Goal: Task Accomplishment & Management: Use online tool/utility

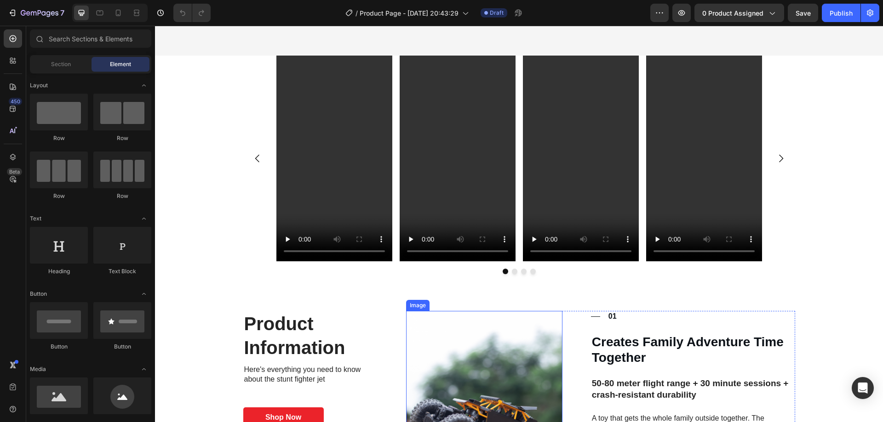
scroll to position [644, 0]
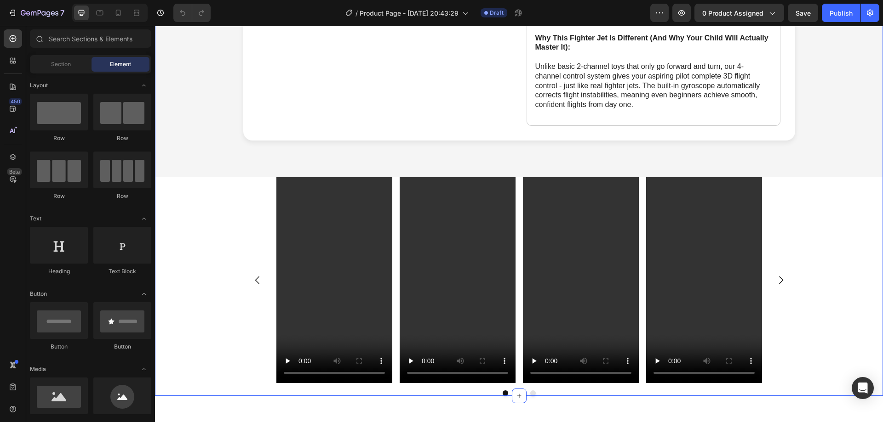
click at [196, 277] on div "Video Video Video Video Carousel" at bounding box center [519, 286] width 728 height 219
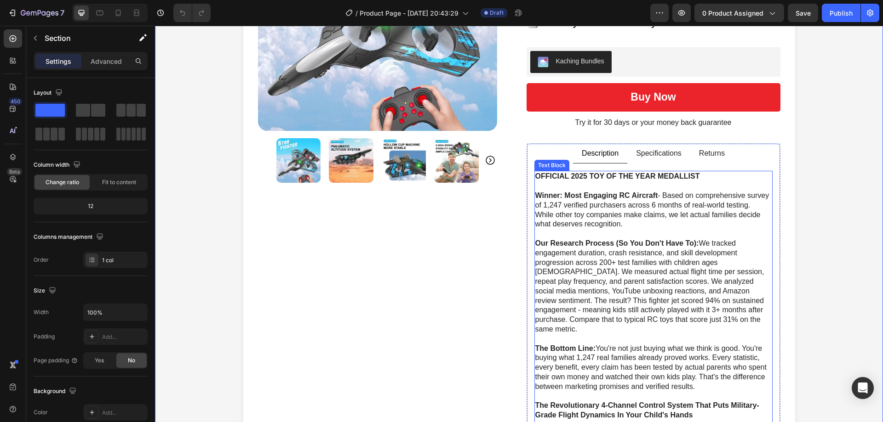
scroll to position [138, 0]
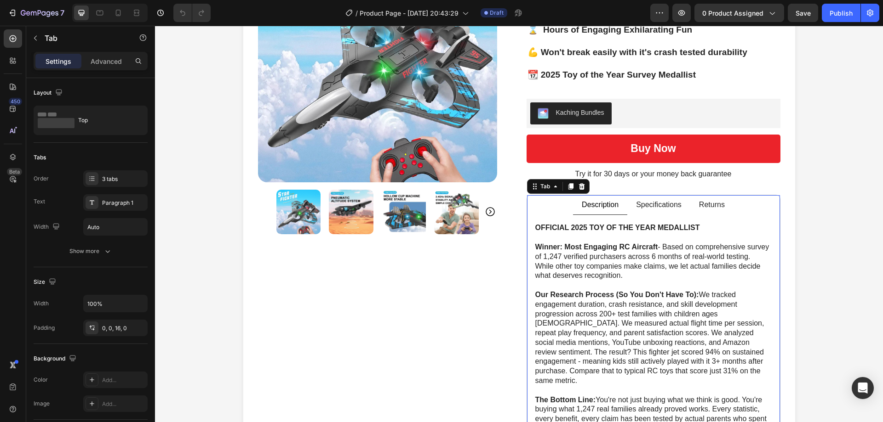
click at [662, 206] on p "Specifications" at bounding box center [659, 205] width 46 height 10
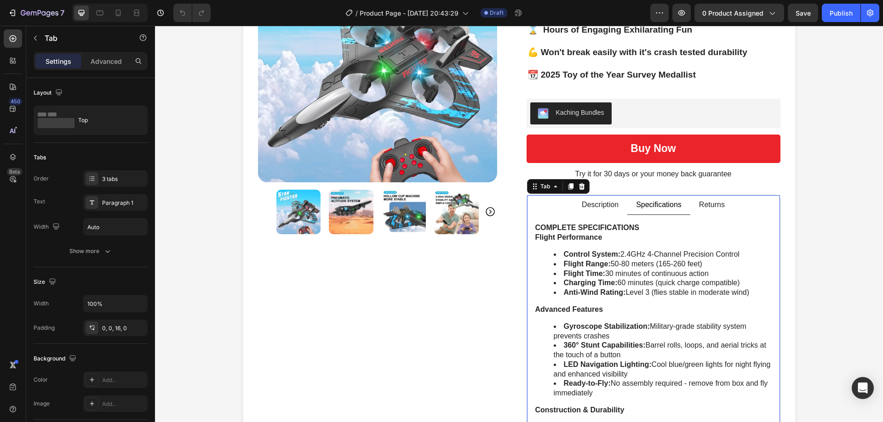
click at [716, 209] on p "Returns" at bounding box center [712, 205] width 26 height 10
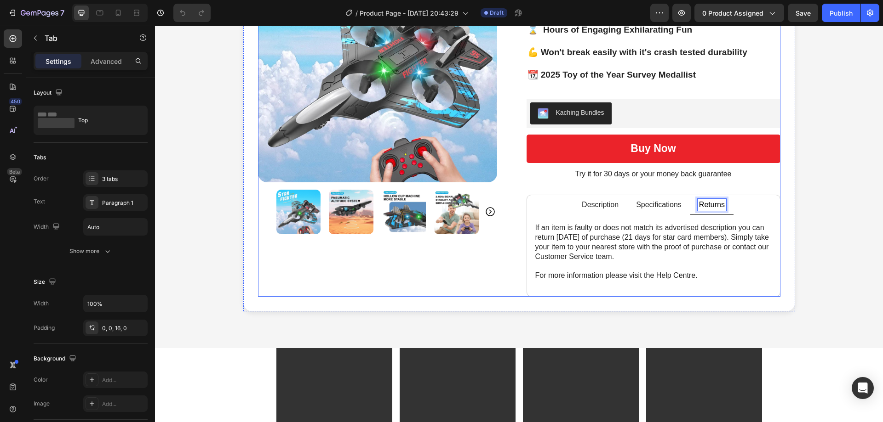
click at [673, 178] on p "Try it for 30 days or your money back guarantee" at bounding box center [653, 175] width 252 height 10
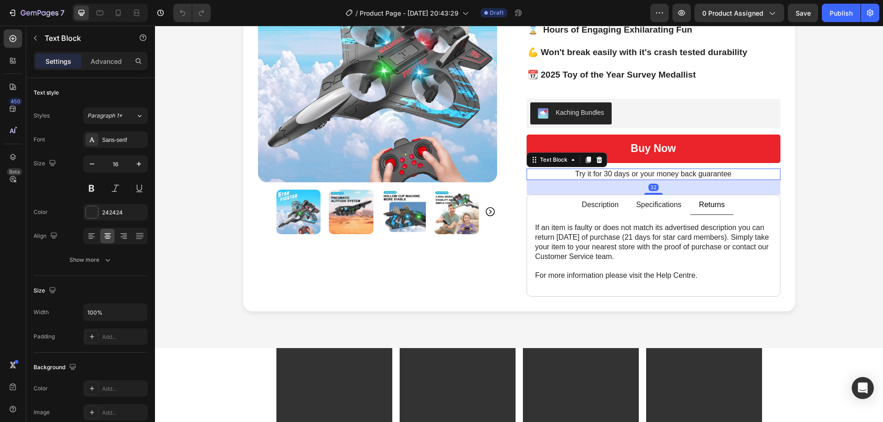
click at [668, 173] on p "Try it for 30 days or your money back guarantee" at bounding box center [653, 175] width 252 height 10
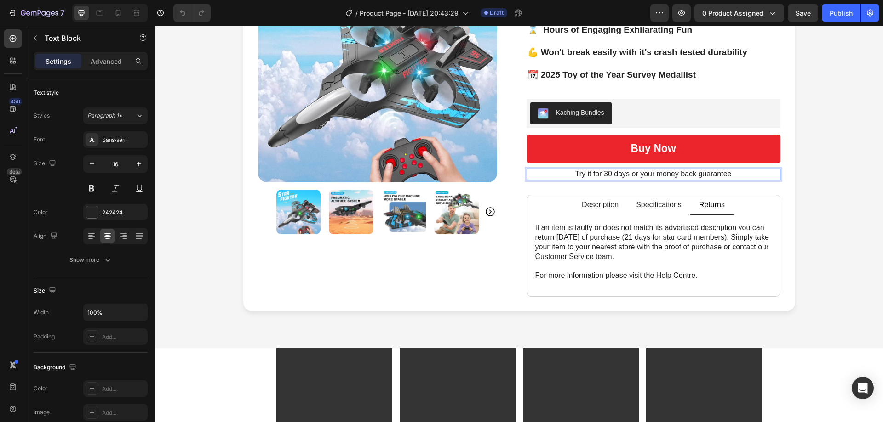
click at [667, 173] on p "Try it for 30 days or your money back guarantee" at bounding box center [653, 175] width 252 height 10
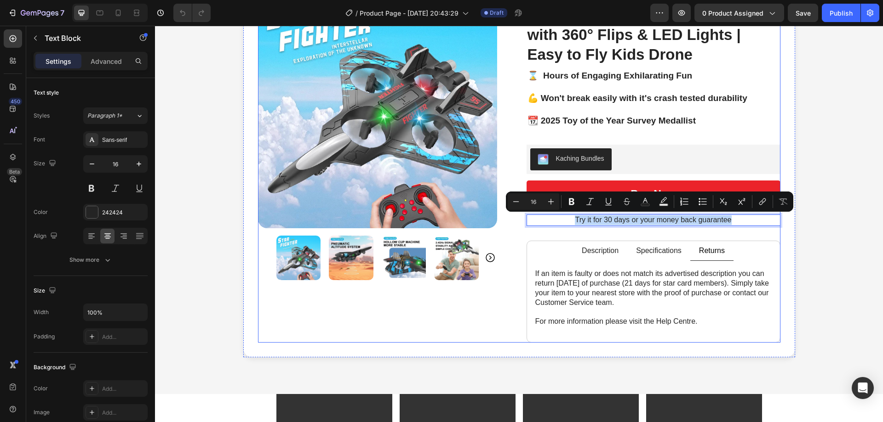
scroll to position [0, 0]
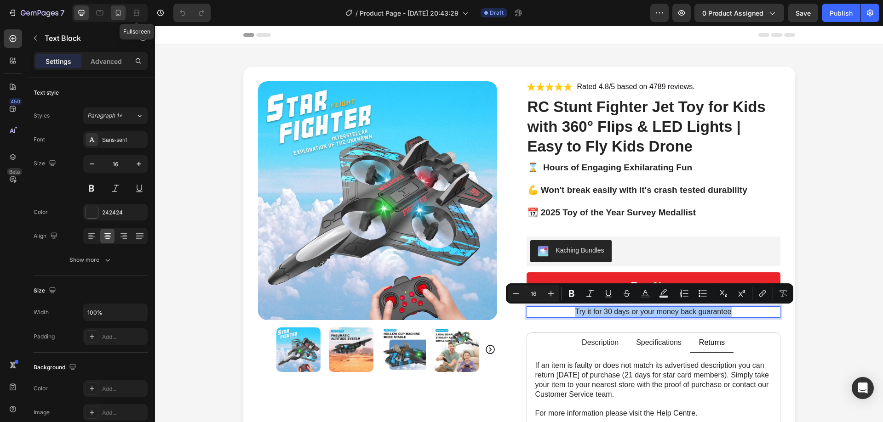
drag, startPoint x: 129, startPoint y: 14, endPoint x: 123, endPoint y: 15, distance: 6.5
click at [128, 14] on div "Fullscreen" at bounding box center [109, 13] width 75 height 18
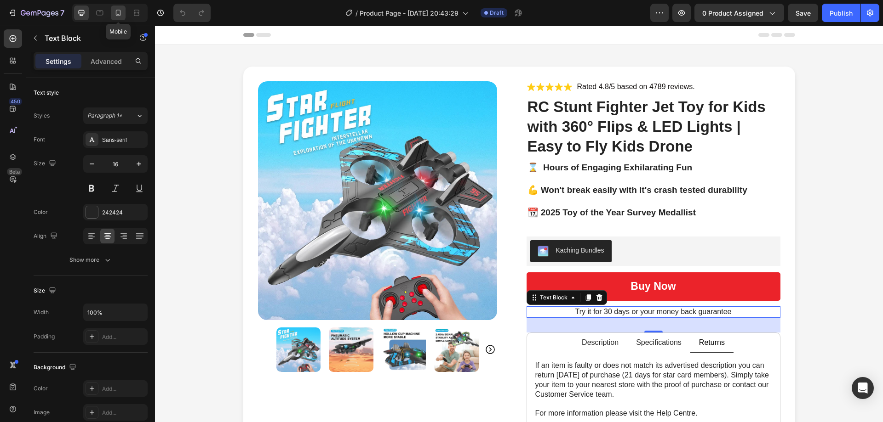
click at [120, 15] on icon at bounding box center [118, 13] width 5 height 6
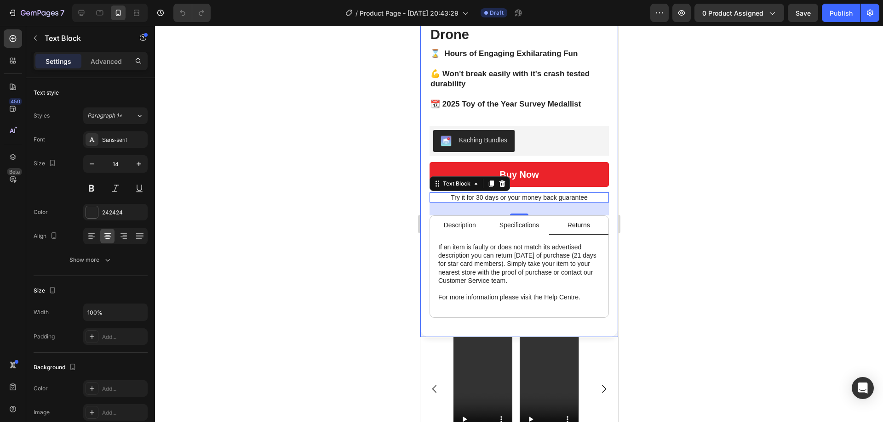
scroll to position [322, 0]
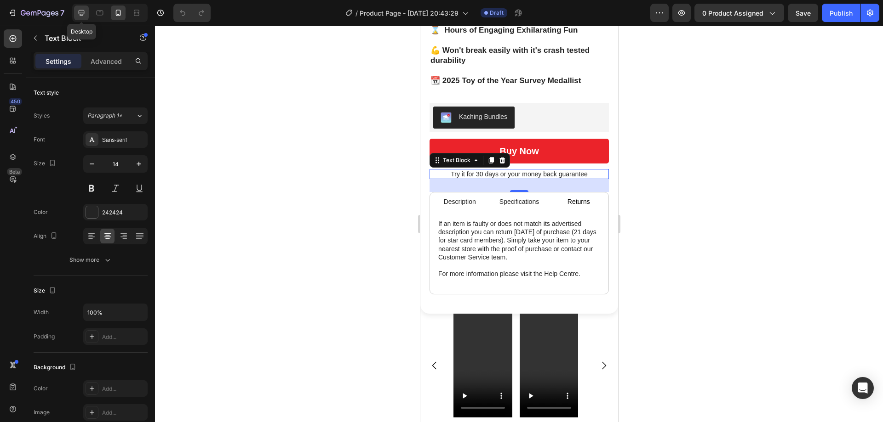
click at [85, 15] on icon at bounding box center [81, 12] width 9 height 9
type input "16"
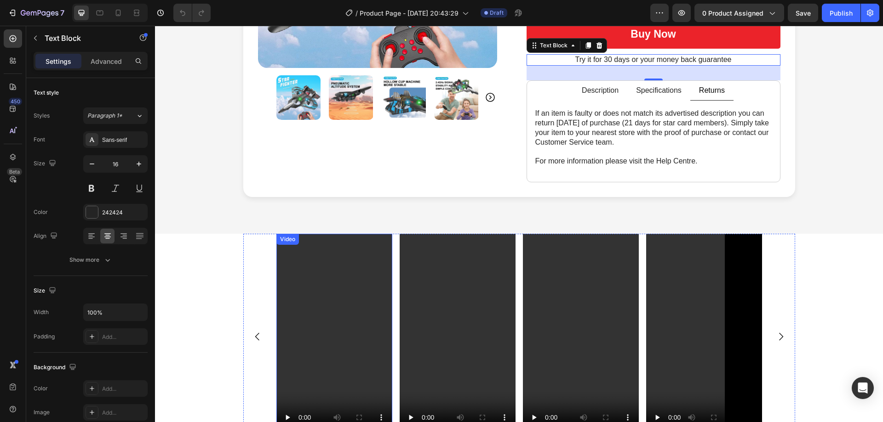
scroll to position [249, 0]
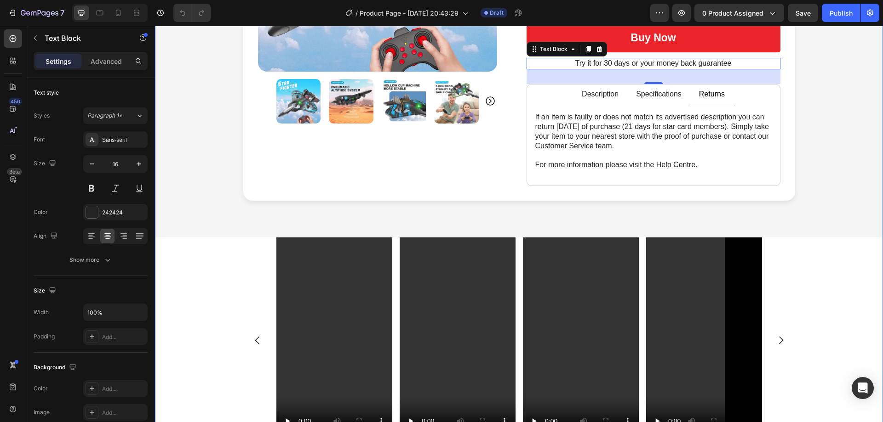
click at [225, 266] on div "Video Video Video Video Carousel" at bounding box center [519, 347] width 728 height 219
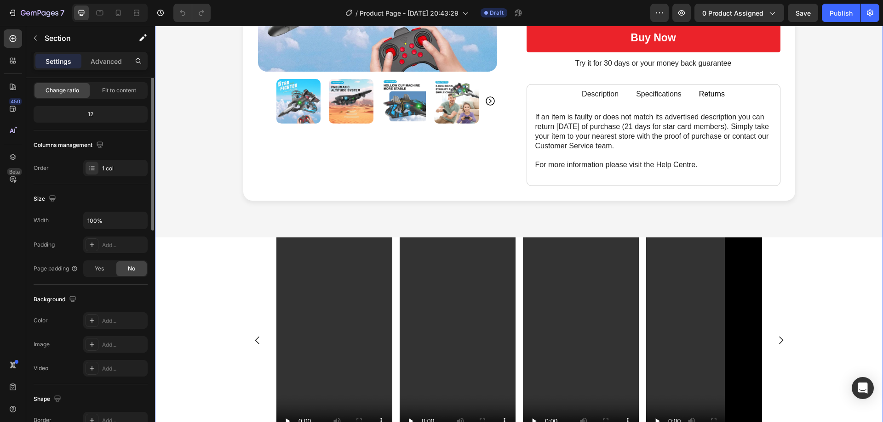
scroll to position [0, 0]
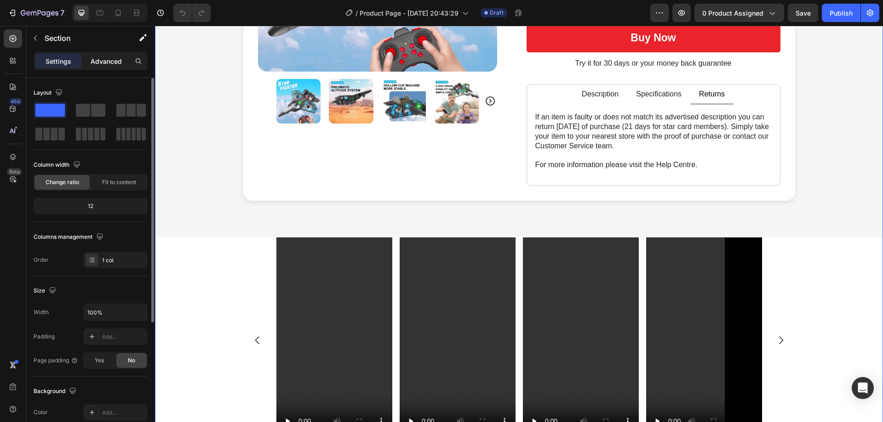
click at [93, 62] on p "Advanced" at bounding box center [106, 62] width 31 height 10
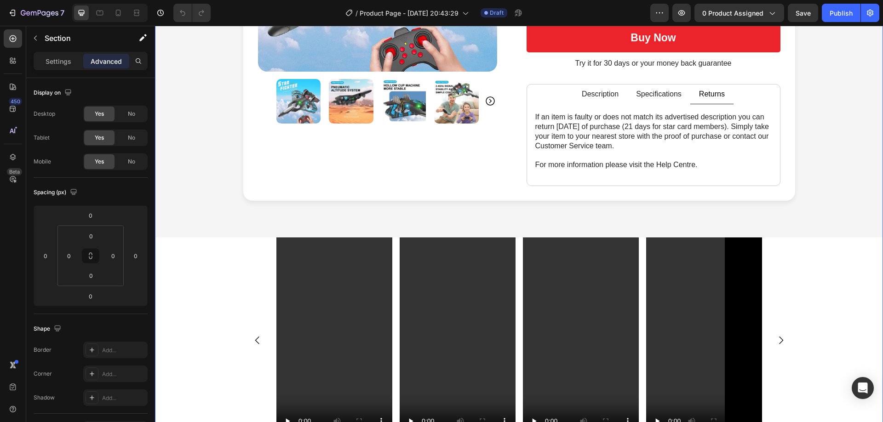
click at [55, 66] on div "Settings" at bounding box center [58, 61] width 46 height 15
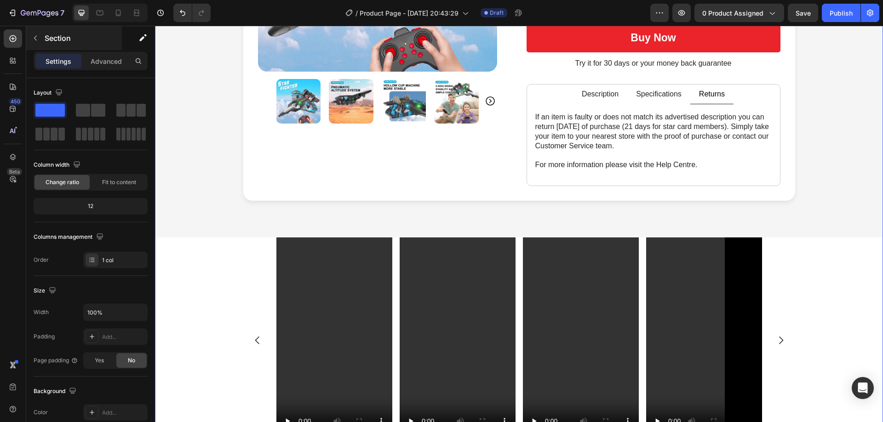
click at [33, 42] on button "button" at bounding box center [35, 38] width 15 height 15
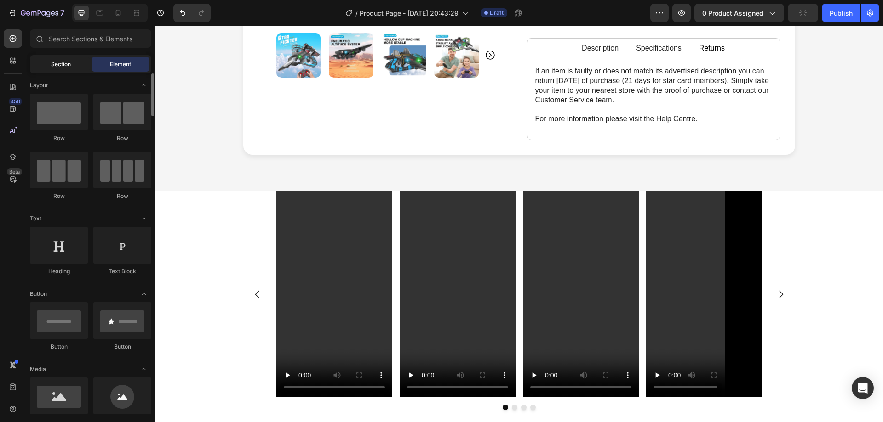
click at [84, 70] on div "Section" at bounding box center [61, 64] width 58 height 15
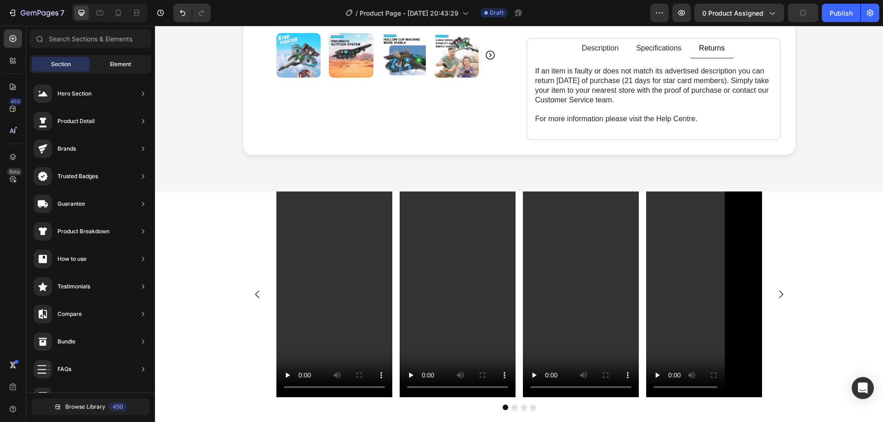
click at [116, 63] on span "Element" at bounding box center [120, 64] width 21 height 8
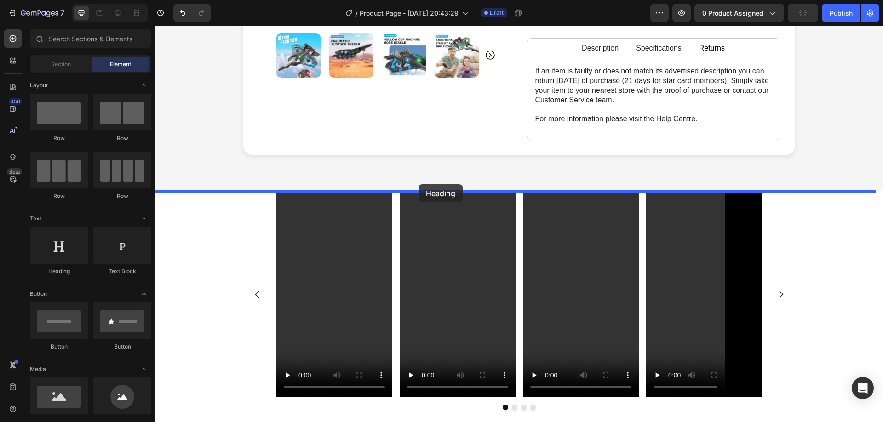
drag, startPoint x: 227, startPoint y: 276, endPoint x: 418, endPoint y: 184, distance: 212.6
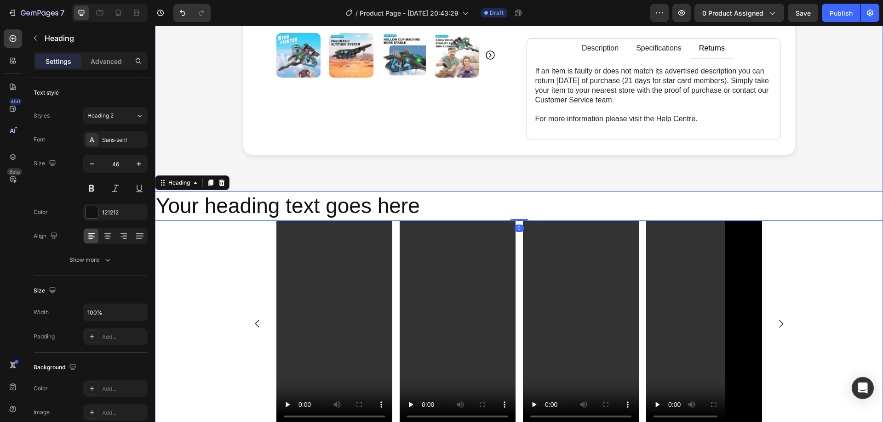
click at [191, 236] on div "Video Video Video Video Carousel" at bounding box center [519, 330] width 728 height 219
click at [283, 203] on h2 "Your heading text goes here" at bounding box center [519, 206] width 728 height 29
click at [221, 183] on icon at bounding box center [222, 183] width 6 height 6
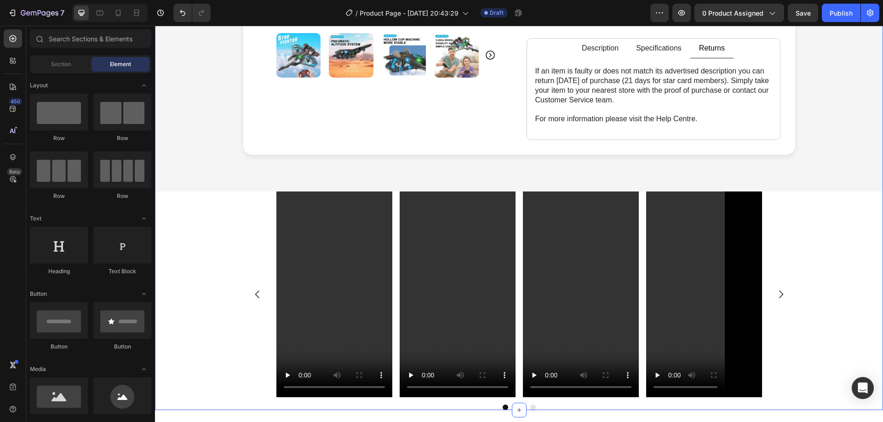
click at [230, 243] on div "Video Video Video Video Carousel" at bounding box center [519, 301] width 728 height 219
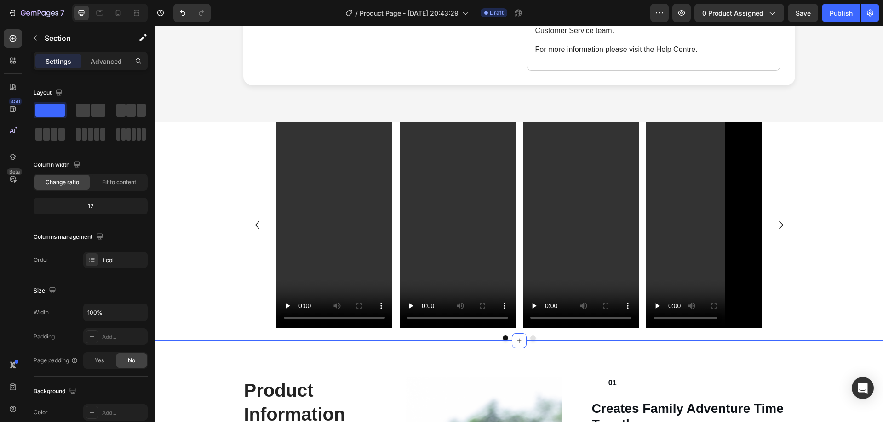
scroll to position [341, 0]
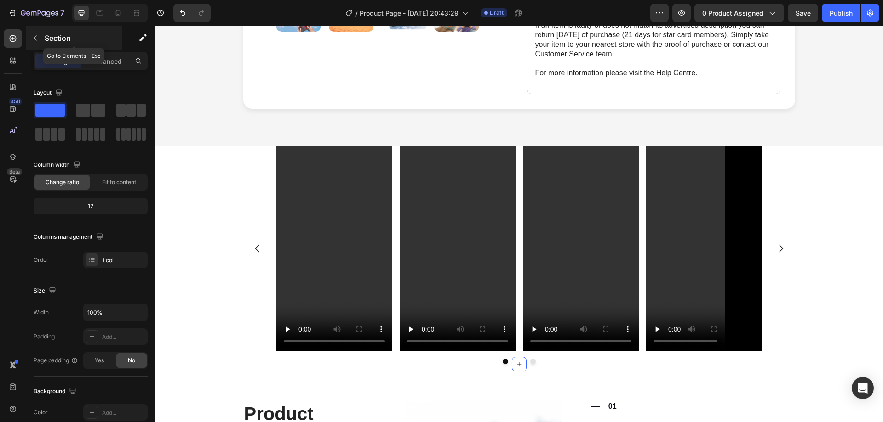
click at [34, 33] on button "button" at bounding box center [35, 38] width 15 height 15
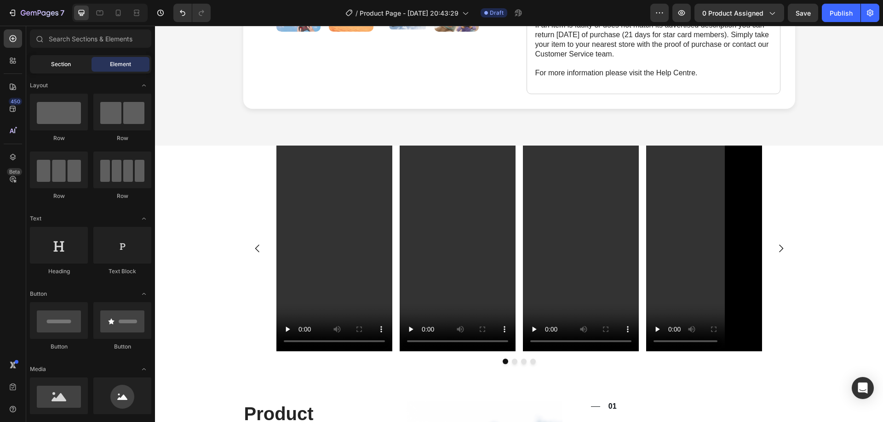
click at [68, 70] on div "Section" at bounding box center [61, 64] width 58 height 15
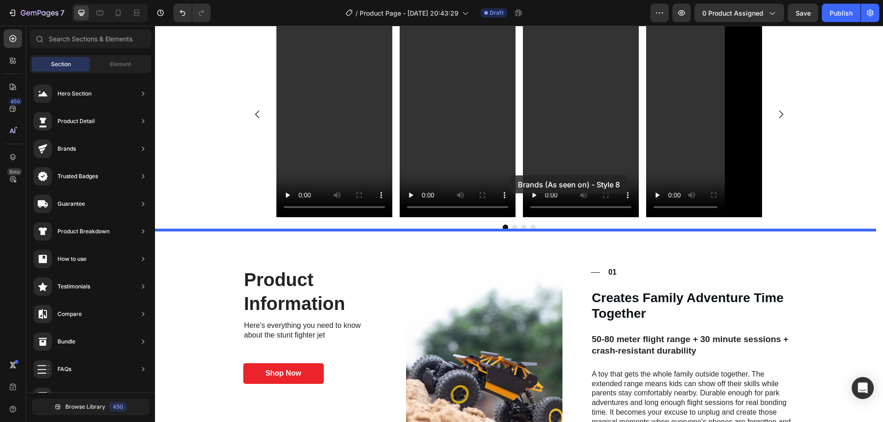
scroll to position [418, 0]
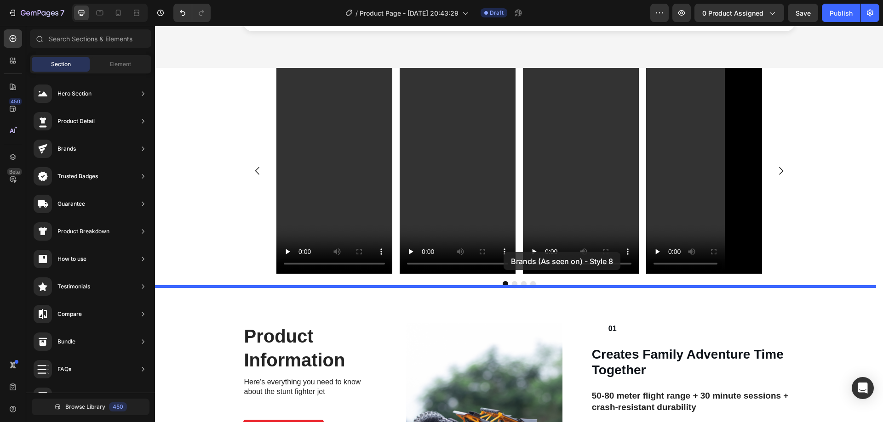
drag, startPoint x: 383, startPoint y: 277, endPoint x: 503, endPoint y: 254, distance: 122.1
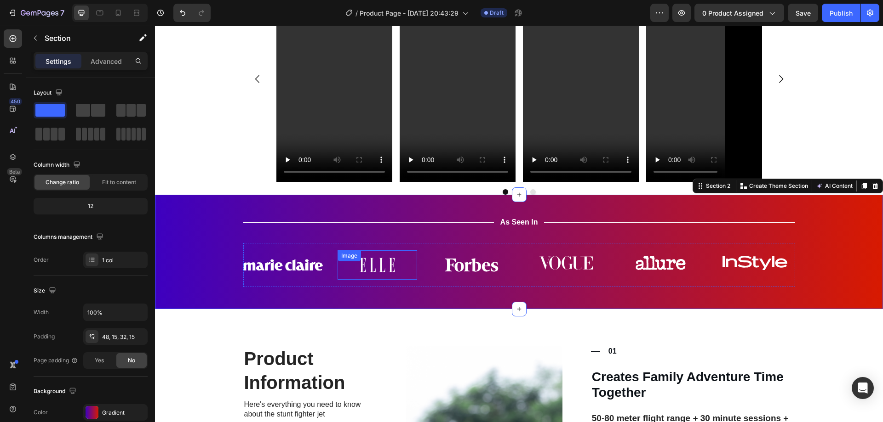
click at [355, 258] on div "Image" at bounding box center [349, 256] width 20 height 8
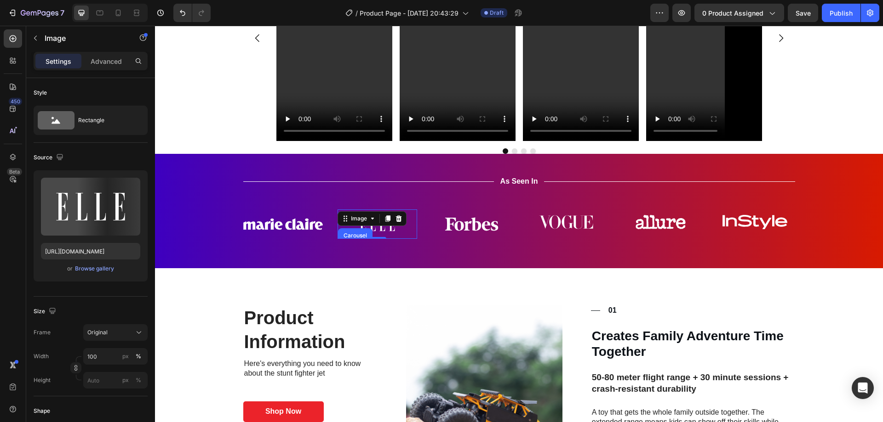
scroll to position [556, 0]
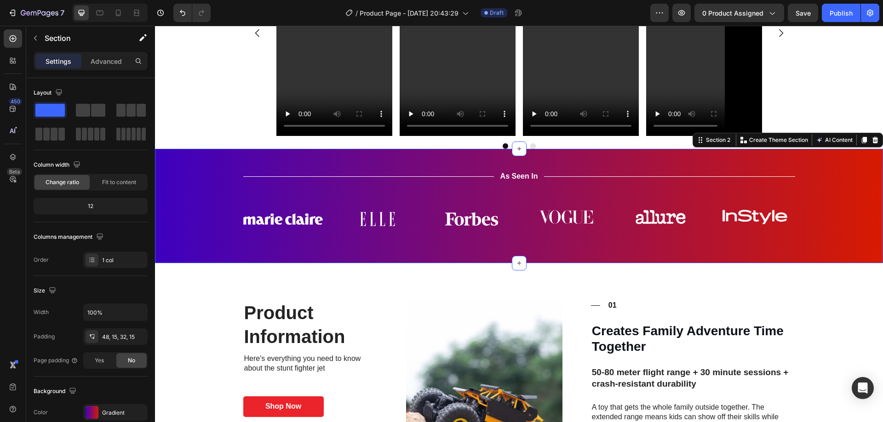
click at [217, 186] on div "Title Line As Seen In Text Block Title Line Row Image Image Image Image Image I…" at bounding box center [519, 210] width 714 height 78
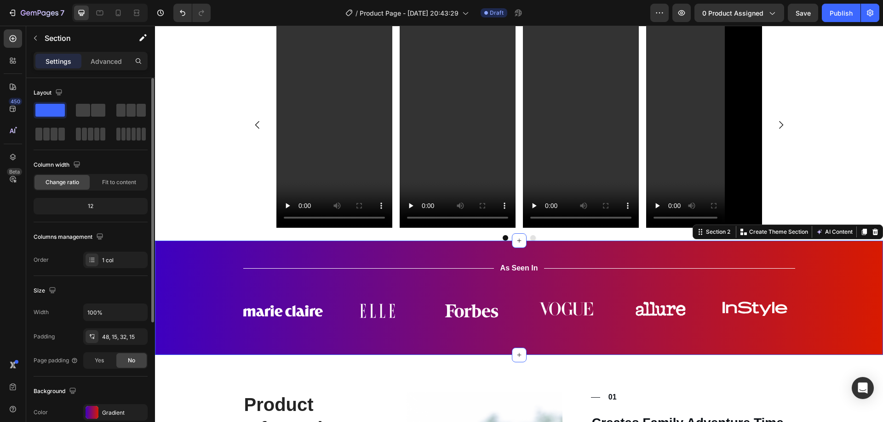
scroll to position [46, 0]
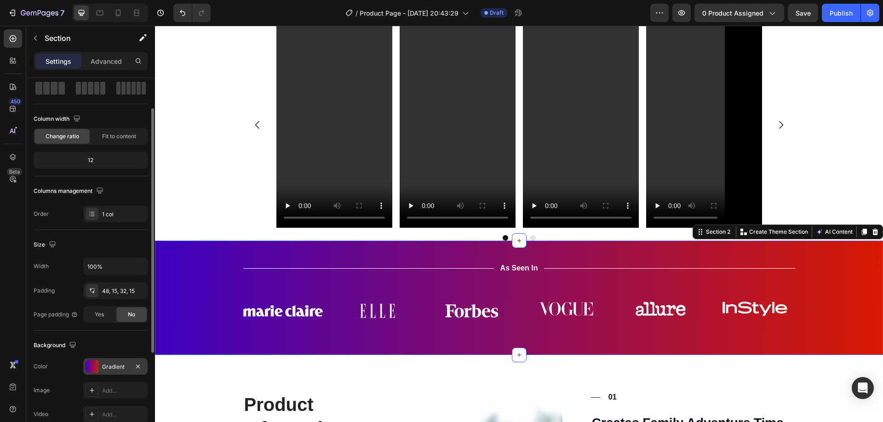
click at [96, 362] on div at bounding box center [92, 366] width 13 height 13
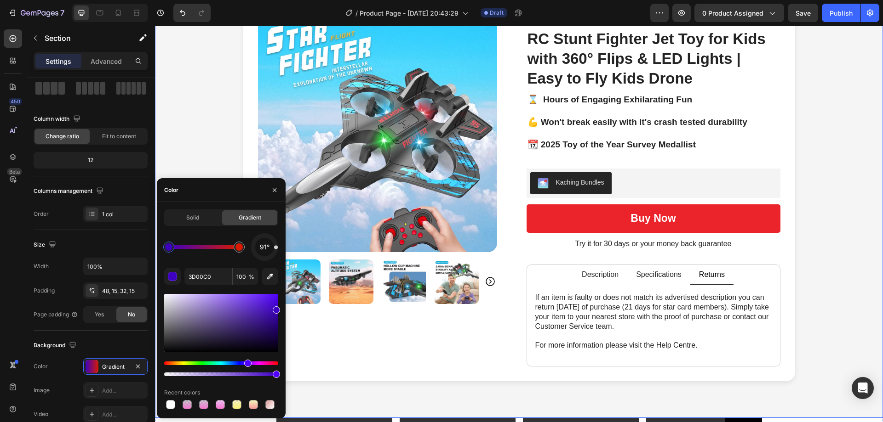
scroll to position [0, 0]
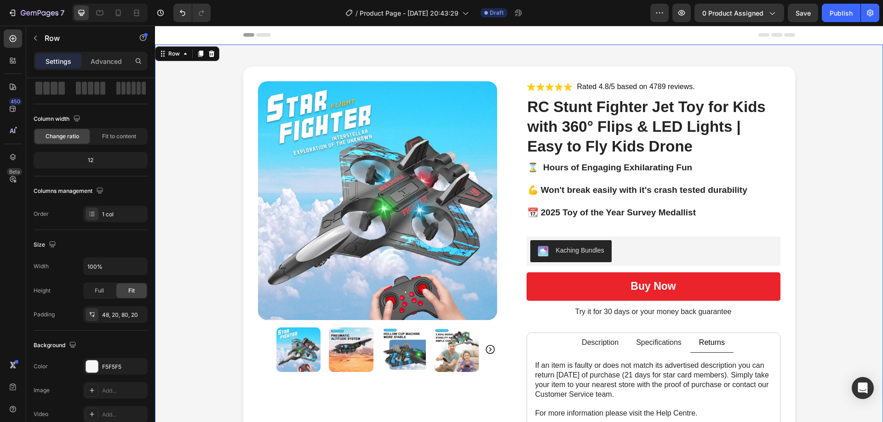
click at [227, 127] on div "Product Images Icon Icon Icon Icon Icon Icon List Rated 4.8/5 based on 4789 rev…" at bounding box center [518, 258] width 709 height 383
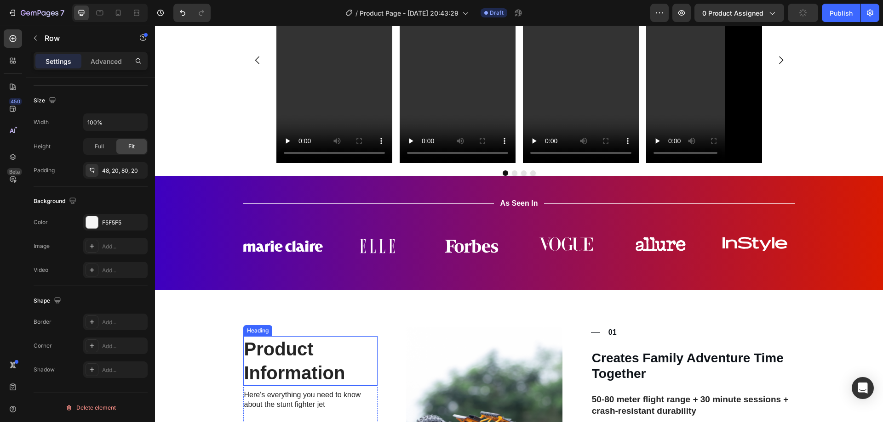
scroll to position [598, 0]
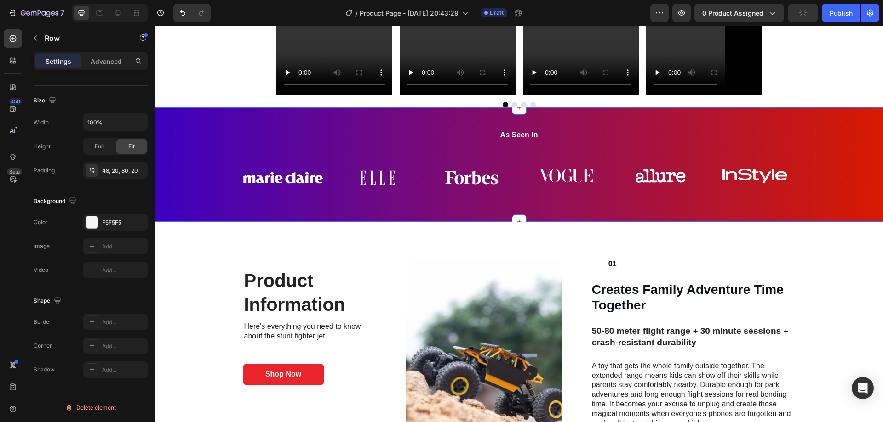
click at [200, 179] on div "Title Line As Seen In Text Block Title Line Row Image Image Image Image Image I…" at bounding box center [519, 169] width 714 height 78
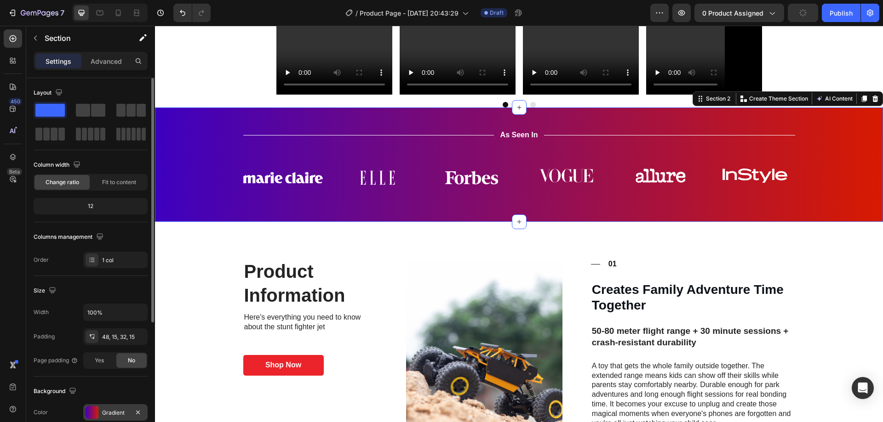
click at [108, 406] on div "Gradient" at bounding box center [115, 413] width 64 height 17
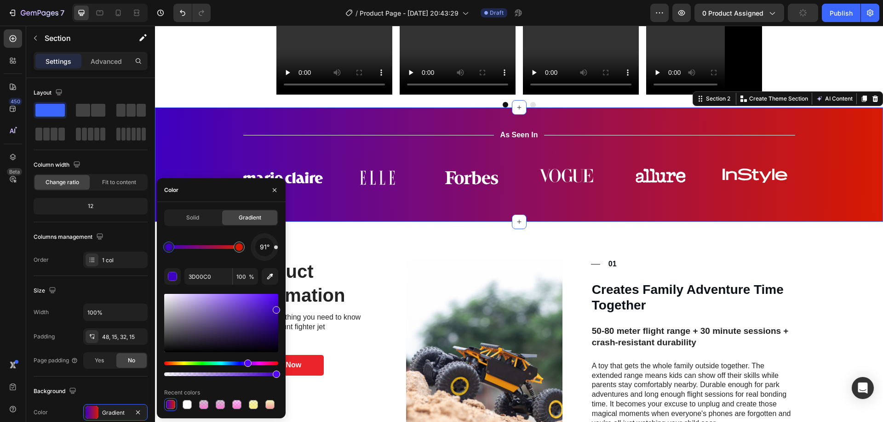
click at [170, 252] on div at bounding box center [168, 247] width 11 height 11
click at [190, 278] on input "3D00C0" at bounding box center [208, 276] width 48 height 17
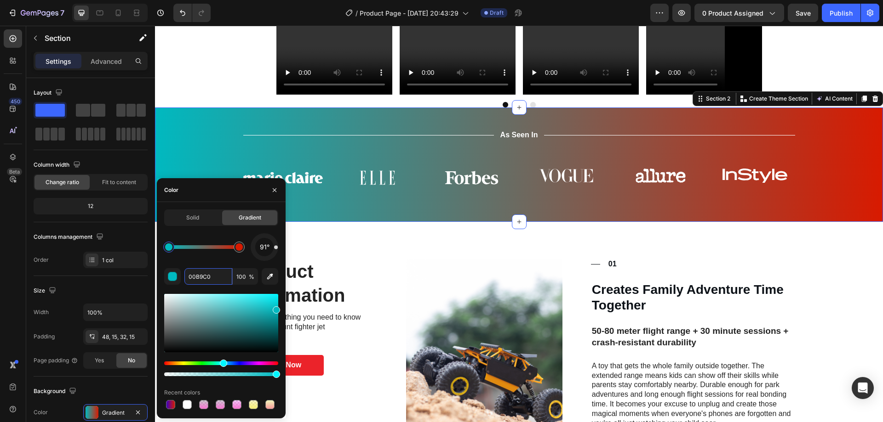
drag, startPoint x: 248, startPoint y: 365, endPoint x: 222, endPoint y: 367, distance: 26.8
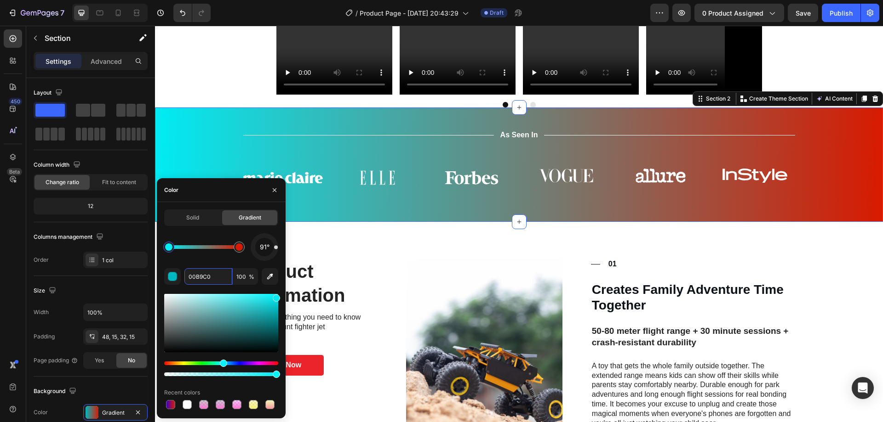
drag, startPoint x: 277, startPoint y: 300, endPoint x: 283, endPoint y: 296, distance: 7.3
click at [283, 296] on div "Solid Gradient 91° 00B9C0 100 % Recent colors" at bounding box center [221, 311] width 129 height 202
click at [240, 257] on div "91°" at bounding box center [221, 248] width 114 height 28
click at [240, 251] on div at bounding box center [239, 247] width 11 height 11
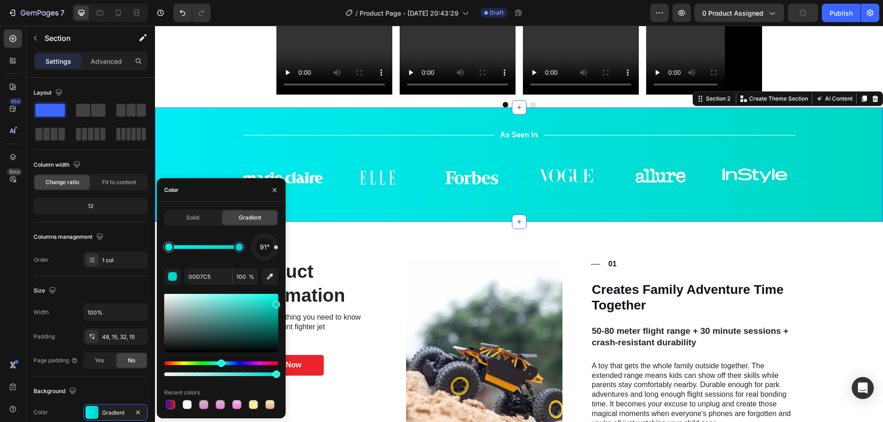
drag, startPoint x: 170, startPoint y: 363, endPoint x: 233, endPoint y: 365, distance: 63.5
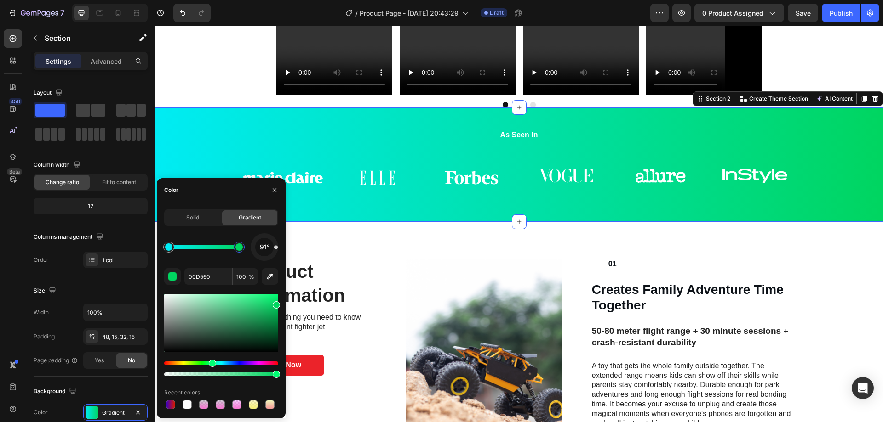
drag, startPoint x: 255, startPoint y: 366, endPoint x: 211, endPoint y: 365, distance: 44.1
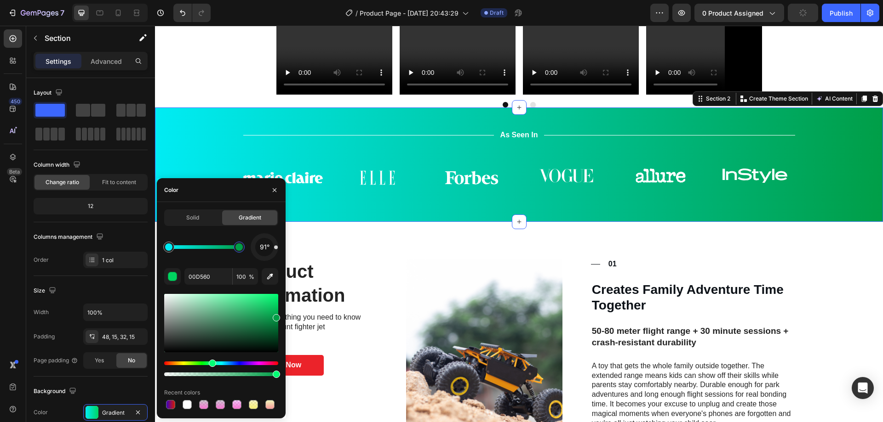
drag, startPoint x: 277, startPoint y: 306, endPoint x: 137, endPoint y: 290, distance: 141.6
click at [280, 316] on div "Solid Gradient 91° 00D560 100 % Recent colors" at bounding box center [221, 311] width 129 height 202
type input "009E47"
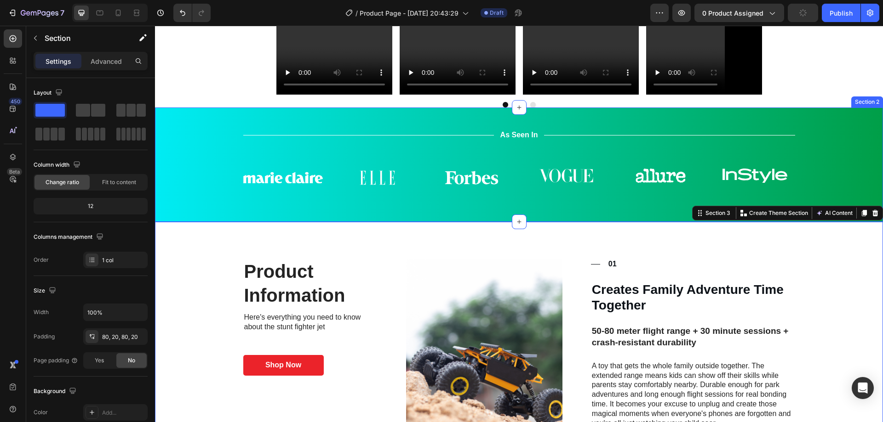
click at [302, 209] on div "Title Line As Seen In Text Block Title Line Row Image Image Image Image Image I…" at bounding box center [519, 165] width 728 height 114
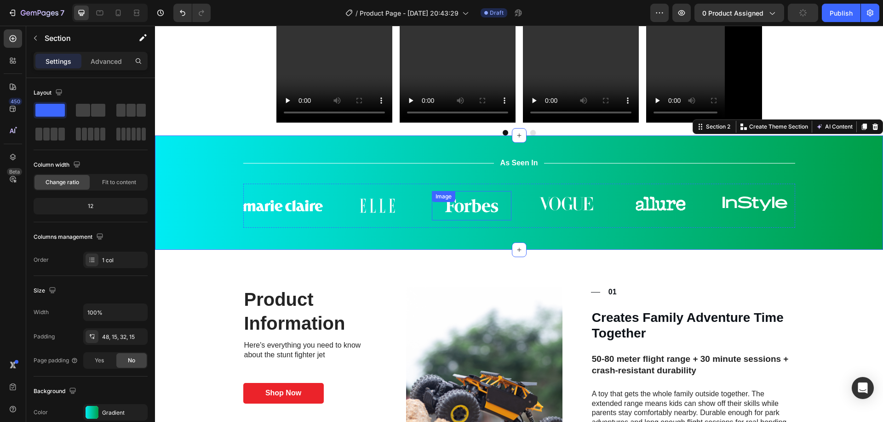
scroll to position [552, 0]
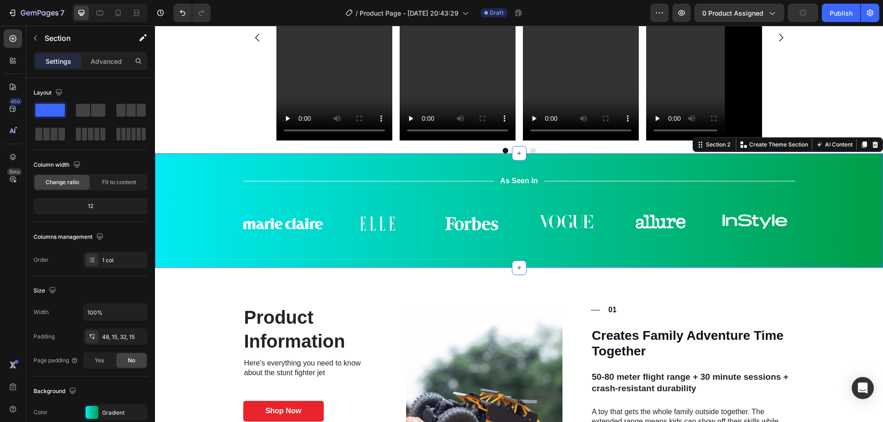
click at [200, 178] on div "Title Line As Seen In Text Block Title Line Row Image Image Image Image Image I…" at bounding box center [519, 215] width 714 height 78
click at [117, 9] on icon at bounding box center [118, 12] width 9 height 9
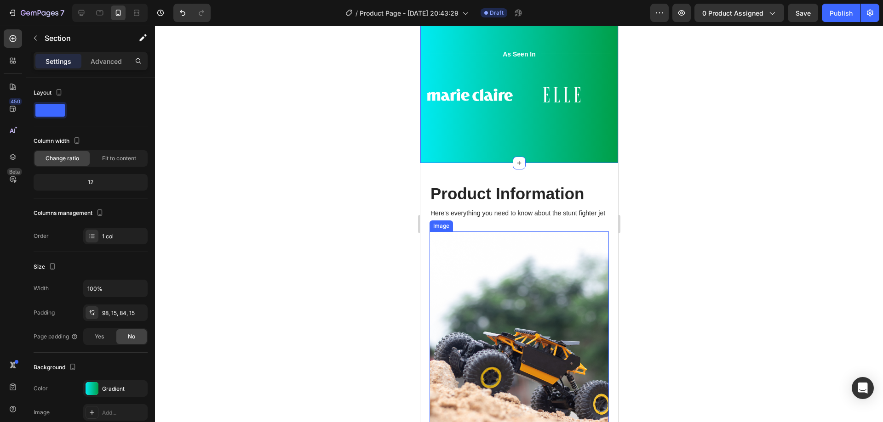
scroll to position [660, 0]
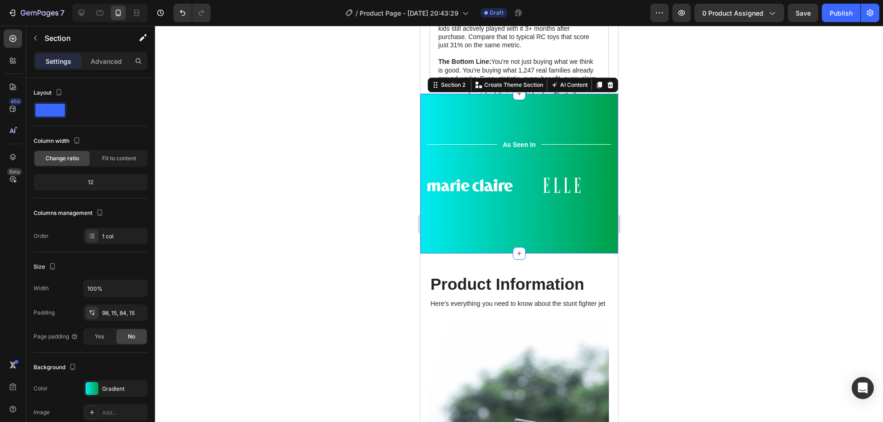
click at [478, 235] on div "Title Line As Seen In Text Block Title Line Row Image Image Image Image Image I…" at bounding box center [519, 174] width 198 height 160
click at [521, 184] on p "Parents, here's the breakthrough you've been waiting for. While other toy plane…" at bounding box center [519, 183] width 162 height 50
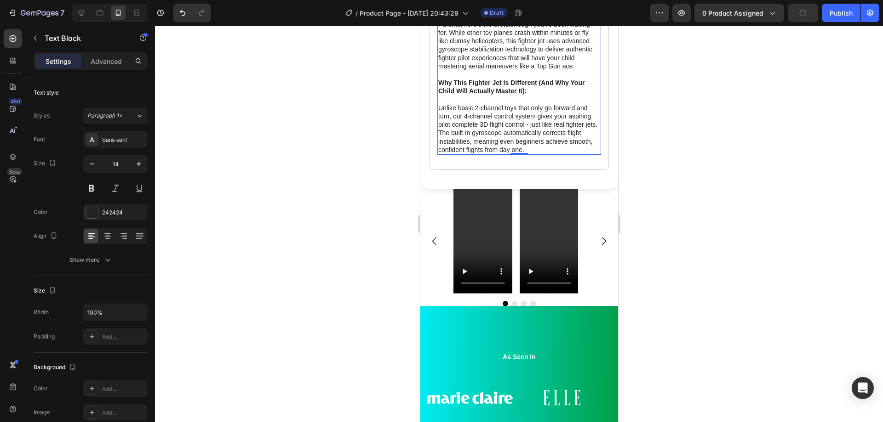
scroll to position [936, 0]
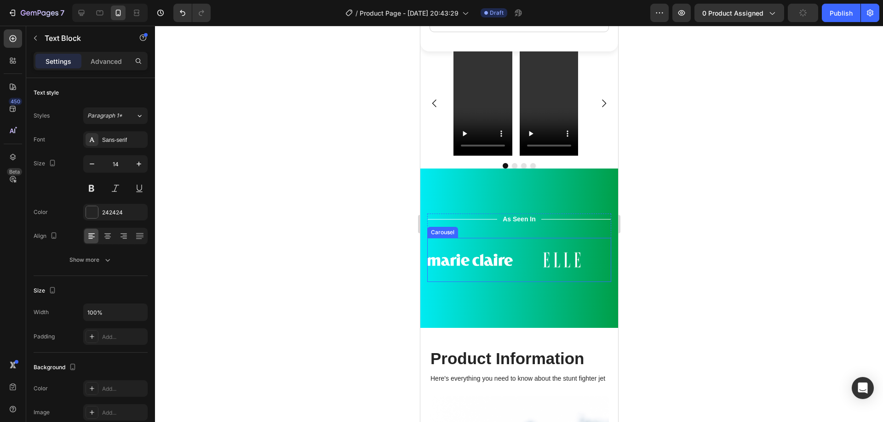
click at [530, 243] on div "Image Image Image Image Image Image Carousel" at bounding box center [519, 260] width 184 height 45
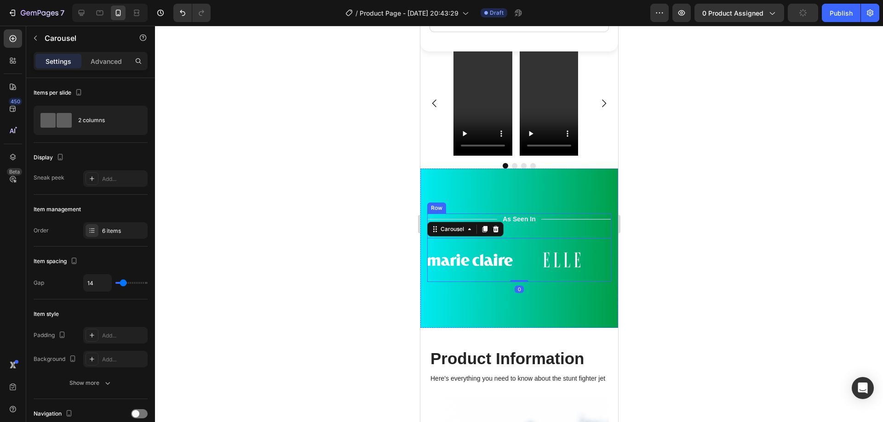
scroll to position [798, 0]
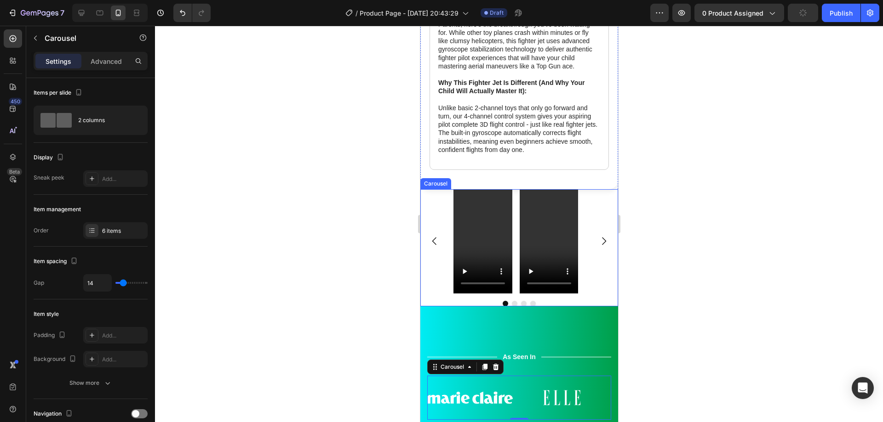
click at [590, 236] on button "Carousel Next Arrow" at bounding box center [603, 241] width 26 height 26
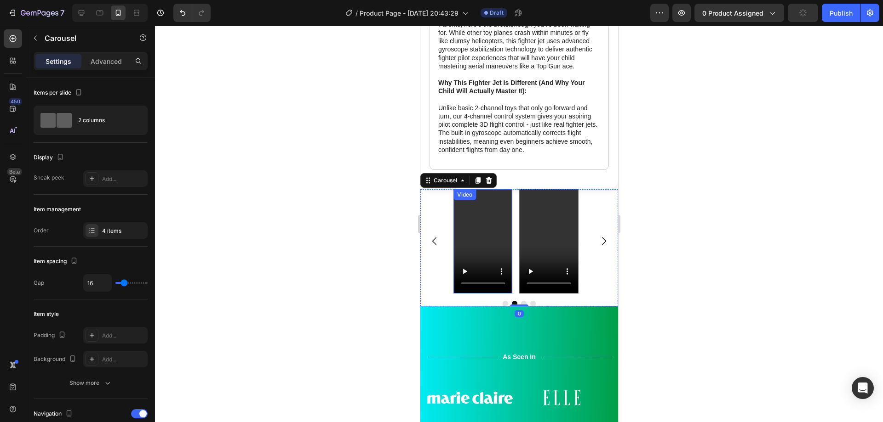
click at [499, 227] on video at bounding box center [482, 241] width 59 height 104
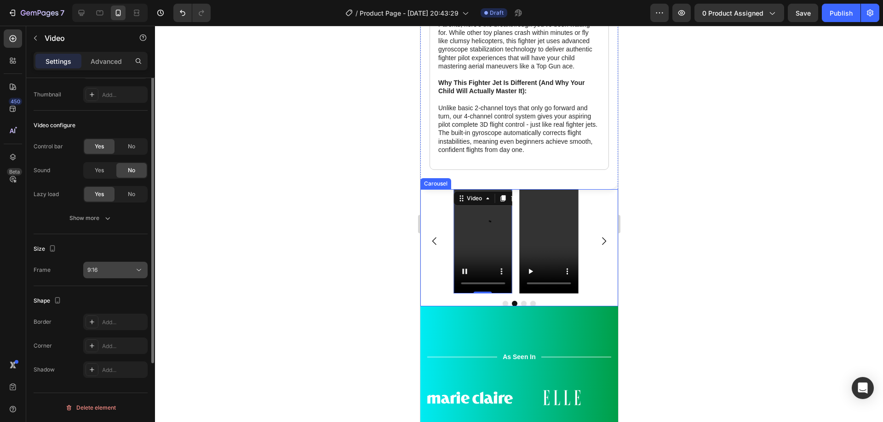
scroll to position [0, 0]
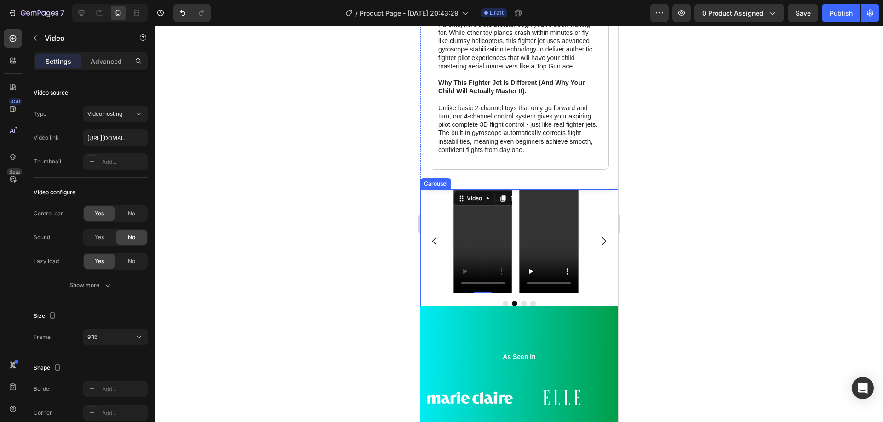
click at [439, 218] on div "Video Video 0 Video Video" at bounding box center [519, 241] width 198 height 104
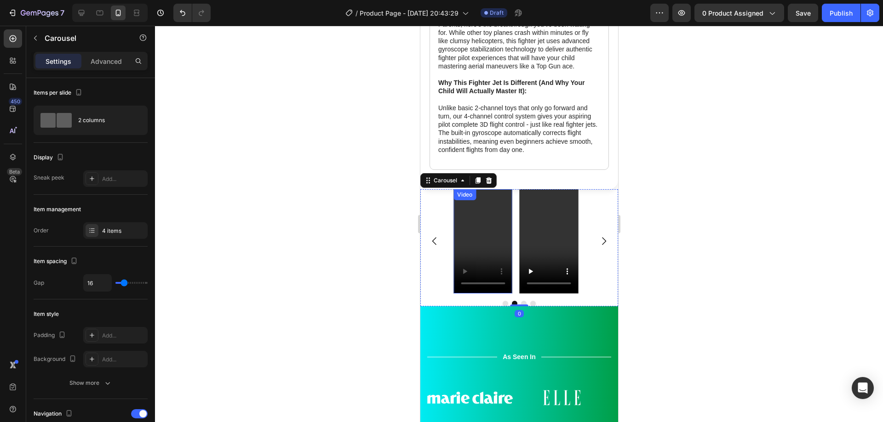
click at [473, 221] on video at bounding box center [482, 241] width 59 height 104
click at [433, 212] on div "Video Video 0 Video Video" at bounding box center [519, 241] width 198 height 104
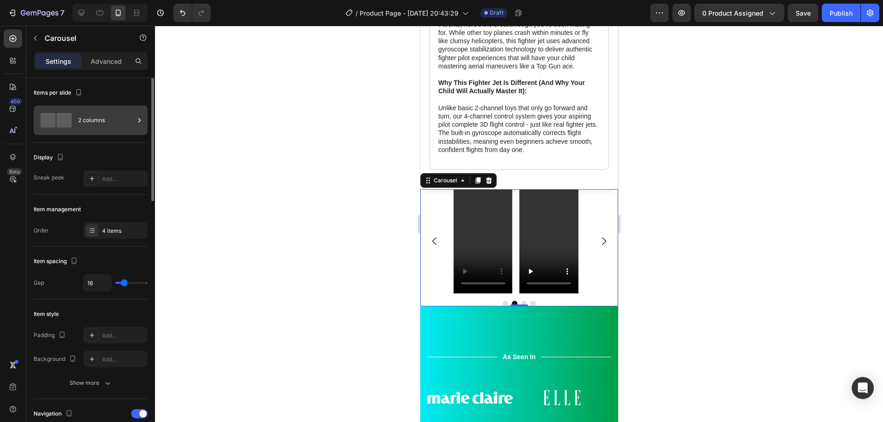
click at [84, 129] on div "2 columns" at bounding box center [106, 120] width 56 height 21
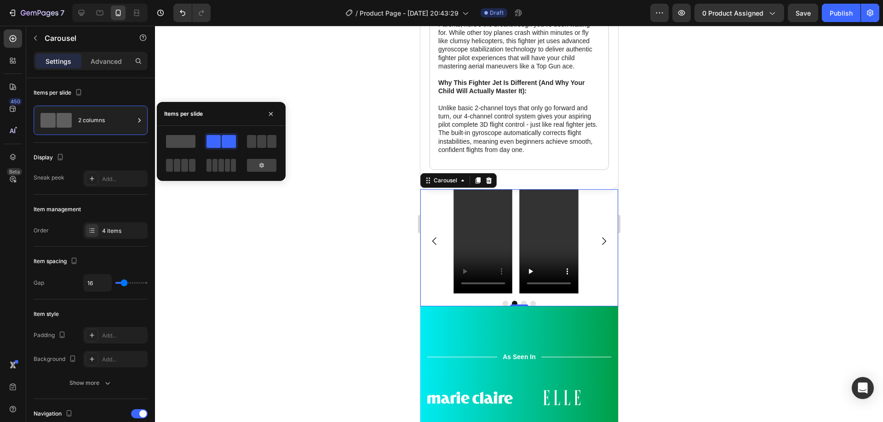
click at [188, 143] on span at bounding box center [180, 141] width 29 height 13
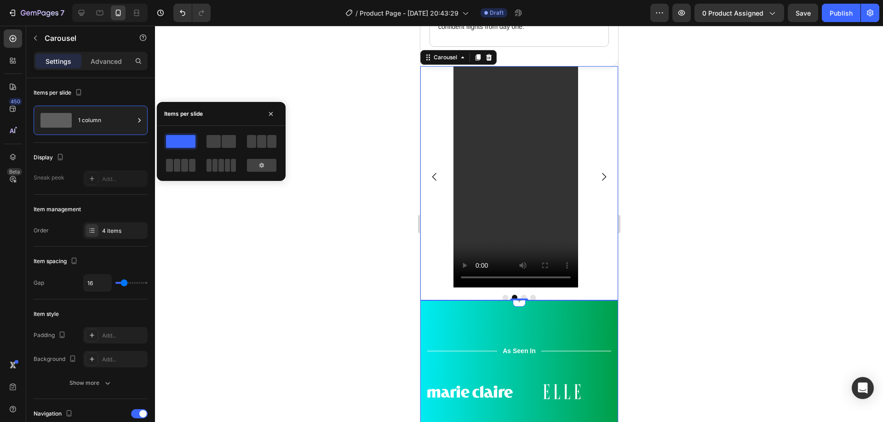
scroll to position [936, 0]
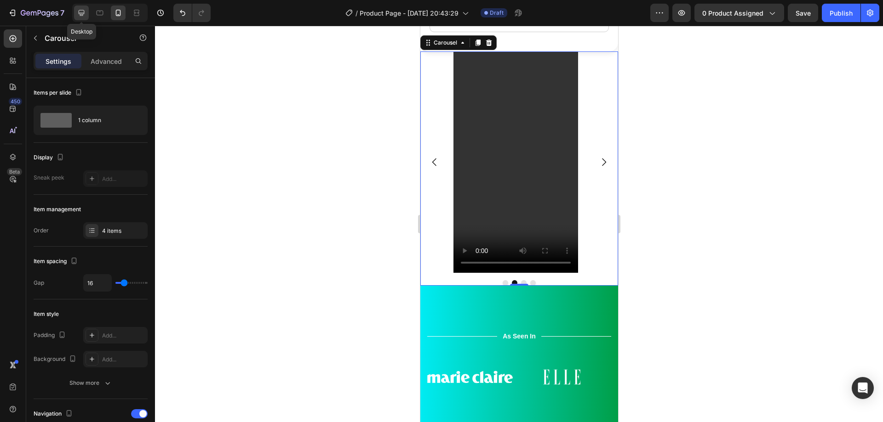
click at [86, 14] on icon at bounding box center [81, 12] width 9 height 9
type input "1200"
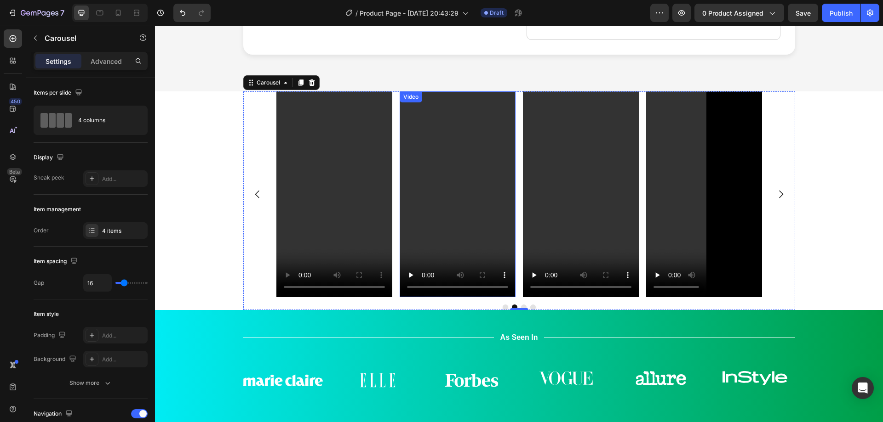
scroll to position [709, 0]
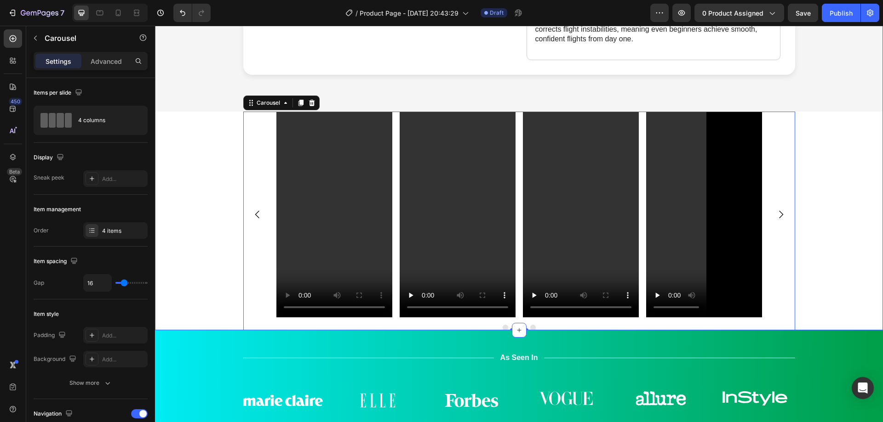
click at [217, 207] on div "Video Video Video Video Carousel 0" at bounding box center [519, 221] width 728 height 219
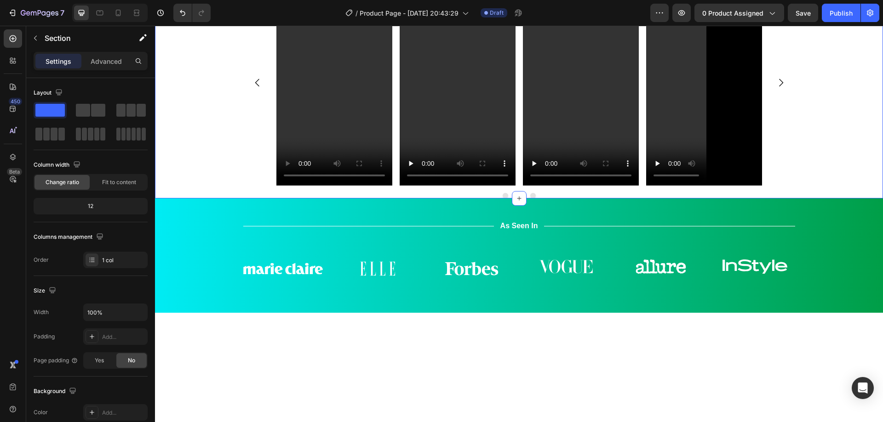
scroll to position [893, 0]
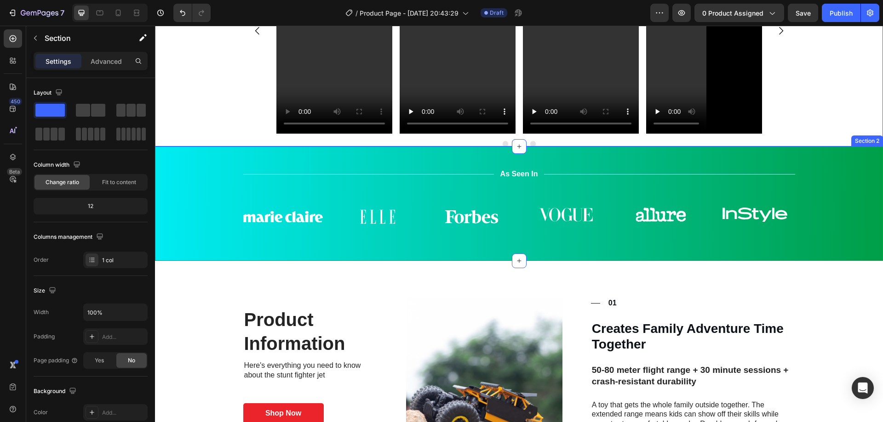
click at [229, 197] on div "Title Line As Seen In Text Block Title Line Row Image Image Image Image Image I…" at bounding box center [519, 208] width 714 height 78
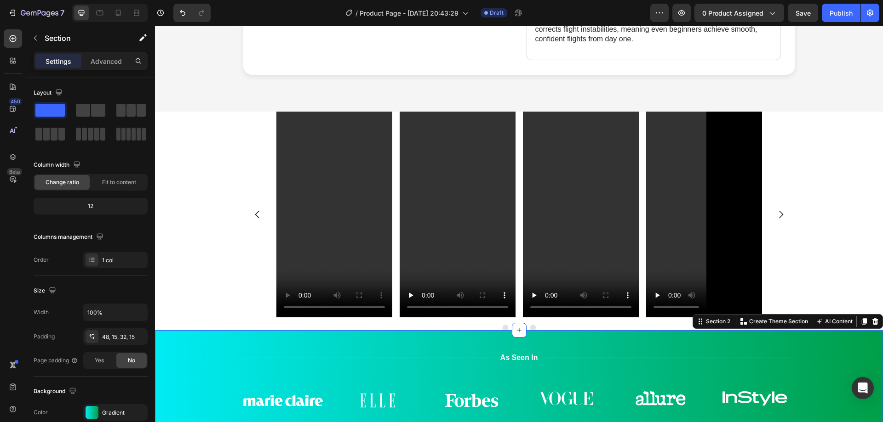
scroll to position [755, 0]
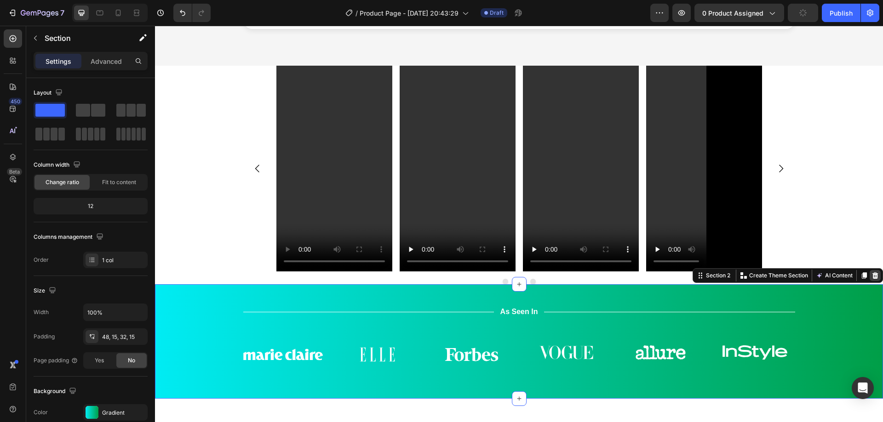
click at [872, 273] on icon at bounding box center [875, 276] width 6 height 6
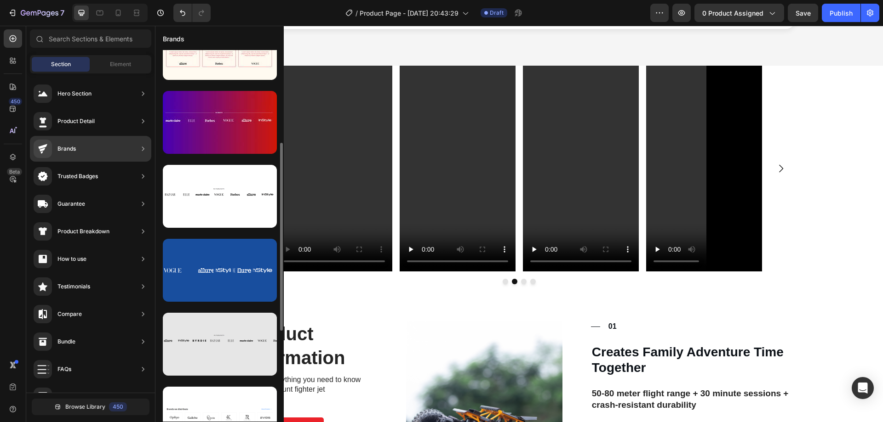
scroll to position [276, 0]
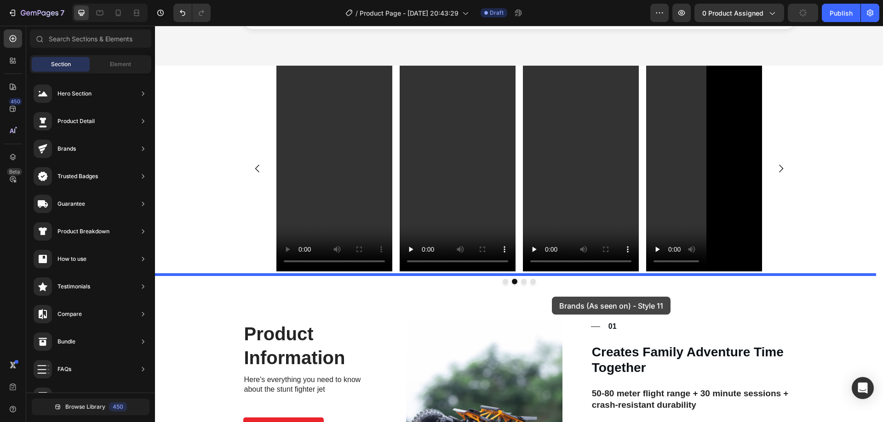
drag, startPoint x: 389, startPoint y: 279, endPoint x: 548, endPoint y: 291, distance: 159.5
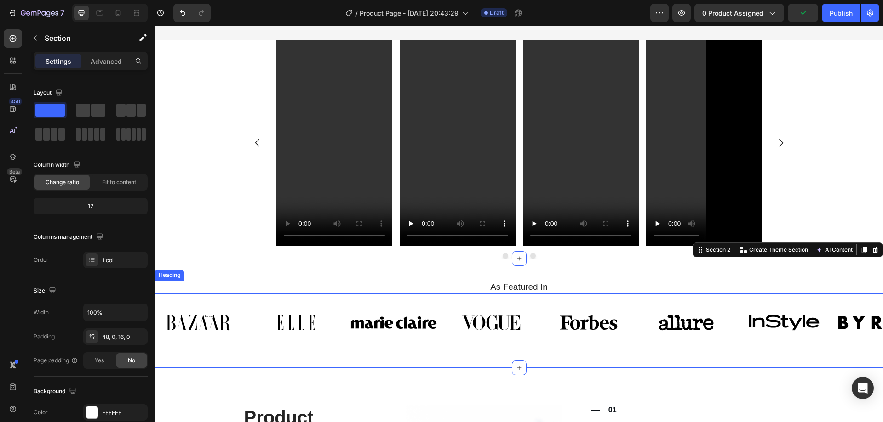
scroll to position [801, 0]
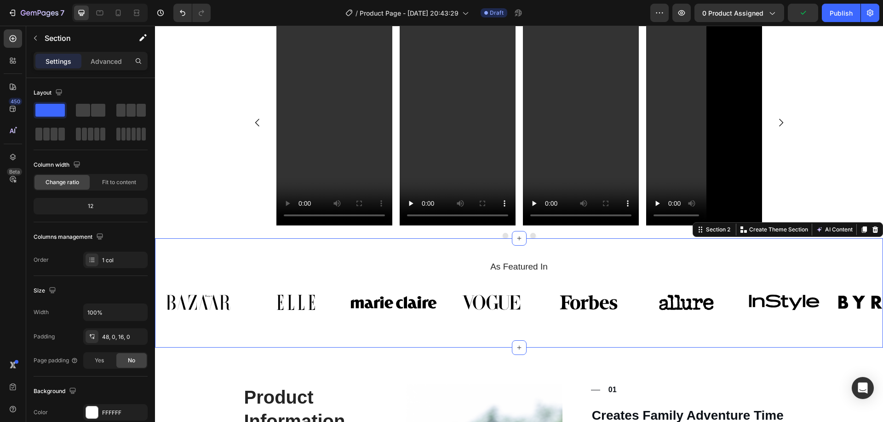
click at [561, 325] on div "As Featured In Heading Image Image Image Image Image Image Image Image Carousel…" at bounding box center [519, 301] width 728 height 80
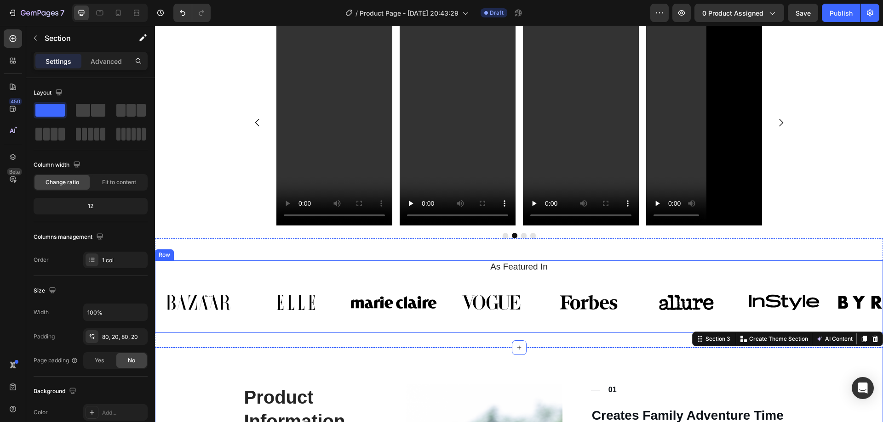
click at [593, 302] on img at bounding box center [588, 303] width 86 height 32
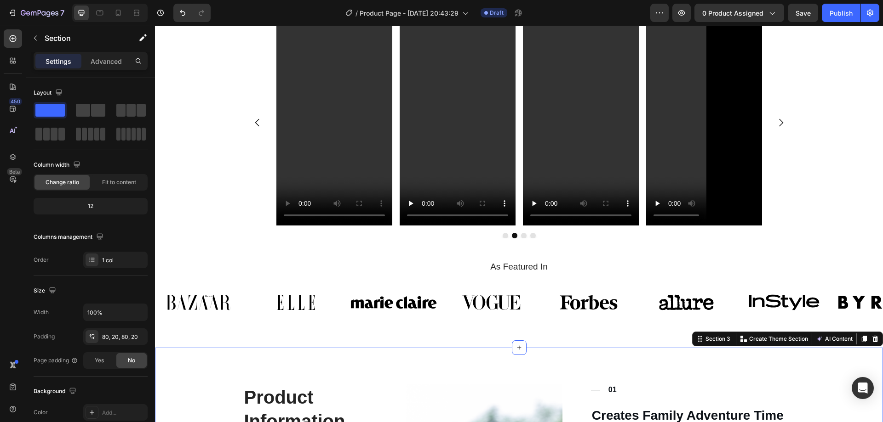
scroll to position [847, 0]
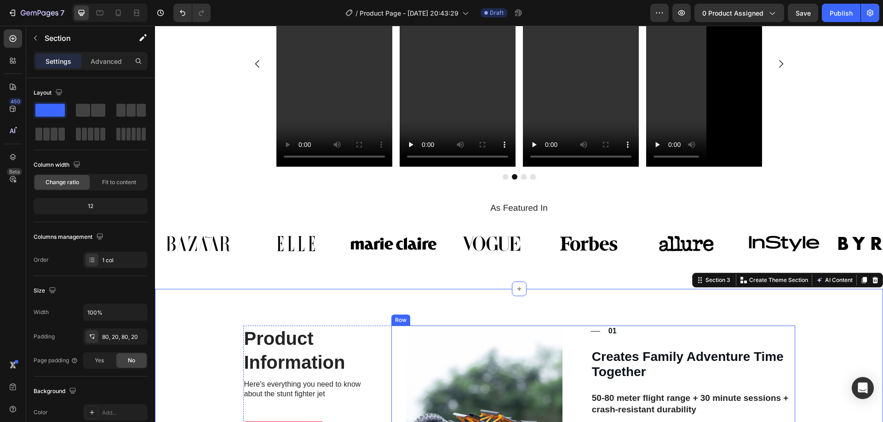
scroll to position [801, 0]
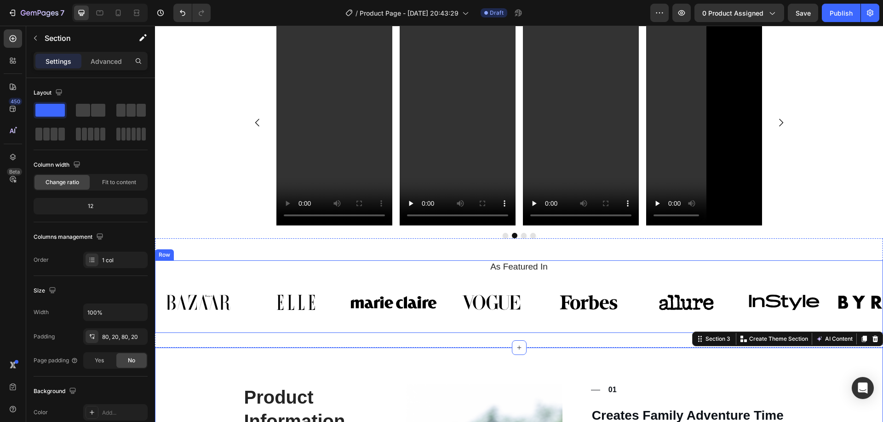
click at [508, 265] on div "As Featured In Heading Image Image Image Image Image Image Image Image Carousel" at bounding box center [519, 297] width 728 height 73
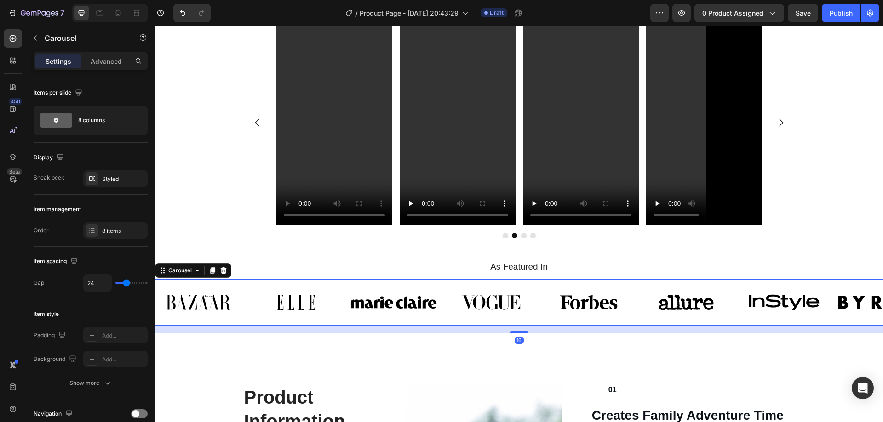
drag, startPoint x: 500, startPoint y: 312, endPoint x: 497, endPoint y: 298, distance: 13.6
click at [499, 312] on div "Image Image Image Image Image Image Image Image Carousel 16" at bounding box center [519, 303] width 728 height 46
click at [496, 294] on img at bounding box center [491, 303] width 86 height 32
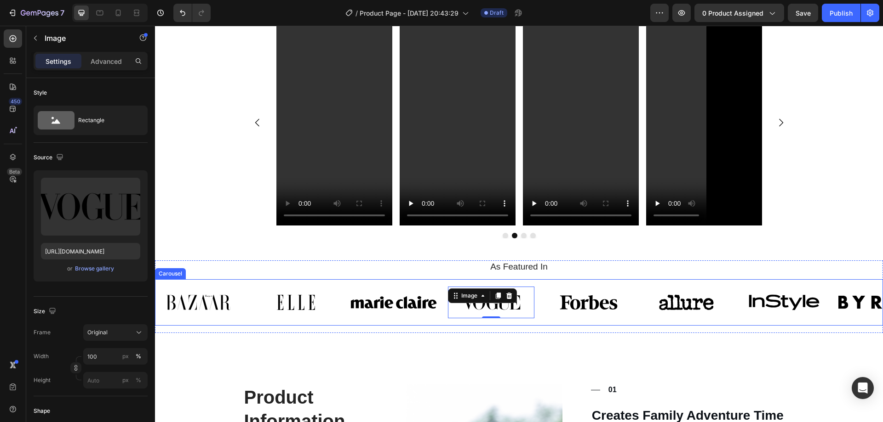
click at [391, 314] on div "Image Image Image Image 0 Image Image Image Image Carousel" at bounding box center [519, 303] width 728 height 46
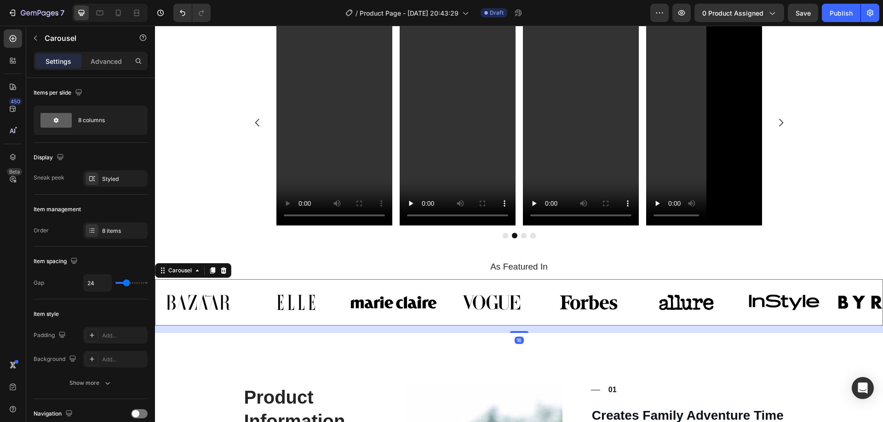
click at [444, 280] on div "Image Image Image Image Image Image Image Image Carousel 16" at bounding box center [519, 303] width 728 height 46
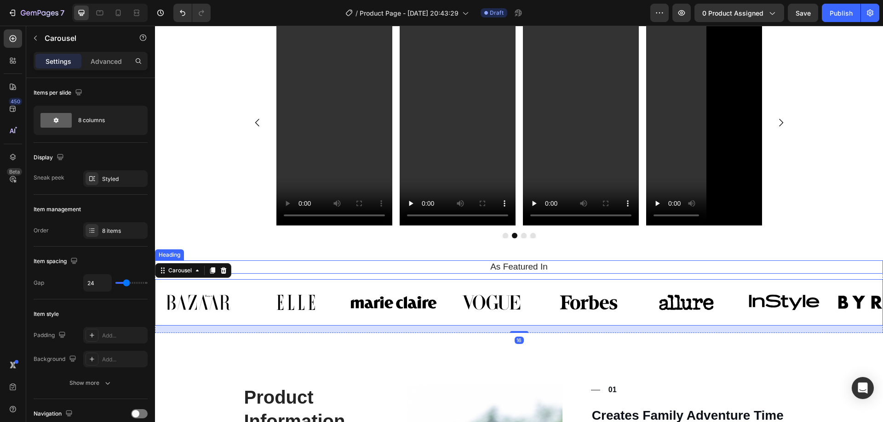
click at [454, 261] on h2 "As Featured In" at bounding box center [519, 267] width 714 height 13
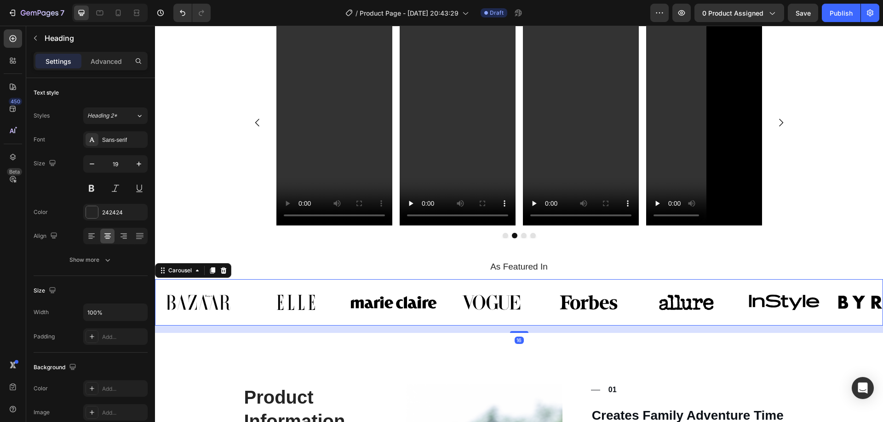
click at [265, 312] on div "Image Image Image Image Image Image Image Image Carousel 16" at bounding box center [519, 303] width 728 height 46
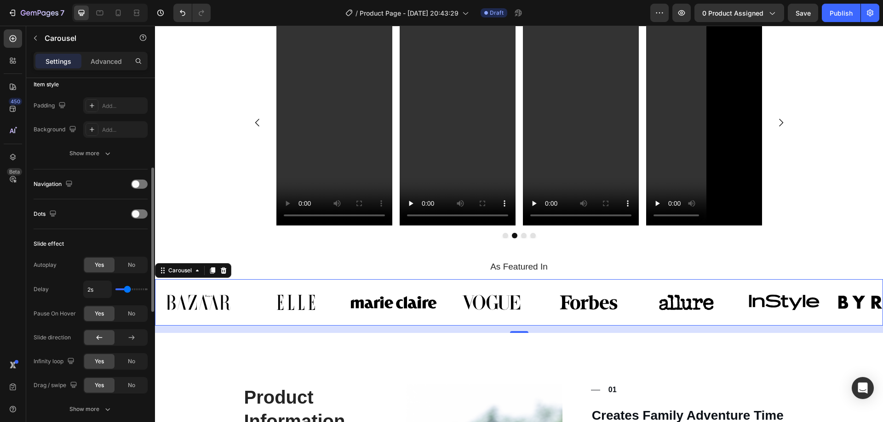
scroll to position [276, 0]
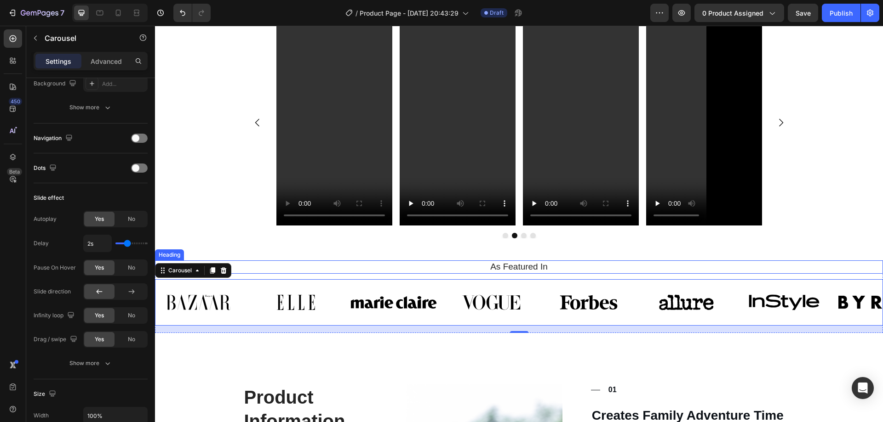
click at [272, 261] on h2 "As Featured In" at bounding box center [519, 267] width 714 height 13
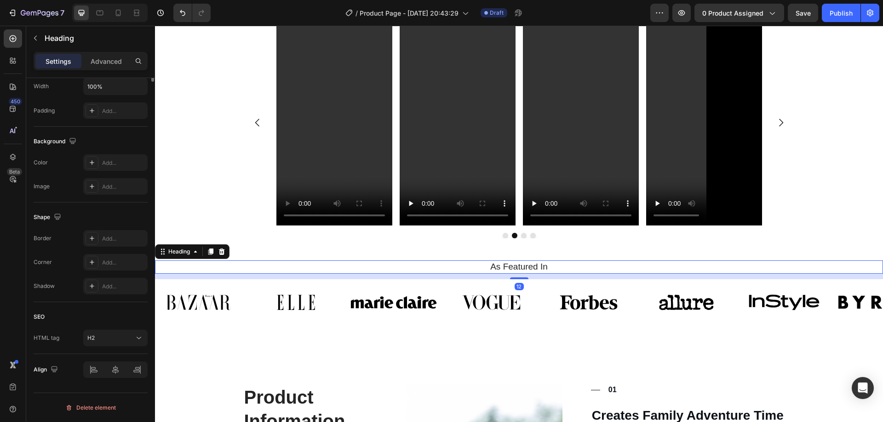
scroll to position [0, 0]
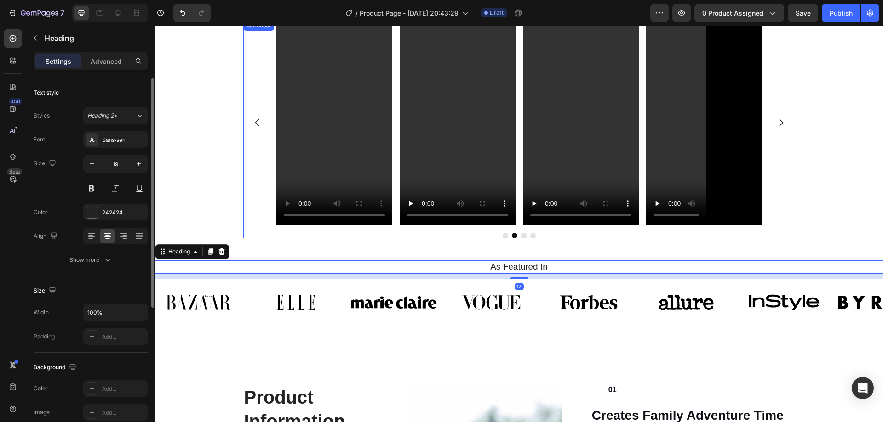
click at [243, 218] on div "Video Video Video Video Carousel" at bounding box center [519, 129] width 552 height 219
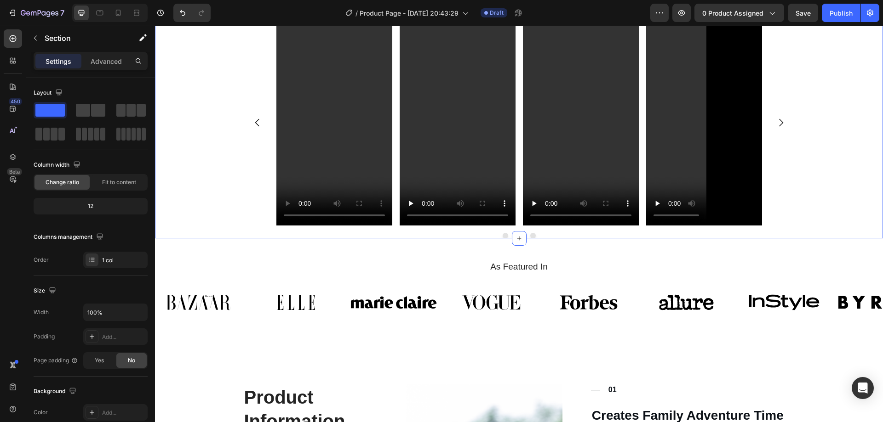
click at [205, 228] on div "Video Video Video Video Carousel" at bounding box center [519, 129] width 728 height 219
click at [574, 298] on img at bounding box center [588, 303] width 86 height 32
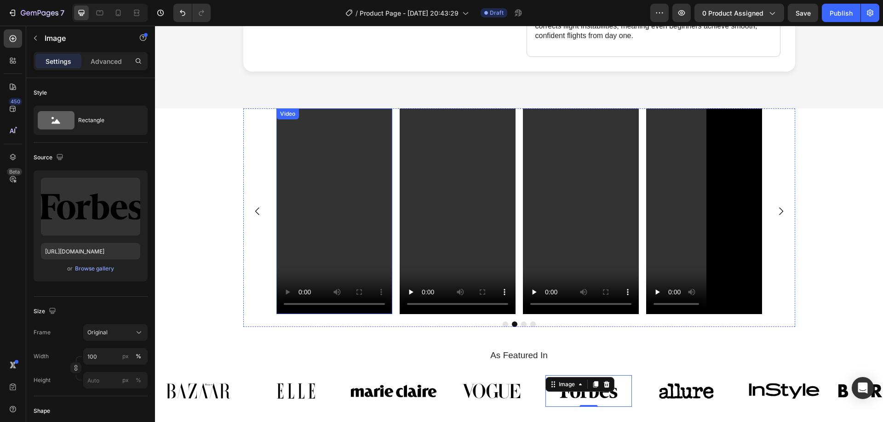
scroll to position [801, 0]
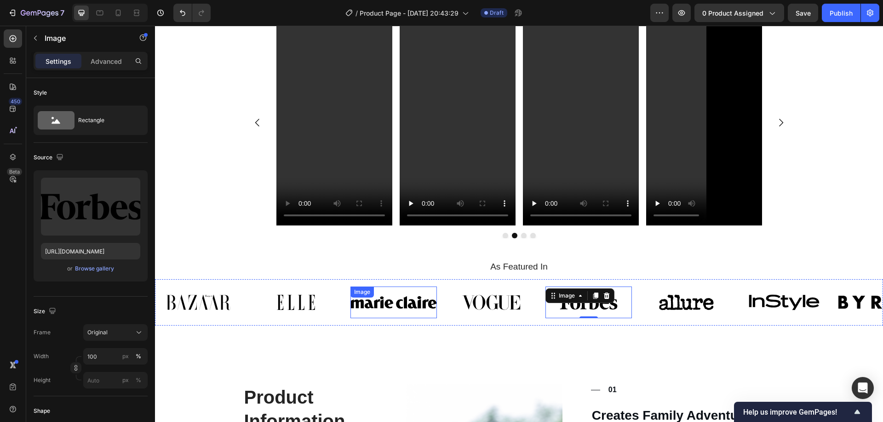
click at [381, 294] on img at bounding box center [393, 303] width 86 height 32
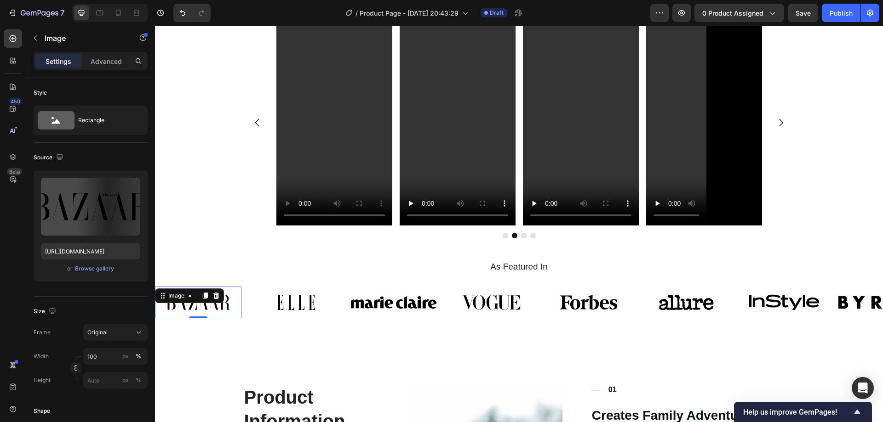
click at [182, 293] on div "Image 0" at bounding box center [198, 303] width 86 height 32
click at [91, 271] on div "Browse gallery" at bounding box center [94, 269] width 39 height 8
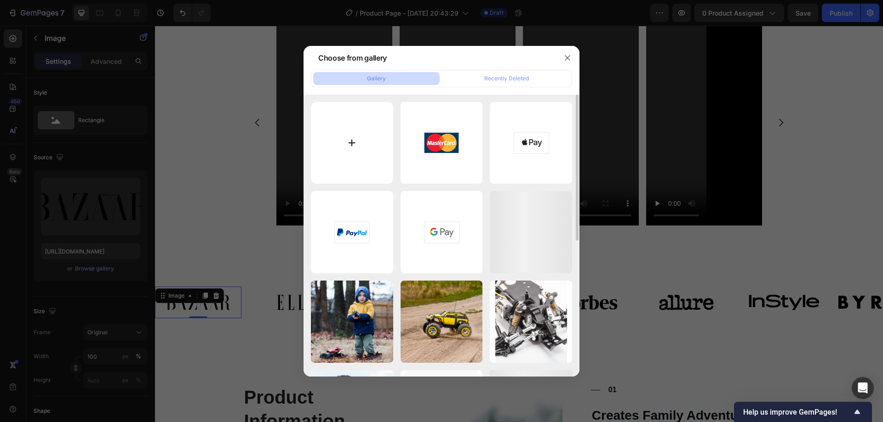
click at [348, 129] on input "file" at bounding box center [352, 143] width 82 height 82
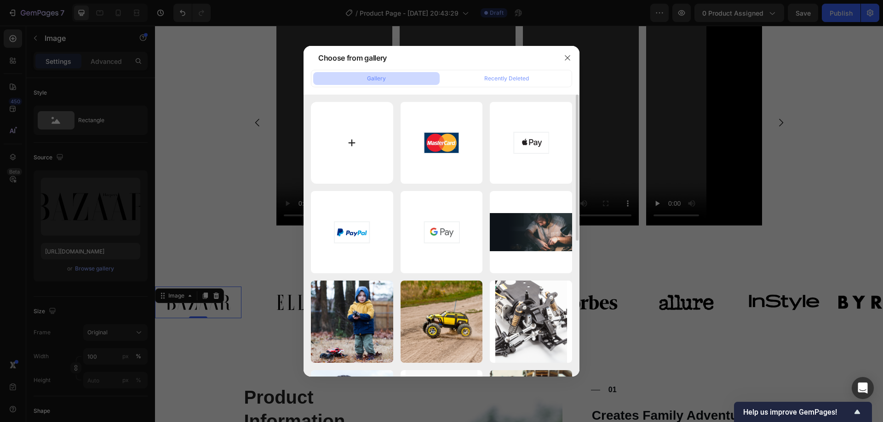
type input "C:\fakepath\cropped-Made-for-Mums-Logo-02-3349837-fda3b91.png"
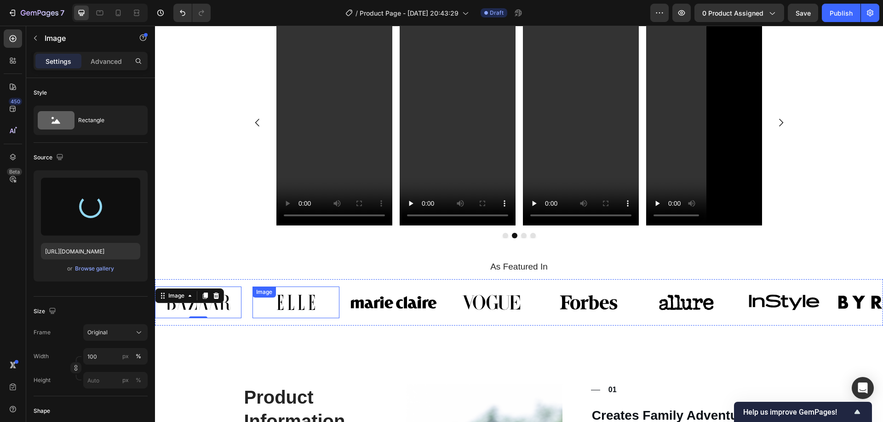
click at [294, 297] on img at bounding box center [295, 303] width 86 height 32
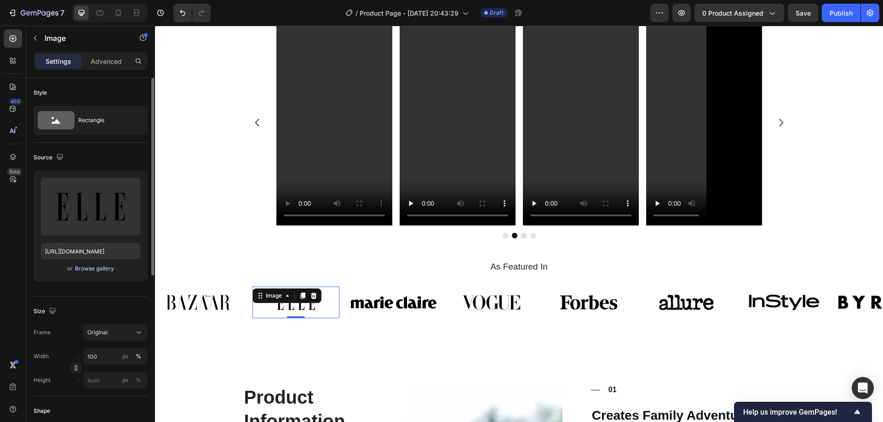
click at [100, 265] on div "Browse gallery" at bounding box center [94, 269] width 39 height 8
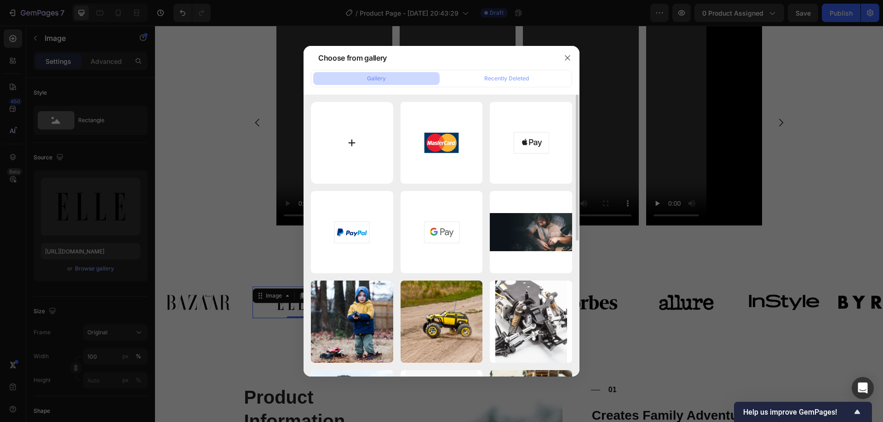
click at [319, 129] on input "file" at bounding box center [352, 143] width 82 height 82
type input "C:\fakepath\newyorkpost.webp"
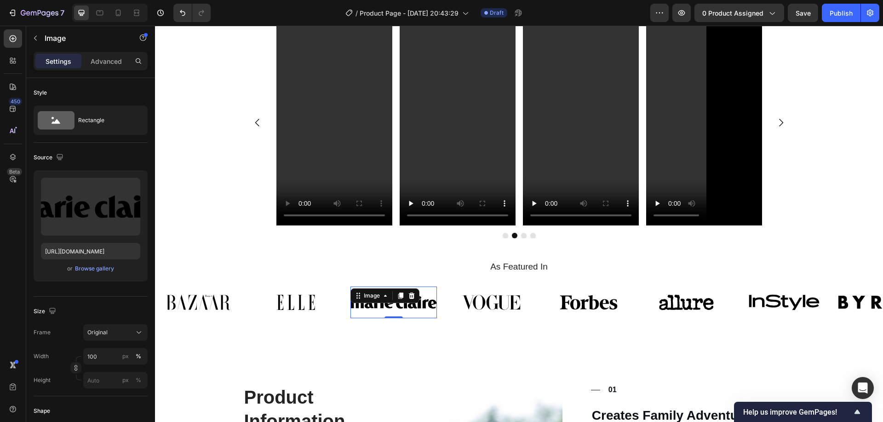
click at [411, 294] on img at bounding box center [393, 303] width 86 height 32
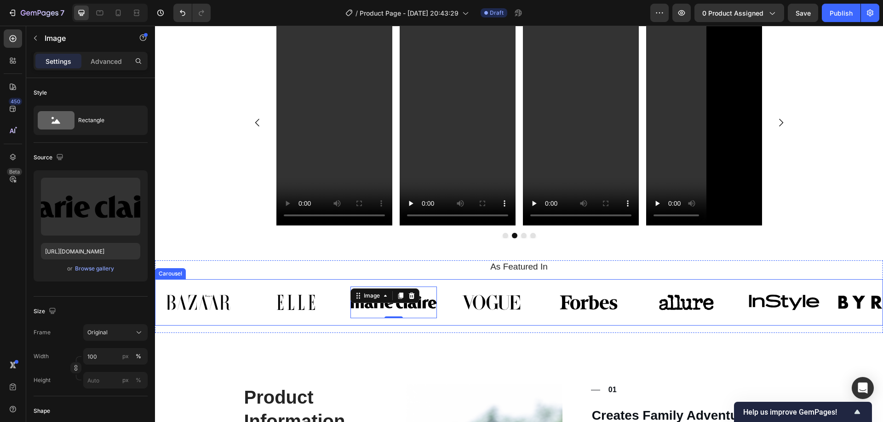
click at [292, 298] on img at bounding box center [295, 303] width 86 height 32
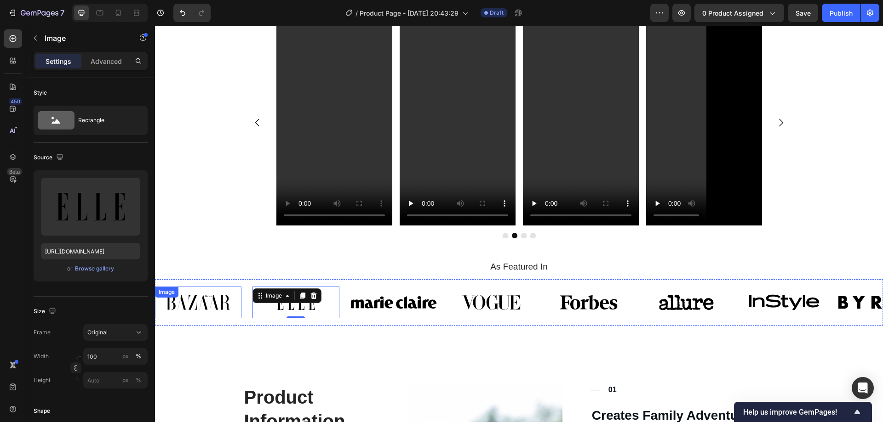
click at [208, 287] on div "Image" at bounding box center [198, 303] width 86 height 32
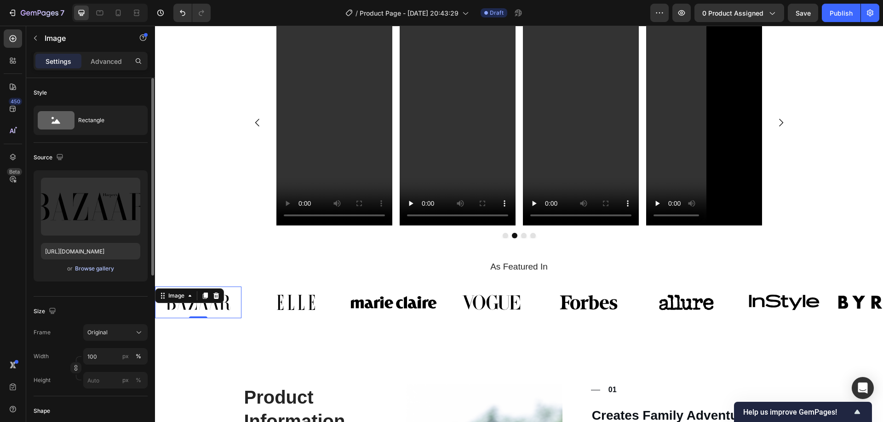
click at [89, 269] on div "Browse gallery" at bounding box center [94, 269] width 39 height 8
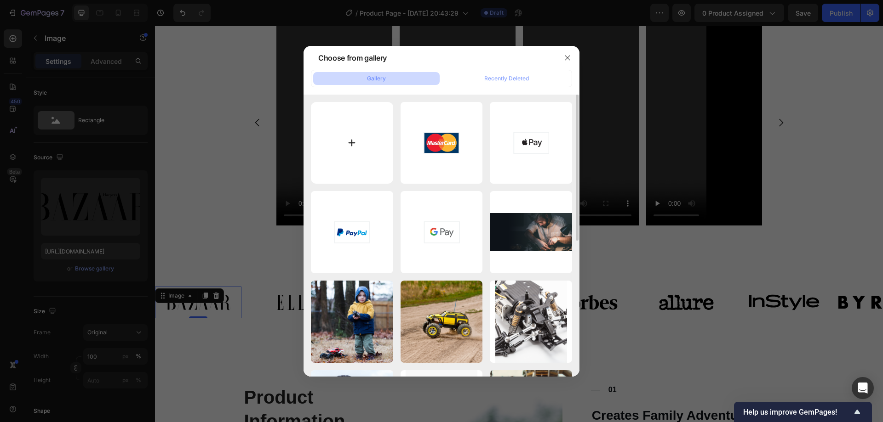
click at [351, 138] on input "file" at bounding box center [352, 143] width 82 height 82
type input "C:\fakepath\cropped-Made-for-Mums-Logo-02-3349837-fda3b91.png"
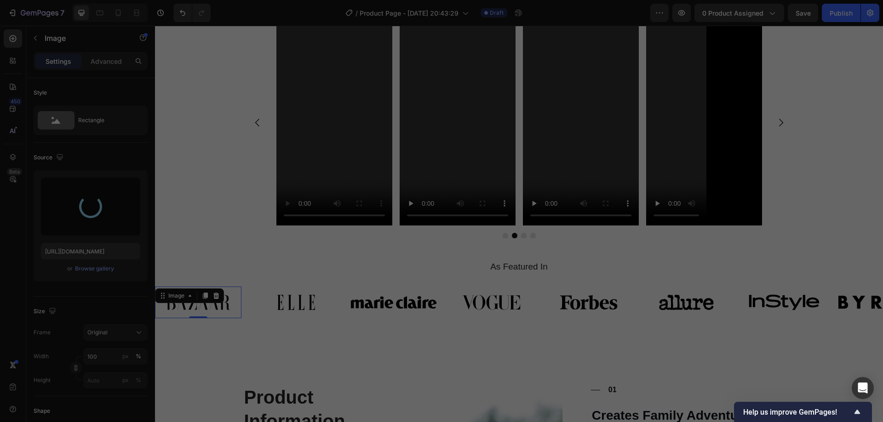
type input "https://cdn.shopify.com/s/files/1/0637/1511/5192/files/gempages_582314746154320…"
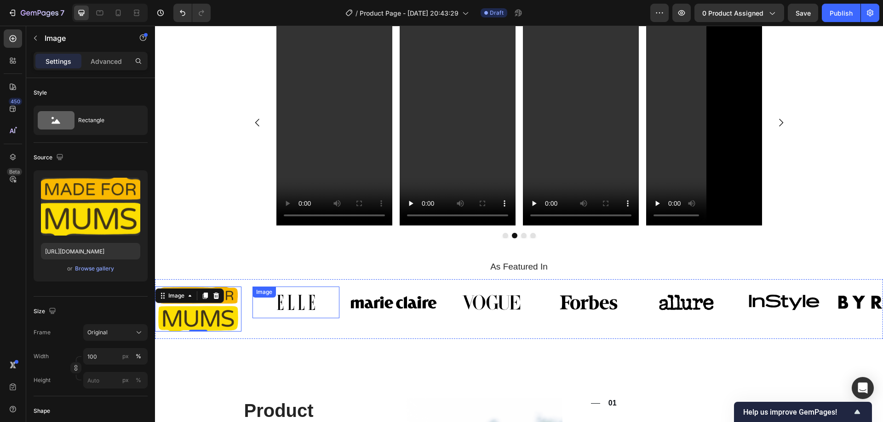
click at [307, 290] on div "Image" at bounding box center [295, 303] width 86 height 32
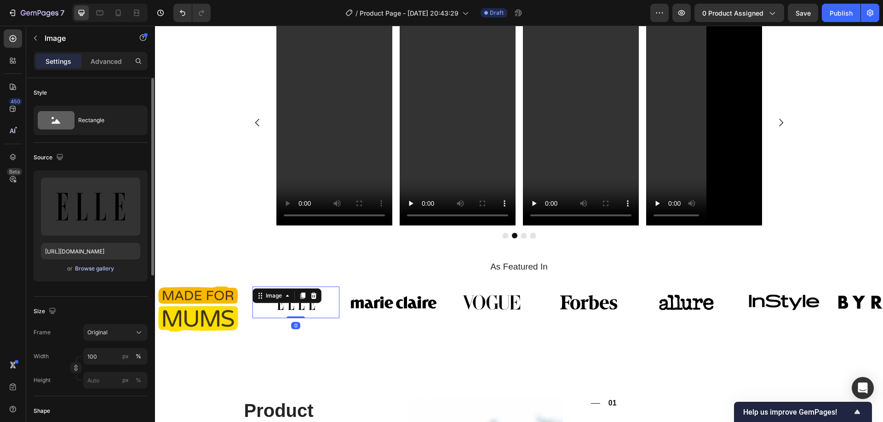
click at [92, 267] on div "Browse gallery" at bounding box center [94, 269] width 39 height 8
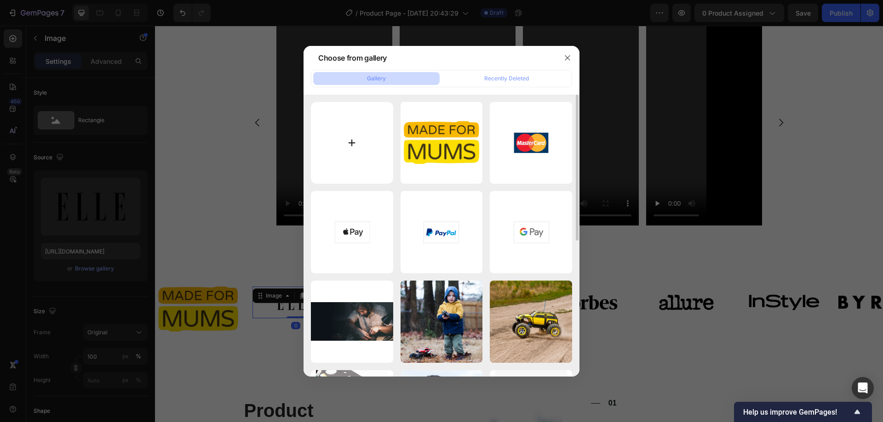
click at [370, 141] on input "file" at bounding box center [352, 143] width 82 height 82
type input "C:\fakepath\newyorkpost.webp"
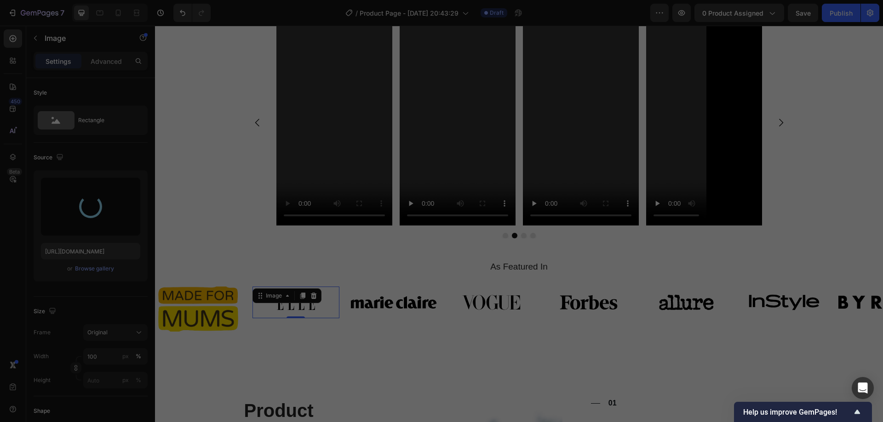
type input "https://cdn.shopify.com/s/files/1/0637/1511/5192/files/gempages_582314746154320…"
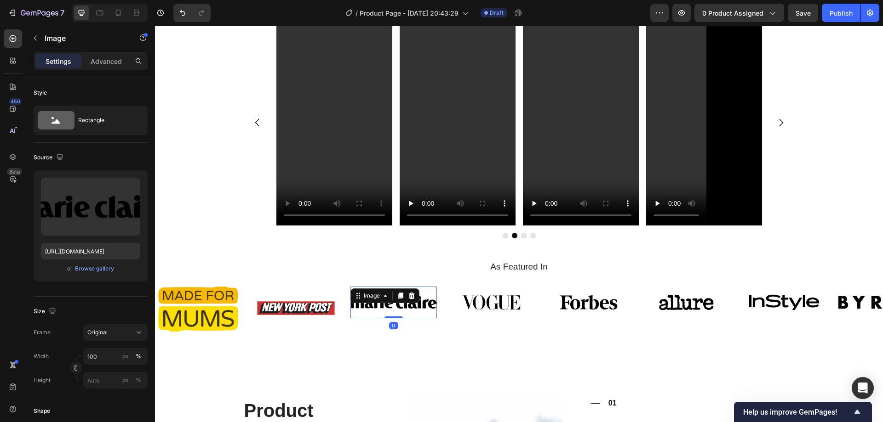
click at [393, 297] on img at bounding box center [393, 303] width 86 height 32
click at [94, 268] on div "Browse gallery" at bounding box center [94, 269] width 39 height 8
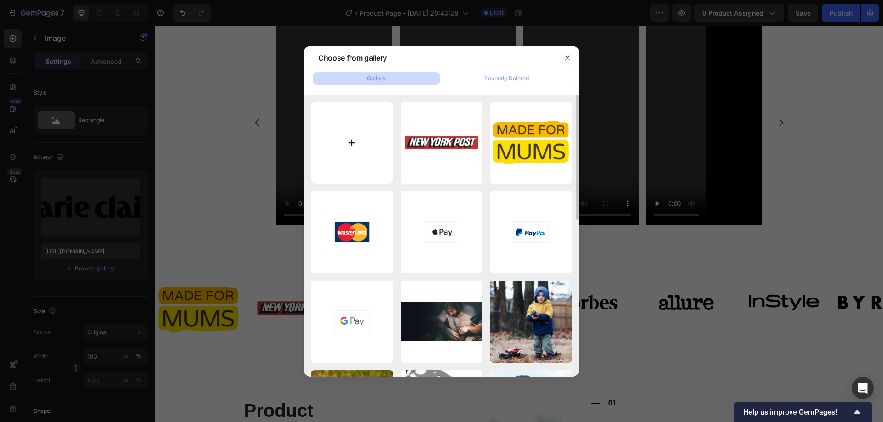
click at [349, 138] on input "file" at bounding box center [352, 143] width 82 height 82
type input "C:\fakepath\Good-Housekeeping-logo.png"
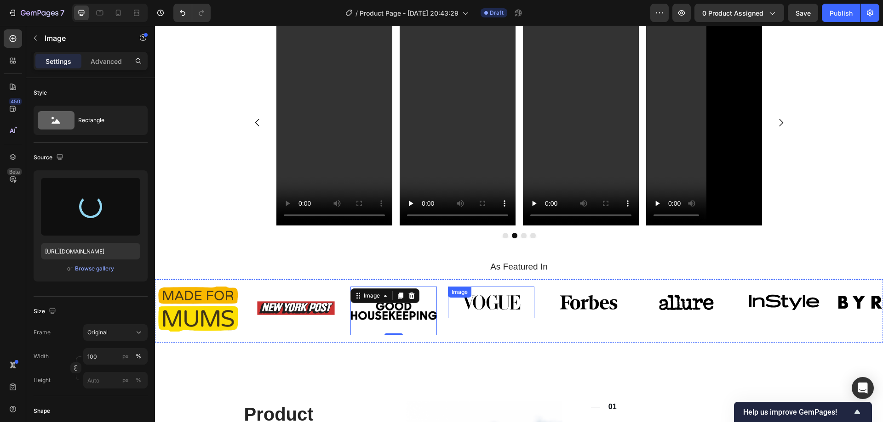
type input "https://cdn.shopify.com/s/files/1/0637/1511/5192/files/gempages_582314746154320…"
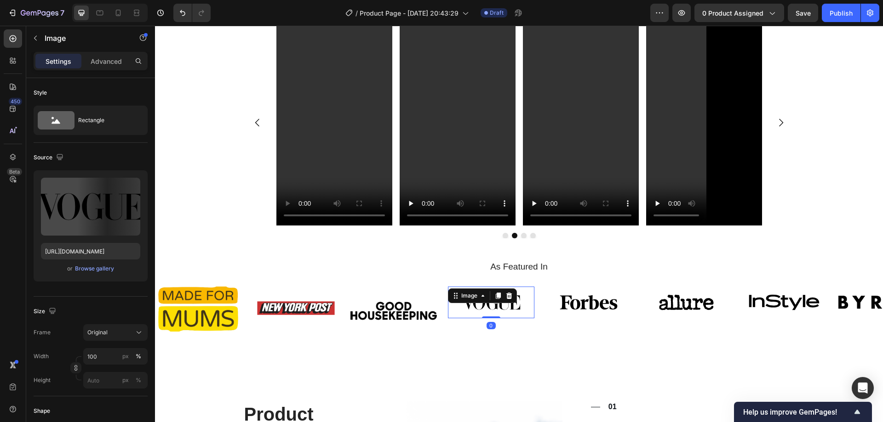
click at [496, 300] on img at bounding box center [491, 303] width 86 height 32
click at [91, 268] on div "Browse gallery" at bounding box center [94, 269] width 39 height 8
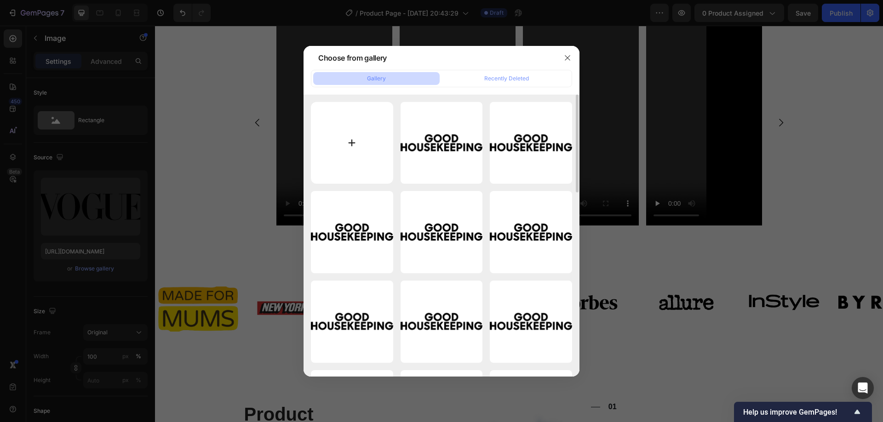
click at [358, 141] on input "file" at bounding box center [352, 143] width 82 height 82
type input "C:\fakepath\TOIA_logo.png"
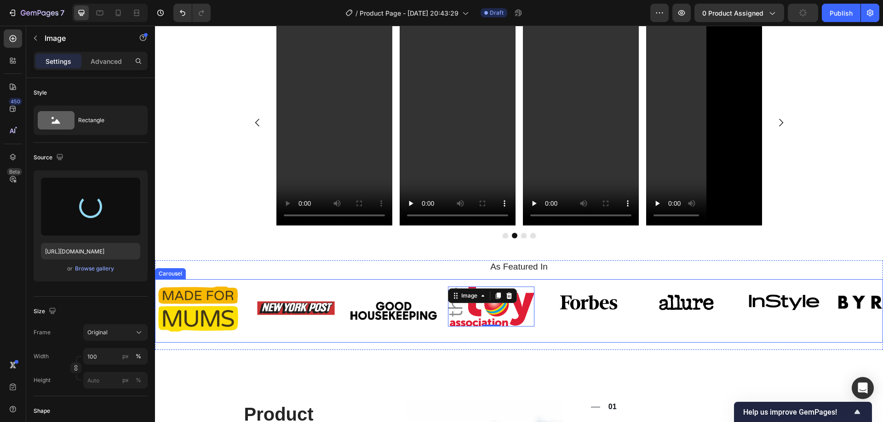
type input "https://cdn.shopify.com/s/files/1/0637/1511/5192/files/gempages_582314746154320…"
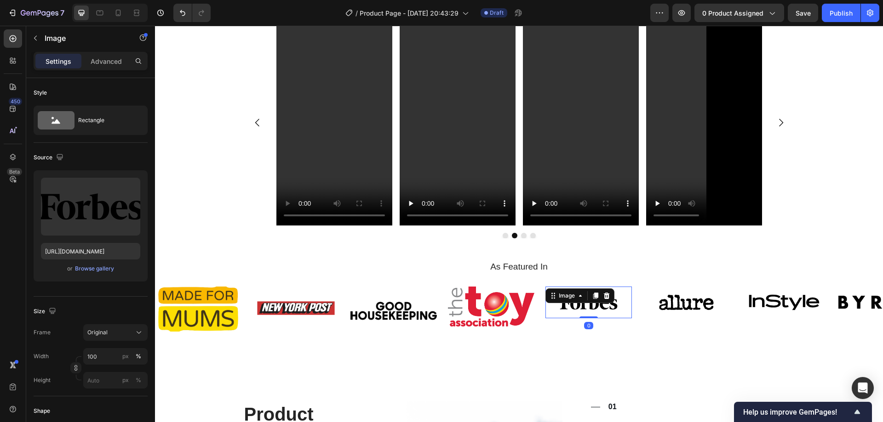
click at [593, 297] on img at bounding box center [588, 303] width 86 height 32
click at [80, 268] on div "Browse gallery" at bounding box center [94, 269] width 39 height 8
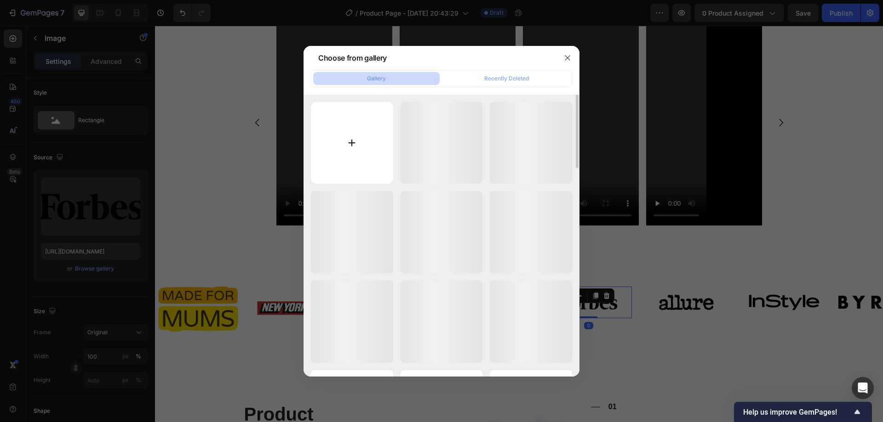
click at [348, 146] on input "file" at bounding box center [352, 143] width 82 height 82
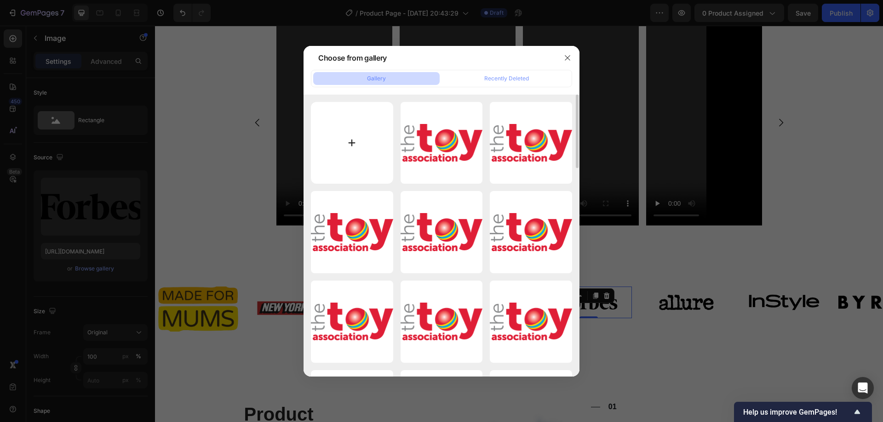
type input "C:\fakepath\TI_FINAL_032723_horz-logo.webp"
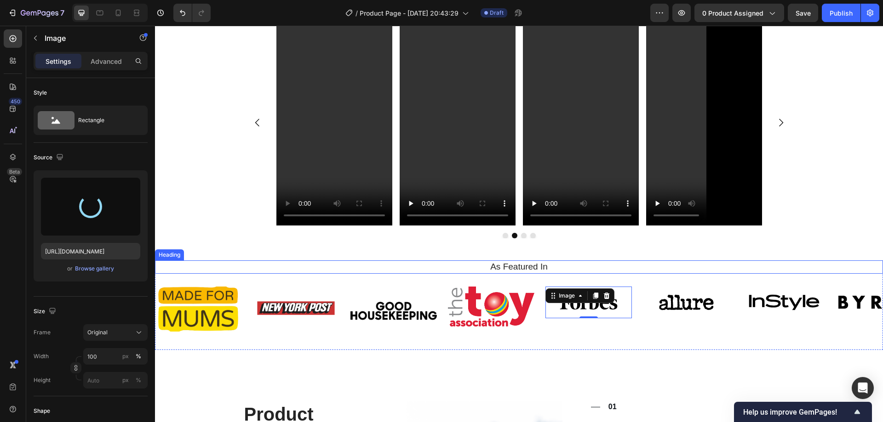
click at [509, 261] on h2 "As Featured In" at bounding box center [519, 267] width 714 height 13
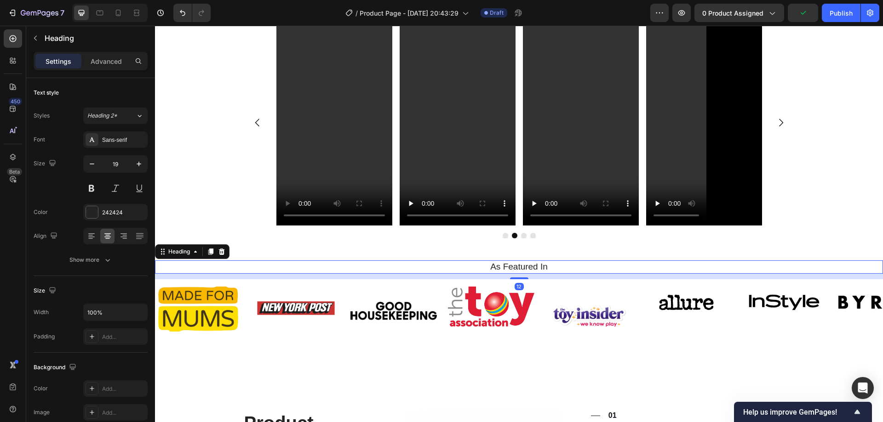
click at [539, 261] on h2 "As Featured In" at bounding box center [519, 267] width 714 height 13
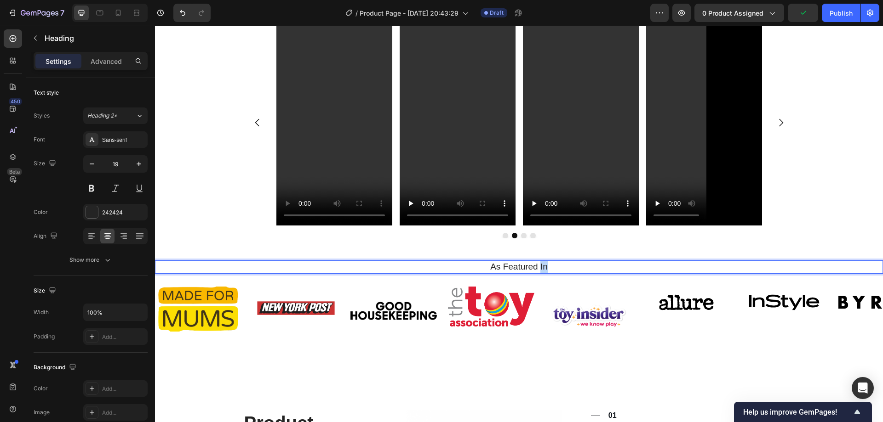
click at [539, 262] on p "As Featured In" at bounding box center [519, 267] width 712 height 11
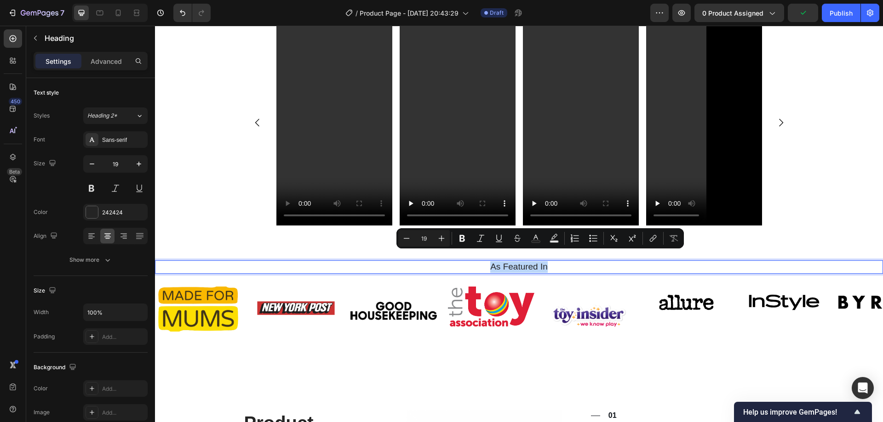
click at [539, 262] on p "As Featured In" at bounding box center [519, 267] width 712 height 11
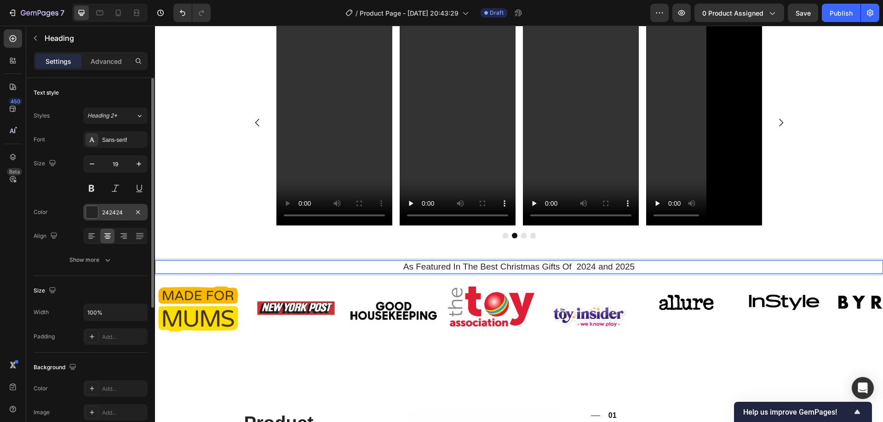
click at [105, 209] on div "242424" at bounding box center [115, 213] width 27 height 8
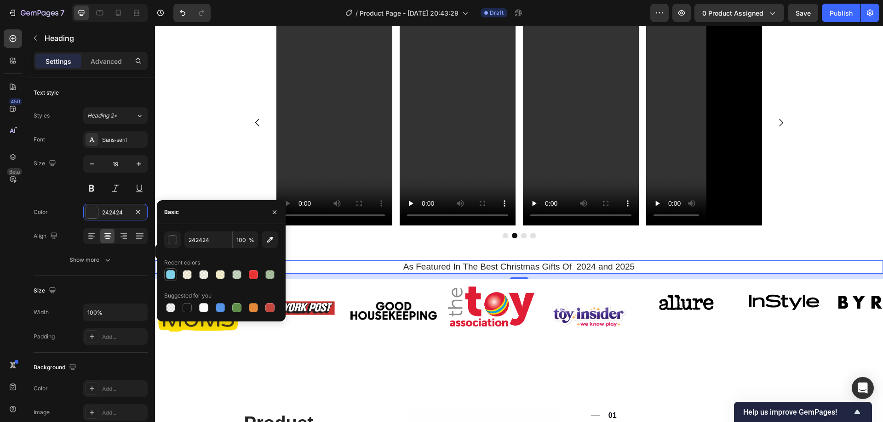
click at [174, 281] on div at bounding box center [170, 274] width 13 height 13
click at [188, 312] on div at bounding box center [187, 307] width 9 height 9
type input "151515"
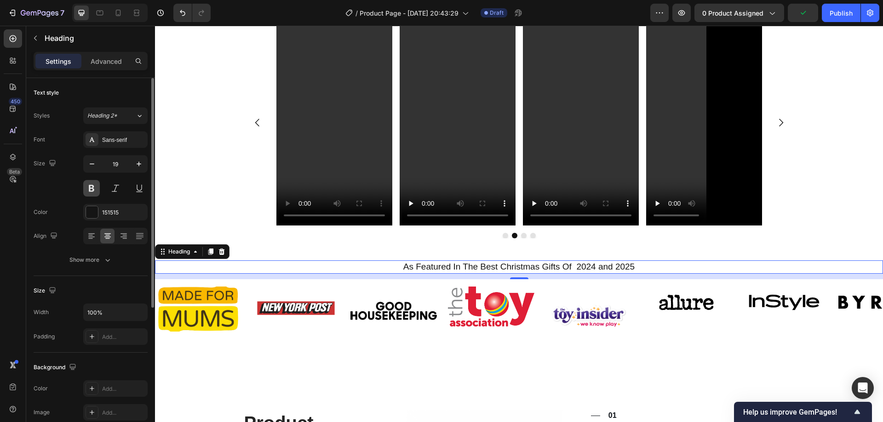
click at [91, 186] on button at bounding box center [91, 188] width 17 height 17
click at [141, 165] on icon "button" at bounding box center [138, 164] width 9 height 9
type input "20"
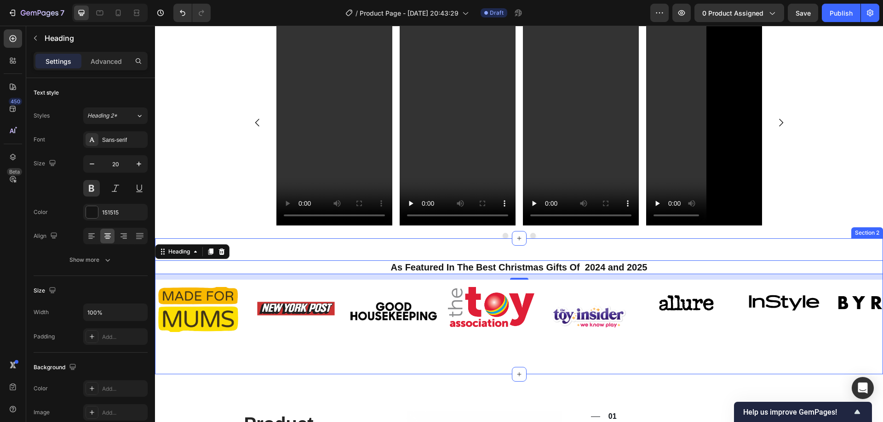
click at [772, 246] on div "As Featured In The Best Christmas Gifts Of 2024 and 2025 Heading 12 Image Image…" at bounding box center [519, 307] width 728 height 136
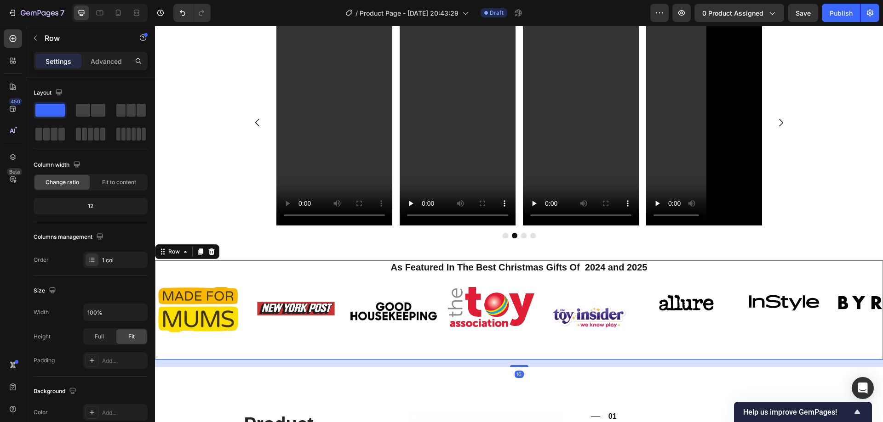
click at [611, 266] on div "As Featured In The Best Christmas Gifts Of 2024 and 2025 Heading Image Image Im…" at bounding box center [519, 310] width 728 height 99
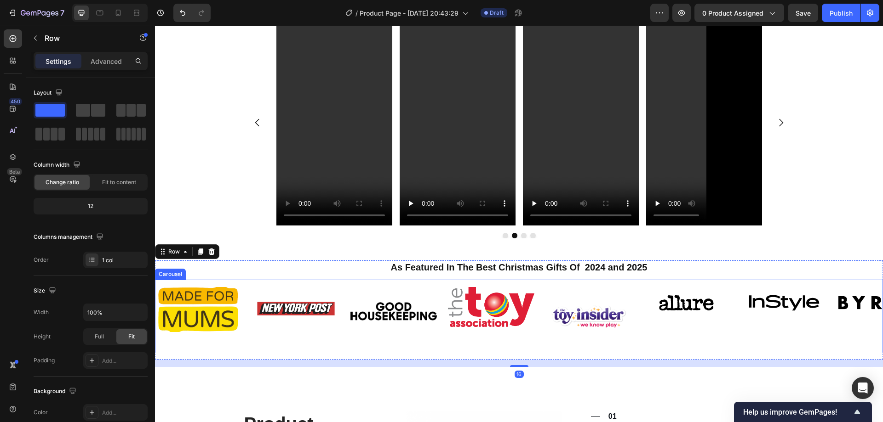
click at [667, 305] on img at bounding box center [686, 303] width 86 height 32
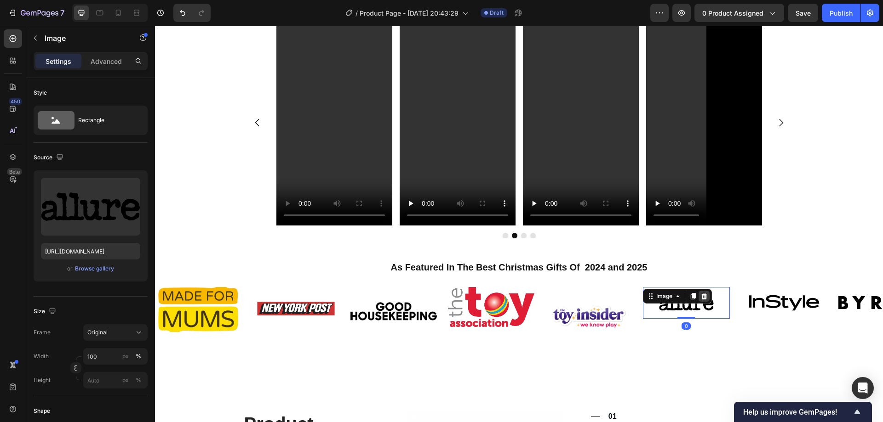
click at [706, 293] on icon at bounding box center [703, 296] width 7 height 7
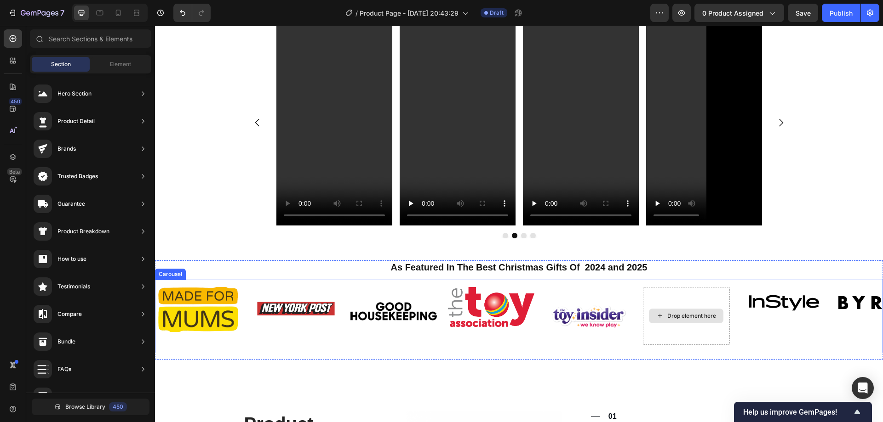
click at [695, 292] on div "Drop element here" at bounding box center [686, 316] width 86 height 58
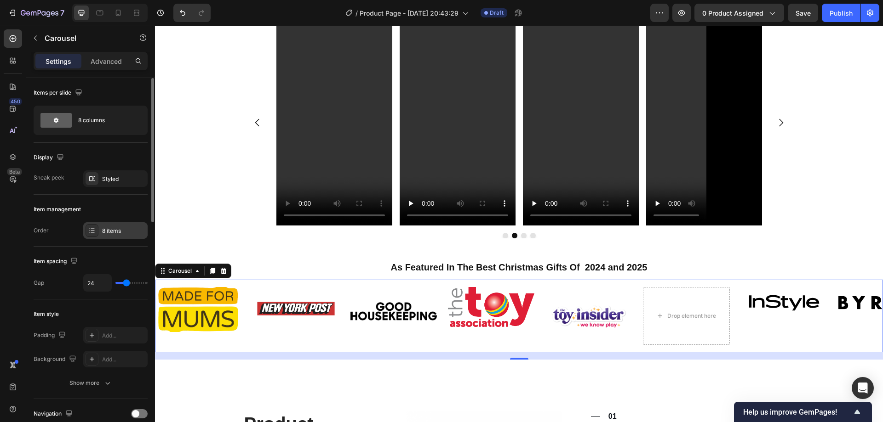
click at [118, 233] on div "8 items" at bounding box center [123, 231] width 43 height 8
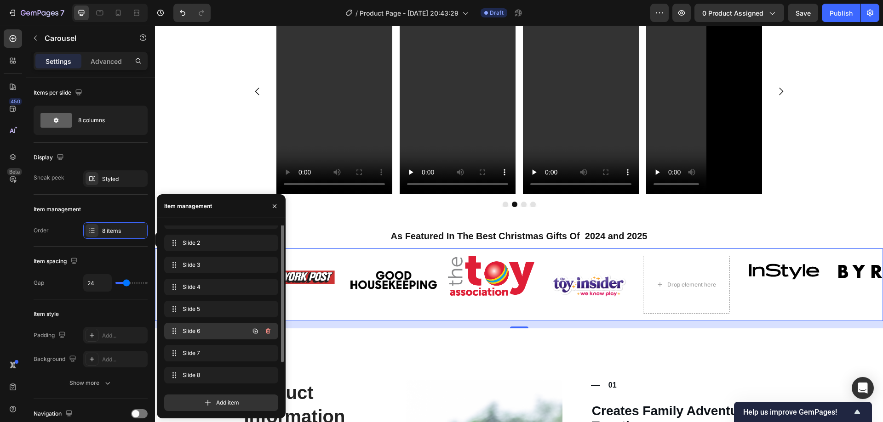
scroll to position [893, 0]
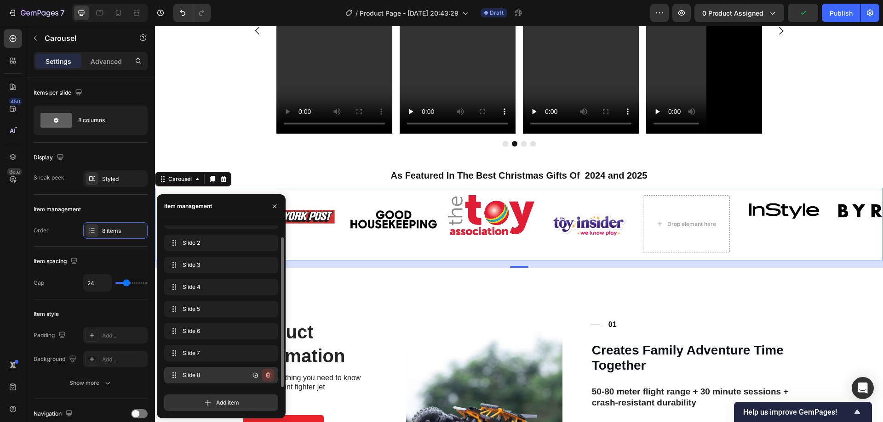
click at [266, 374] on icon "button" at bounding box center [267, 375] width 7 height 7
click at [267, 373] on div "Delete" at bounding box center [261, 375] width 17 height 8
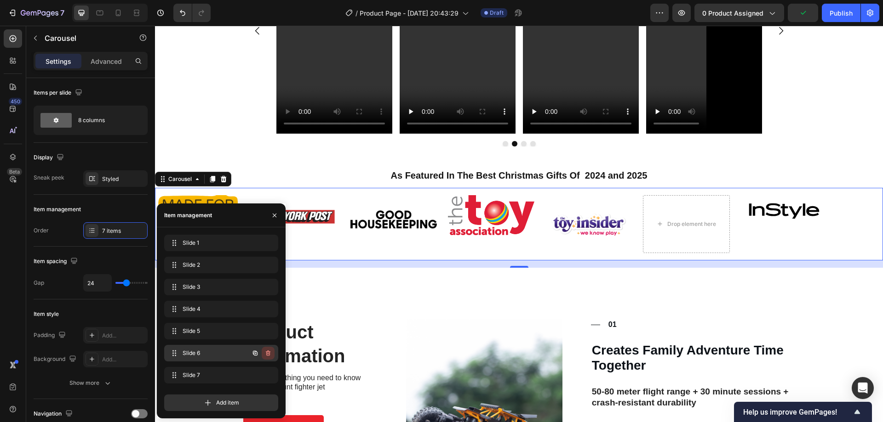
scroll to position [0, 0]
click at [268, 355] on icon "button" at bounding box center [267, 353] width 7 height 7
click at [264, 356] on div "Delete" at bounding box center [261, 353] width 17 height 8
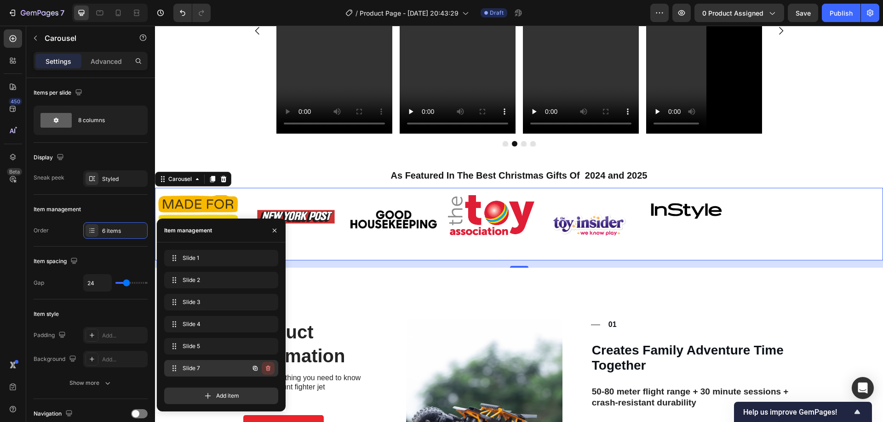
click at [264, 371] on icon "button" at bounding box center [267, 368] width 7 height 7
click at [263, 370] on div "Delete" at bounding box center [261, 369] width 17 height 8
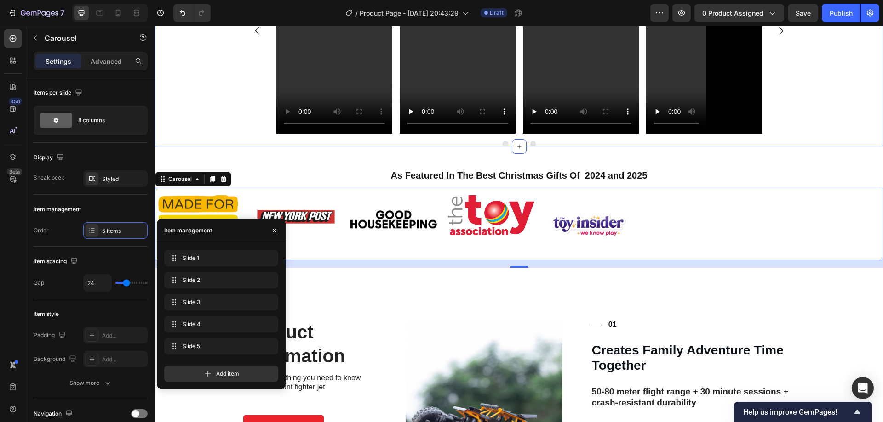
click at [221, 119] on div "Video Video Video Video Carousel" at bounding box center [519, 37] width 728 height 219
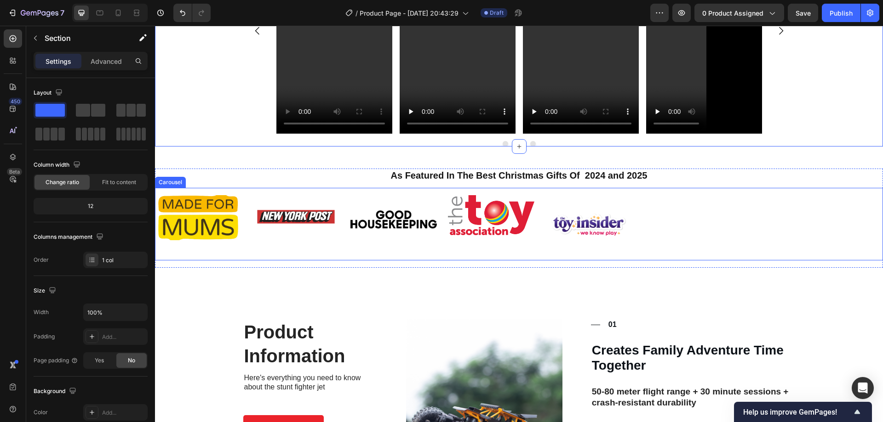
click at [388, 238] on div "Image" at bounding box center [393, 224] width 86 height 58
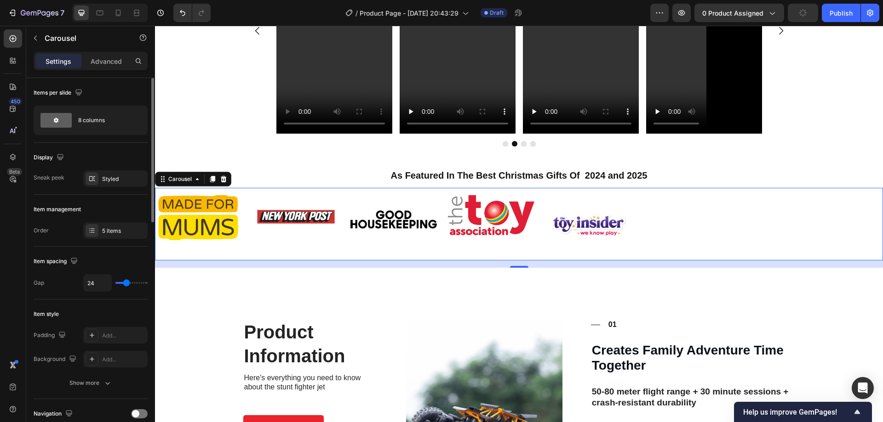
type input "33"
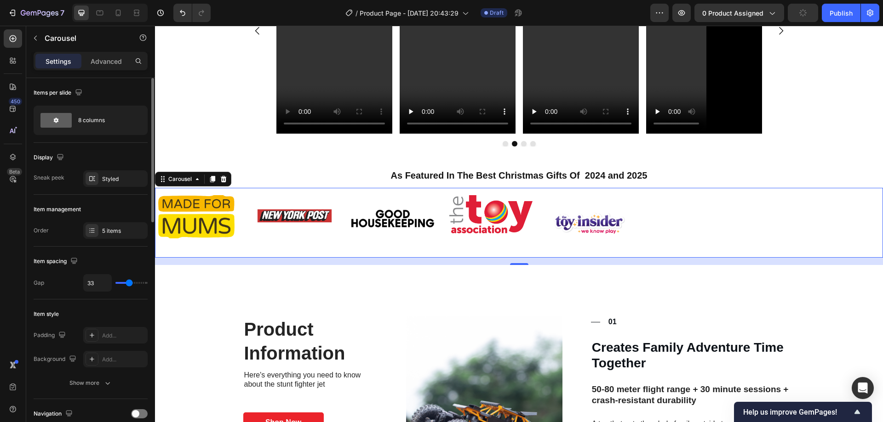
type input "39"
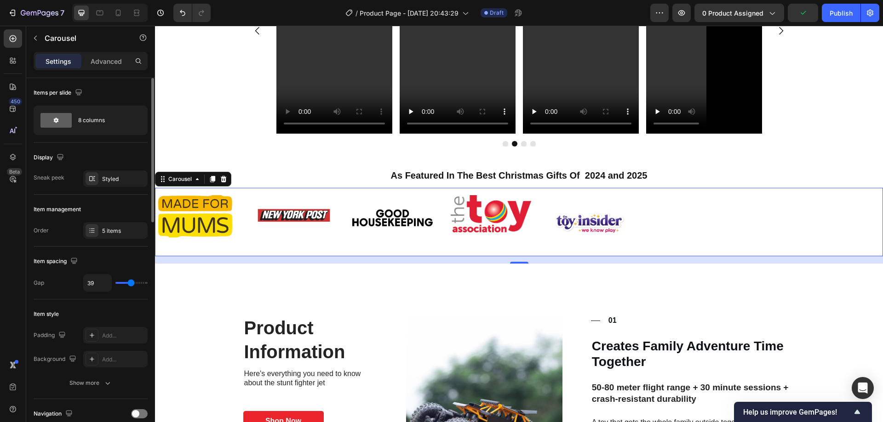
type input "40"
type input "41"
type input "40"
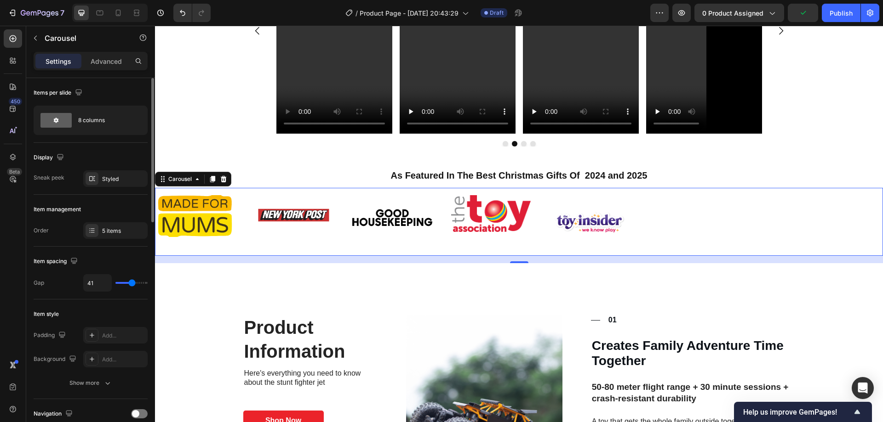
type input "40"
type input "37"
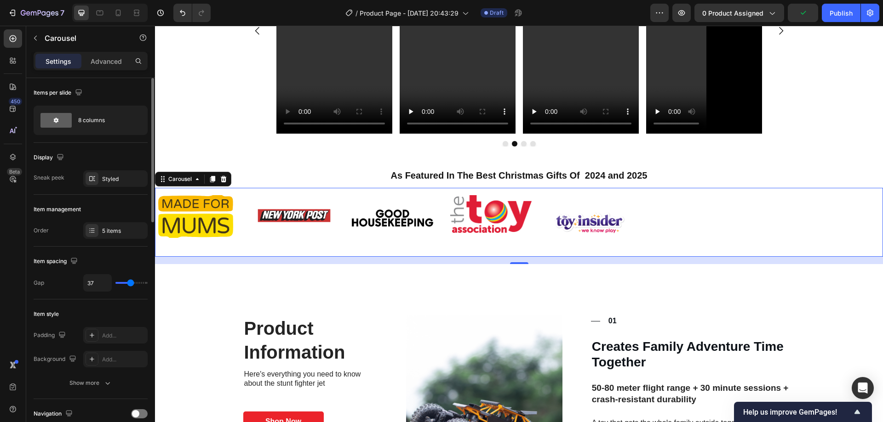
type input "39"
type input "37"
type input "30"
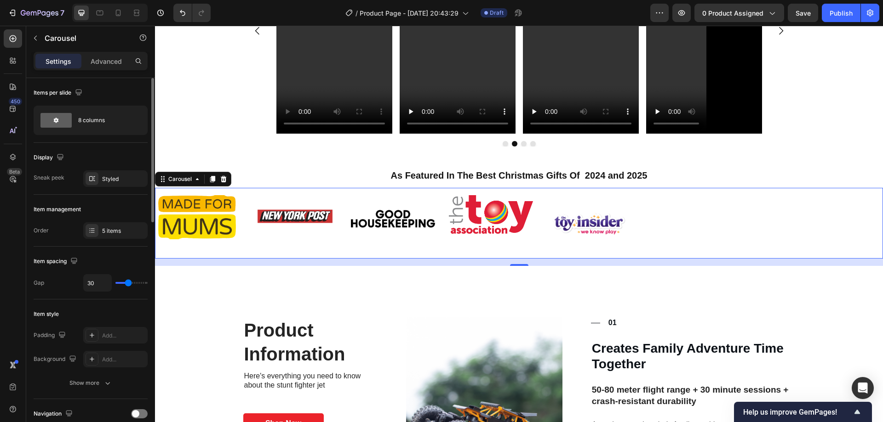
type input "30"
click at [128, 283] on input "range" at bounding box center [131, 283] width 32 height 2
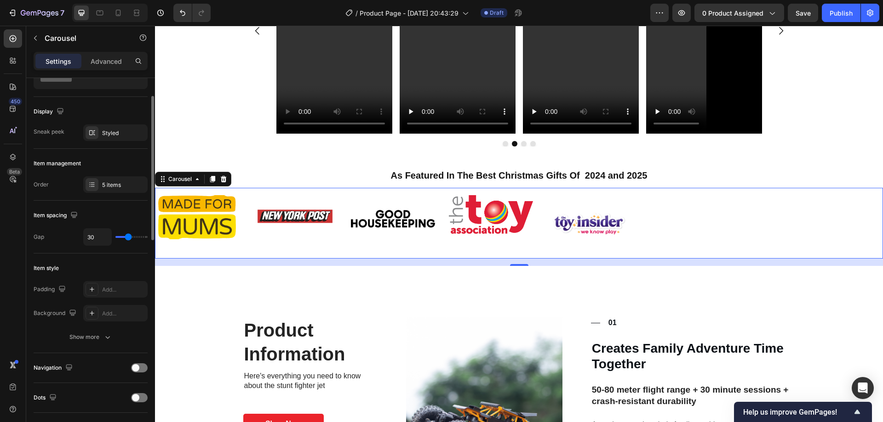
scroll to position [138, 0]
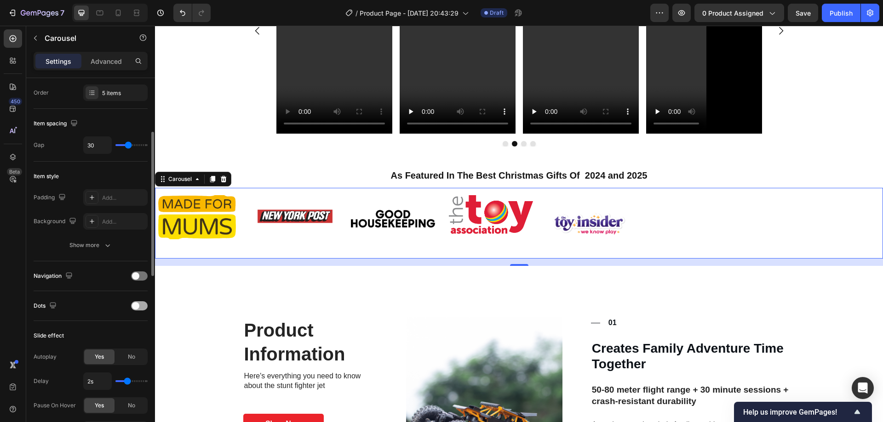
click at [142, 308] on div at bounding box center [139, 306] width 17 height 9
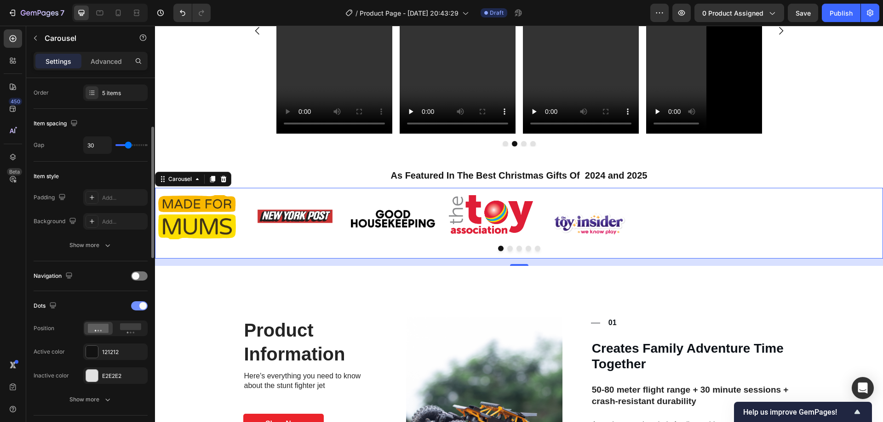
click at [142, 308] on span at bounding box center [142, 305] width 7 height 7
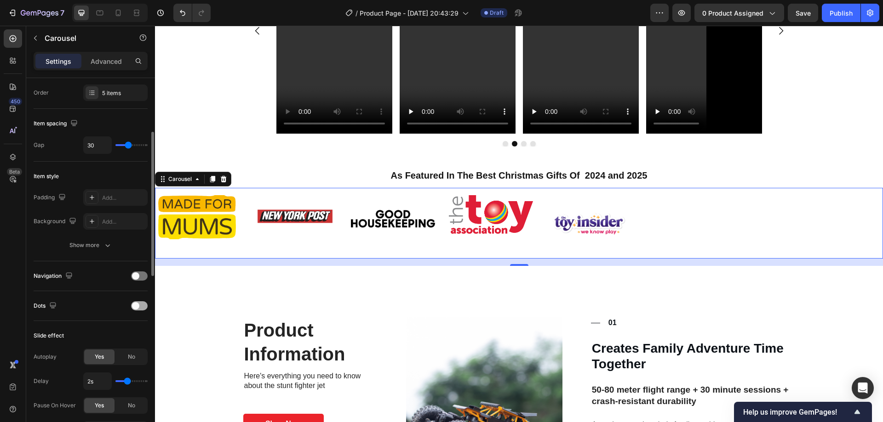
drag, startPoint x: 142, startPoint y: 308, endPoint x: 69, endPoint y: 269, distance: 81.9
click at [142, 308] on div at bounding box center [139, 306] width 17 height 9
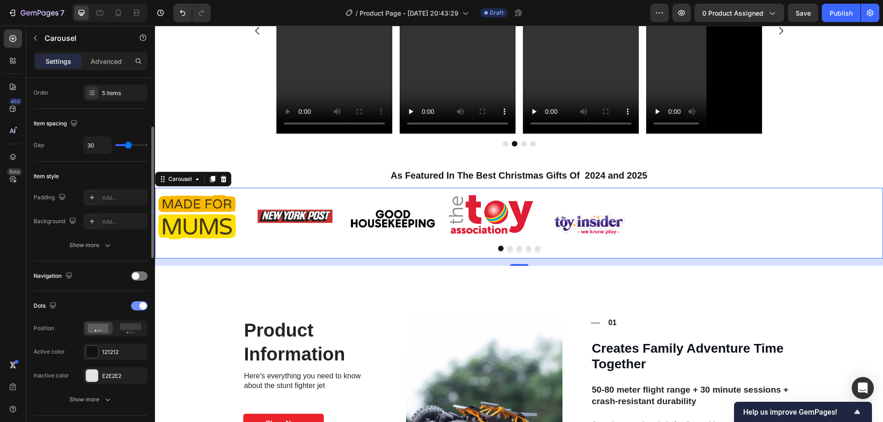
click at [143, 305] on span at bounding box center [142, 305] width 7 height 7
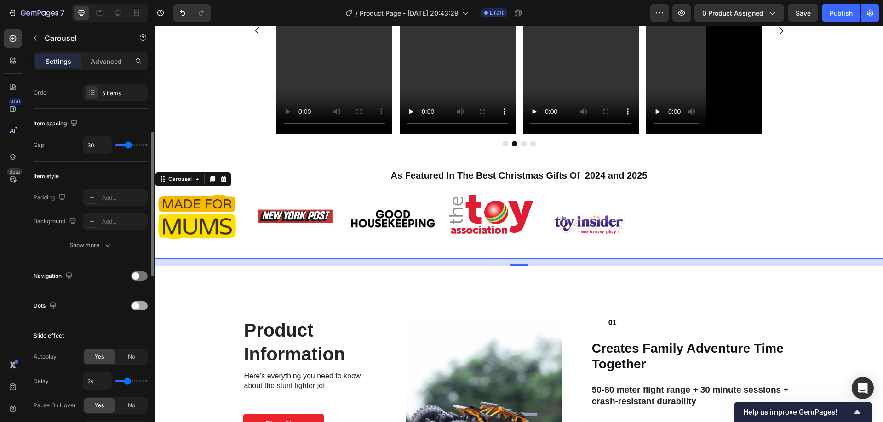
click at [143, 305] on div at bounding box center [139, 306] width 17 height 9
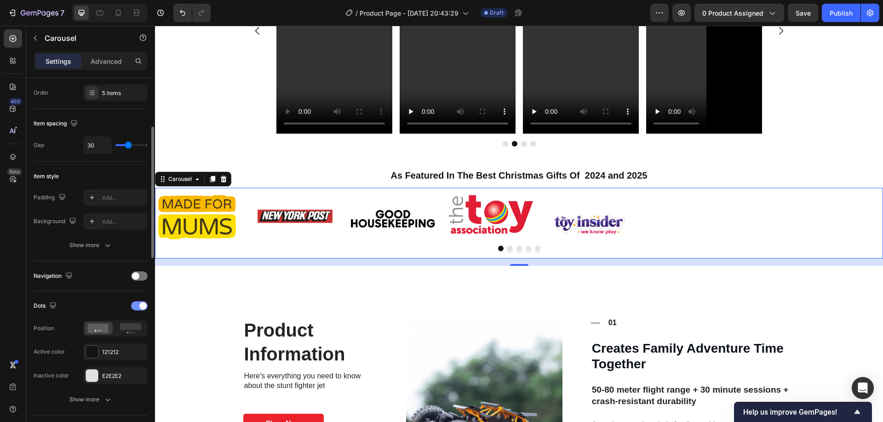
click at [142, 305] on span at bounding box center [142, 305] width 7 height 7
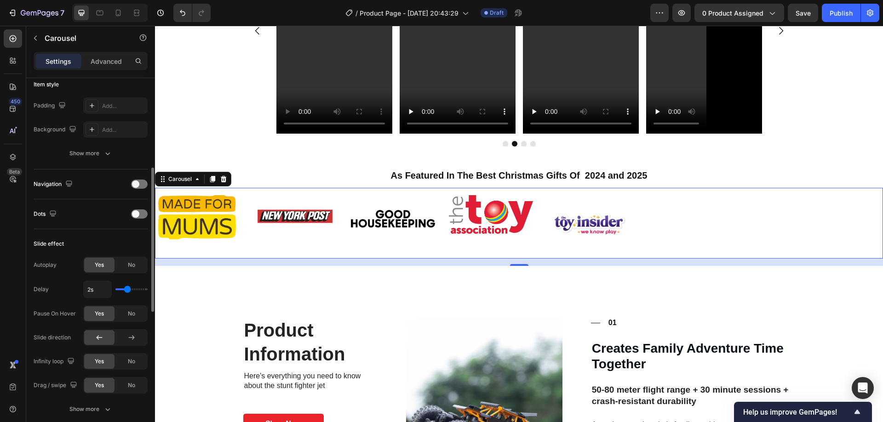
scroll to position [276, 0]
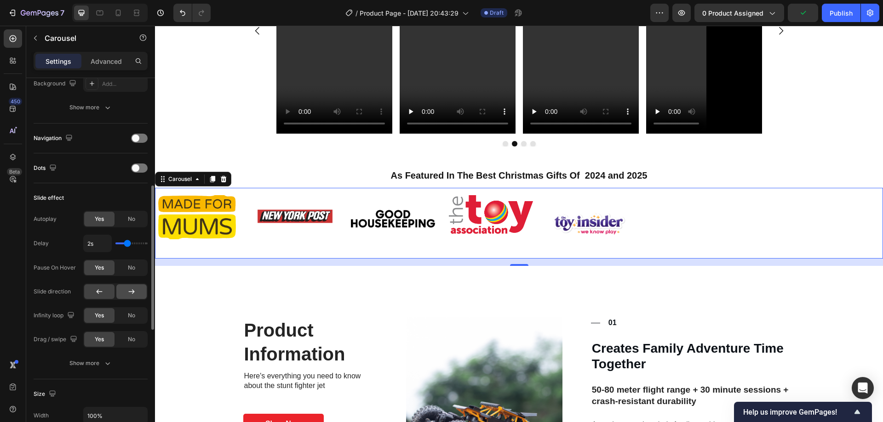
click at [122, 297] on div at bounding box center [131, 292] width 30 height 15
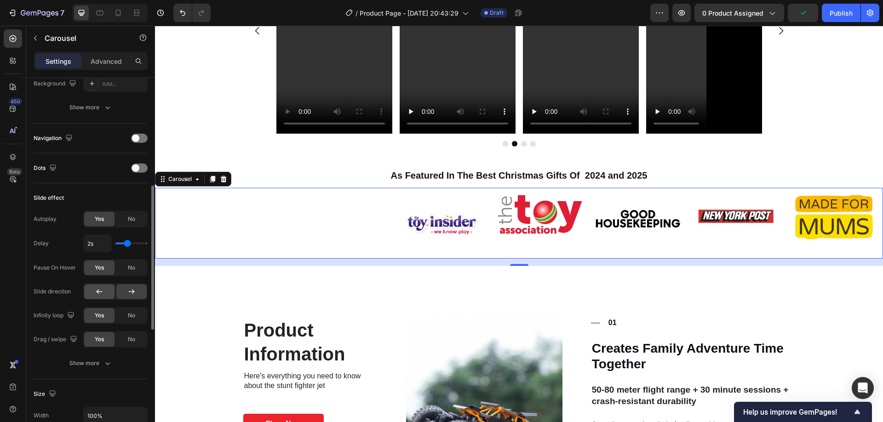
click at [102, 295] on icon at bounding box center [99, 291] width 9 height 9
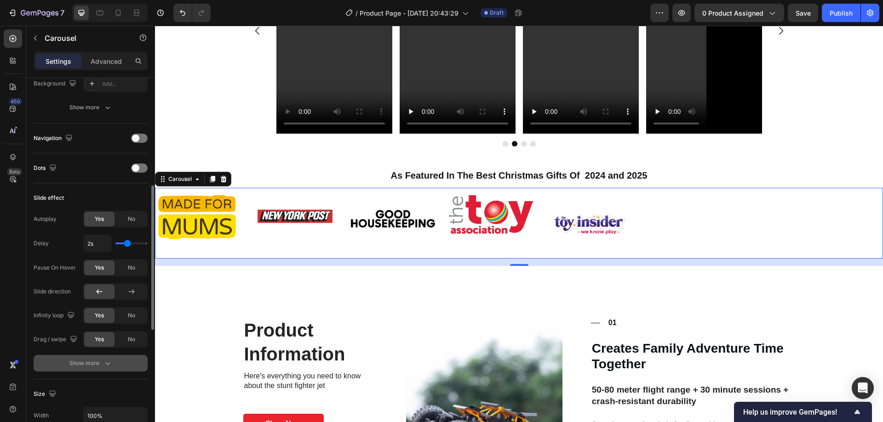
click at [96, 366] on div "Show more" at bounding box center [90, 363] width 43 height 9
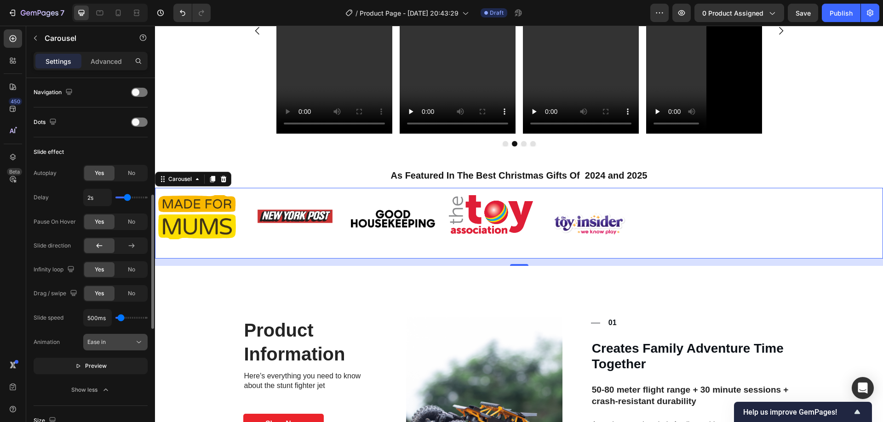
scroll to position [368, 0]
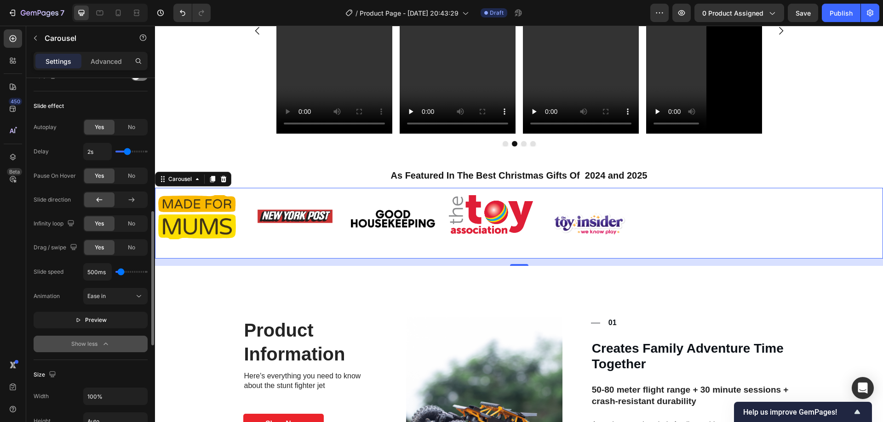
click at [109, 346] on icon "button" at bounding box center [105, 344] width 9 height 9
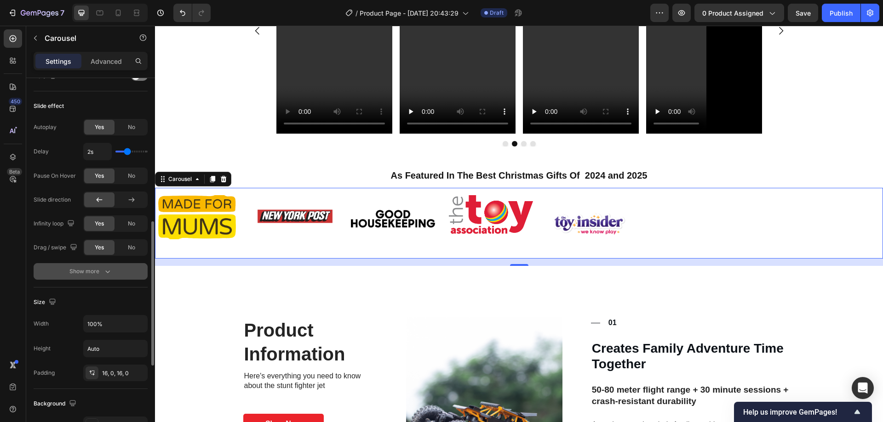
click at [108, 269] on icon "button" at bounding box center [107, 271] width 9 height 9
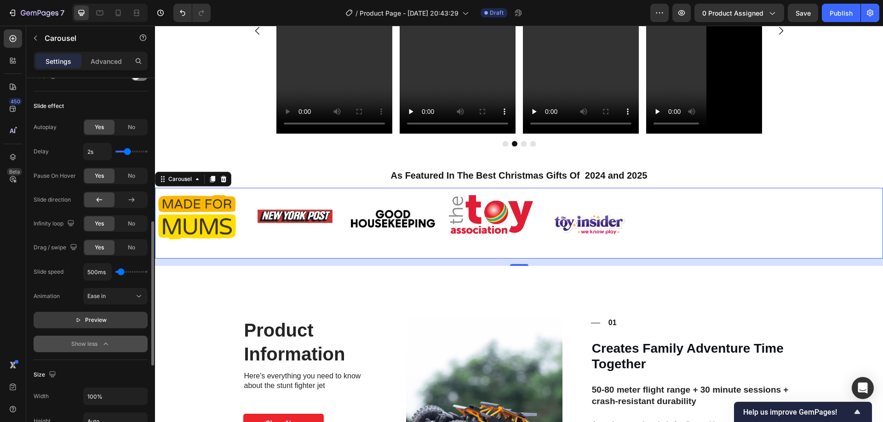
click at [100, 318] on span "Preview" at bounding box center [96, 320] width 22 height 9
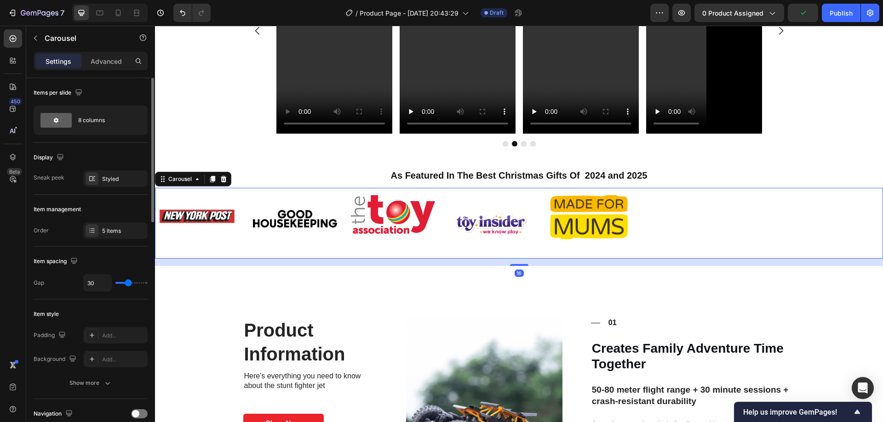
click at [718, 216] on div "Image Image Image Image Image" at bounding box center [519, 223] width 728 height 56
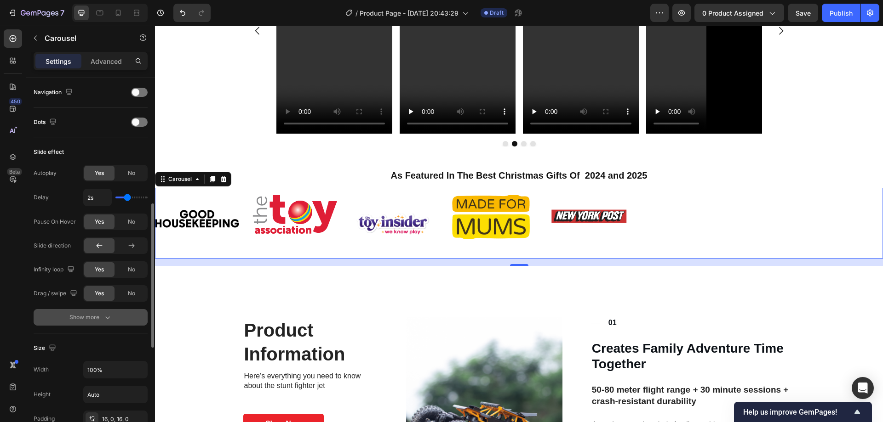
scroll to position [460, 0]
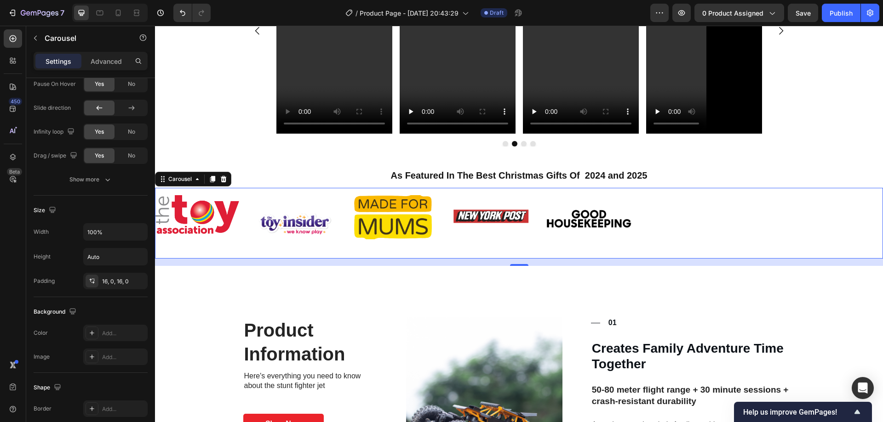
click at [717, 218] on div "Image Image Image Image Image" at bounding box center [519, 223] width 728 height 56
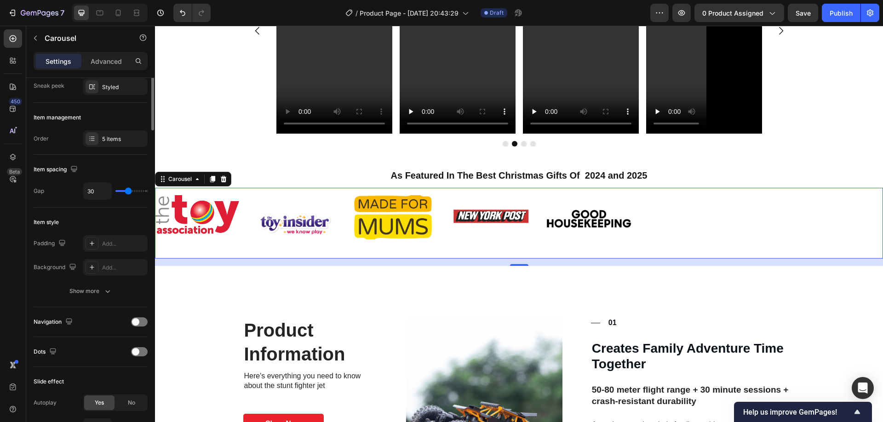
scroll to position [0, 0]
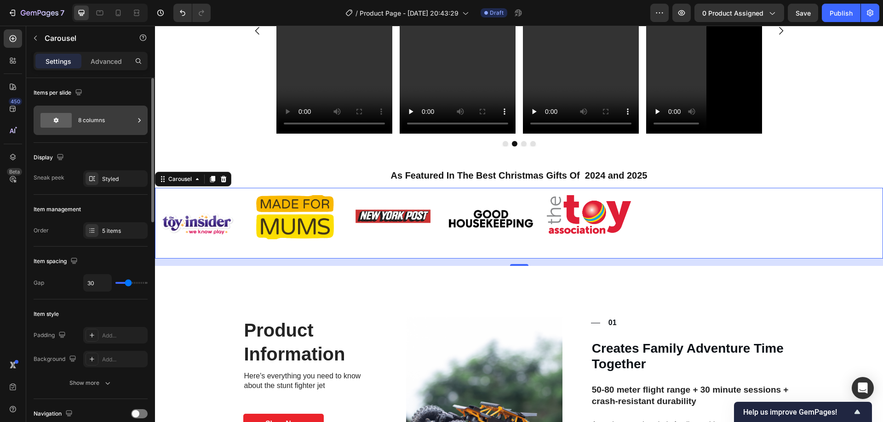
click at [91, 114] on div "8 columns" at bounding box center [106, 120] width 56 height 21
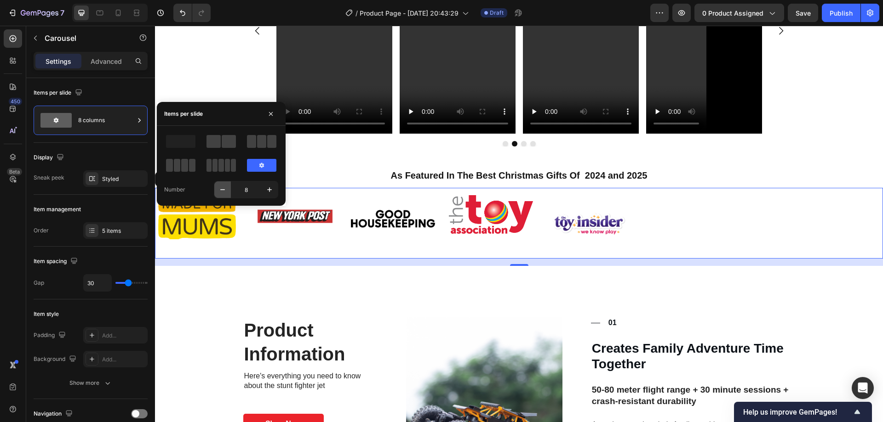
click at [215, 190] on button "button" at bounding box center [222, 190] width 17 height 17
click at [218, 189] on icon "button" at bounding box center [222, 189] width 9 height 9
type input "5"
click at [219, 72] on div "Video Video Video Video Carousel" at bounding box center [519, 37] width 728 height 219
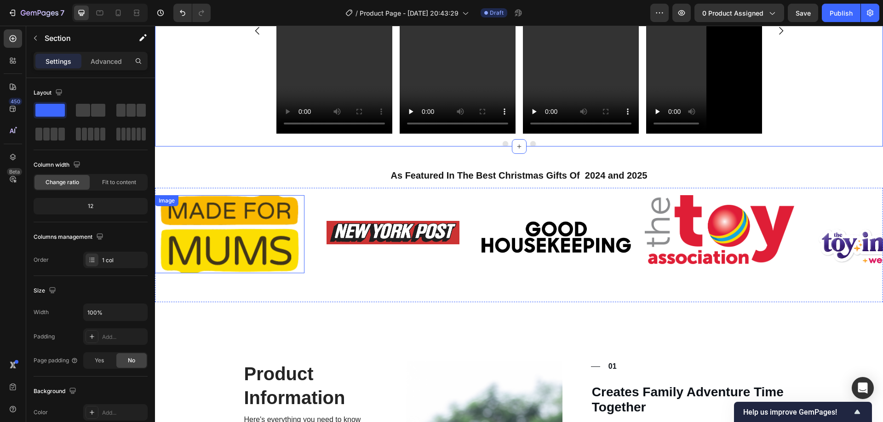
click at [251, 241] on img at bounding box center [229, 234] width 149 height 78
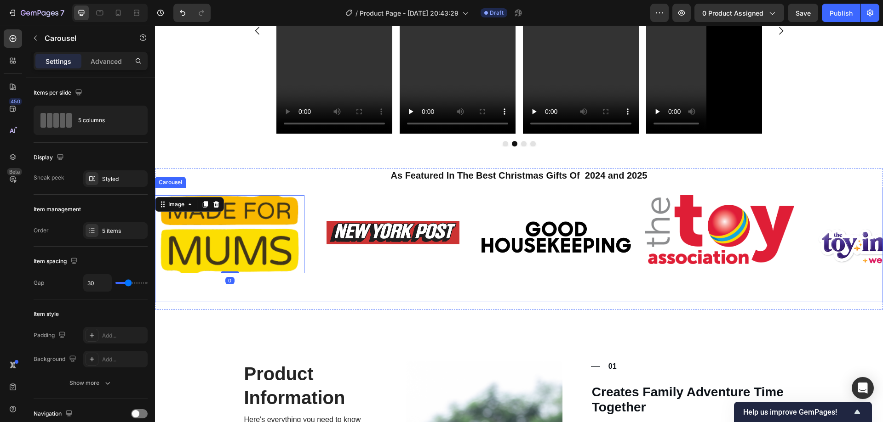
click at [334, 280] on div "Image" at bounding box center [392, 245] width 149 height 100
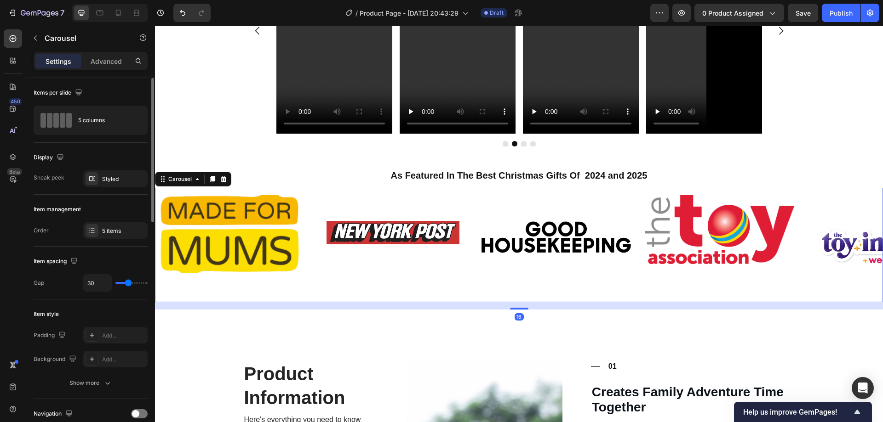
type input "39"
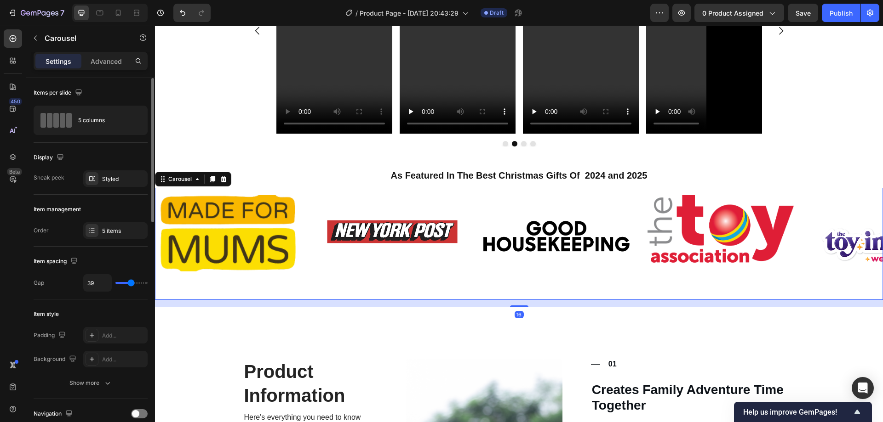
type input "47"
type input "49"
type input "50"
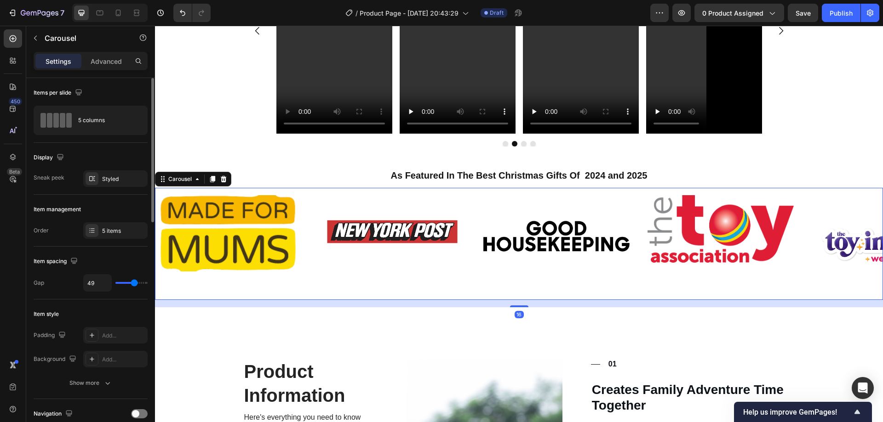
type input "50"
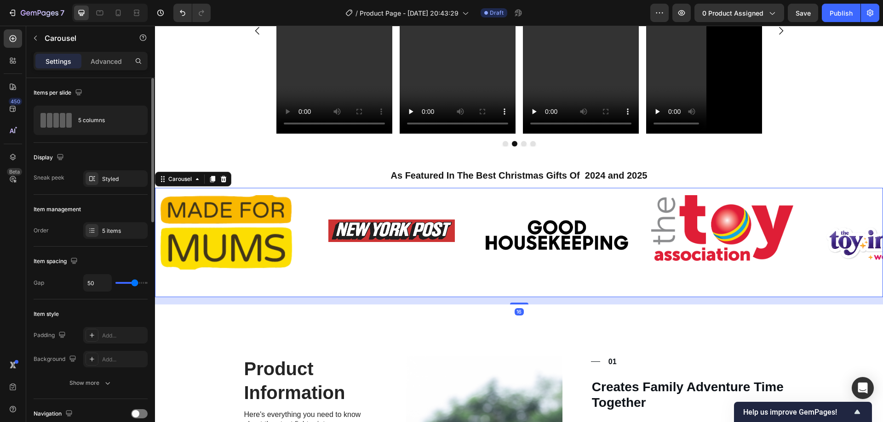
type input "52"
type input "56"
type input "58"
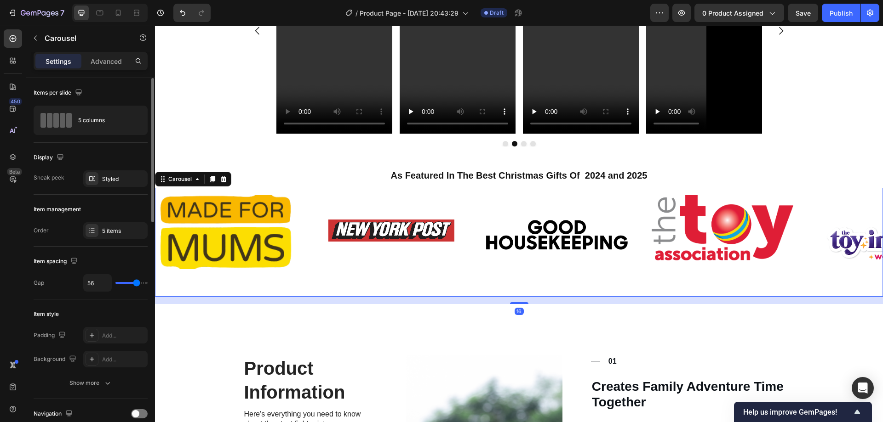
type input "58"
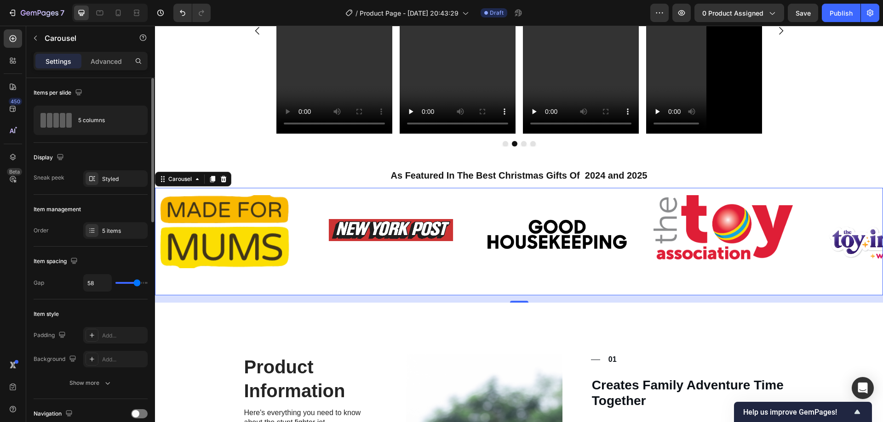
type input "59"
type input "61"
type input "65"
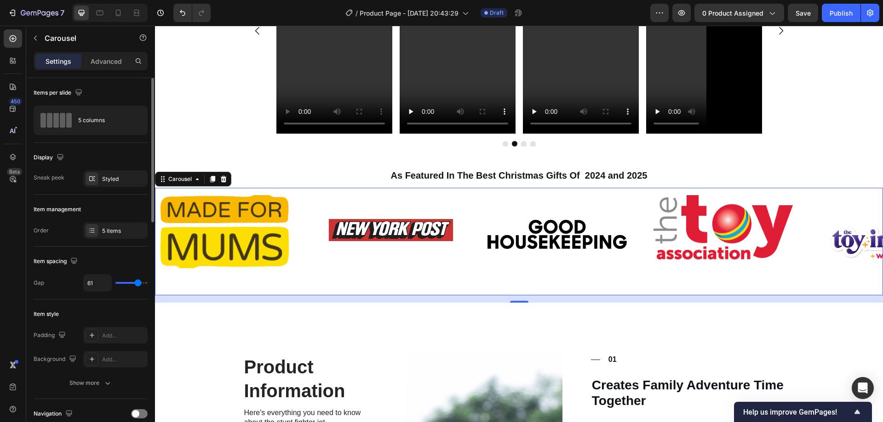
type input "65"
type input "73"
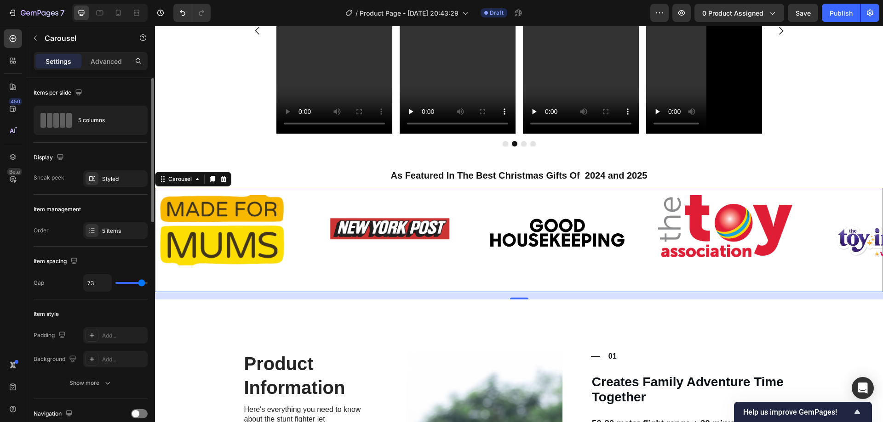
type input "71"
type input "61"
type input "59"
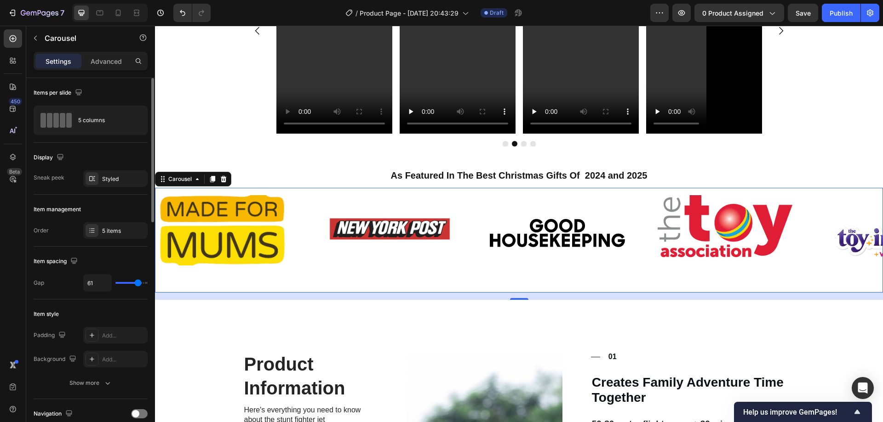
type input "59"
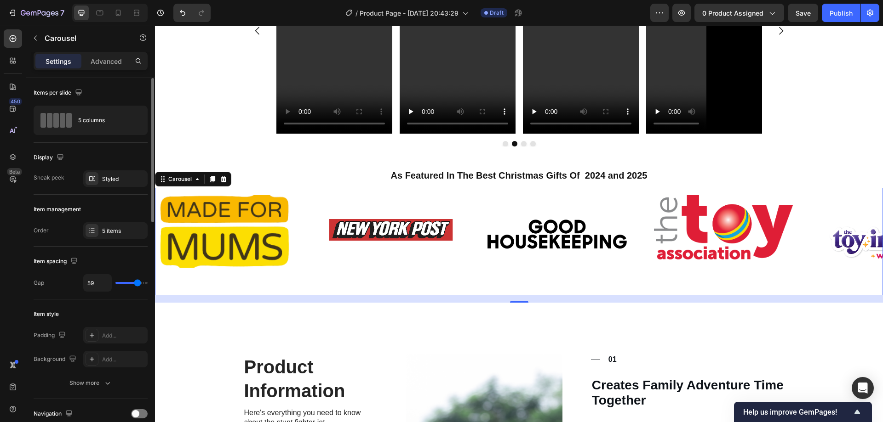
type input "55"
type input "50"
type input "47"
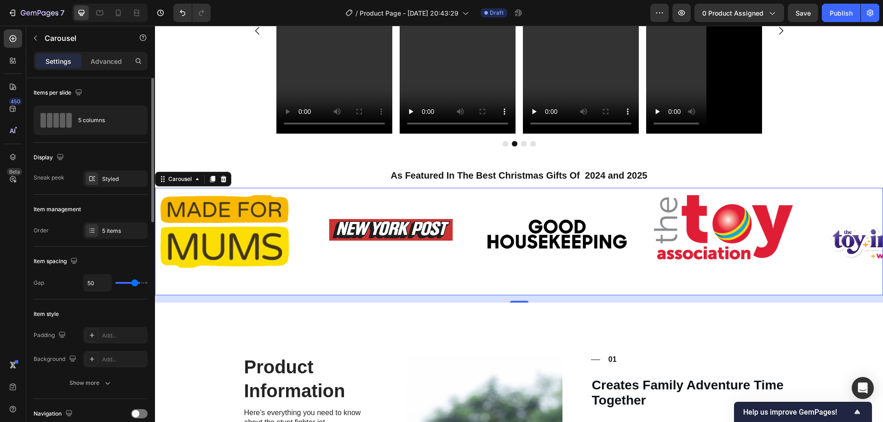
type input "47"
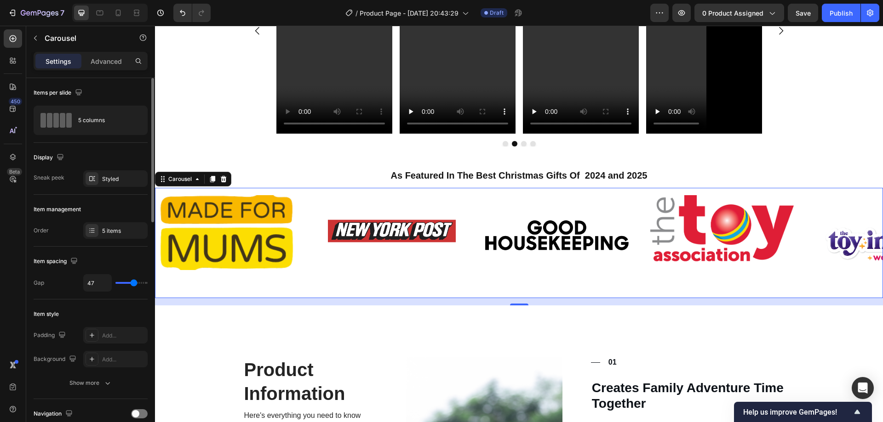
type input "44"
type input "43"
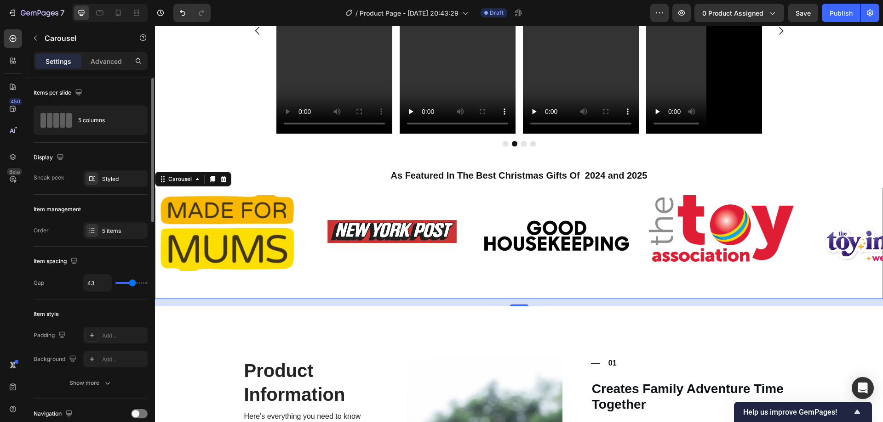
type input "41"
type input "39"
type input "37"
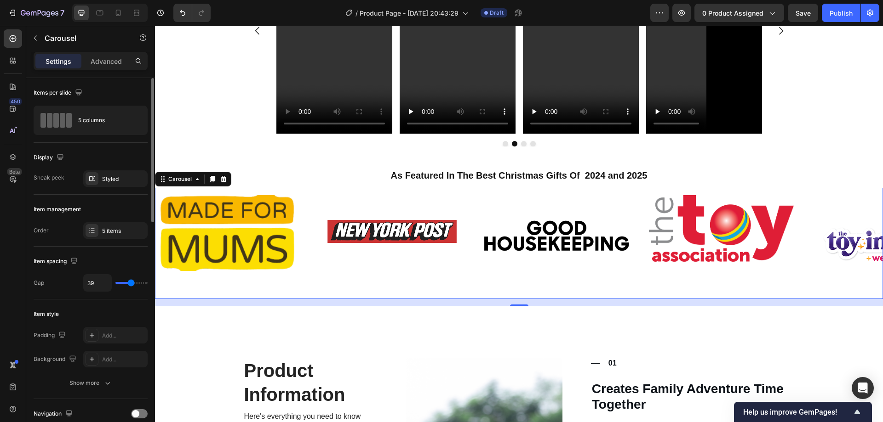
type input "37"
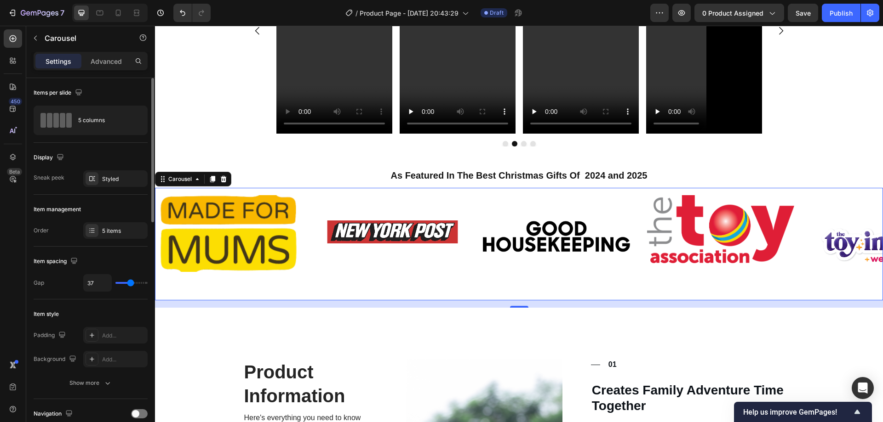
type input "40"
click at [131, 284] on input "range" at bounding box center [131, 283] width 32 height 2
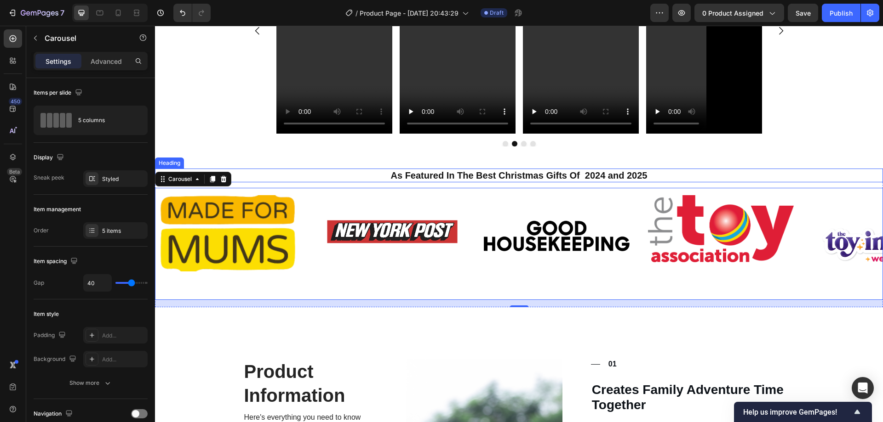
click at [296, 170] on p "As Featured In The Best Christmas Gifts Of 2024 and 2025" at bounding box center [519, 176] width 712 height 12
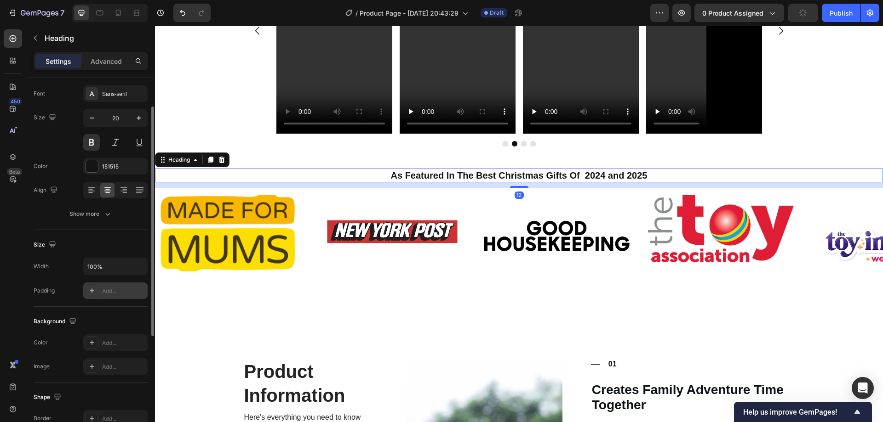
scroll to position [92, 0]
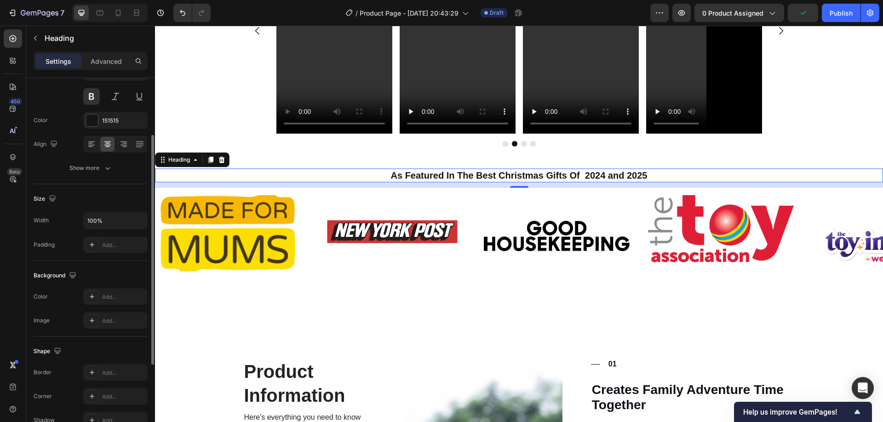
click at [60, 272] on div "Background" at bounding box center [56, 276] width 45 height 12
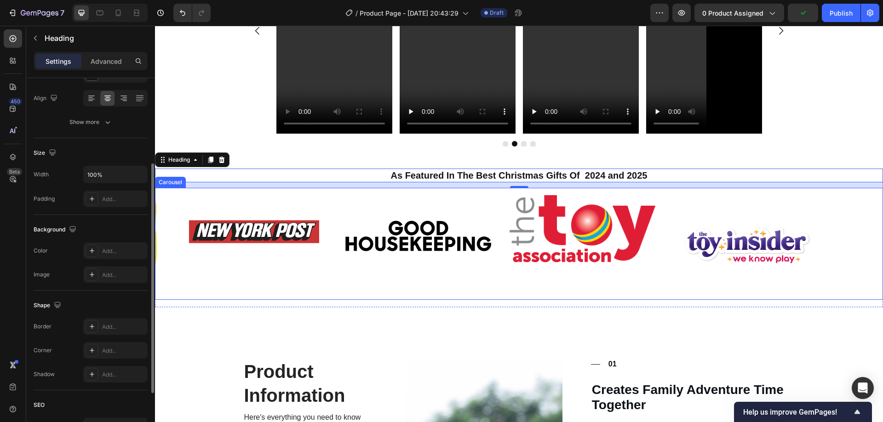
click at [345, 271] on div "Image" at bounding box center [418, 243] width 146 height 97
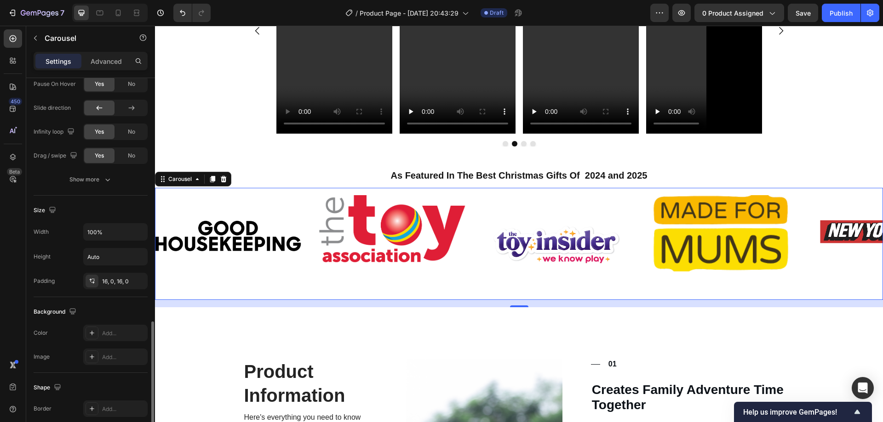
scroll to position [506, 0]
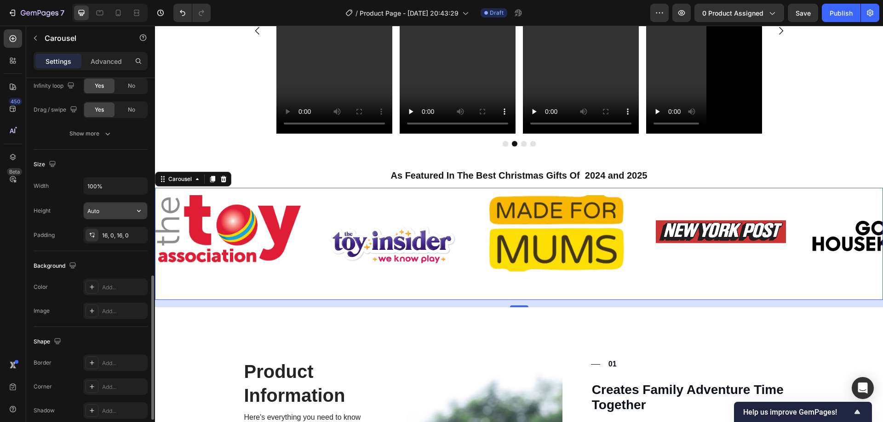
click at [139, 211] on icon "button" at bounding box center [138, 210] width 9 height 9
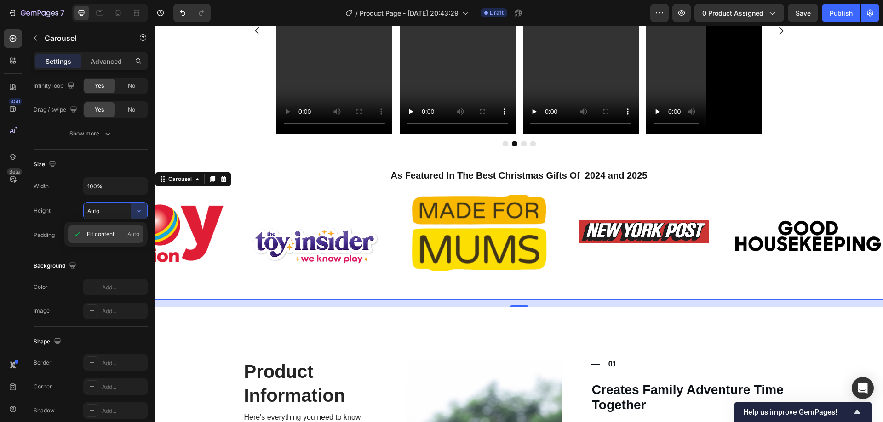
click at [129, 235] on span "Auto" at bounding box center [133, 234] width 12 height 8
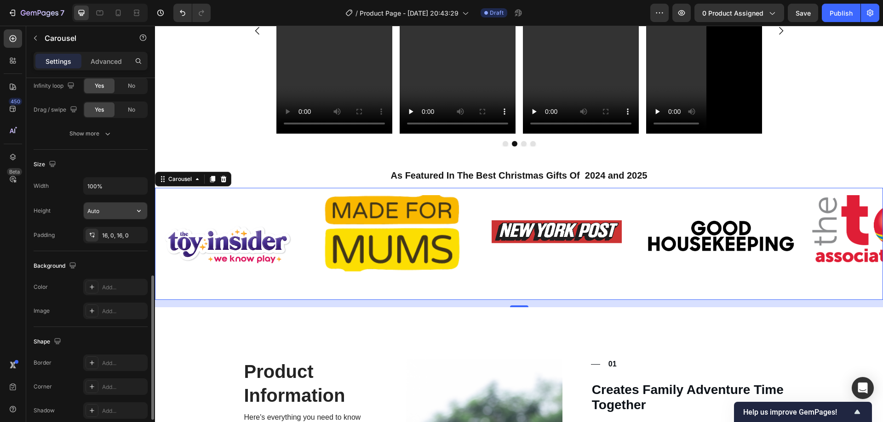
click at [124, 213] on input "Auto" at bounding box center [115, 211] width 63 height 17
click at [130, 213] on input "Auto" at bounding box center [115, 211] width 63 height 17
click at [135, 213] on icon "button" at bounding box center [138, 210] width 9 height 9
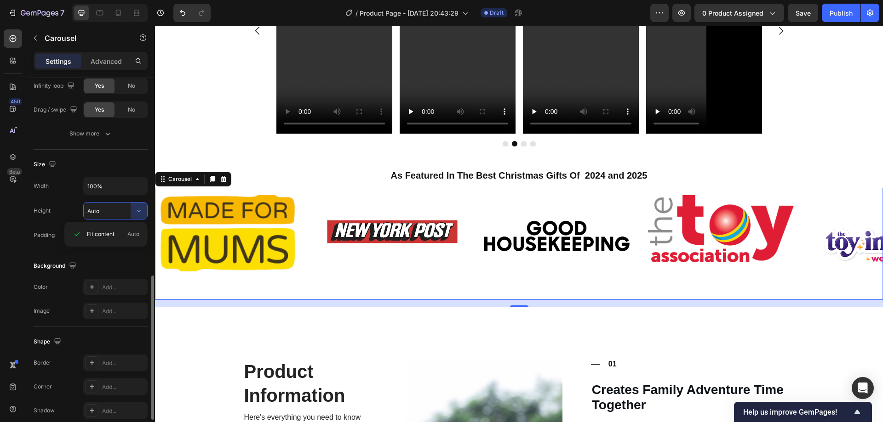
drag, startPoint x: 53, startPoint y: 260, endPoint x: 56, endPoint y: 253, distance: 7.0
click at [52, 260] on div "Background" at bounding box center [56, 266] width 45 height 12
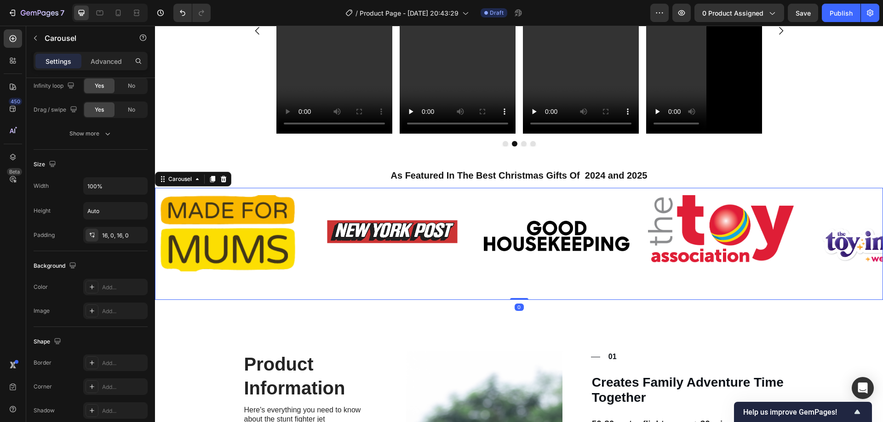
drag, startPoint x: 513, startPoint y: 284, endPoint x: 513, endPoint y: 270, distance: 14.3
click at [513, 270] on div "Image Image Image Image Image Carousel 0" at bounding box center [519, 244] width 728 height 112
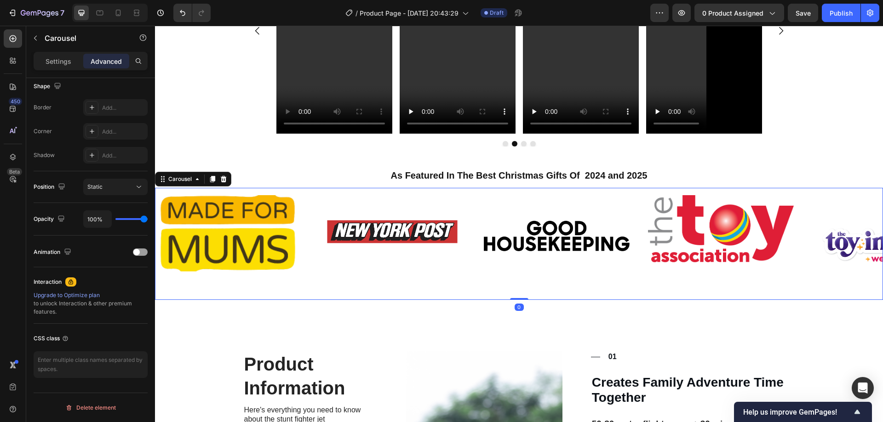
click at [261, 279] on div "Image" at bounding box center [228, 243] width 146 height 97
click at [137, 252] on span at bounding box center [136, 252] width 6 height 6
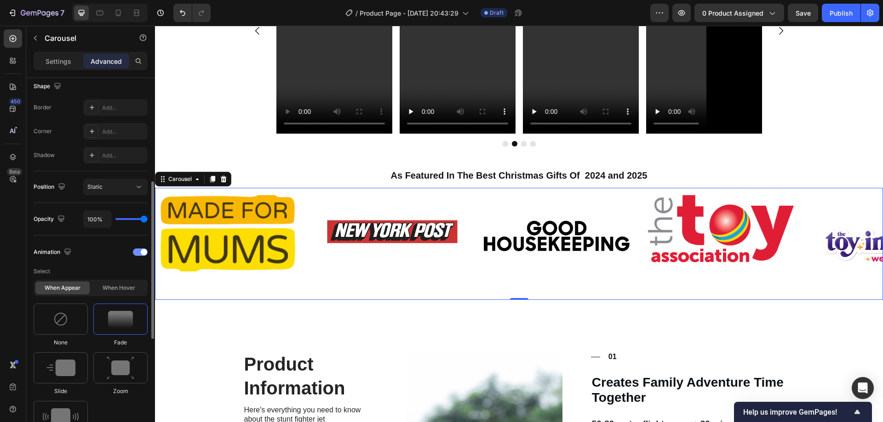
click at [137, 252] on div at bounding box center [140, 252] width 15 height 7
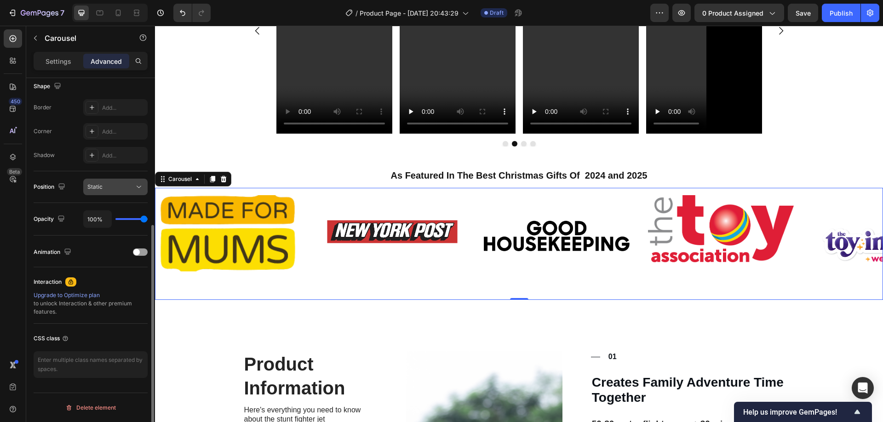
click at [109, 192] on button "Static" at bounding box center [115, 187] width 64 height 17
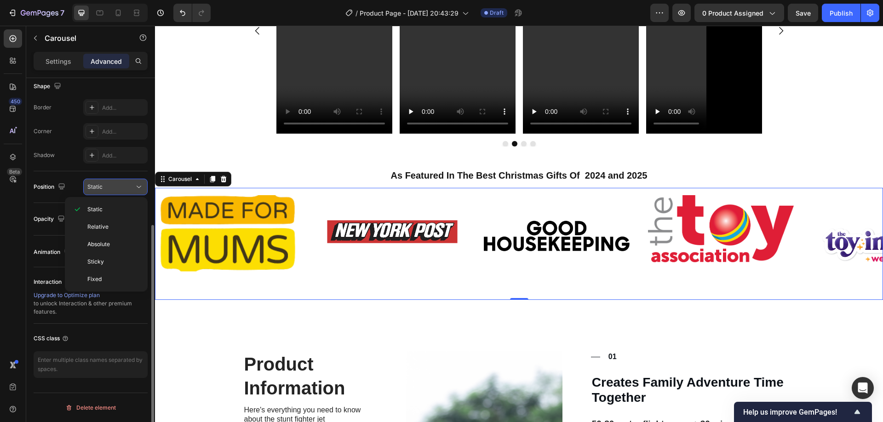
click at [109, 192] on button "Static" at bounding box center [115, 187] width 64 height 17
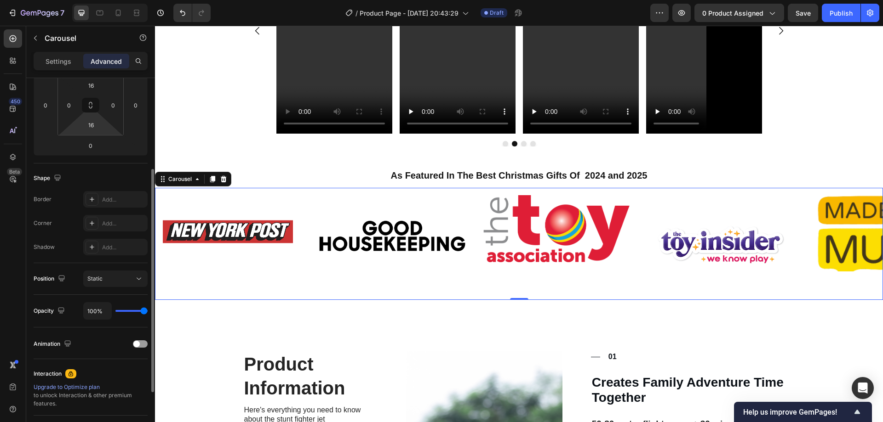
scroll to position [13, 0]
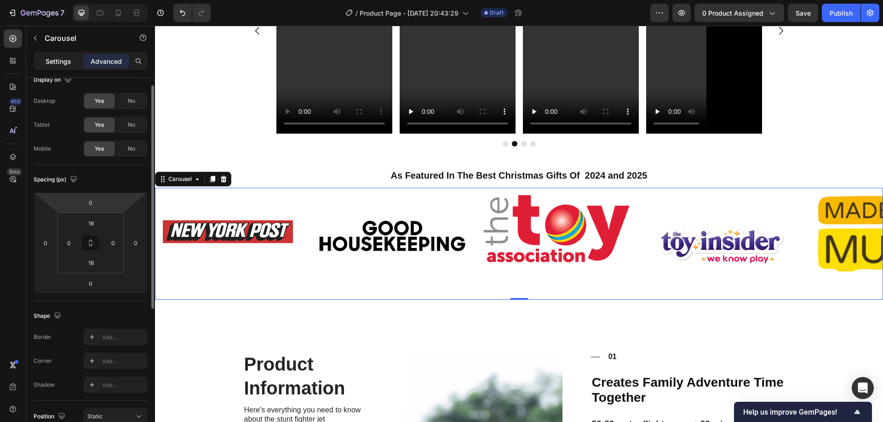
click at [54, 68] on div "Settings" at bounding box center [58, 61] width 46 height 15
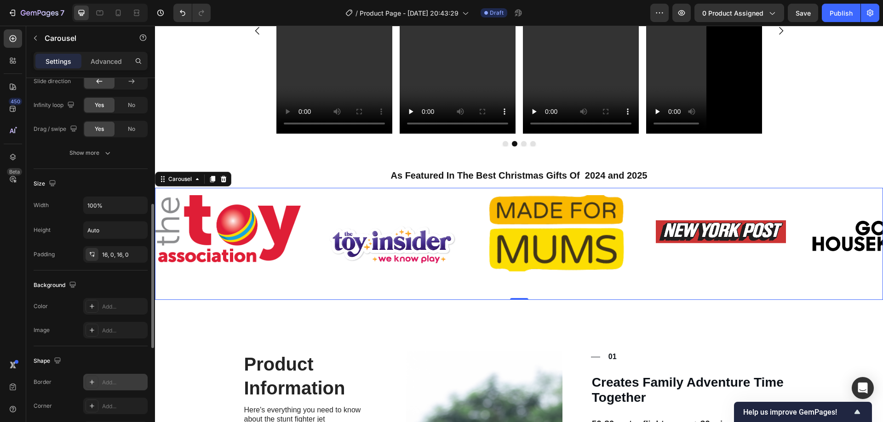
scroll to position [440, 0]
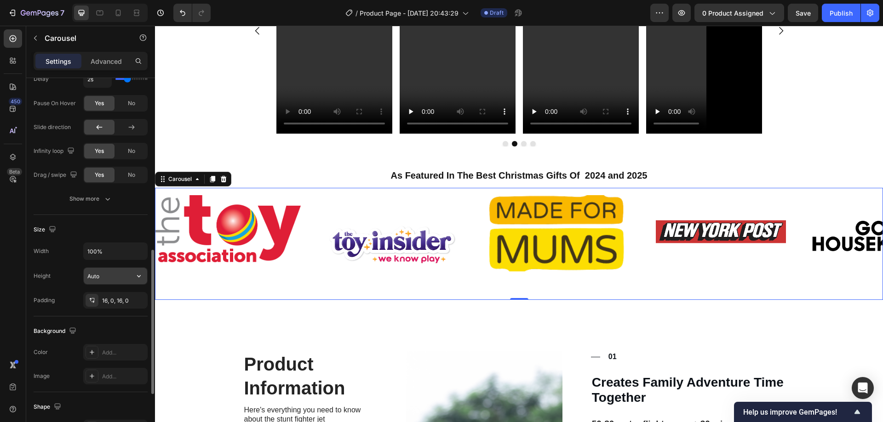
click at [126, 277] on input "Auto" at bounding box center [115, 276] width 63 height 17
click at [137, 275] on icon "button" at bounding box center [138, 276] width 9 height 9
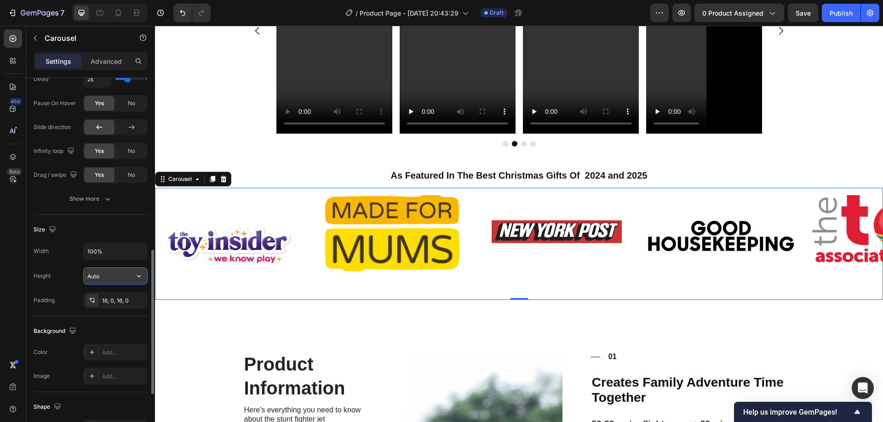
click at [122, 278] on input "Auto" at bounding box center [115, 276] width 63 height 17
click at [121, 278] on input "Auto" at bounding box center [115, 276] width 63 height 17
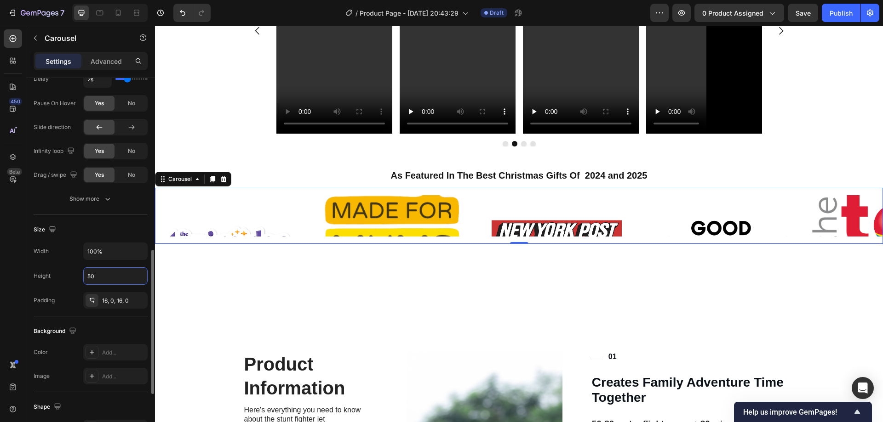
type input "5"
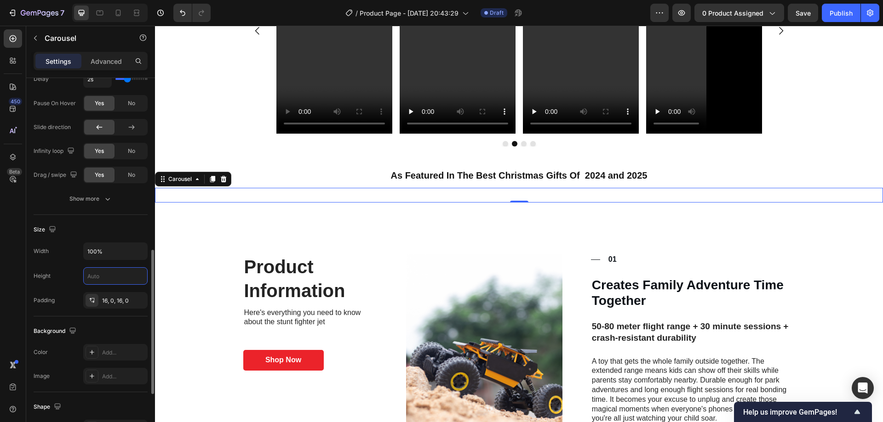
type input "1"
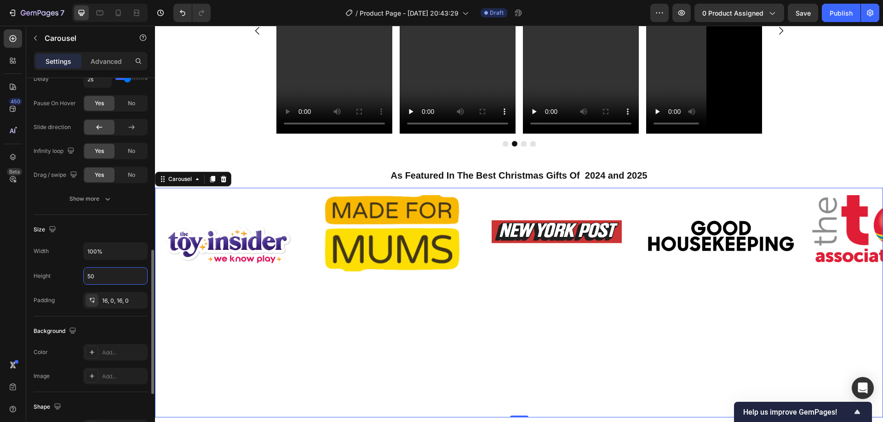
type input "5"
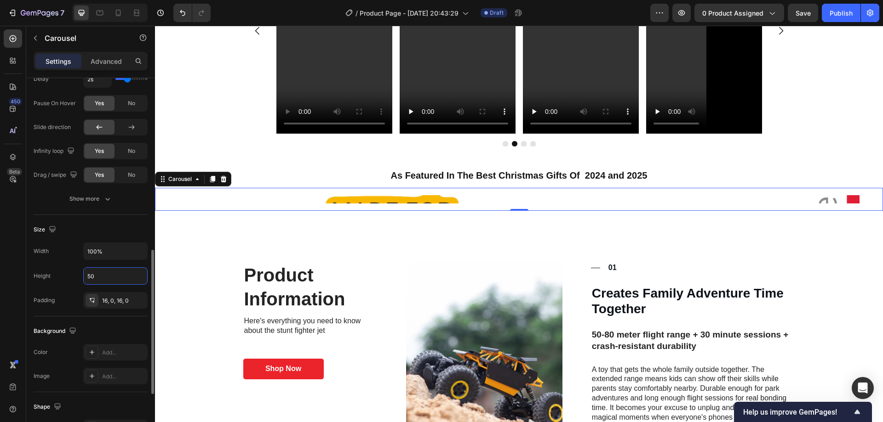
type input "5"
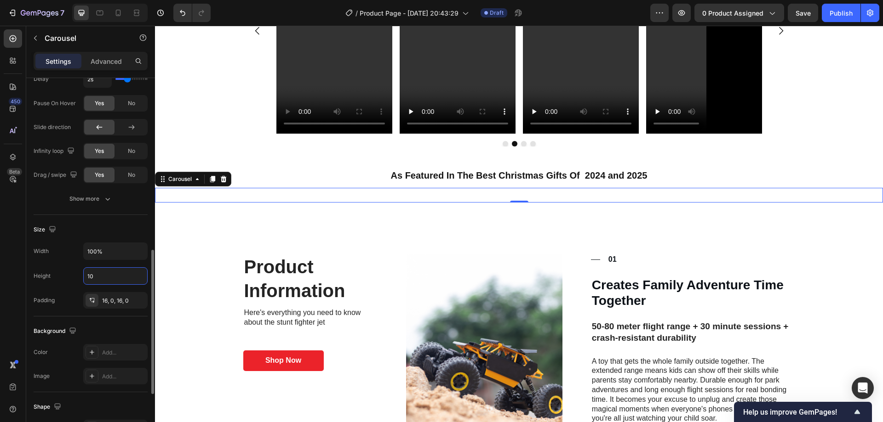
type input "1"
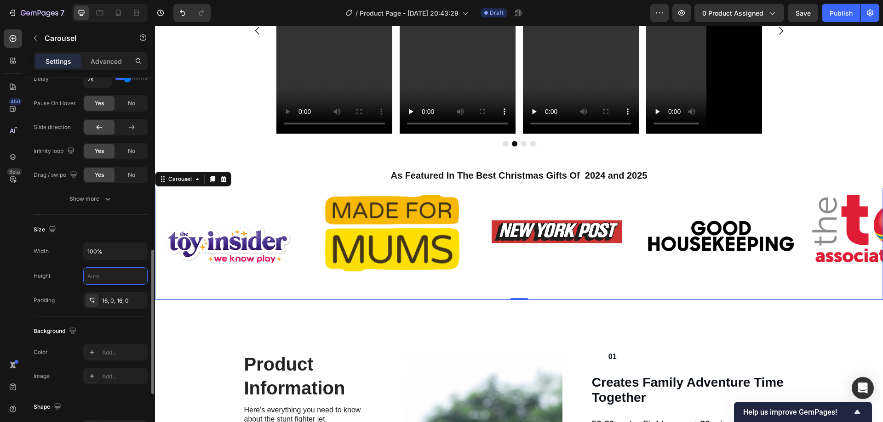
click at [70, 273] on div "Height" at bounding box center [91, 276] width 114 height 17
click at [103, 275] on input "text" at bounding box center [115, 276] width 63 height 17
click at [118, 258] on input "100%" at bounding box center [115, 251] width 63 height 17
click at [129, 277] on input "text" at bounding box center [115, 276] width 63 height 17
click at [140, 278] on icon "button" at bounding box center [138, 276] width 9 height 9
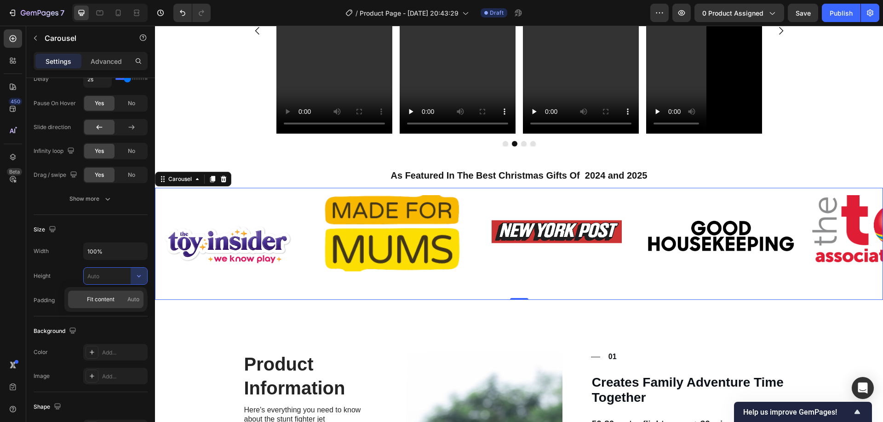
click at [120, 297] on p "Fit content Auto" at bounding box center [113, 300] width 52 height 8
type input "Auto"
click at [50, 283] on div "Height" at bounding box center [42, 276] width 17 height 15
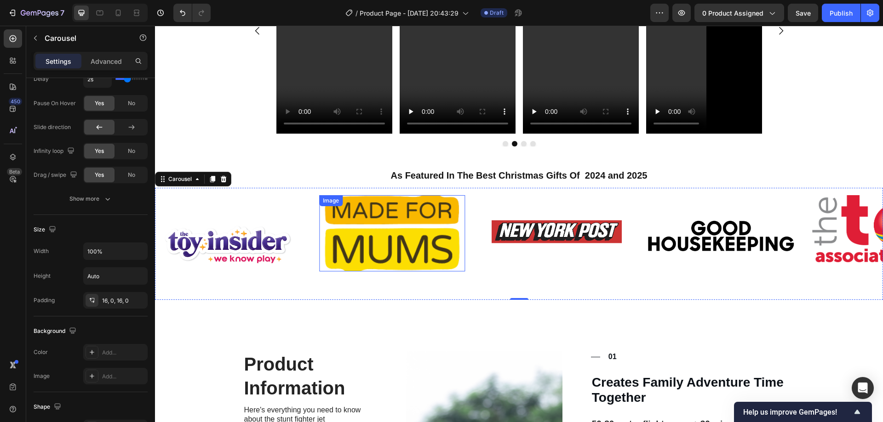
click at [464, 262] on img at bounding box center [392, 233] width 146 height 76
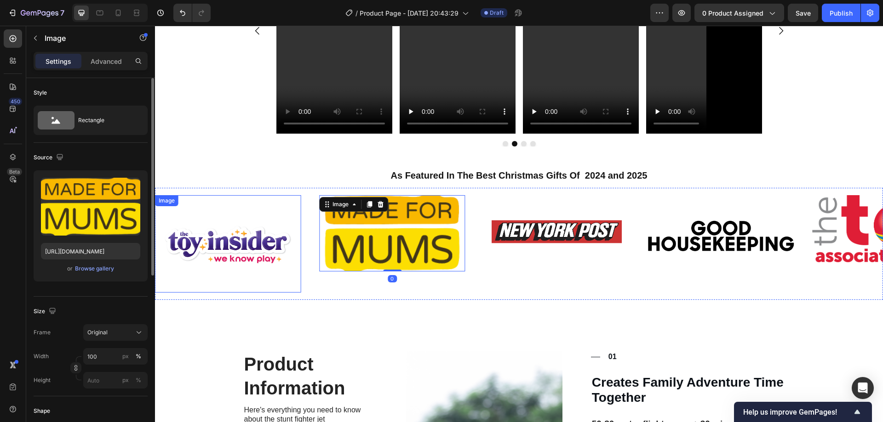
click at [254, 246] on img at bounding box center [228, 243] width 146 height 97
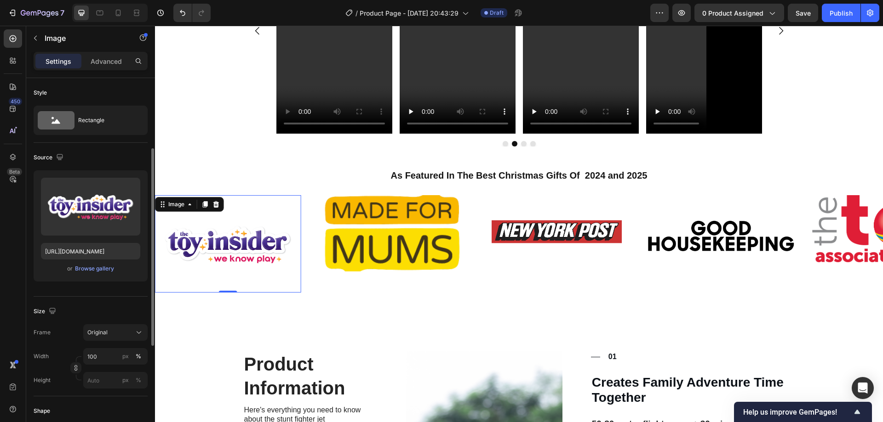
scroll to position [92, 0]
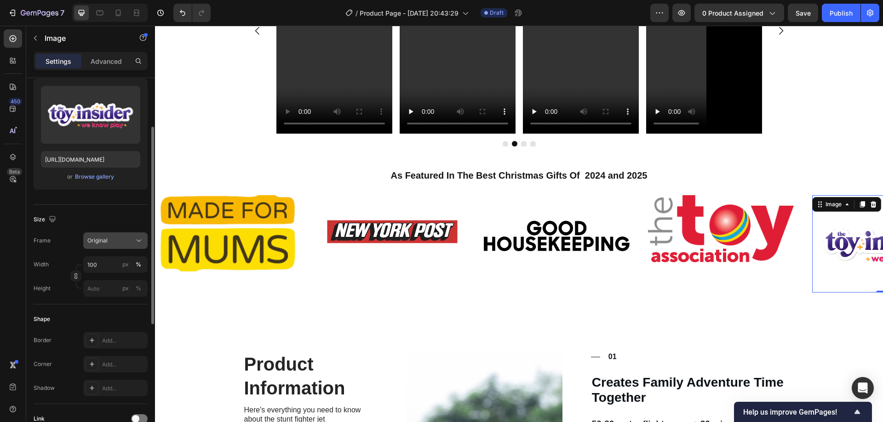
click at [130, 245] on div "Original" at bounding box center [115, 240] width 56 height 9
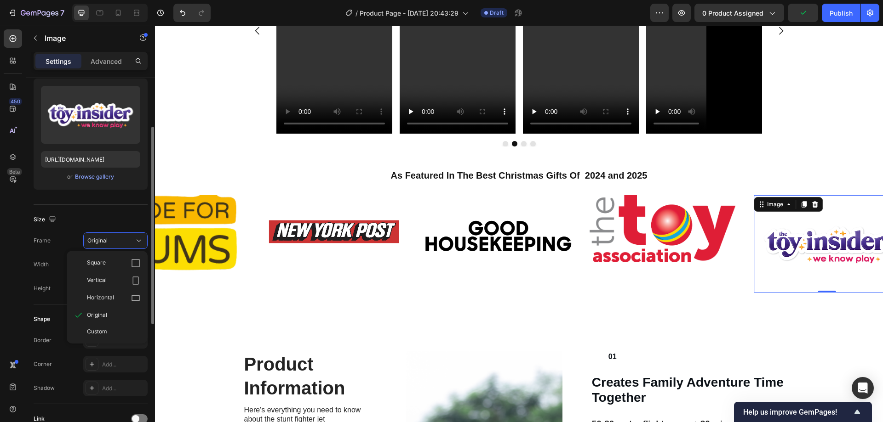
click at [48, 289] on label "Height" at bounding box center [42, 289] width 17 height 8
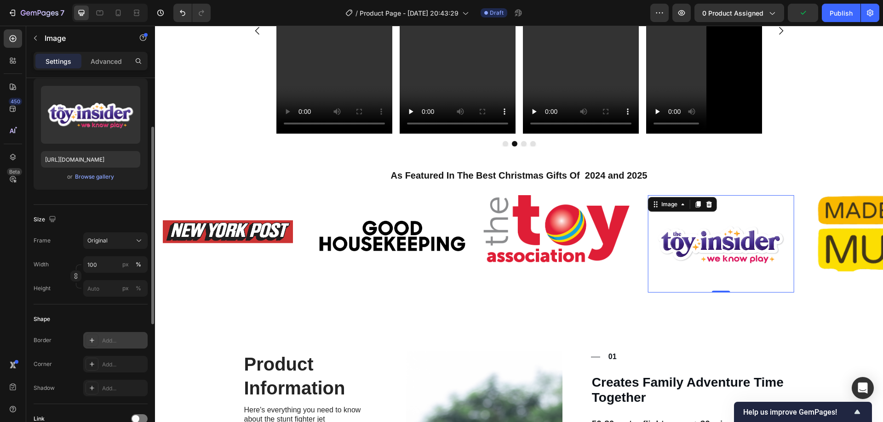
scroll to position [138, 0]
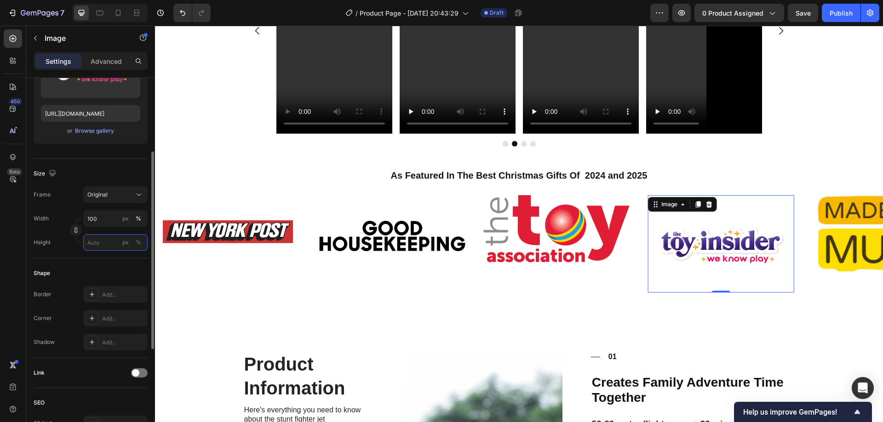
click at [98, 241] on input "px %" at bounding box center [115, 242] width 64 height 17
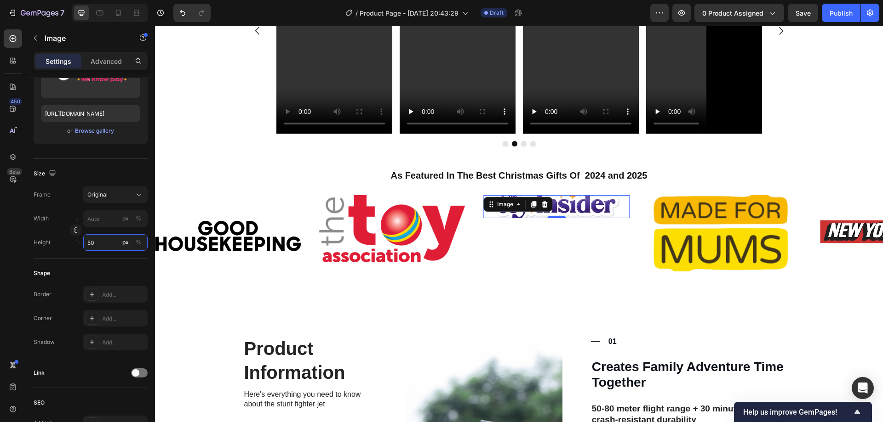
type input "5"
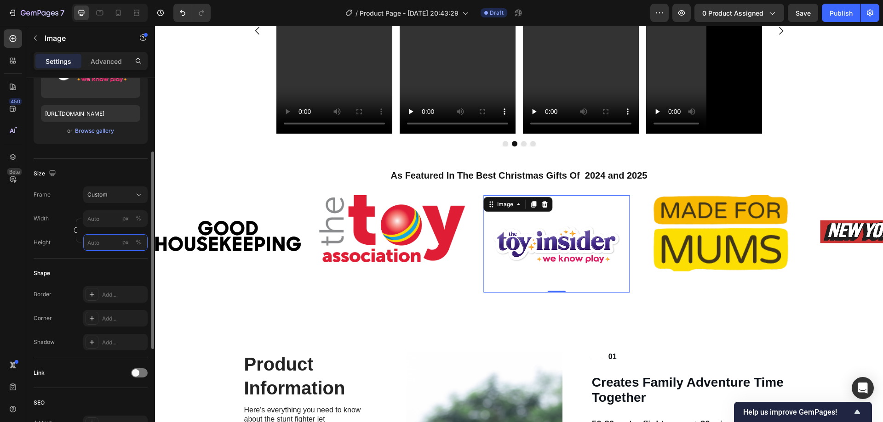
type input "5"
click at [74, 227] on icon "button" at bounding box center [76, 230] width 6 height 6
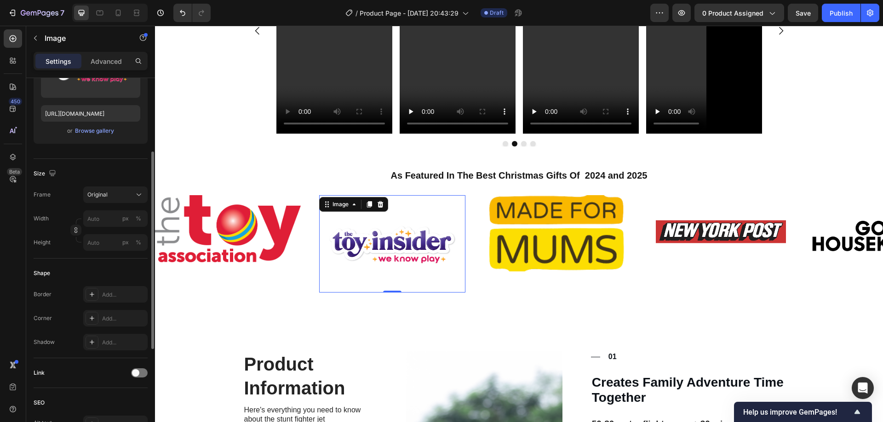
click at [74, 233] on icon "button" at bounding box center [76, 230] width 6 height 6
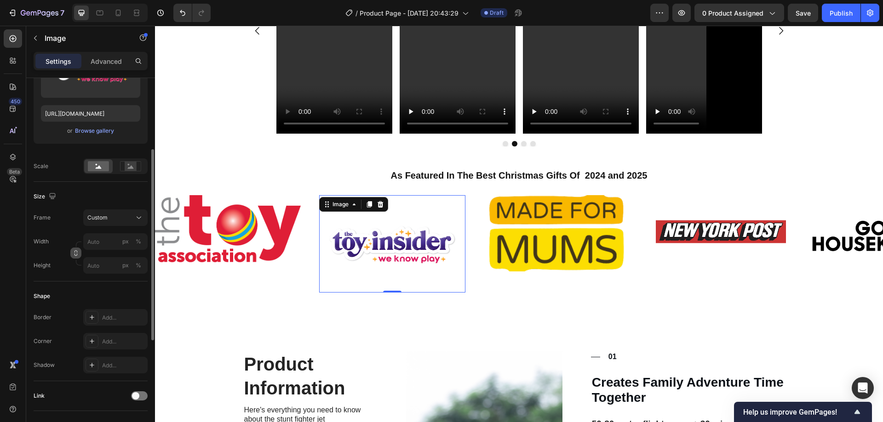
click at [72, 257] on button "button" at bounding box center [75, 253] width 11 height 11
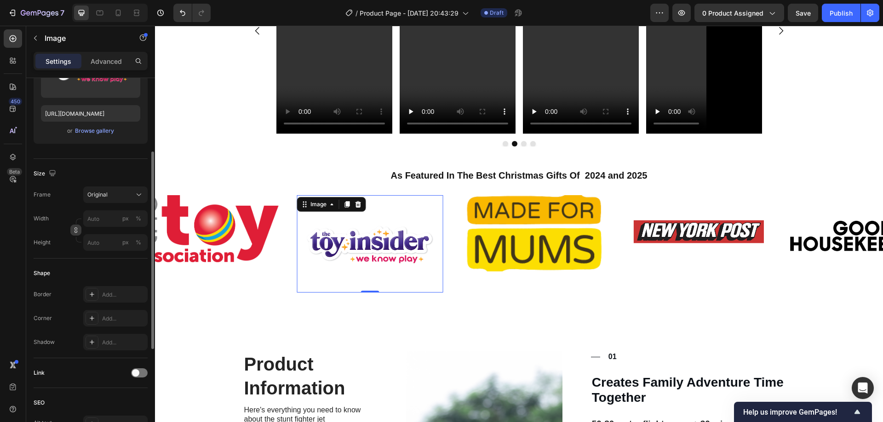
click at [74, 235] on button "button" at bounding box center [75, 230] width 11 height 11
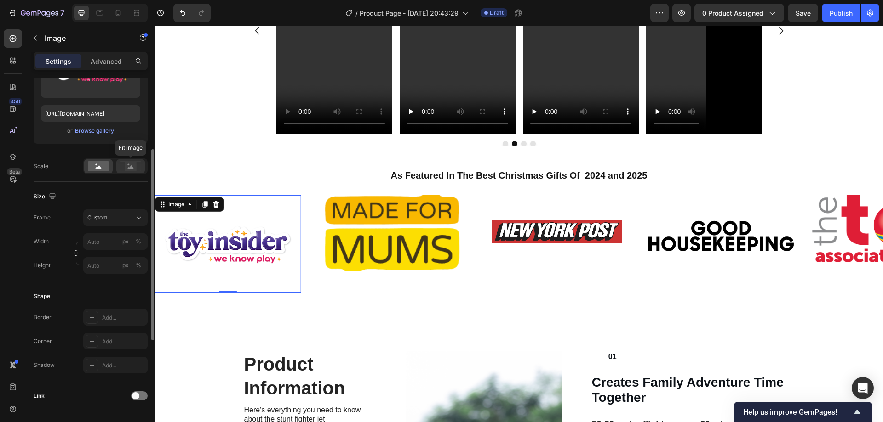
click at [129, 171] on rect at bounding box center [131, 166] width 12 height 9
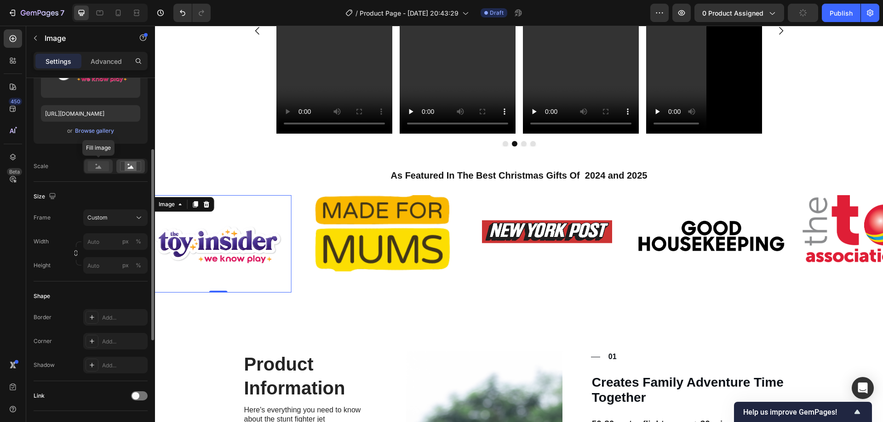
click at [102, 170] on rect at bounding box center [98, 166] width 21 height 10
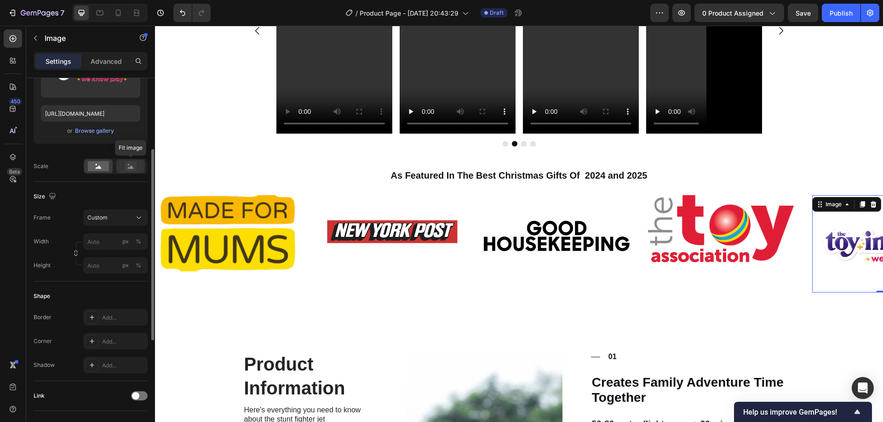
click at [121, 166] on icon at bounding box center [130, 166] width 21 height 10
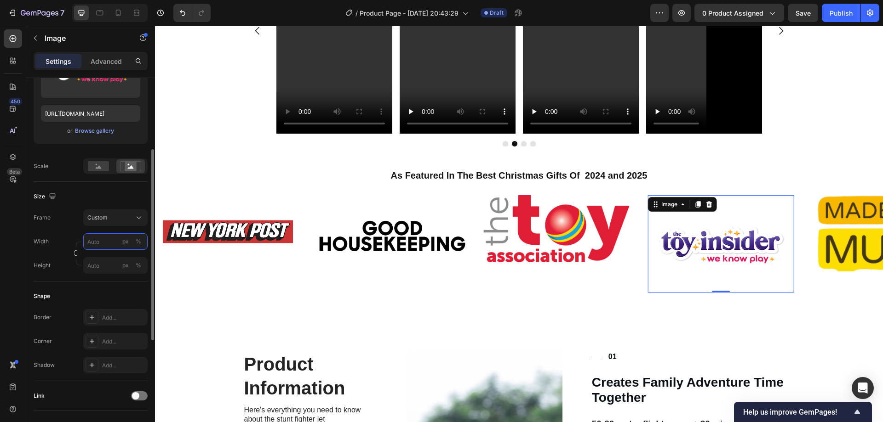
click at [103, 244] on input "px %" at bounding box center [115, 242] width 64 height 17
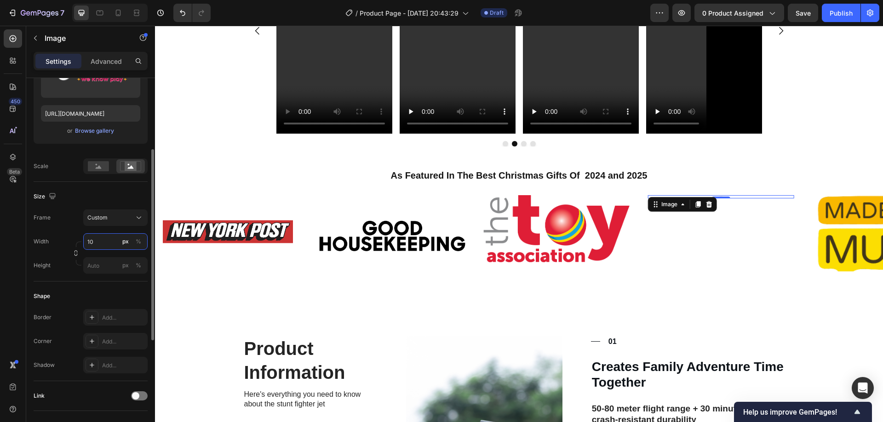
type input "10"
click at [103, 244] on input "10" at bounding box center [115, 242] width 64 height 17
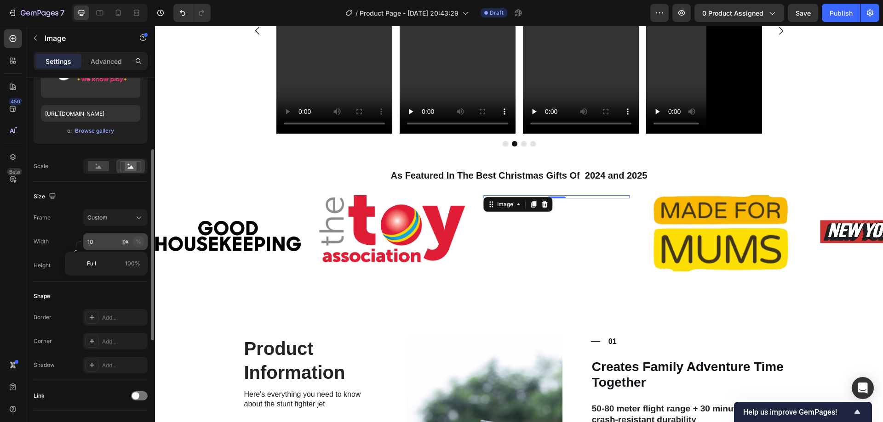
click at [143, 244] on button "%" at bounding box center [138, 241] width 11 height 11
click at [111, 242] on input "10" at bounding box center [115, 242] width 64 height 17
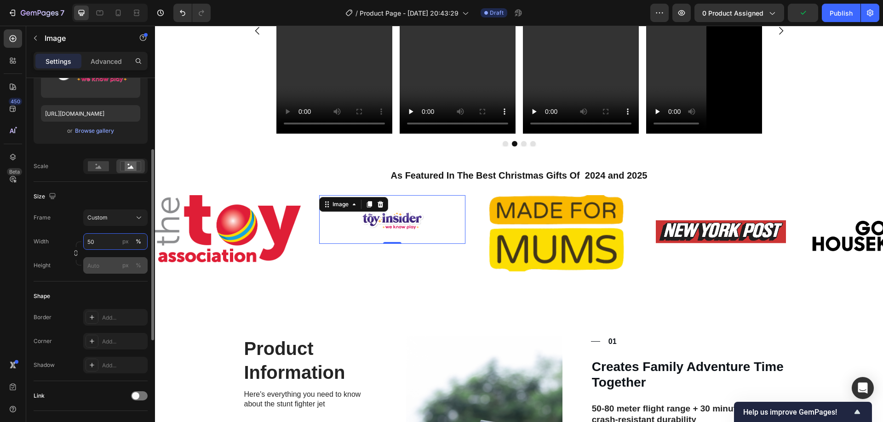
type input "50"
click at [103, 266] on input "px %" at bounding box center [115, 265] width 64 height 17
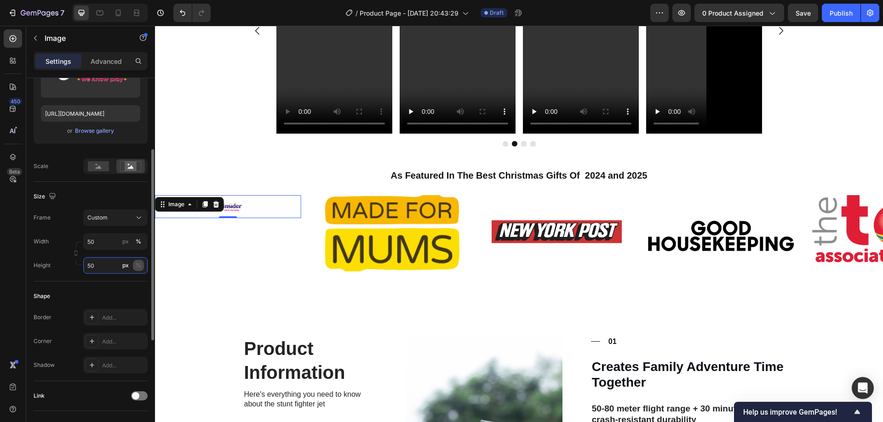
type input "50"
click at [141, 267] on div "%" at bounding box center [139, 266] width 6 height 8
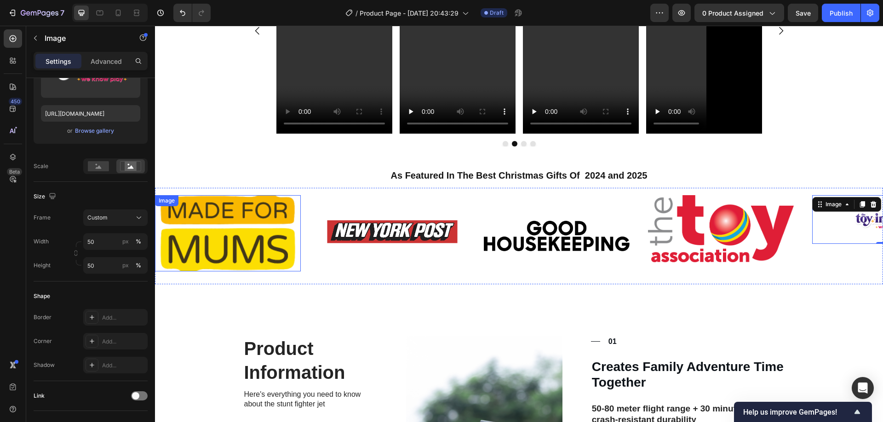
click at [227, 218] on img at bounding box center [228, 233] width 146 height 76
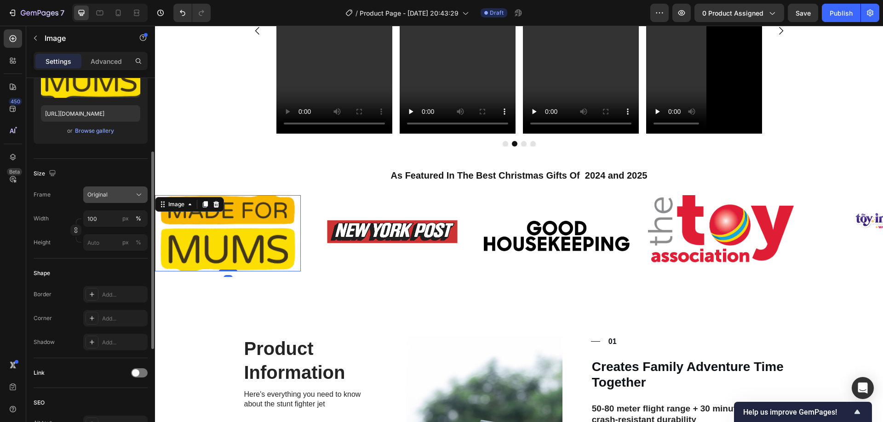
click at [126, 192] on div "Original" at bounding box center [109, 195] width 45 height 8
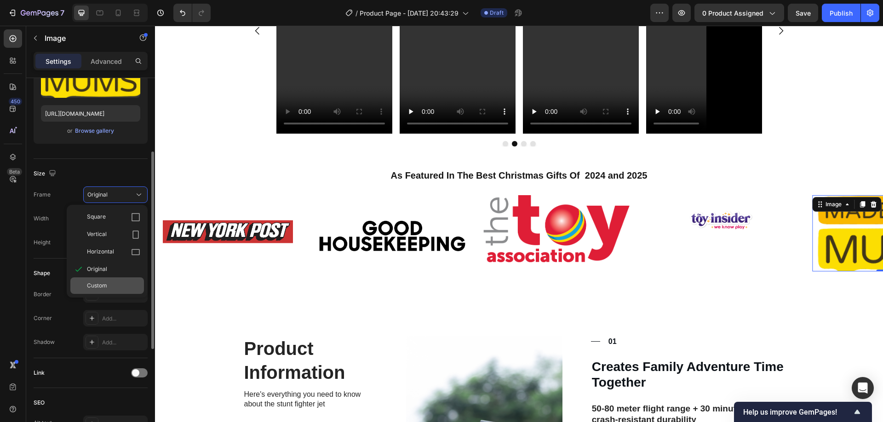
click at [99, 294] on div "Custom" at bounding box center [107, 286] width 74 height 17
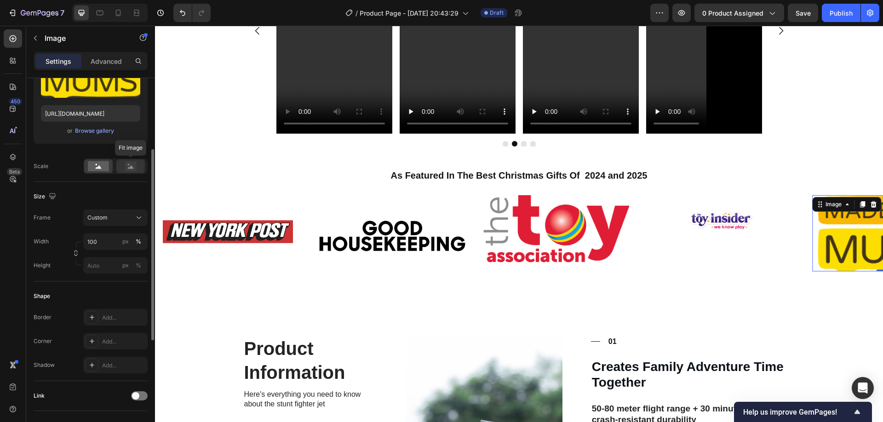
click at [128, 163] on rect at bounding box center [131, 166] width 12 height 9
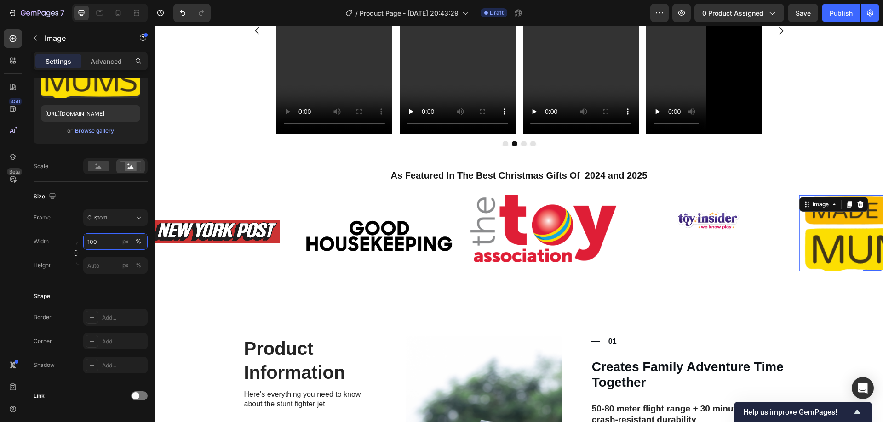
click at [106, 245] on input "100" at bounding box center [115, 242] width 64 height 17
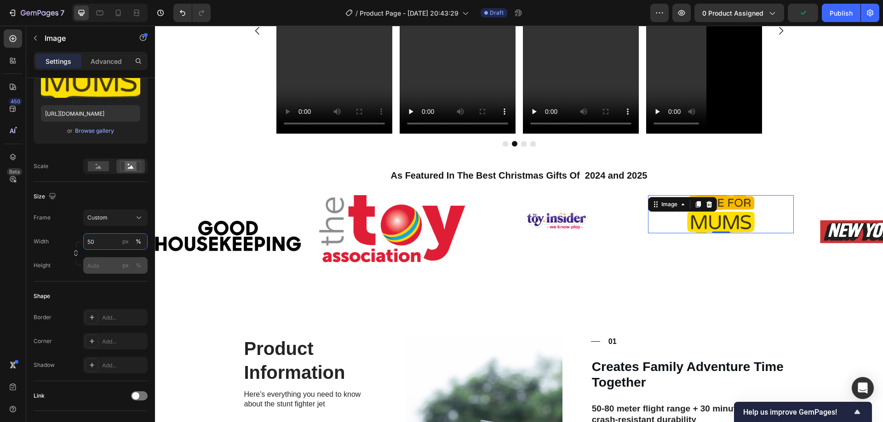
type input "50"
click at [101, 264] on input "px %" at bounding box center [115, 265] width 64 height 17
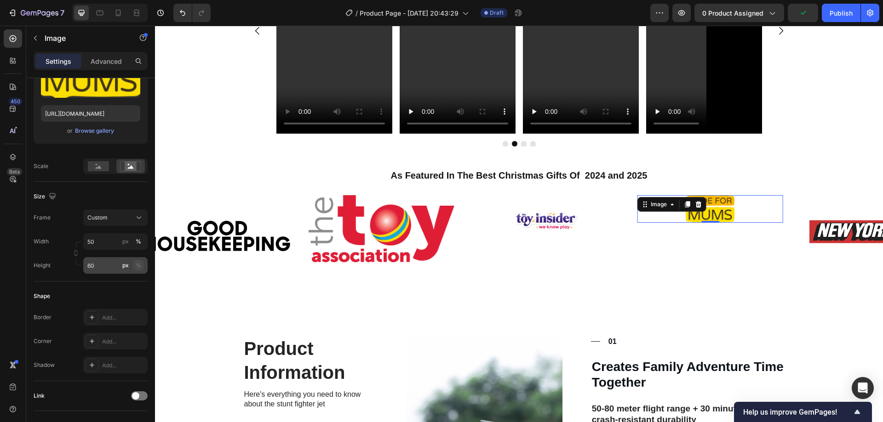
click at [142, 267] on button "%" at bounding box center [138, 265] width 11 height 11
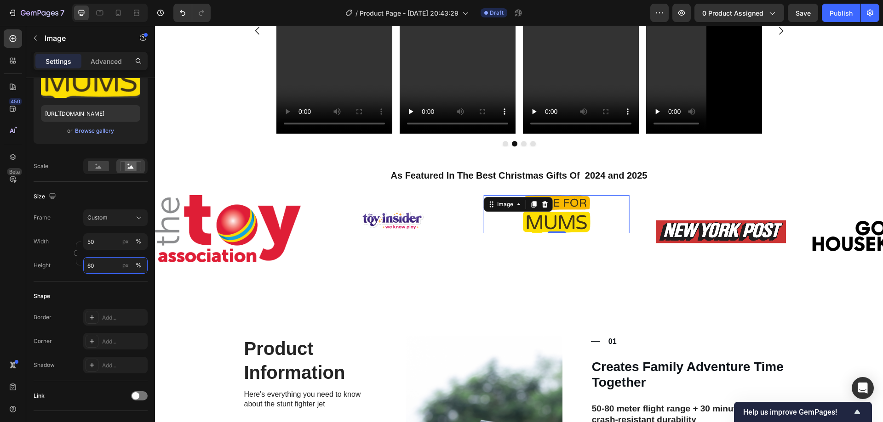
click at [96, 268] on input "60" at bounding box center [115, 265] width 64 height 17
type input "50"
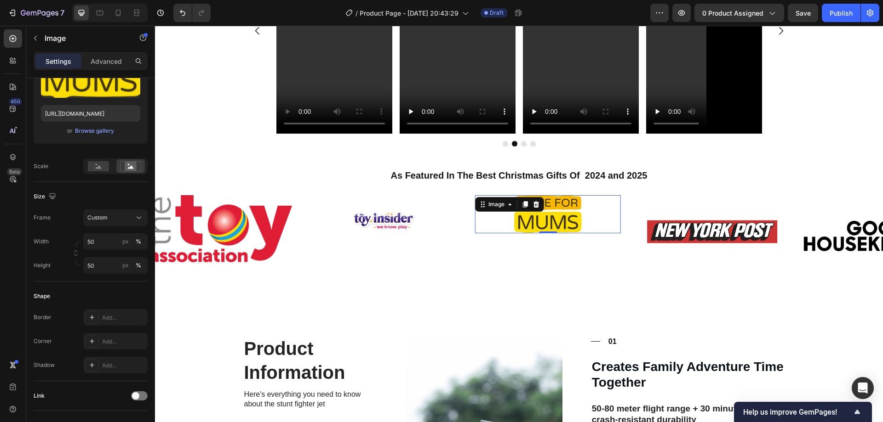
click at [116, 285] on div "Shape Border Add... Corner Add... Shadow Add..." at bounding box center [91, 332] width 114 height 100
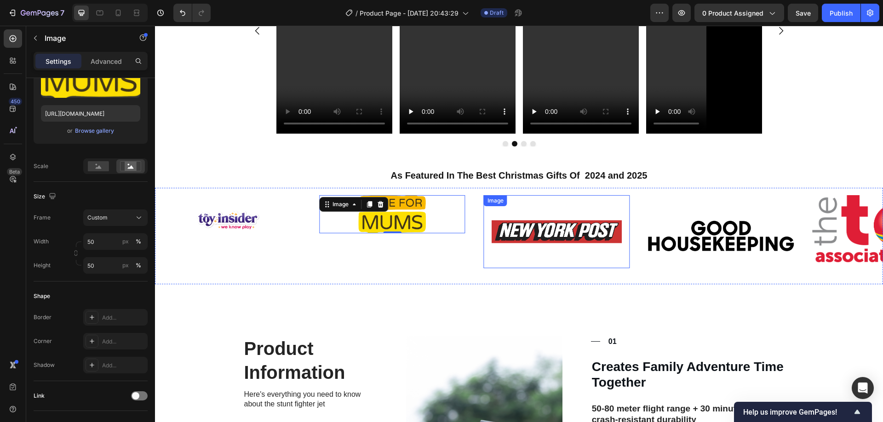
click at [514, 222] on img at bounding box center [557, 231] width 146 height 73
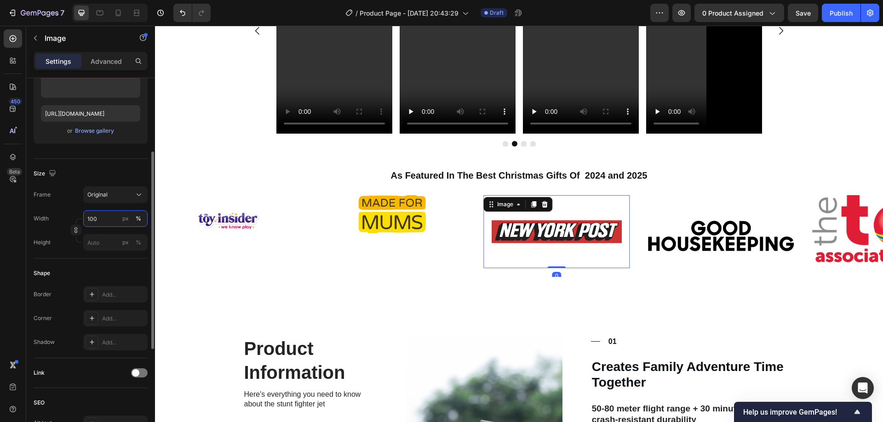
click at [108, 219] on input "100" at bounding box center [115, 219] width 64 height 17
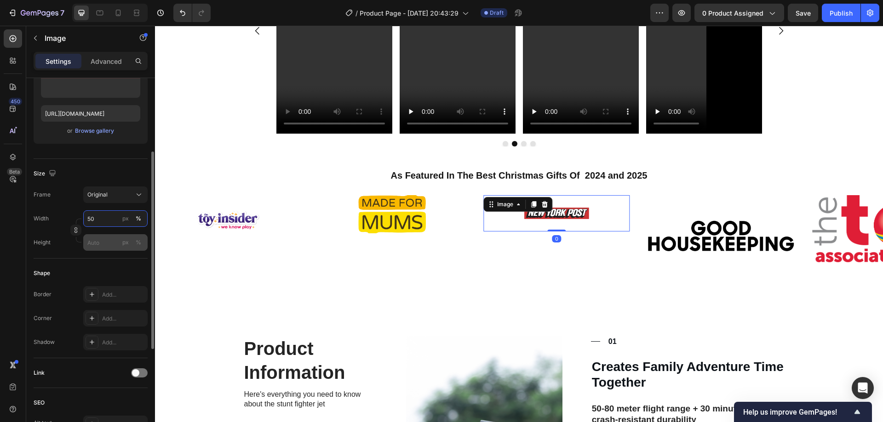
type input "50"
click at [96, 242] on input "px %" at bounding box center [115, 242] width 64 height 17
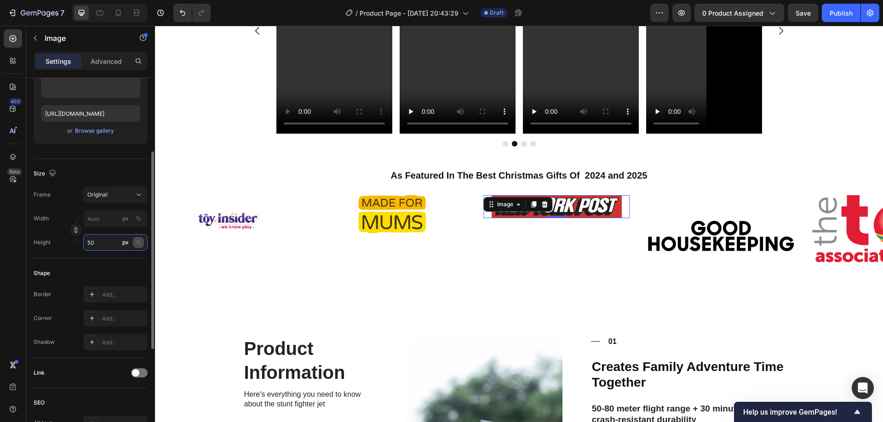
type input "50"
click at [141, 243] on div "%" at bounding box center [139, 243] width 6 height 8
click at [106, 227] on div "Width px % Height 50 px %" at bounding box center [91, 231] width 114 height 40
click at [108, 220] on input "px %" at bounding box center [115, 219] width 64 height 17
type input "5"
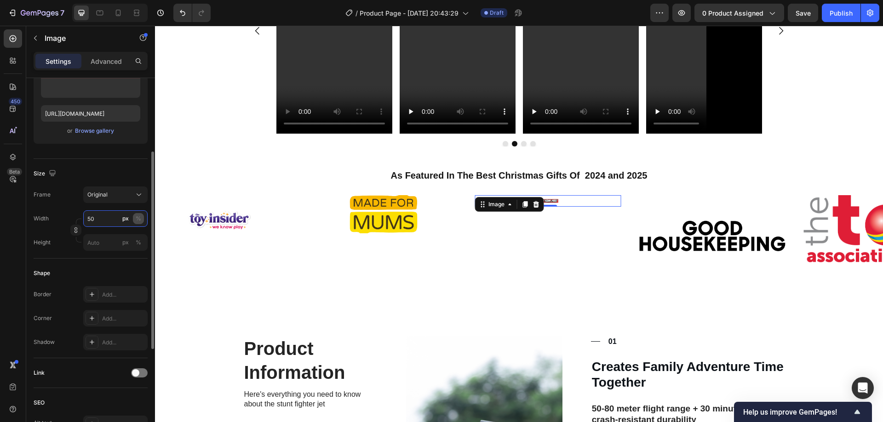
type input "50"
click at [137, 221] on div "%" at bounding box center [139, 219] width 6 height 8
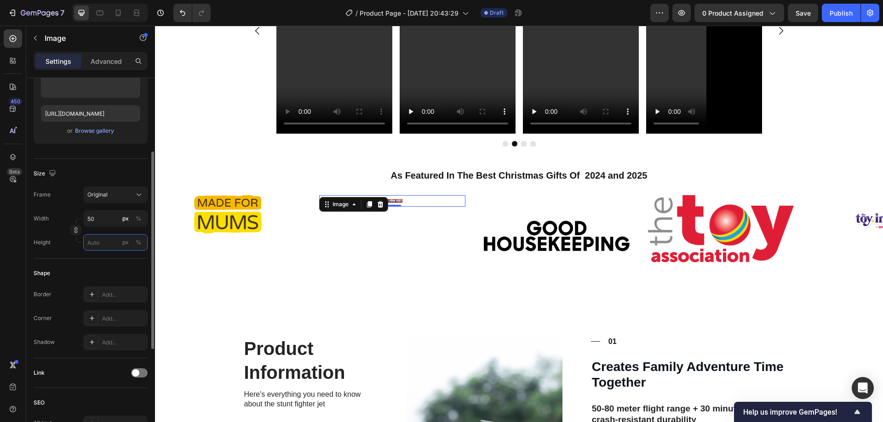
click at [94, 241] on input "px %" at bounding box center [115, 242] width 64 height 17
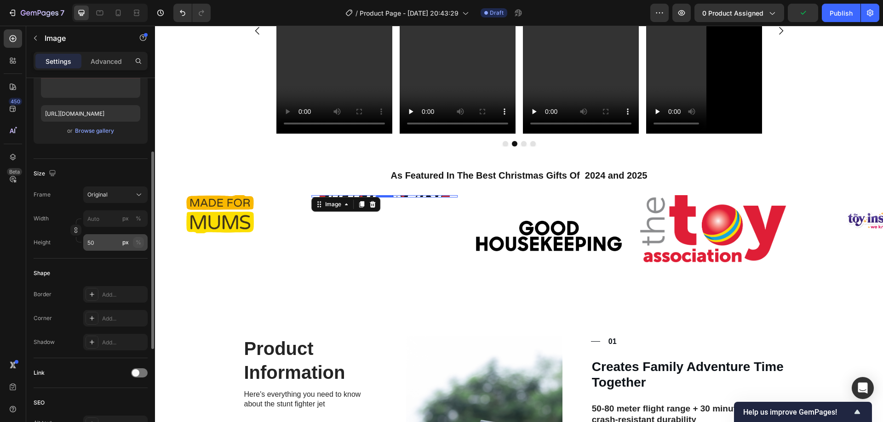
click at [141, 245] on div "%" at bounding box center [139, 243] width 6 height 8
type input "5"
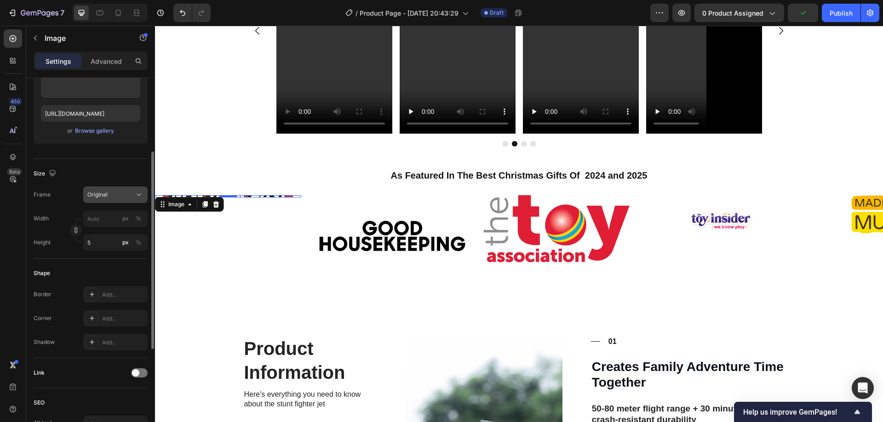
click at [118, 193] on div "Original" at bounding box center [109, 195] width 45 height 8
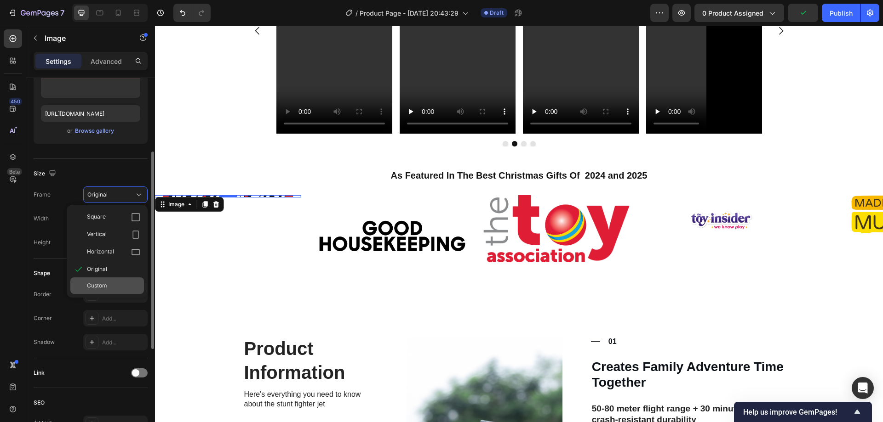
click at [100, 281] on div "Custom" at bounding box center [107, 286] width 74 height 17
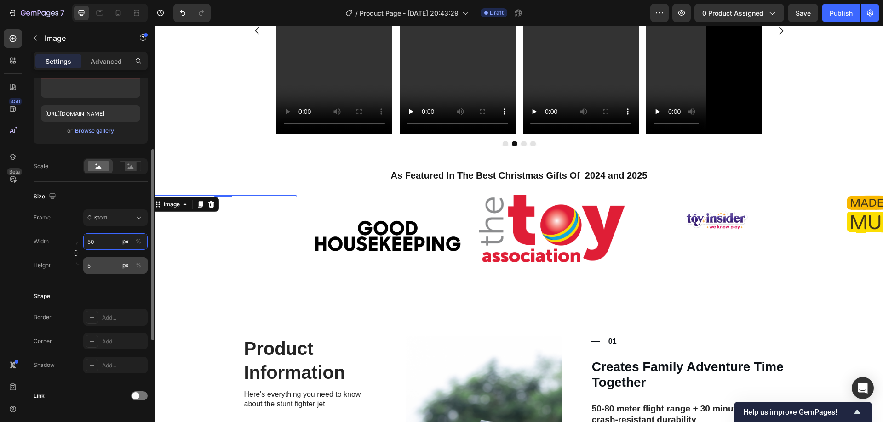
type input "50"
click at [98, 266] on input "5" at bounding box center [115, 265] width 64 height 17
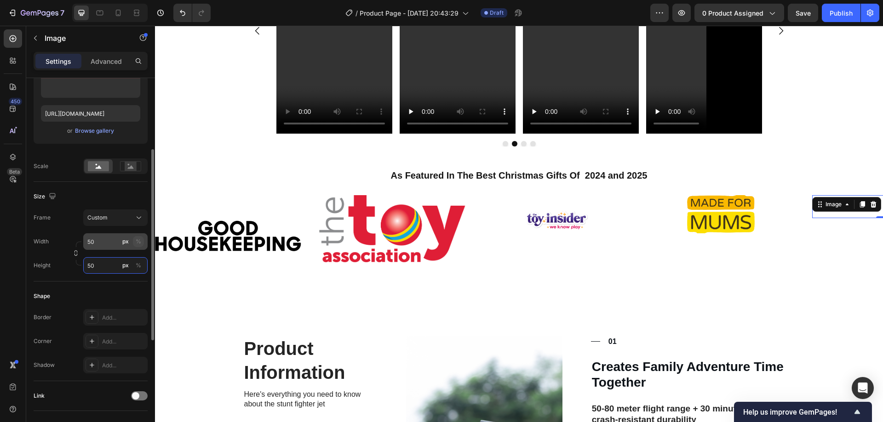
type input "50"
click at [140, 240] on div "%" at bounding box center [139, 242] width 6 height 8
click at [140, 261] on button "%" at bounding box center [138, 265] width 11 height 11
click at [97, 247] on input "5" at bounding box center [115, 242] width 64 height 17
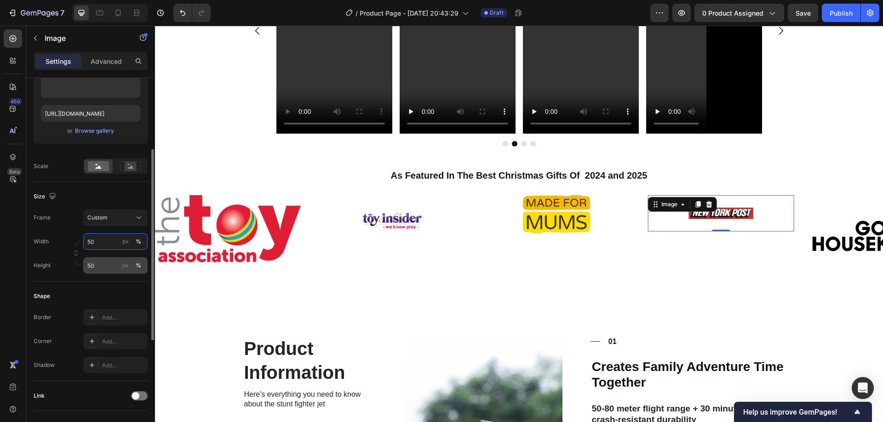
type input "50"
click at [101, 267] on input "50" at bounding box center [115, 265] width 64 height 17
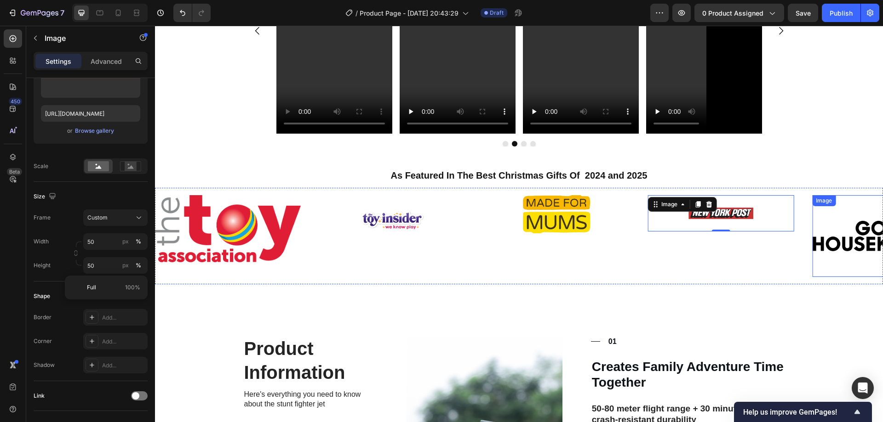
click at [839, 234] on img at bounding box center [885, 236] width 146 height 82
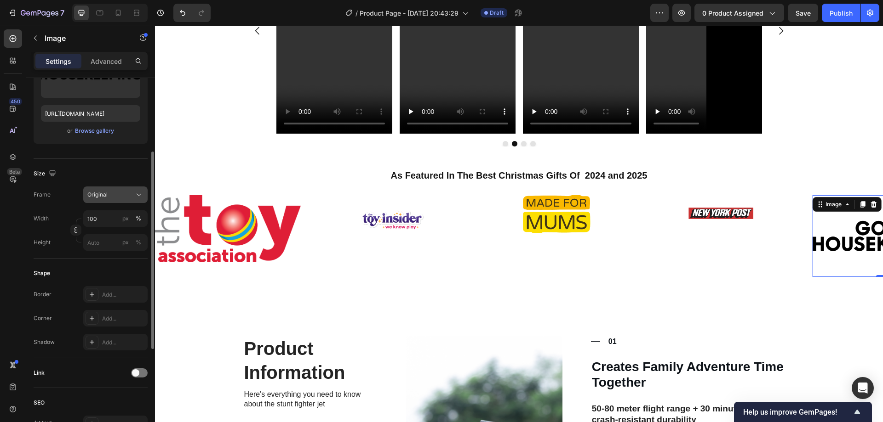
click at [120, 195] on div "Original" at bounding box center [109, 195] width 45 height 8
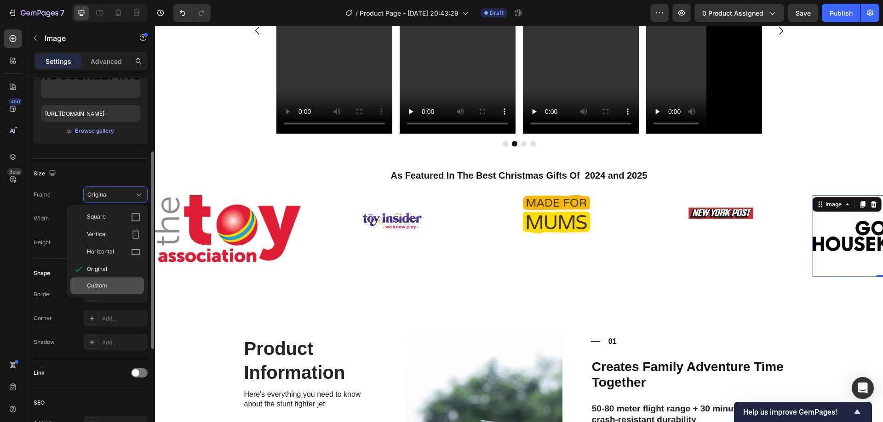
click at [102, 289] on span "Custom" at bounding box center [97, 286] width 20 height 8
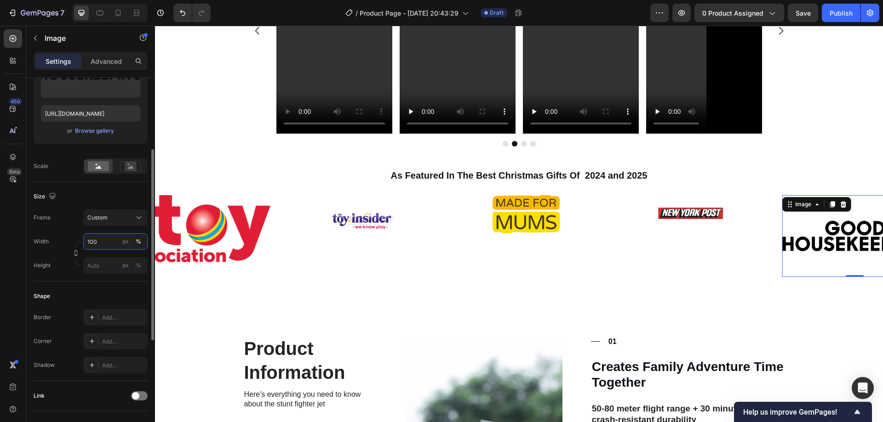
click at [100, 238] on input "100" at bounding box center [115, 242] width 64 height 17
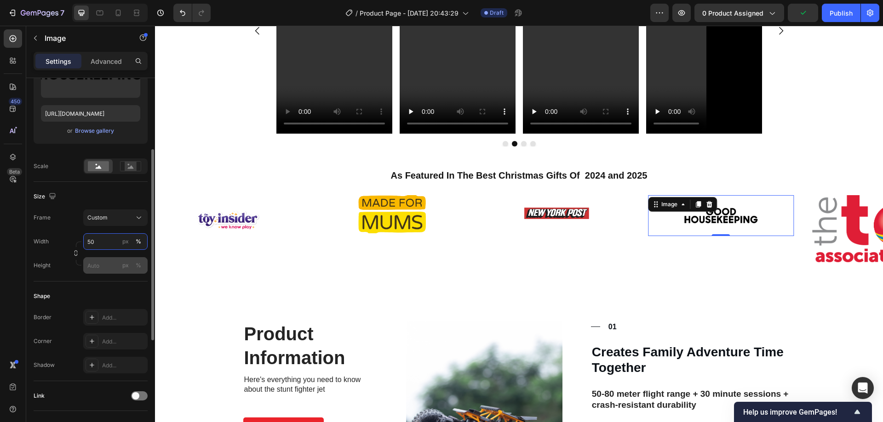
type input "50"
click at [98, 268] on input "px %" at bounding box center [115, 265] width 64 height 17
type input "50"
click at [137, 268] on div "%" at bounding box center [139, 266] width 6 height 8
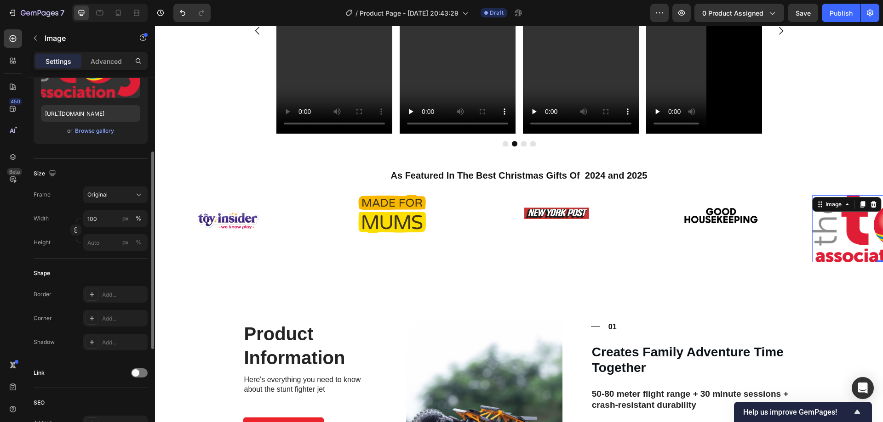
click at [837, 217] on img at bounding box center [885, 228] width 146 height 67
click at [113, 216] on input "100" at bounding box center [115, 219] width 64 height 17
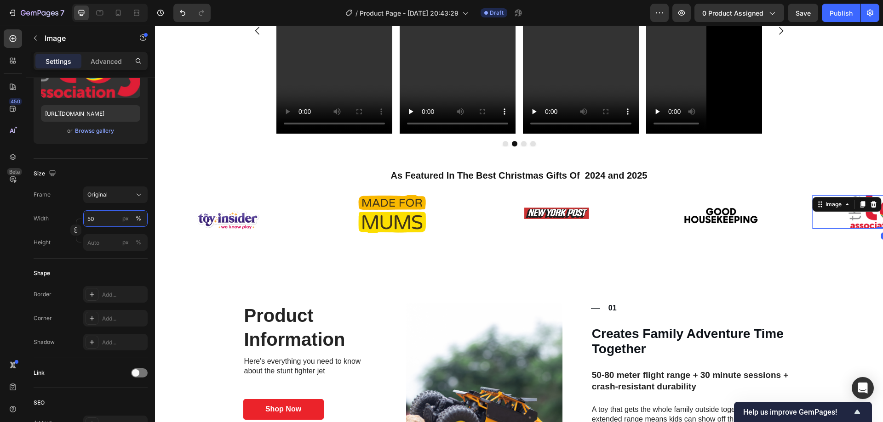
type input "50"
click at [100, 246] on input "px %" at bounding box center [115, 242] width 64 height 17
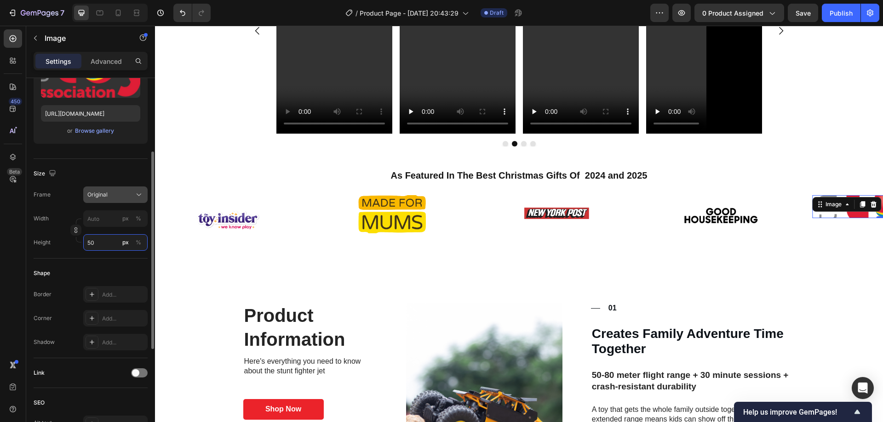
type input "50"
click at [127, 195] on div "Original" at bounding box center [109, 195] width 45 height 8
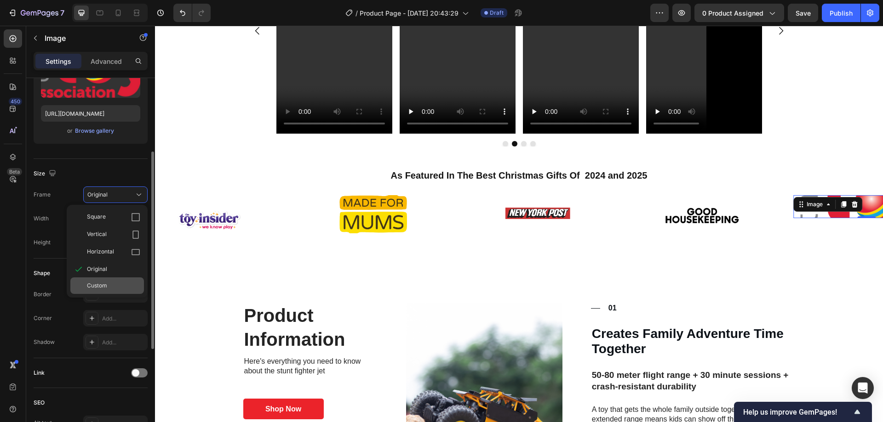
click at [114, 282] on div "Custom" at bounding box center [113, 286] width 53 height 8
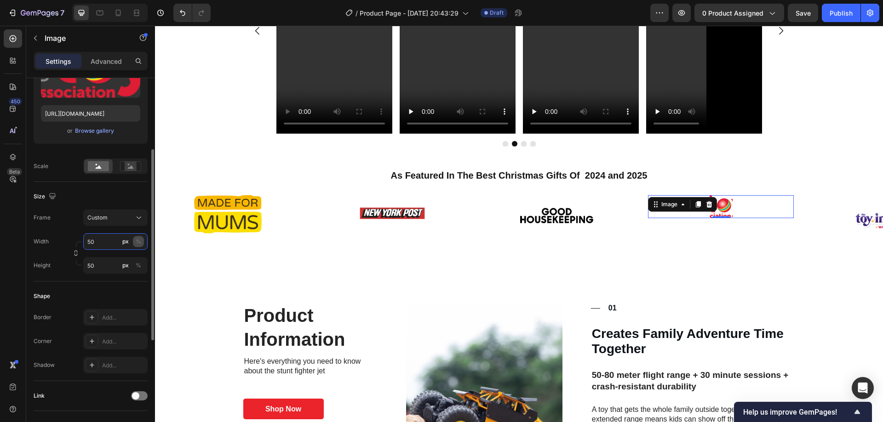
type input "50"
click at [136, 245] on div "%" at bounding box center [139, 242] width 6 height 8
click at [134, 268] on button "%" at bounding box center [138, 265] width 11 height 11
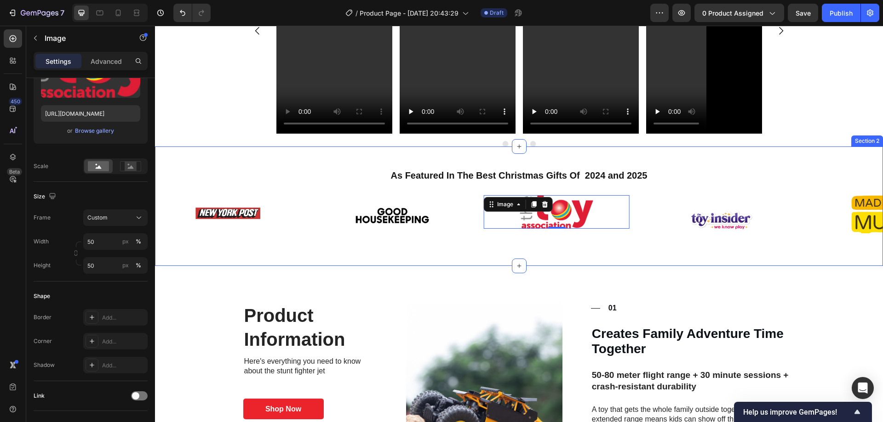
click at [746, 244] on div "As Featured In The Best Christmas Gifts Of 2024 and 2025 Heading Image Image Im…" at bounding box center [519, 214] width 728 height 90
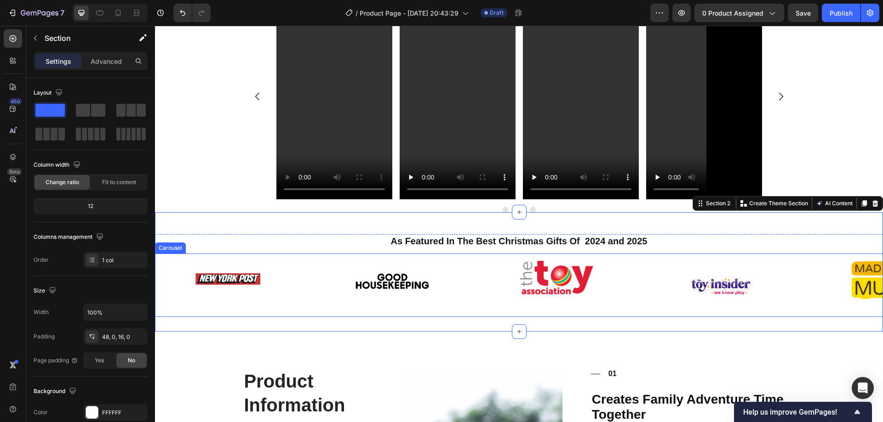
scroll to position [801, 0]
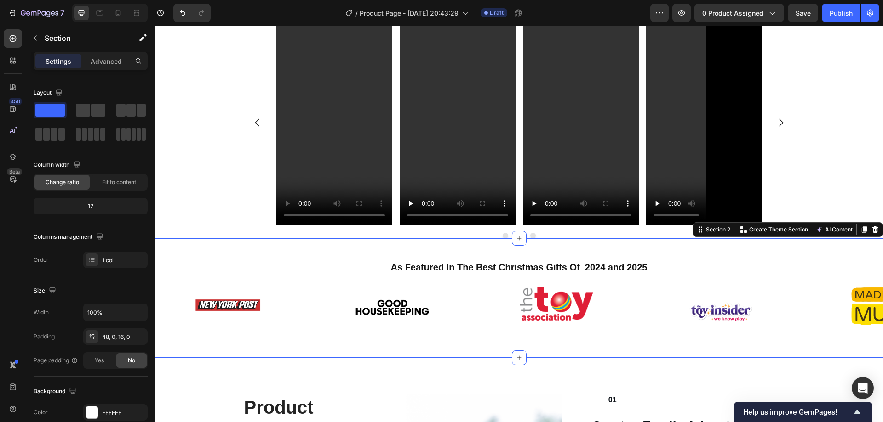
click at [605, 341] on div "As Featured In The Best Christmas Gifts Of 2024 and 2025 Heading Image Image Im…" at bounding box center [519, 306] width 728 height 90
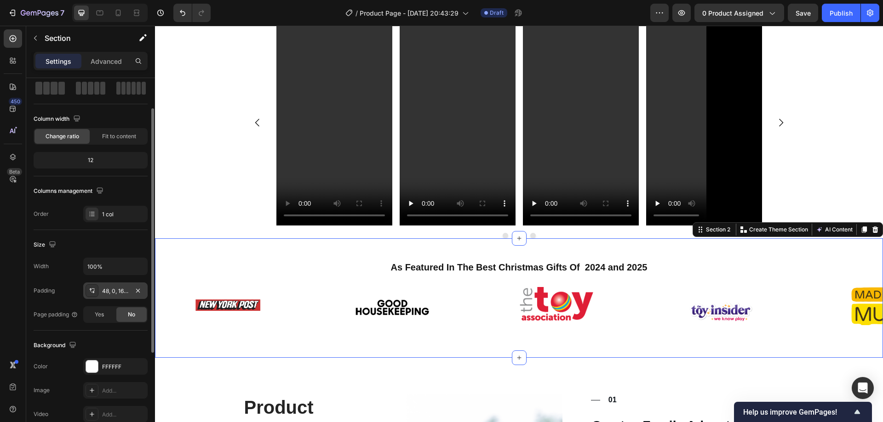
click at [107, 297] on div "48, 0, 16, 0" at bounding box center [115, 291] width 64 height 17
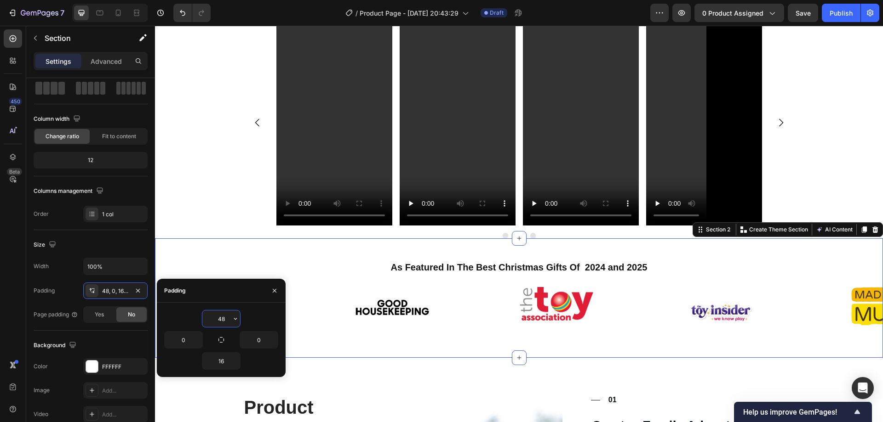
click at [223, 316] on input "48" at bounding box center [221, 319] width 38 height 17
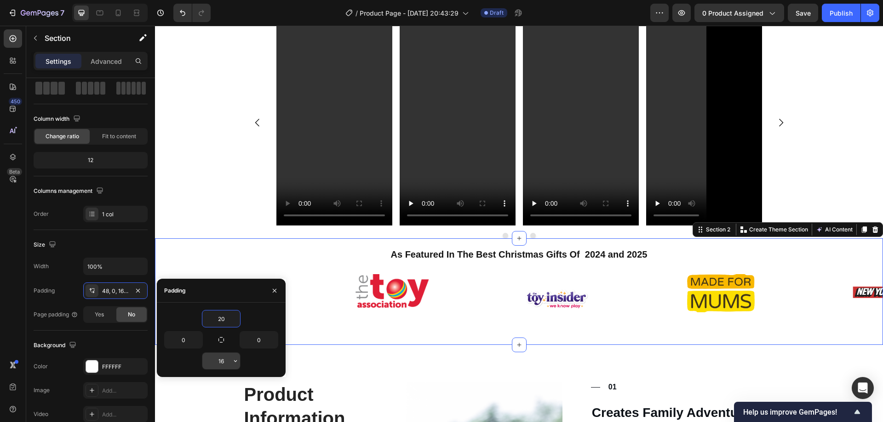
type input "20"
click at [215, 364] on input "16" at bounding box center [221, 361] width 38 height 17
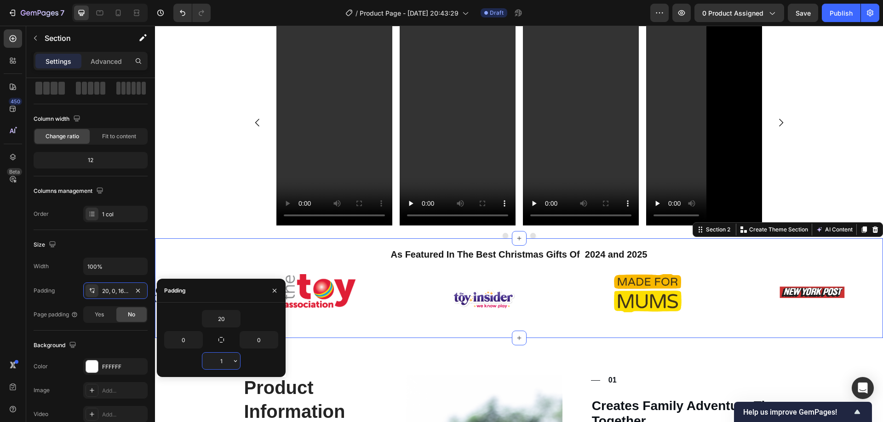
type input "10"
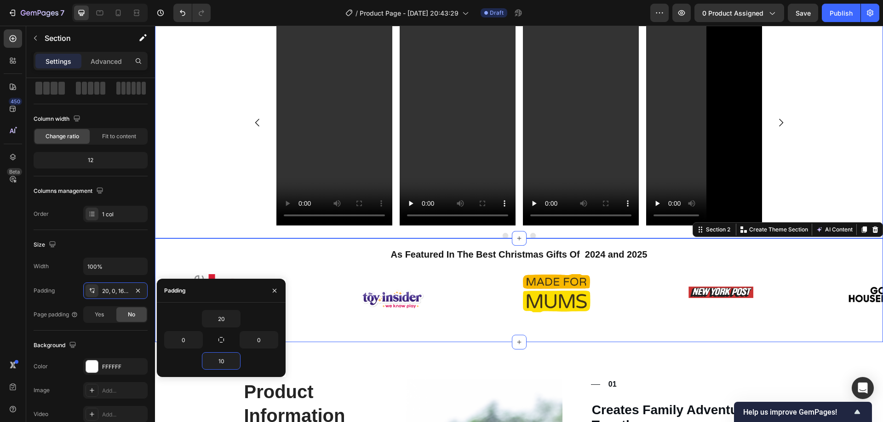
click at [205, 173] on div "Video Video Video Video Carousel" at bounding box center [519, 129] width 728 height 219
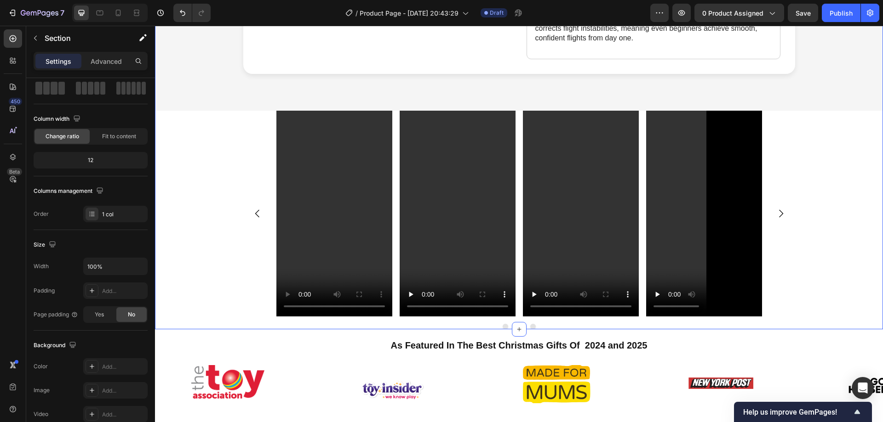
scroll to position [709, 0]
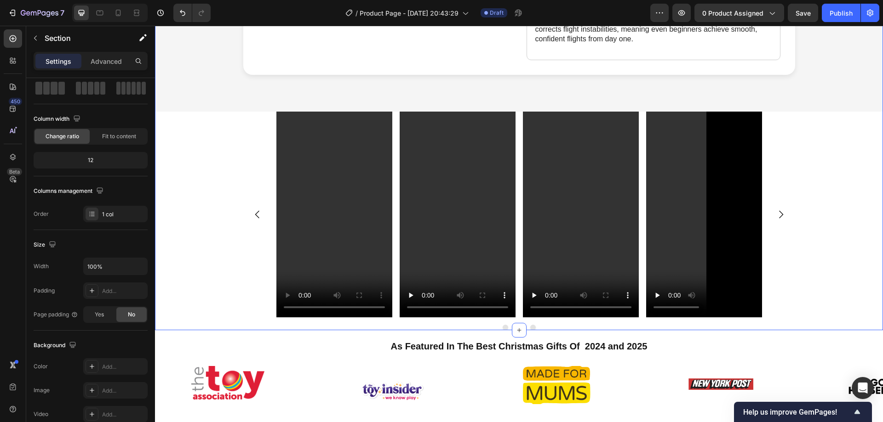
click at [851, 200] on div "Video Video Video Video Carousel" at bounding box center [519, 221] width 728 height 219
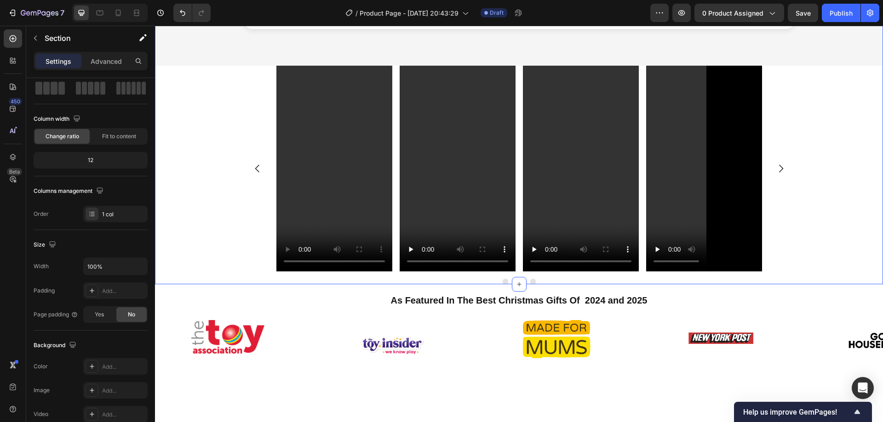
click at [226, 194] on div "Video Video Video Video Carousel" at bounding box center [519, 175] width 728 height 219
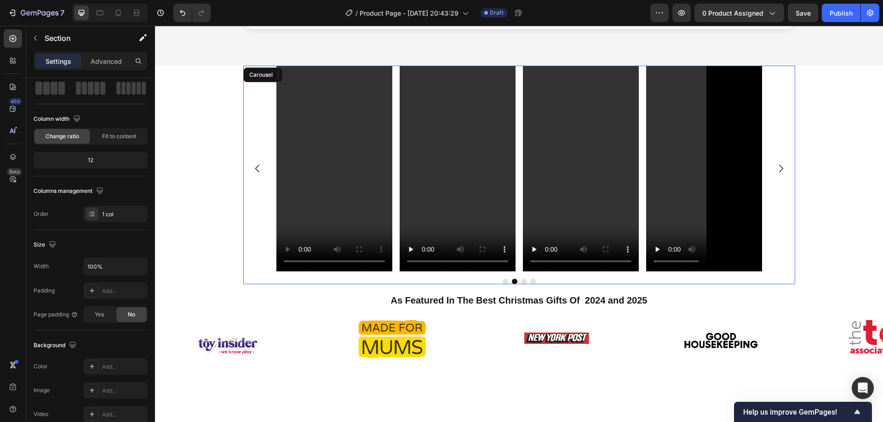
click at [254, 192] on div "Video Video Video Video" at bounding box center [519, 169] width 552 height 206
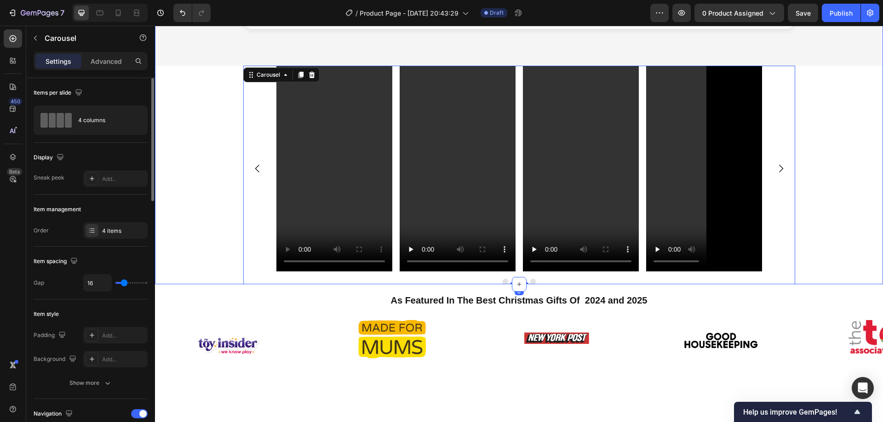
scroll to position [663, 0]
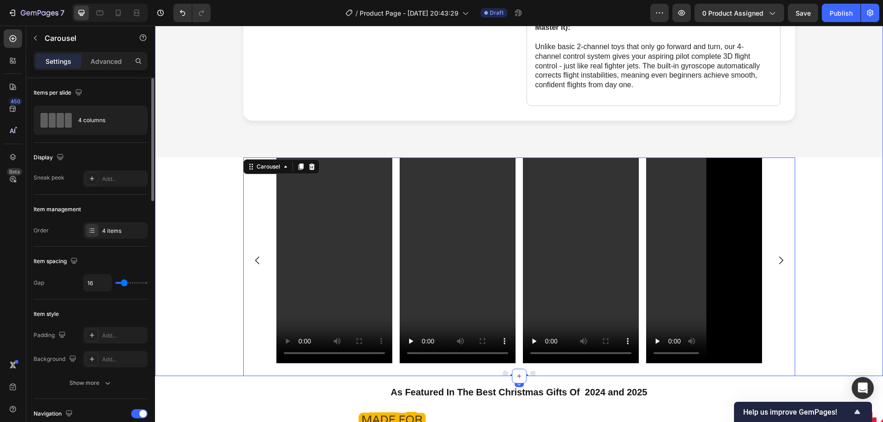
click at [201, 205] on div "Video Video Video Video Carousel 0" at bounding box center [519, 267] width 728 height 219
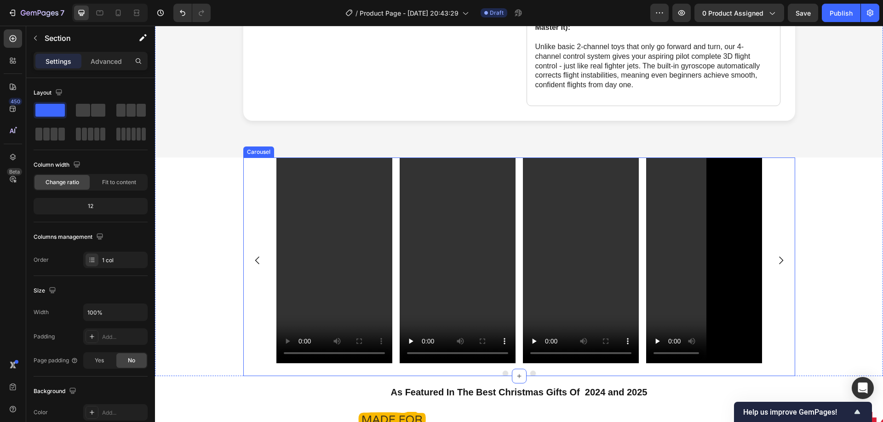
click at [257, 194] on div "Video Video Video Video" at bounding box center [519, 261] width 552 height 206
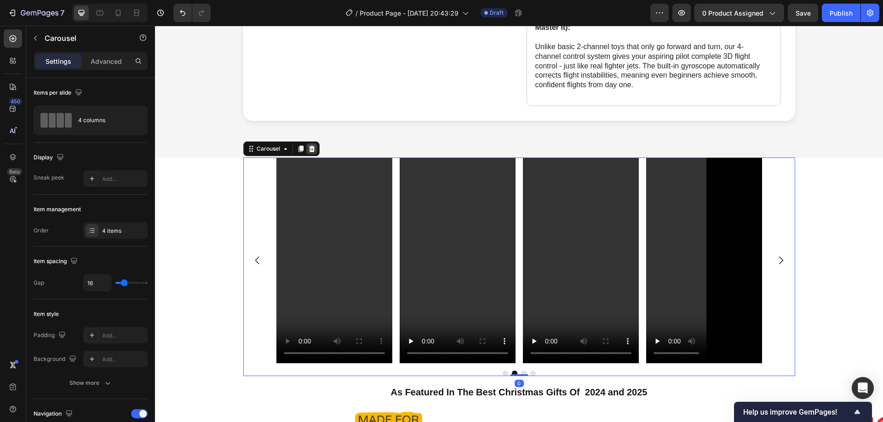
click at [310, 146] on icon at bounding box center [311, 149] width 6 height 6
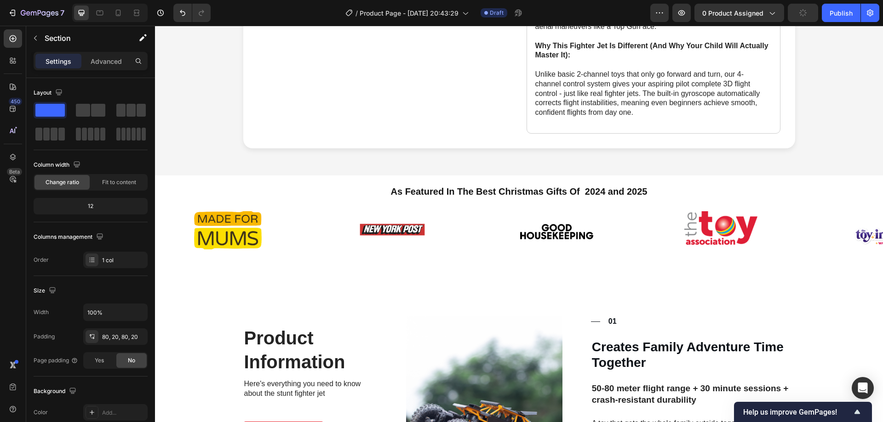
scroll to position [617, 0]
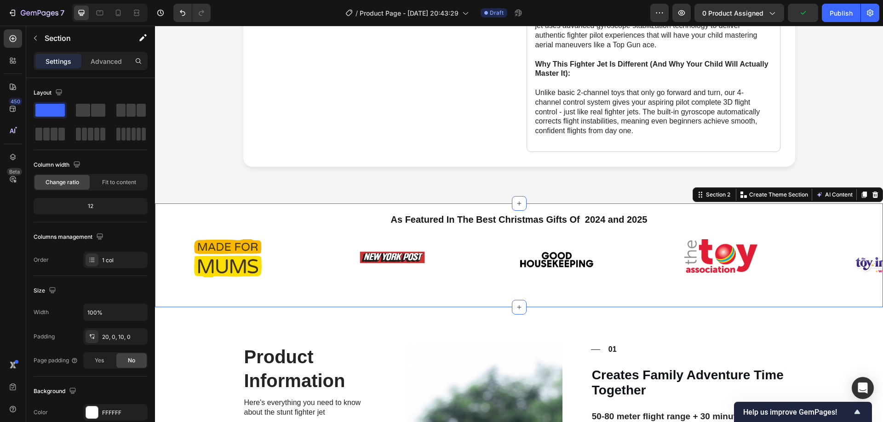
click at [295, 204] on div "As Featured In The Best Christmas Gifts Of 2024 and 2025 Heading Image Image Im…" at bounding box center [519, 256] width 728 height 104
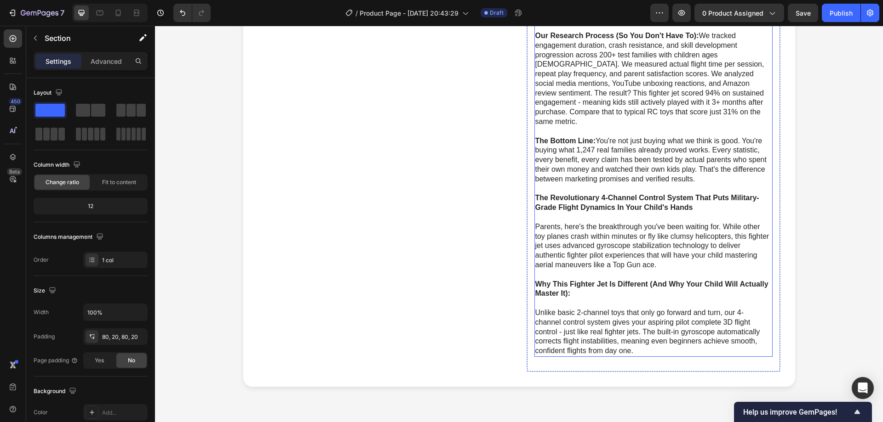
scroll to position [276, 0]
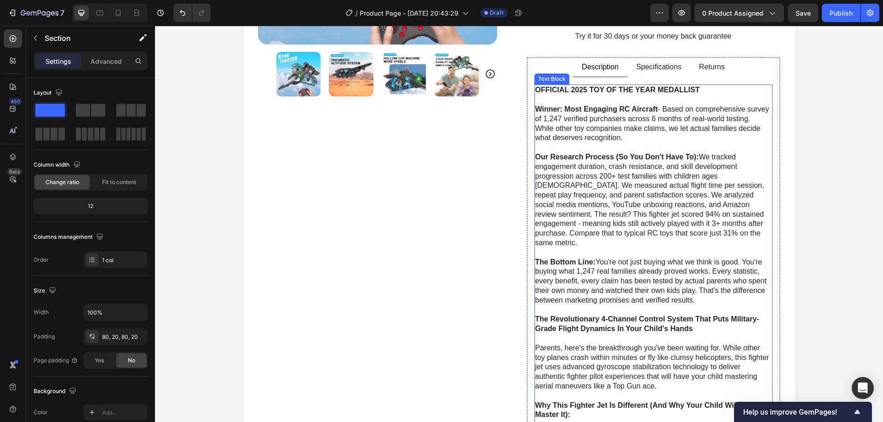
click at [670, 195] on p "Our Research Process (So You Don't Have To): We tracked engagement duration, cr…" at bounding box center [653, 201] width 236 height 96
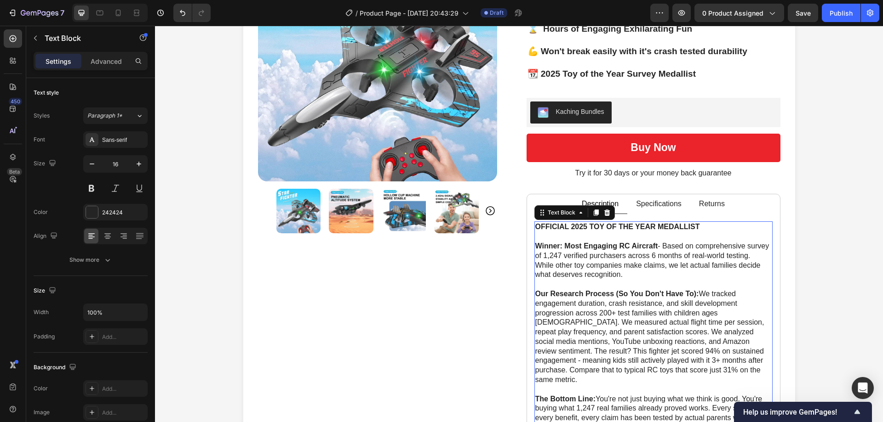
scroll to position [138, 0]
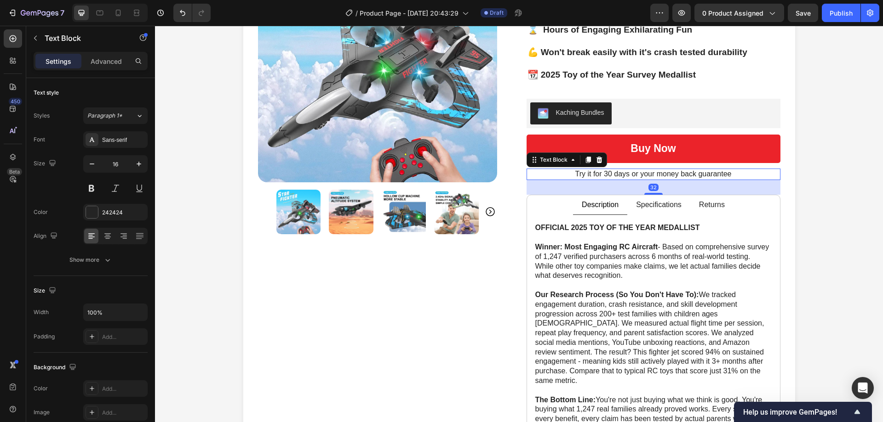
click at [647, 176] on p "Try it for 30 days or your money back guarantee" at bounding box center [653, 175] width 252 height 10
click at [640, 171] on p "Try it for 30 days or your money back guarantee" at bounding box center [653, 175] width 252 height 10
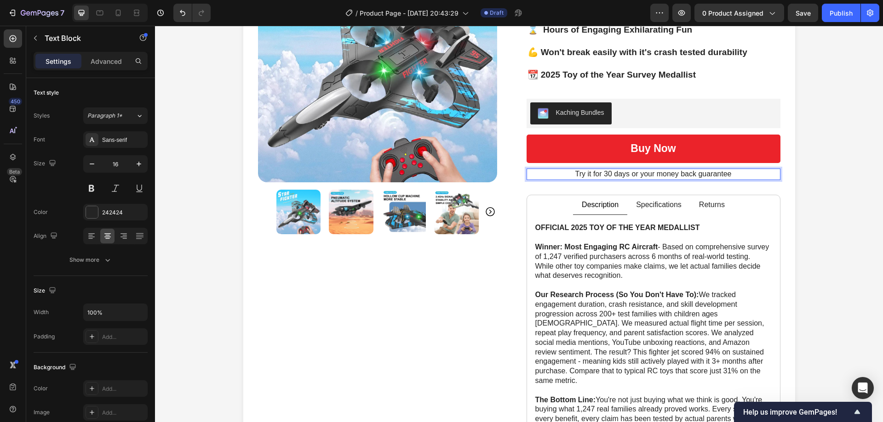
click at [644, 175] on p "Try it for 30 days or your money back guarantee" at bounding box center [653, 175] width 252 height 10
click at [660, 202] on p "Specifications" at bounding box center [659, 205] width 46 height 10
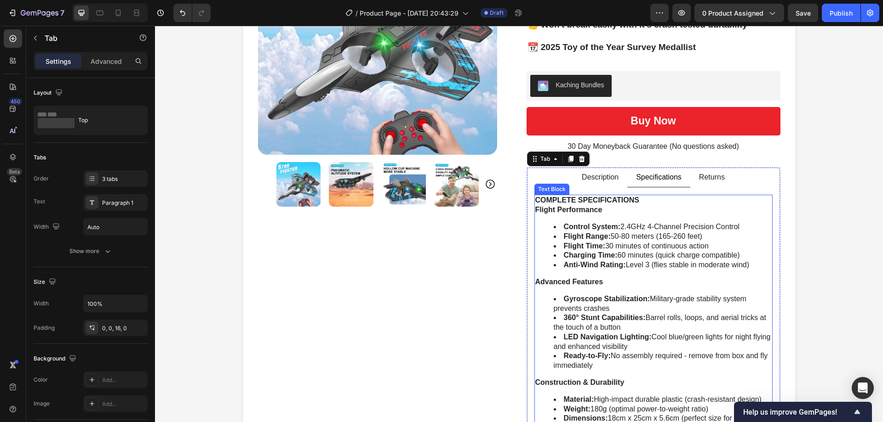
scroll to position [184, 0]
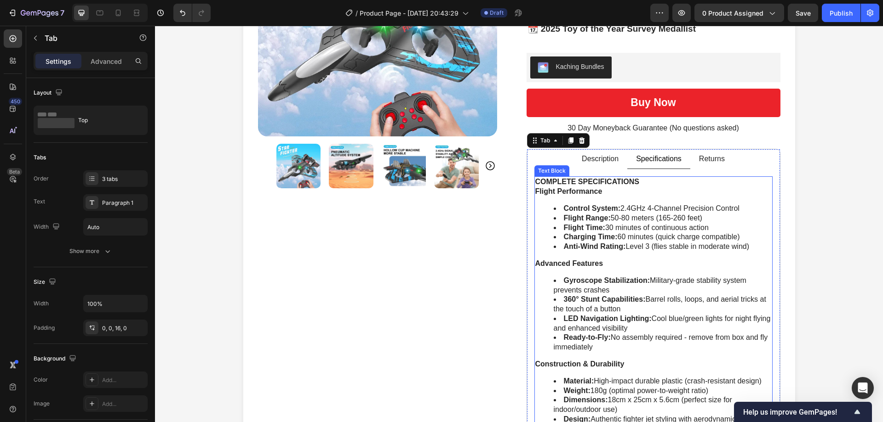
click at [589, 159] on p "Description" at bounding box center [600, 159] width 37 height 10
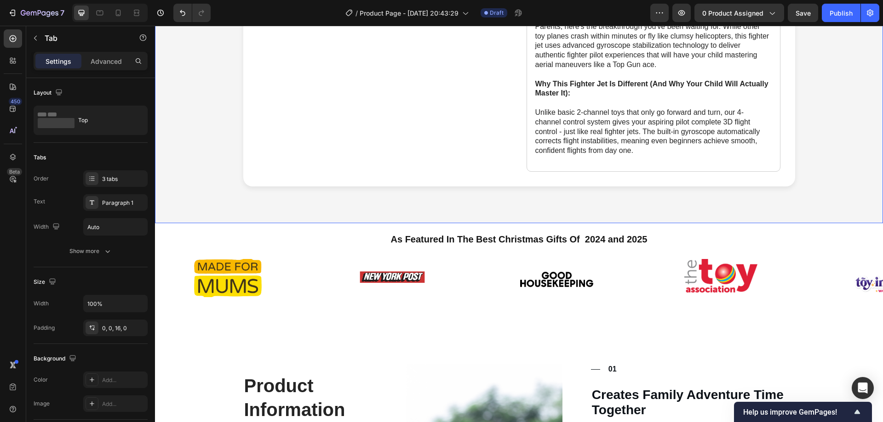
scroll to position [782, 0]
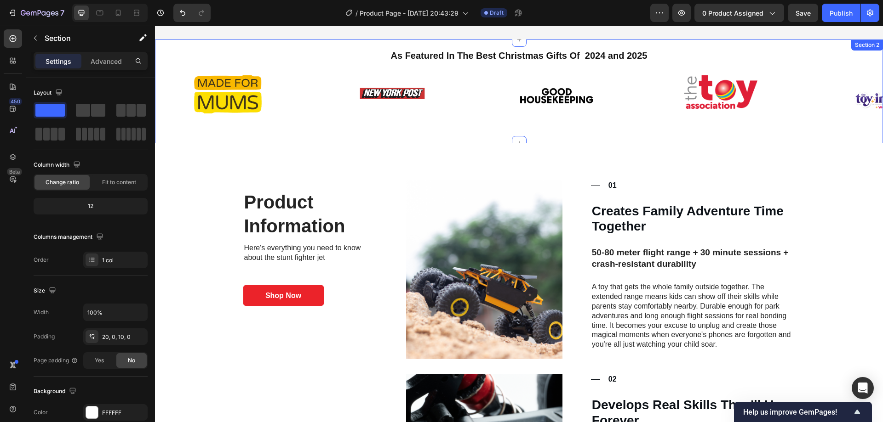
click at [430, 130] on div "As Featured In The Best Christmas Gifts Of 2024 and 2025 Heading Image Image Im…" at bounding box center [519, 92] width 728 height 104
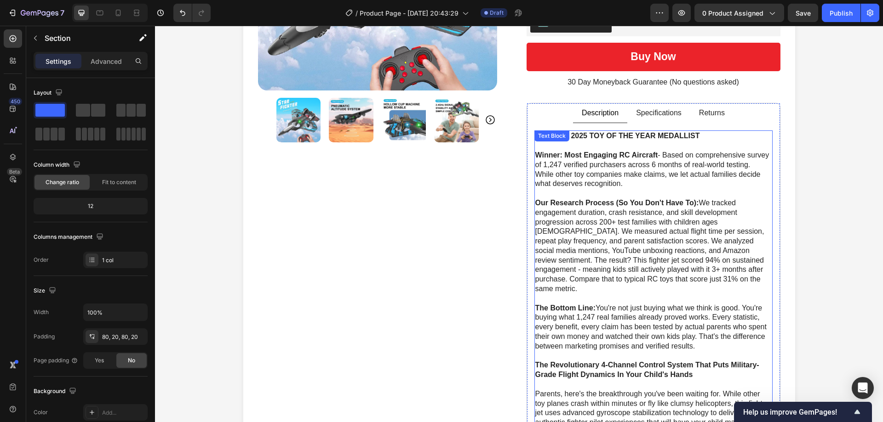
scroll to position [92, 0]
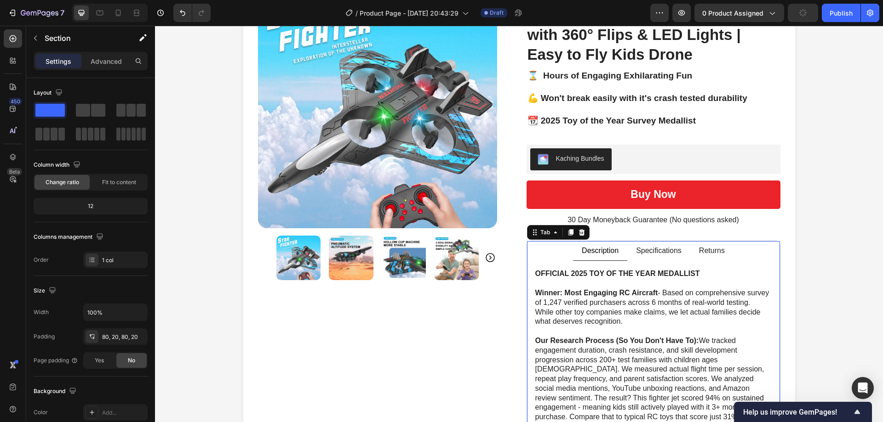
click at [716, 247] on p "Returns" at bounding box center [712, 251] width 26 height 10
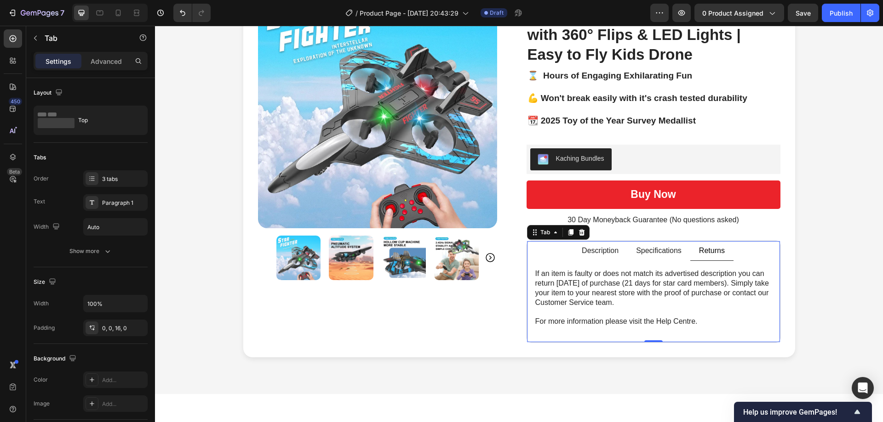
click at [697, 257] on div "Returns" at bounding box center [711, 251] width 29 height 12
click at [633, 296] on p "If an item is faulty or does not match its advertised description you can retur…" at bounding box center [653, 288] width 236 height 38
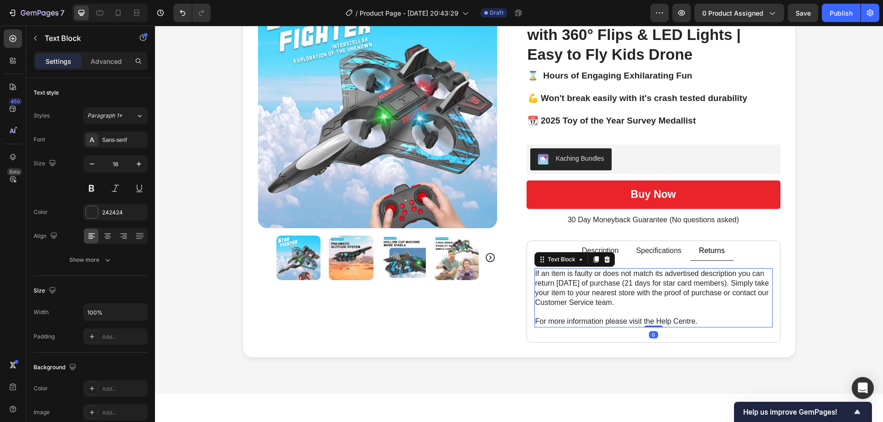
click at [633, 296] on p "If an item is faulty or does not match its advertised description you can retur…" at bounding box center [653, 288] width 236 height 38
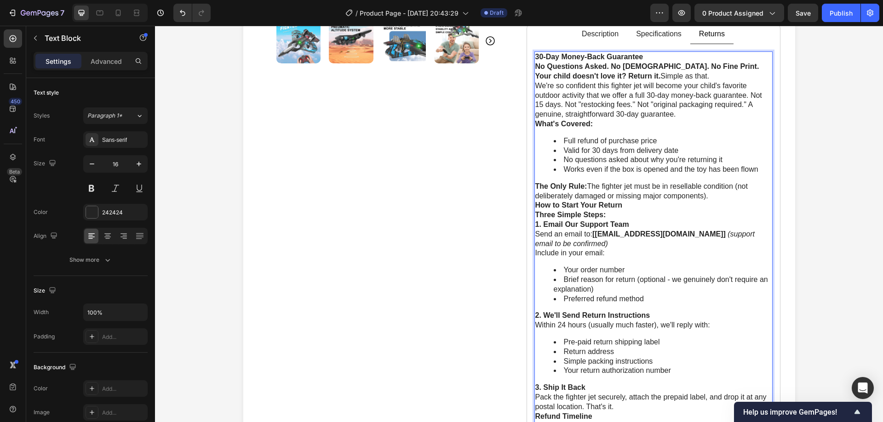
scroll to position [193, 0]
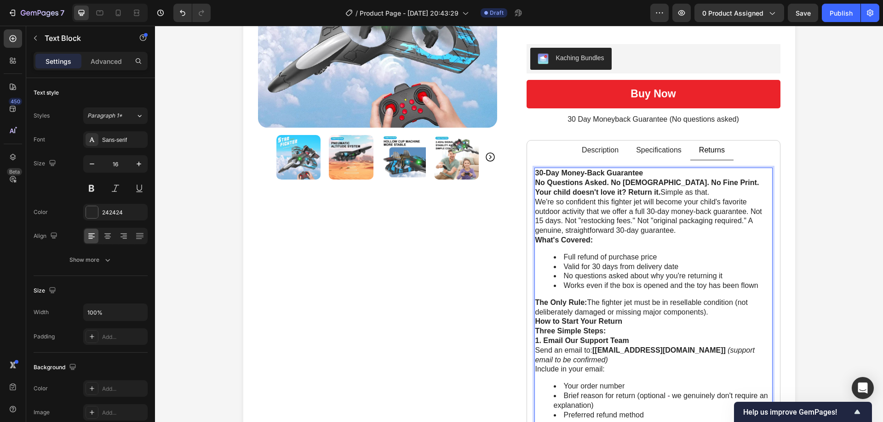
click at [603, 176] on strong "30-Day Money-Back Guarantee" at bounding box center [589, 173] width 108 height 8
click at [543, 183] on strong "No Questions Asked. No [DEMOGRAPHIC_DATA]. No Fine Print." at bounding box center [647, 183] width 224 height 8
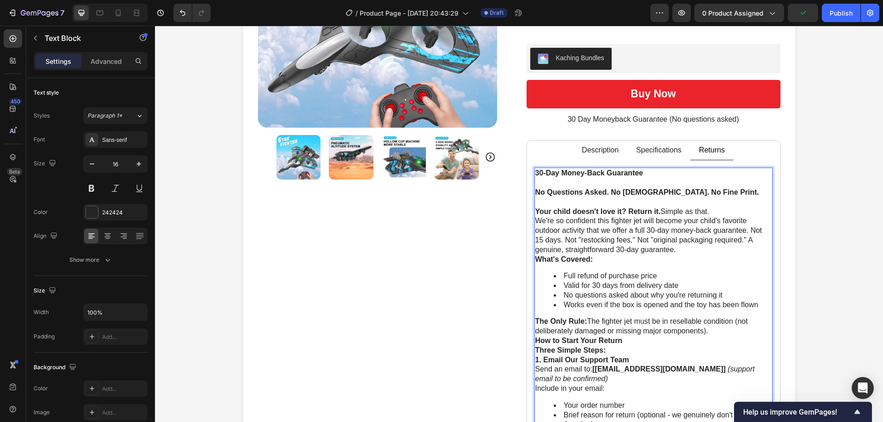
drag, startPoint x: 573, startPoint y: 240, endPoint x: 652, endPoint y: 275, distance: 86.3
click at [652, 275] on li "Full refund of purchase price" at bounding box center [662, 277] width 218 height 10
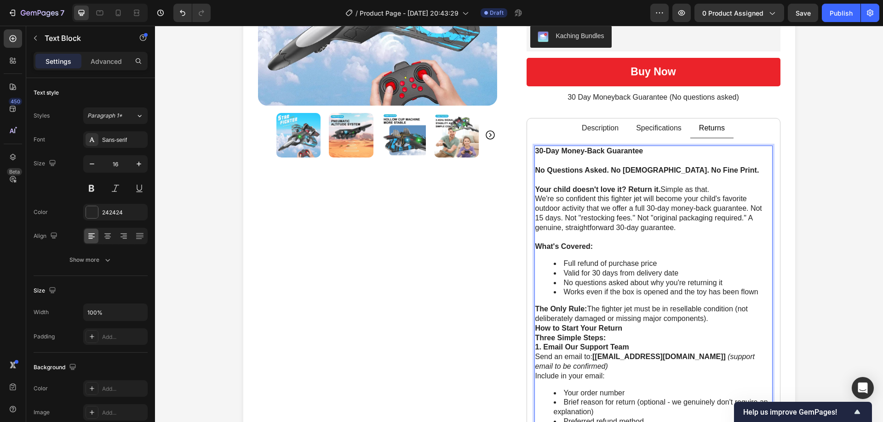
scroll to position [239, 0]
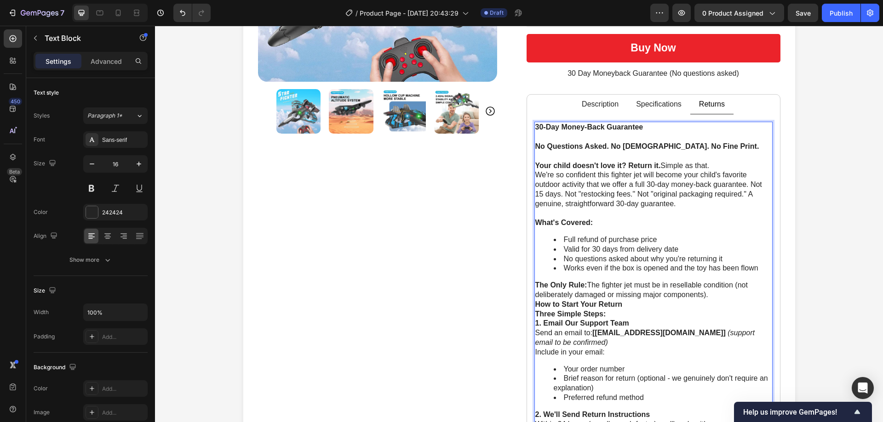
click at [562, 285] on strong "The Only Rule:" at bounding box center [561, 285] width 52 height 8
click at [587, 286] on p "The Only Rule: The fighter jet must be in resellable condition (not deliberatel…" at bounding box center [653, 290] width 236 height 19
click at [684, 287] on p "The Only Rule: The fighter jet must be in resellable condition (not deliberatel…" at bounding box center [653, 290] width 236 height 19
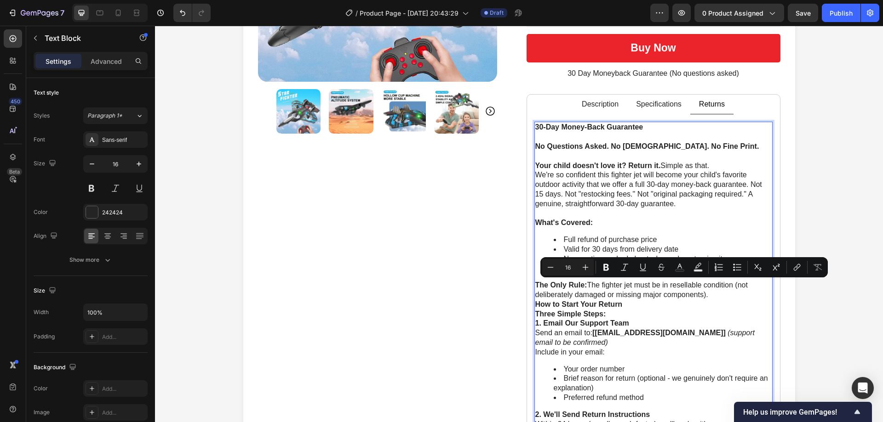
drag, startPoint x: 684, startPoint y: 287, endPoint x: 630, endPoint y: 287, distance: 54.2
click at [630, 287] on p "The Only Rule: The fighter jet must be in resellable condition (not deliberatel…" at bounding box center [653, 290] width 236 height 19
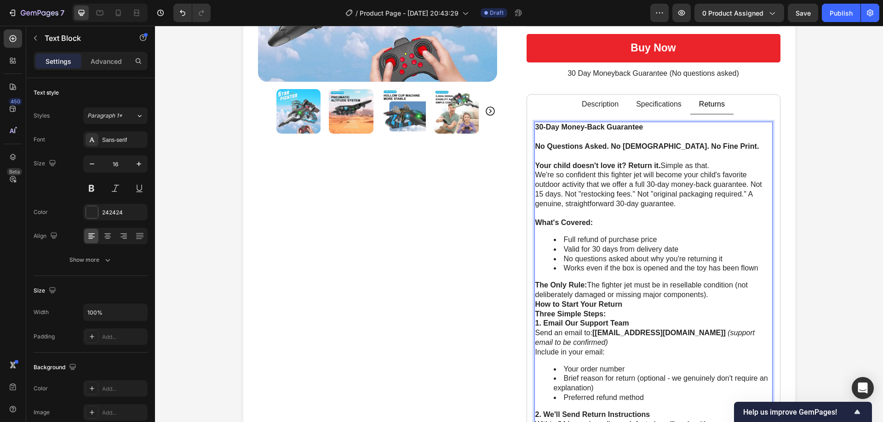
click at [535, 303] on strong "How to Start Your Return" at bounding box center [578, 305] width 87 height 8
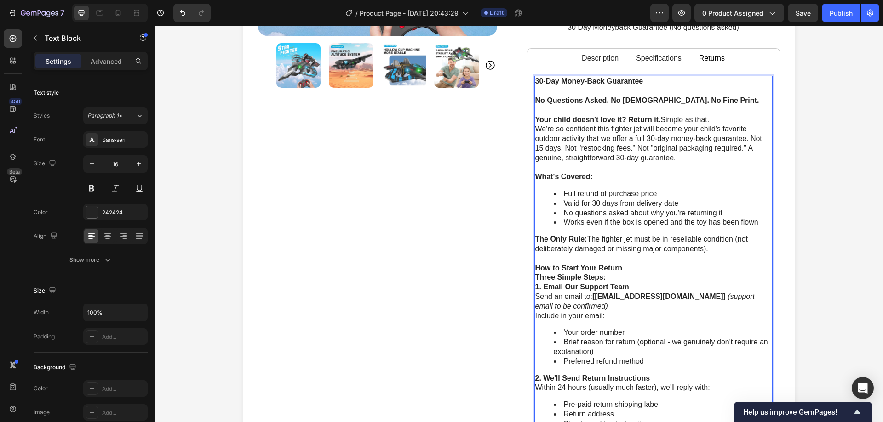
scroll to position [331, 0]
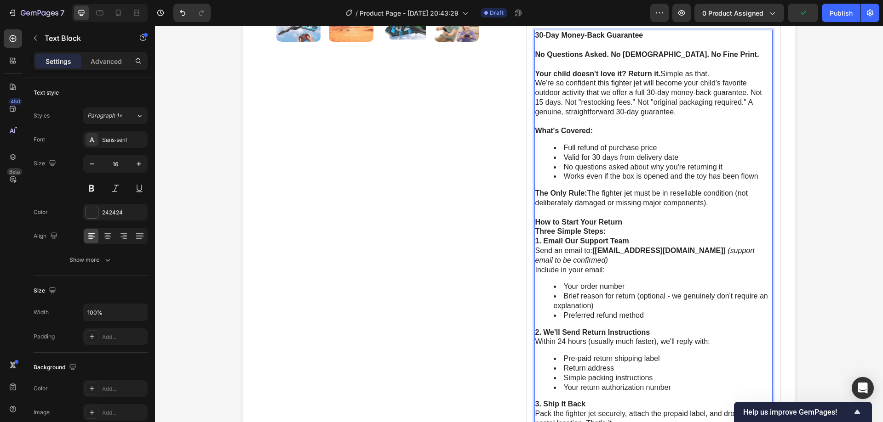
click at [584, 258] on p "1. Email Our Support Team Send an email to: [ support@yourstore.com ] (support …" at bounding box center [653, 251] width 236 height 29
click at [603, 266] on p "Include in your email:" at bounding box center [653, 271] width 236 height 10
click at [614, 284] on li "Your order number" at bounding box center [662, 287] width 218 height 10
click at [635, 291] on li "Your order number" at bounding box center [662, 287] width 218 height 10
click at [630, 306] on li "Brief reason for return (optional - we genuinely don't require an explanation)" at bounding box center [662, 301] width 218 height 19
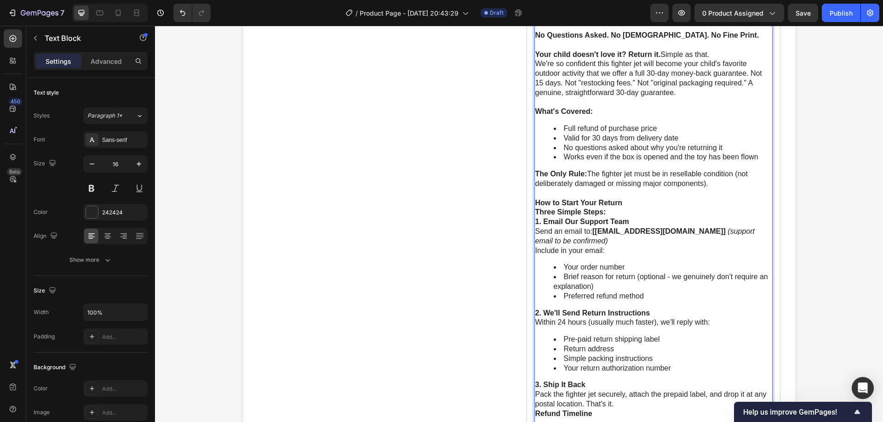
scroll to position [377, 0]
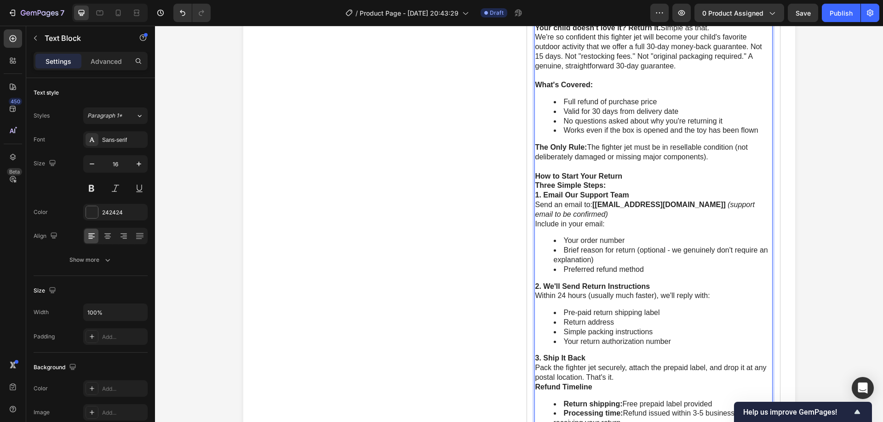
click at [648, 272] on li "Preferred refund method" at bounding box center [662, 270] width 218 height 10
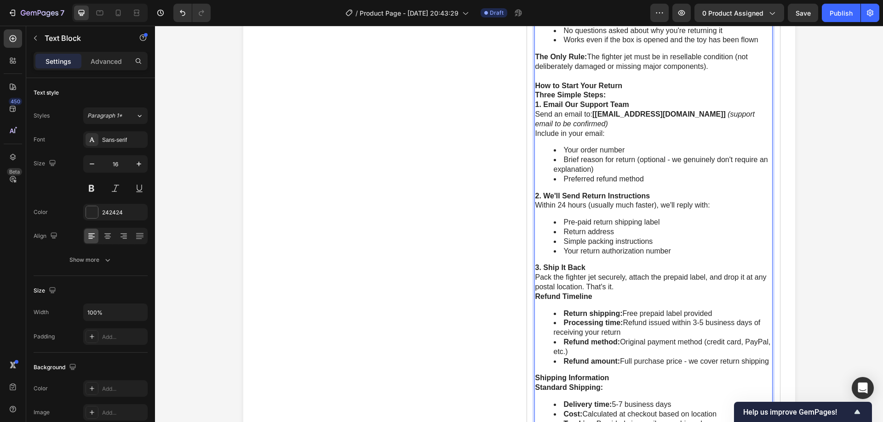
scroll to position [468, 0]
click at [638, 231] on li "Return address" at bounding box center [662, 231] width 218 height 10
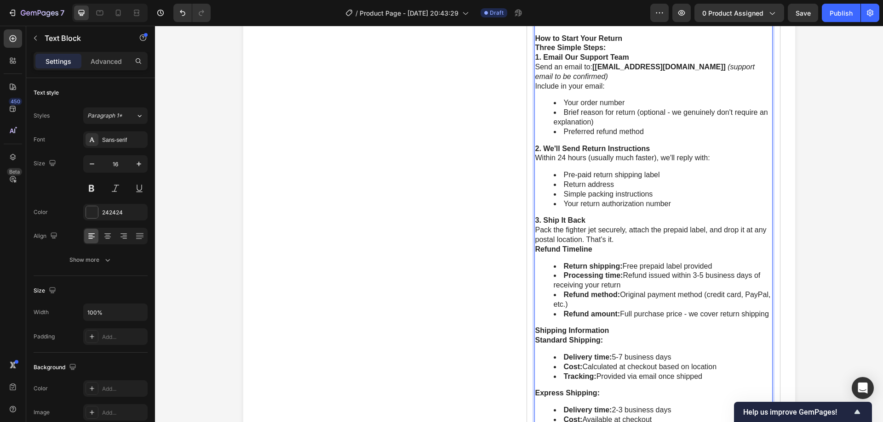
click at [645, 190] on li "Simple packing instructions" at bounding box center [662, 195] width 218 height 10
click at [658, 198] on li "Simple packing instructions" at bounding box center [662, 195] width 218 height 10
click at [674, 204] on li "Your return authorization number" at bounding box center [662, 205] width 218 height 10
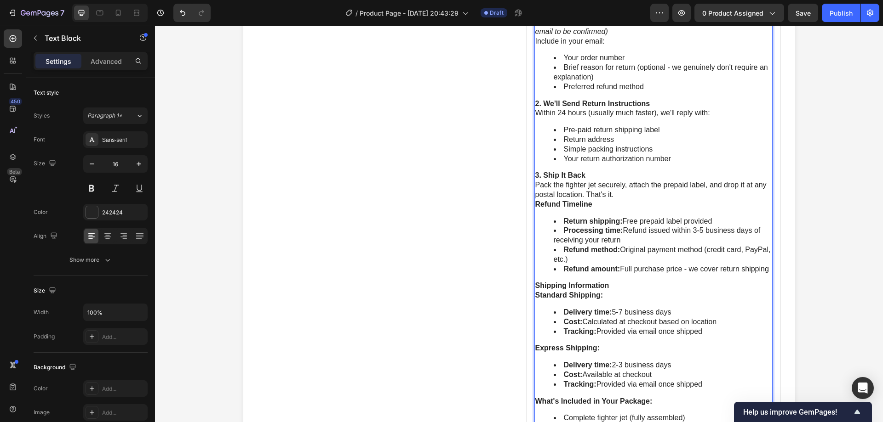
scroll to position [560, 0]
click at [538, 202] on strong "Refund Timeline" at bounding box center [563, 204] width 57 height 8
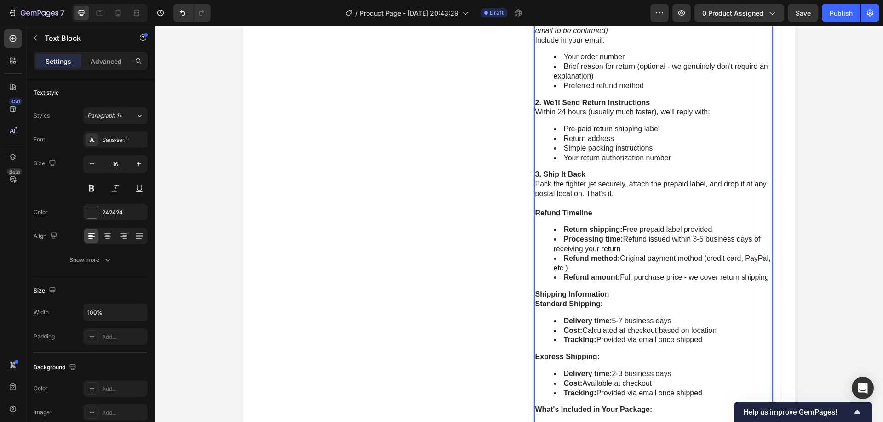
click at [663, 250] on li "Processing time: Refund issued within 3-5 business days of receiving your return" at bounding box center [662, 244] width 218 height 19
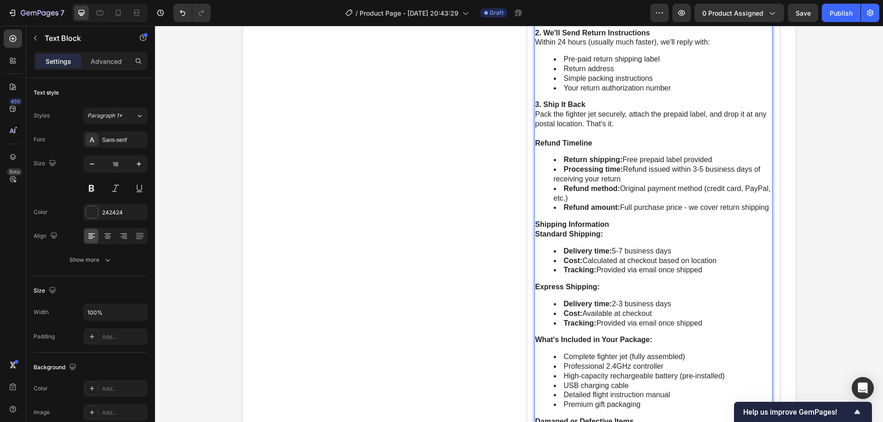
scroll to position [652, 0]
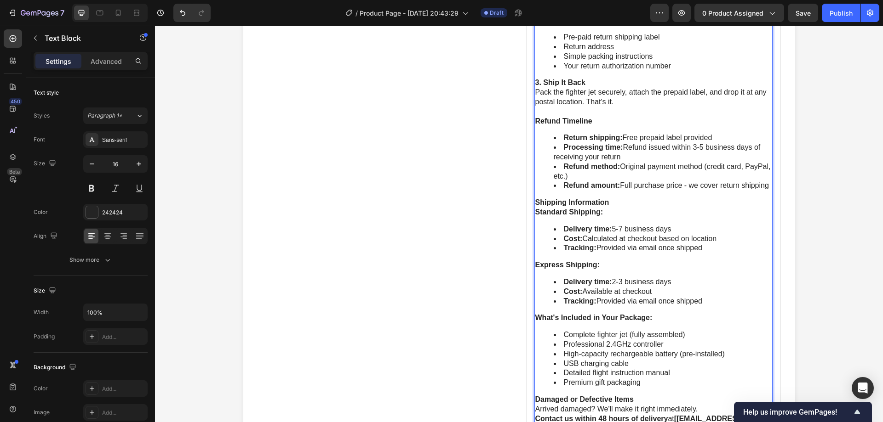
click at [535, 211] on strong "Standard Shipping:" at bounding box center [569, 212] width 68 height 8
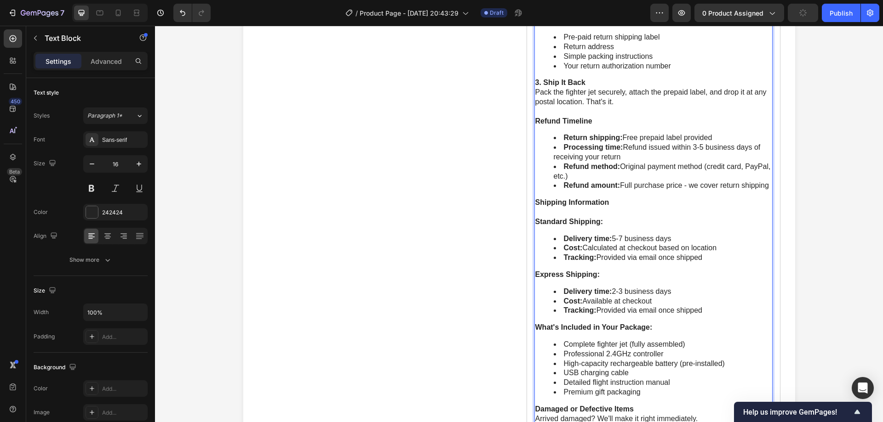
click at [619, 233] on div "30-Day Money-Back Guarantee No Questions Asked. No Hassle. No Fine Print. Your …" at bounding box center [653, 205] width 238 height 995
click at [628, 260] on li "Tracking: Provided via email once shipped" at bounding box center [662, 258] width 218 height 10
click at [650, 258] on li "Tracking: Provided via email once shipped" at bounding box center [662, 258] width 218 height 10
click at [671, 256] on li "Tracking: Provided via email once shipped" at bounding box center [662, 258] width 218 height 10
click at [709, 258] on li "Tracking: Provided via email once shipped" at bounding box center [662, 258] width 218 height 10
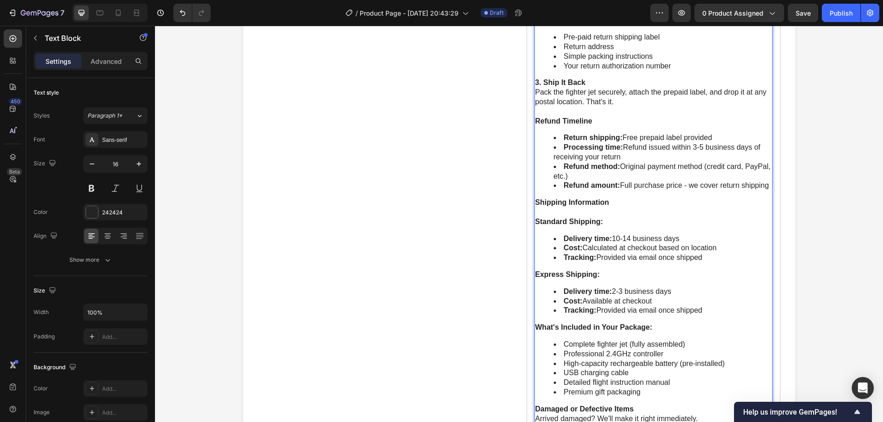
scroll to position [698, 0]
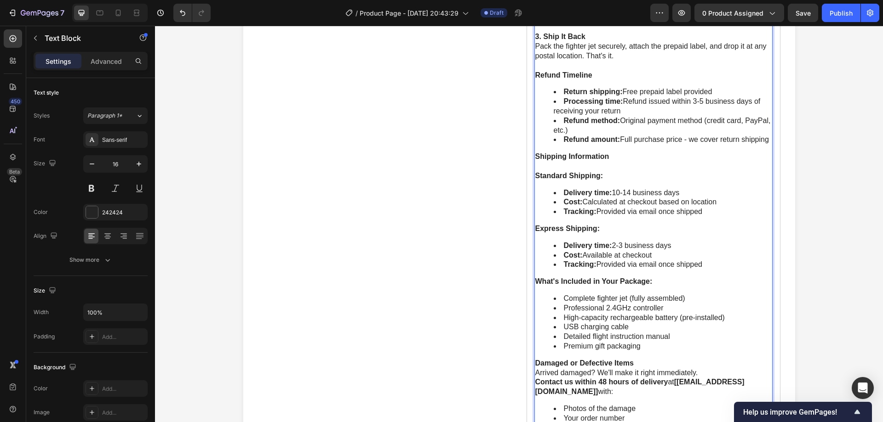
click at [670, 250] on li "Delivery time: 2-3 business days" at bounding box center [662, 246] width 218 height 10
drag, startPoint x: 710, startPoint y: 266, endPoint x: 531, endPoint y: 227, distance: 183.0
click at [534, 227] on div "30-Day Money-Back Guarantee No Questions Asked. No Hassle. No Fine Print. Your …" at bounding box center [653, 159] width 238 height 995
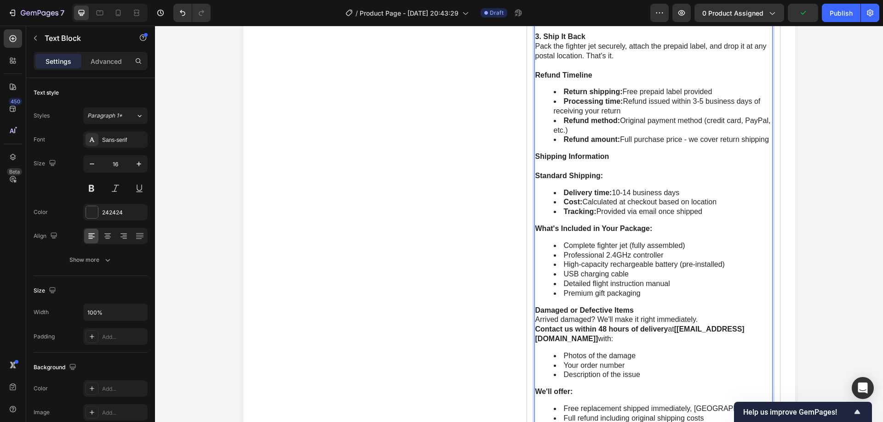
click at [659, 251] on li "Professional 2.4GHz controller" at bounding box center [662, 256] width 218 height 10
click at [666, 264] on li "High-capacity rechargeable battery (pre-installed)" at bounding box center [662, 265] width 218 height 10
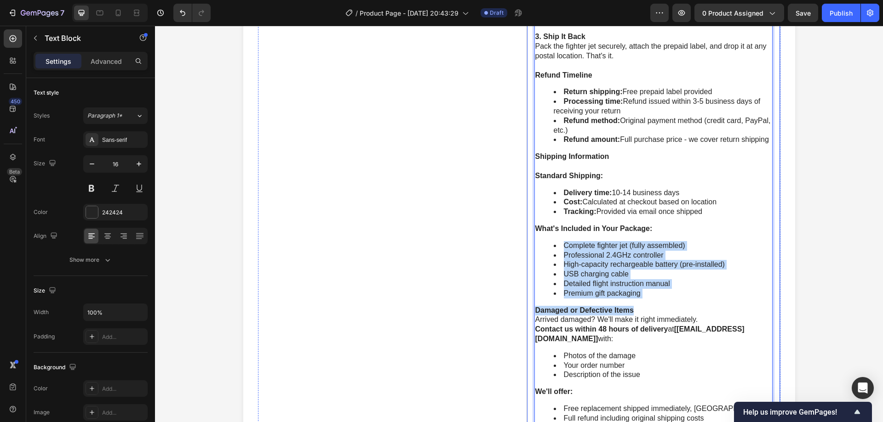
drag, startPoint x: 658, startPoint y: 302, endPoint x: 527, endPoint y: 244, distance: 143.0
click at [527, 244] on div "OFFICIAL 2025 TOY OF THE YEAR MEDALLIST Winner: Most Engaging RC Aircraft - Bas…" at bounding box center [653, 133] width 253 height 957
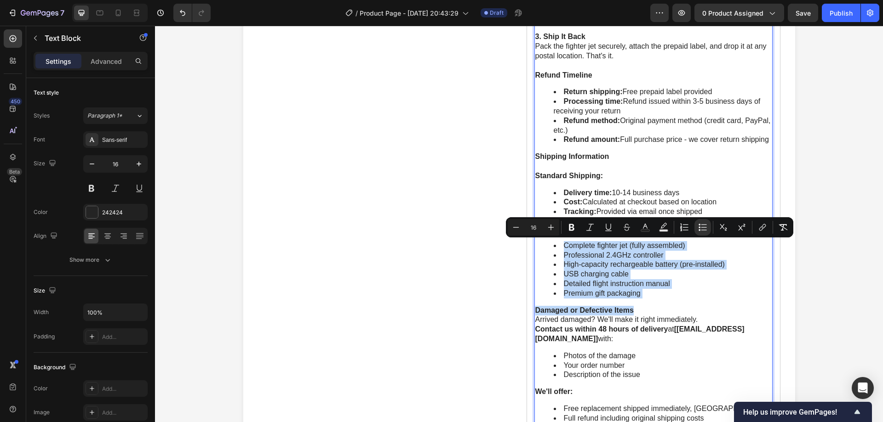
click at [671, 311] on p "Damaged or Defective Items" at bounding box center [653, 311] width 236 height 10
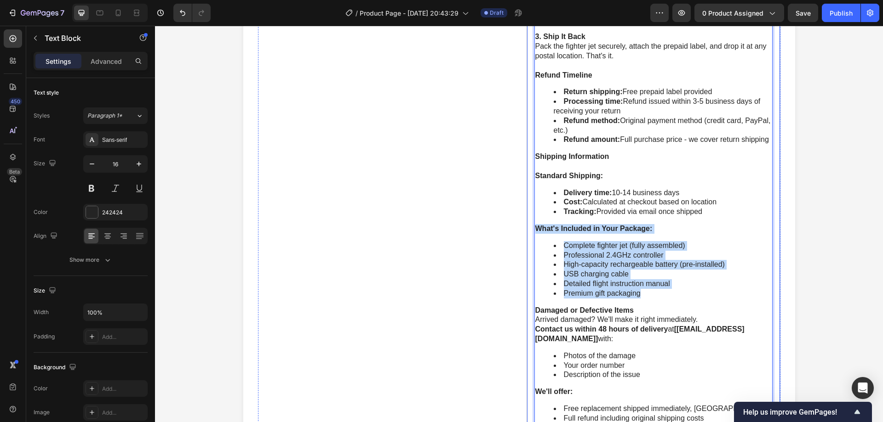
drag, startPoint x: 647, startPoint y: 296, endPoint x: 524, endPoint y: 228, distance: 141.1
click at [527, 228] on div "OFFICIAL 2025 TOY OF THE YEAR MEDALLIST Winner: Most Engaging RC Aircraft - Bas…" at bounding box center [653, 133] width 253 height 957
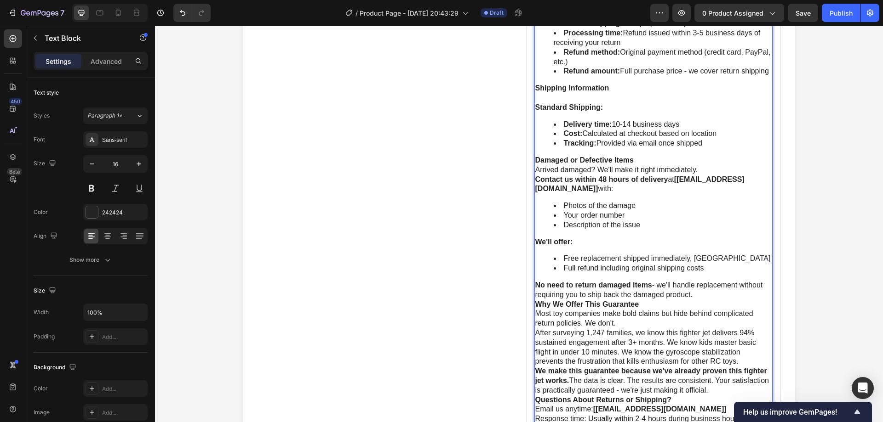
scroll to position [790, 0]
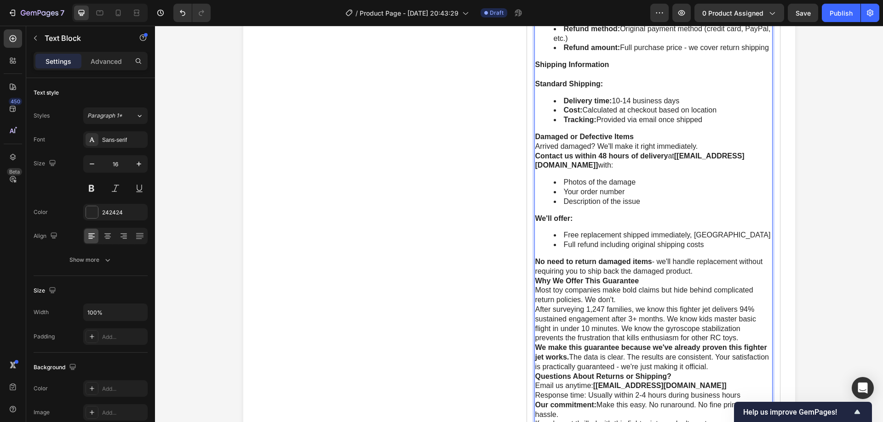
click at [698, 274] on p "No need to return damaged items - we'll handle replacement without requiring yo…" at bounding box center [653, 266] width 236 height 19
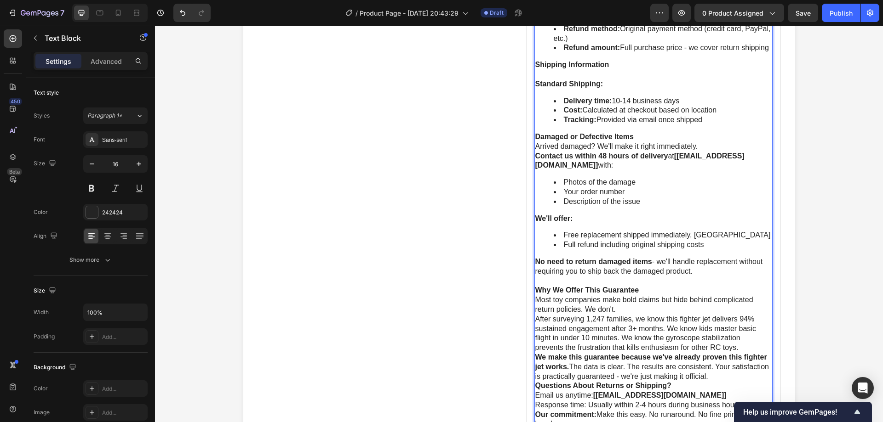
scroll to position [836, 0]
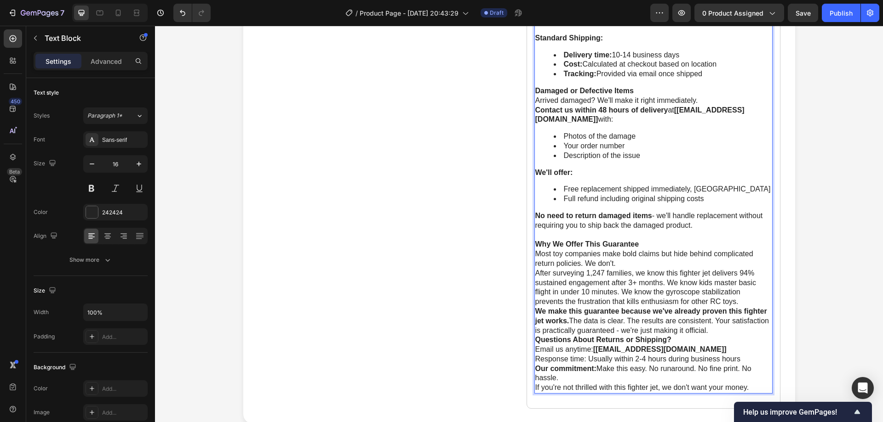
click at [535, 273] on p "After surveying 1,247 families, we know this fighter jet delivers 94% sustained…" at bounding box center [653, 288] width 236 height 38
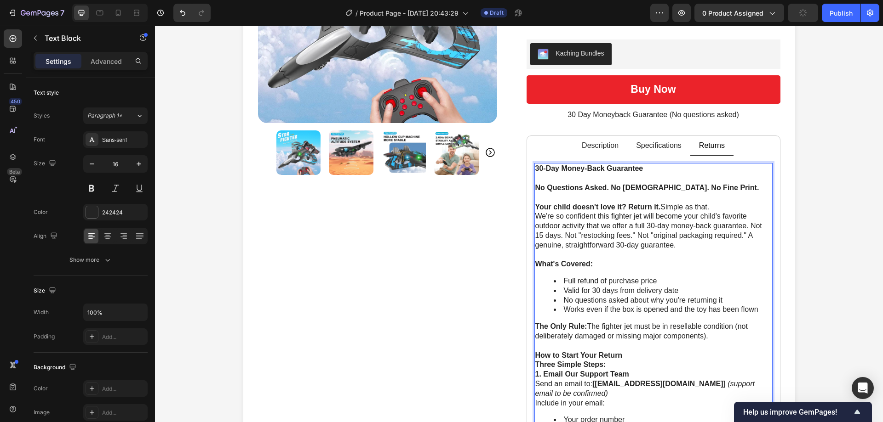
scroll to position [193, 0]
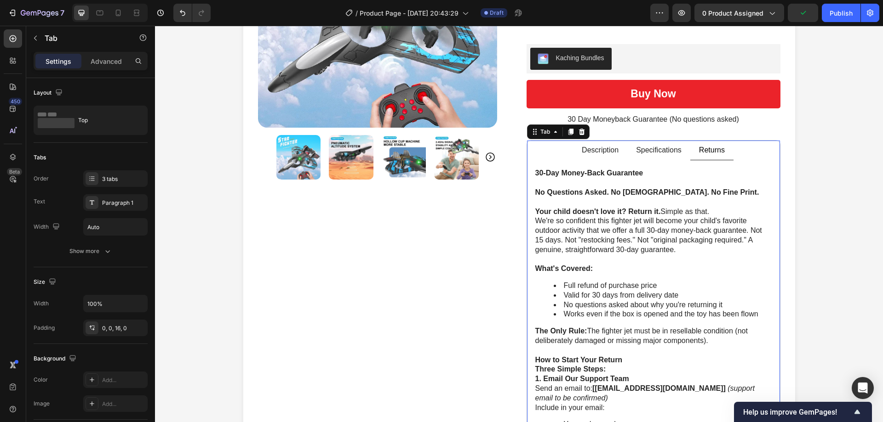
click at [701, 154] on p "Returns" at bounding box center [712, 151] width 26 height 10
click at [582, 150] on p "Description" at bounding box center [581, 151] width 37 height 10
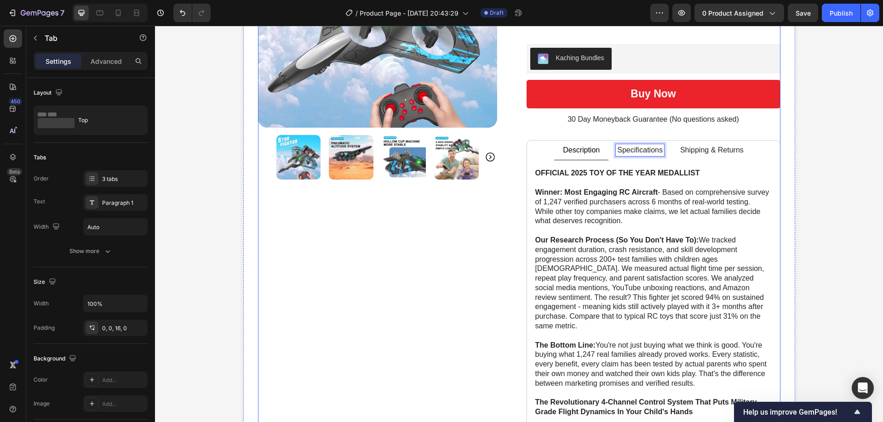
click at [498, 158] on div "Product Images" at bounding box center [385, 34] width 254 height 291
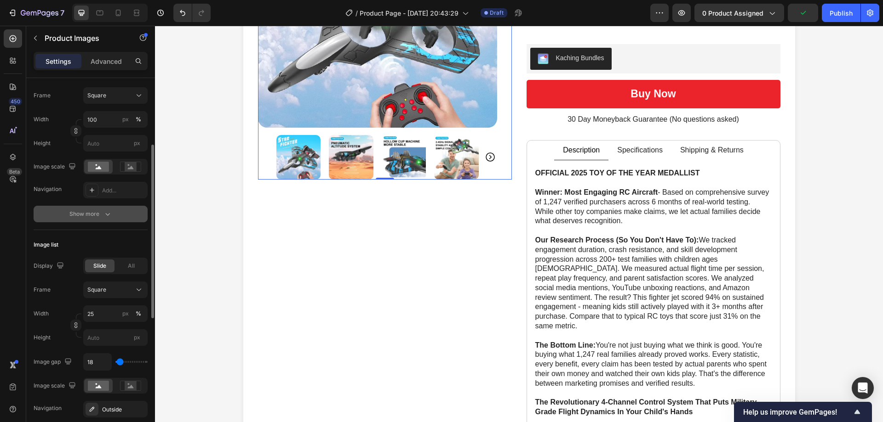
scroll to position [0, 0]
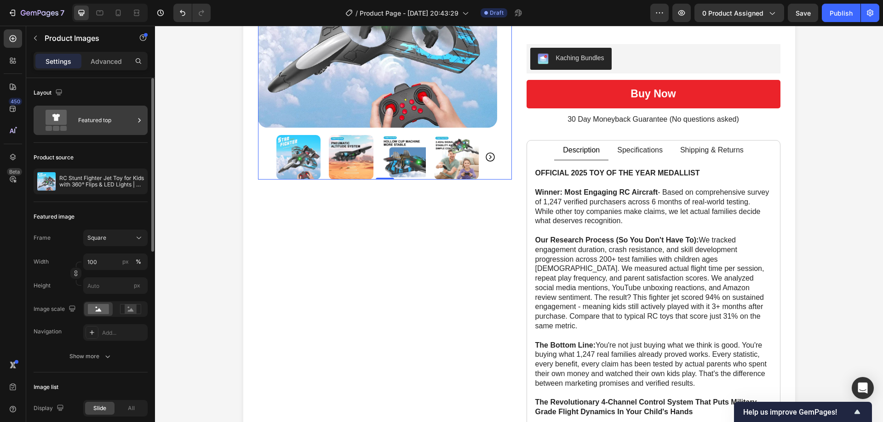
click at [98, 127] on div "Featured top" at bounding box center [106, 120] width 56 height 21
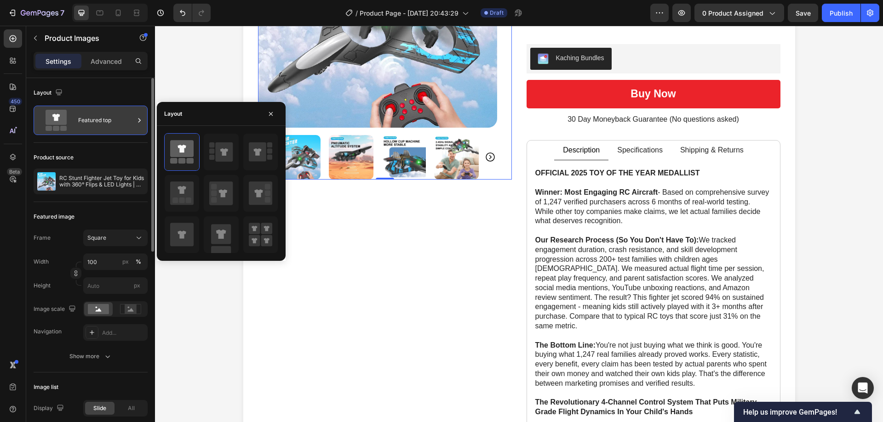
click at [98, 124] on div "Featured top" at bounding box center [106, 120] width 56 height 21
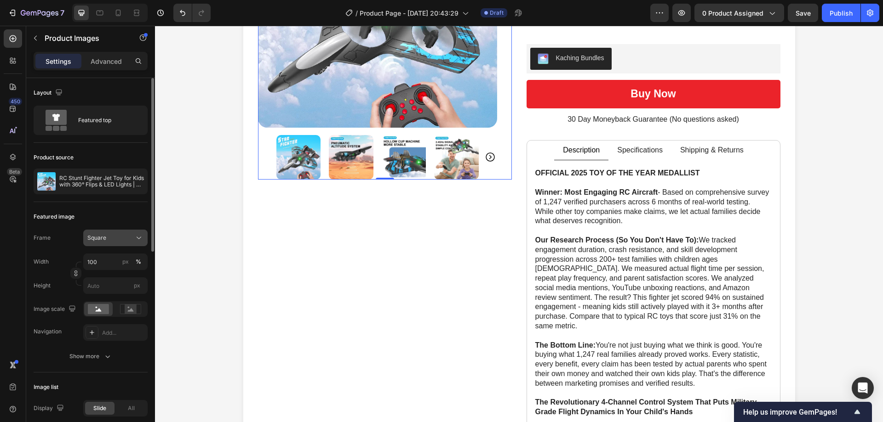
click at [116, 242] on div "Square" at bounding box center [115, 238] width 56 height 9
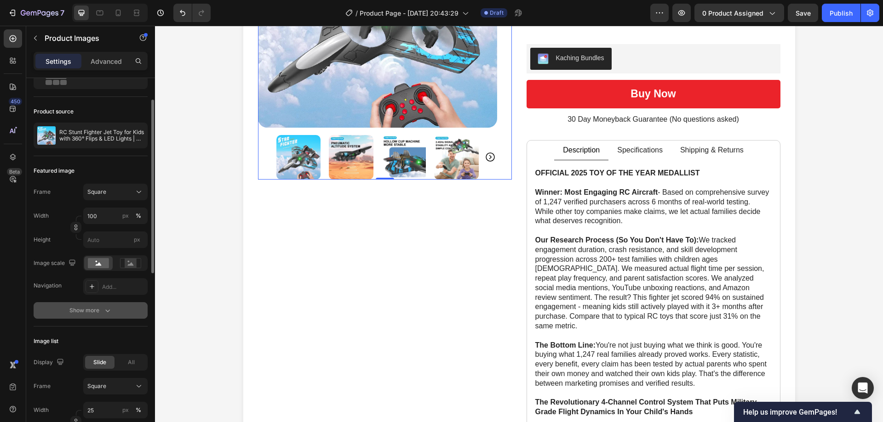
click at [112, 304] on button "Show more" at bounding box center [91, 310] width 114 height 17
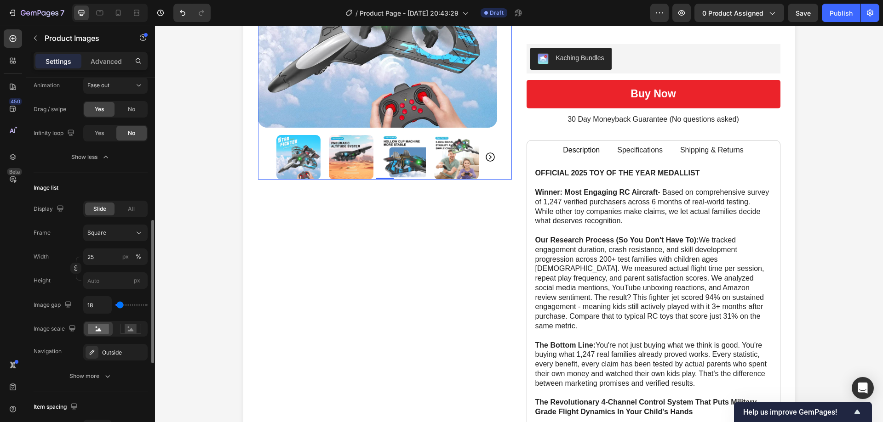
scroll to position [414, 0]
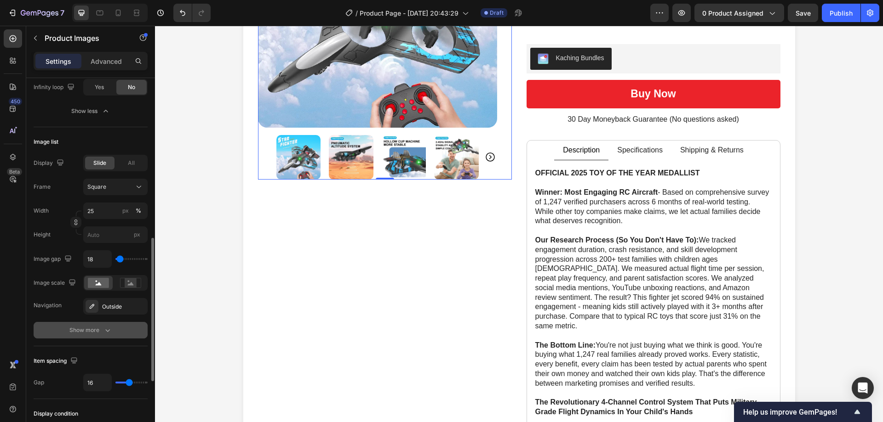
click at [105, 333] on icon "button" at bounding box center [107, 330] width 9 height 9
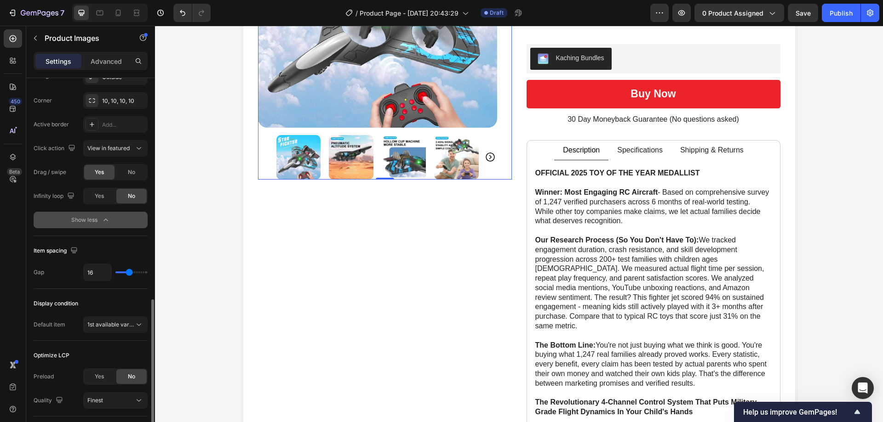
scroll to position [690, 0]
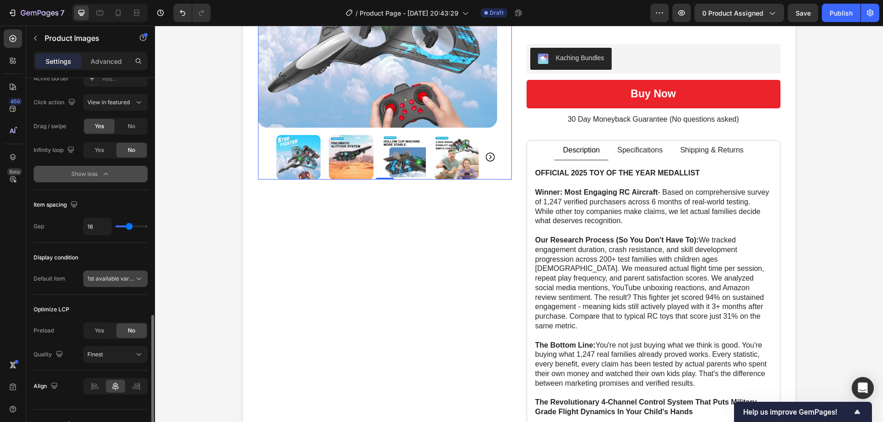
click at [126, 283] on span "1st available variant" at bounding box center [110, 279] width 47 height 8
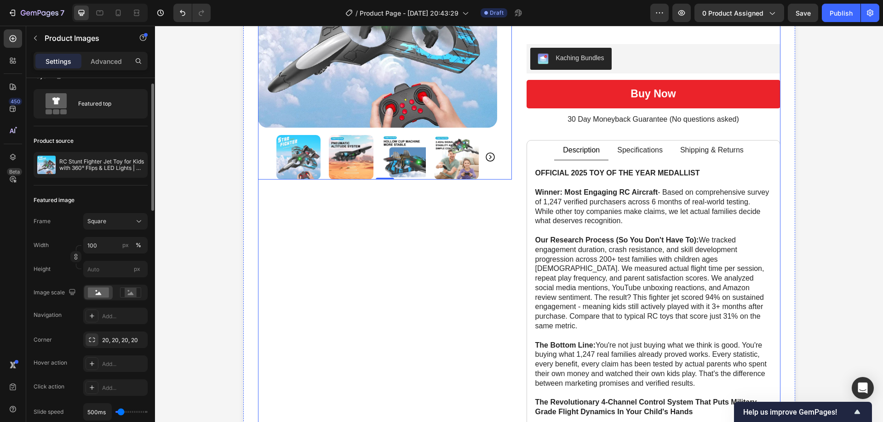
scroll to position [0, 0]
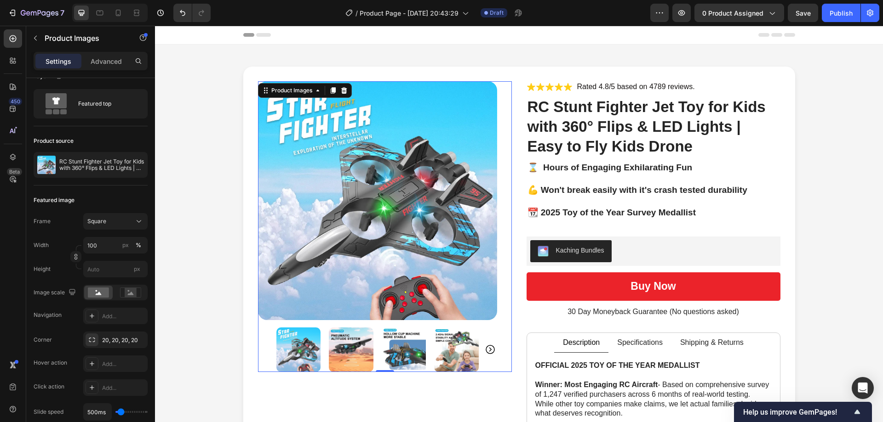
click at [506, 153] on div "Product Images 0" at bounding box center [385, 226] width 254 height 291
click at [518, 143] on div "Product Images 0 Icon Icon Icon Icon Icon Icon List Rated 4.8/5 based on 4789 r…" at bounding box center [519, 425] width 522 height 688
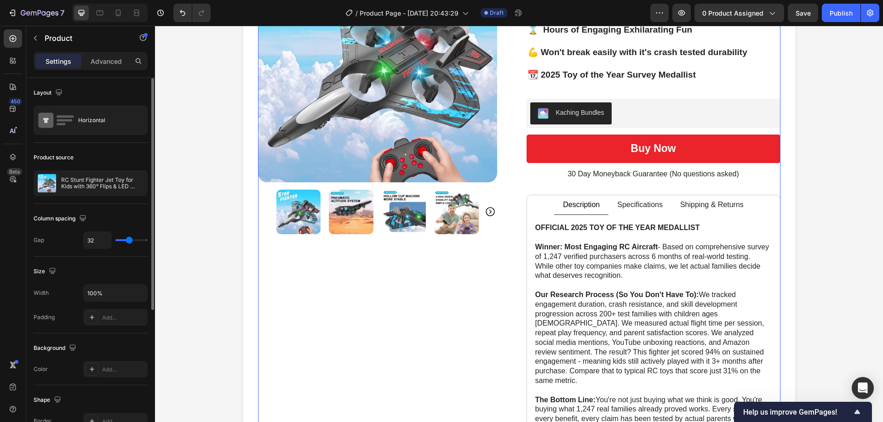
click at [438, 331] on div "Product Images" at bounding box center [385, 287] width 254 height 688
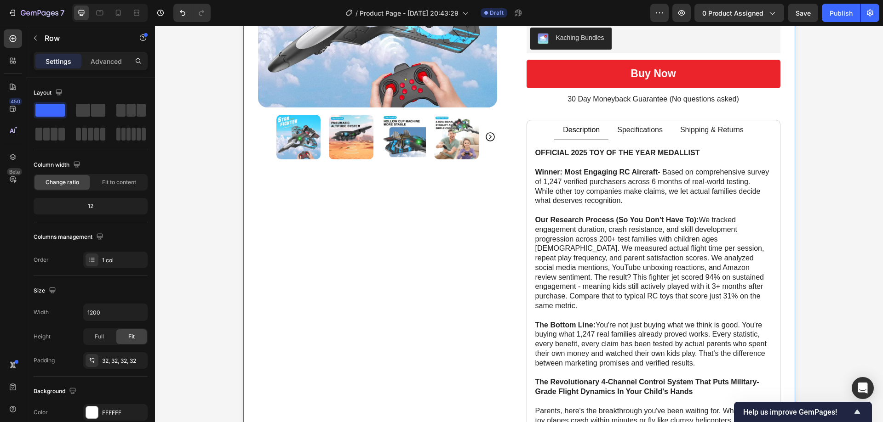
scroll to position [92, 0]
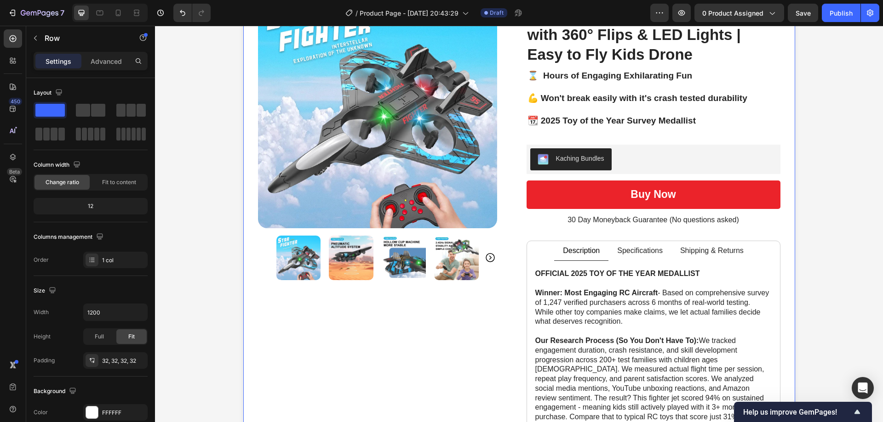
click at [760, 228] on div "Icon Icon Icon Icon Icon Icon List Rated 4.8/5 based on 4789 reviews. Text Bloc…" at bounding box center [653, 333] width 254 height 688
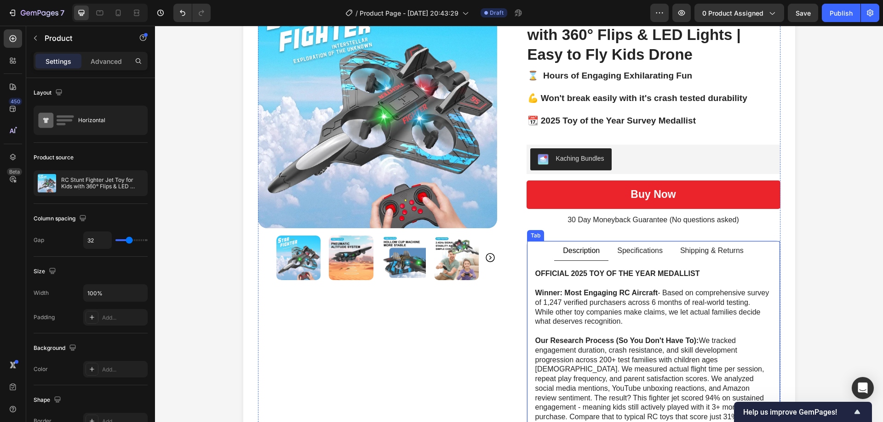
click at [753, 254] on ul "Description Specifications Shipping & Returns" at bounding box center [653, 251] width 253 height 20
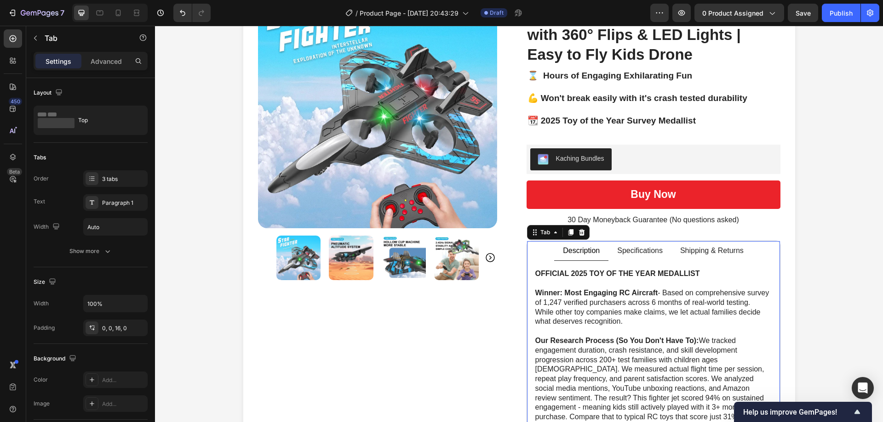
scroll to position [138, 0]
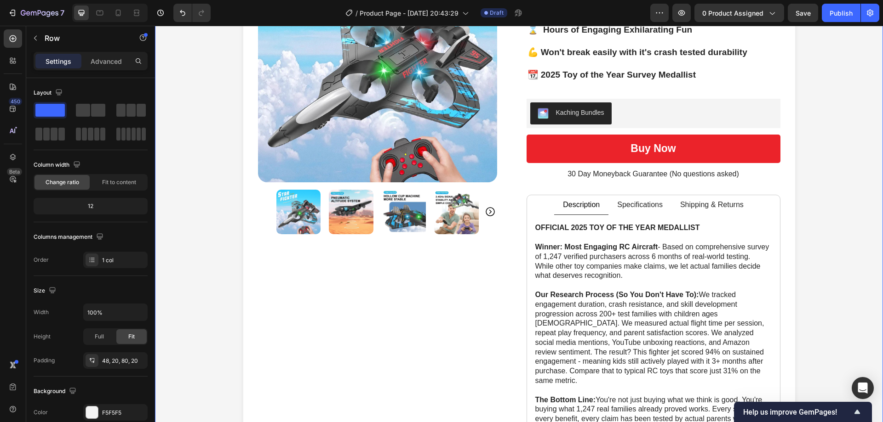
click at [801, 223] on div "Product Images Icon Icon Icon Icon Icon Icon List Rated 4.8/5 based on 4789 rev…" at bounding box center [518, 288] width 709 height 718
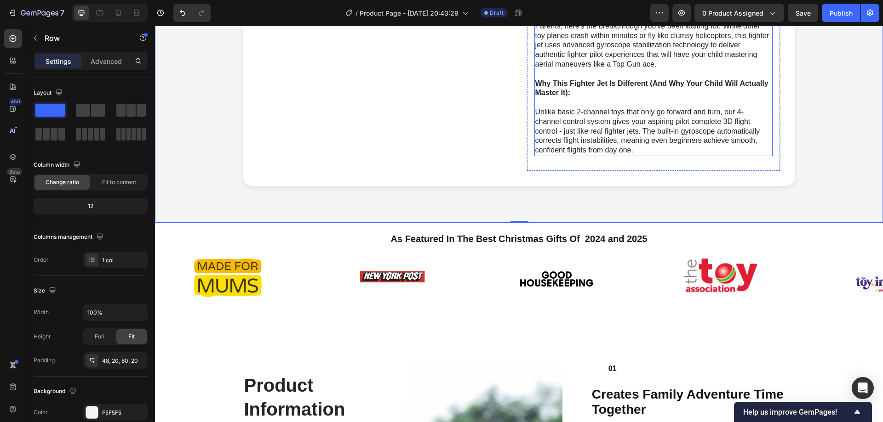
scroll to position [736, 0]
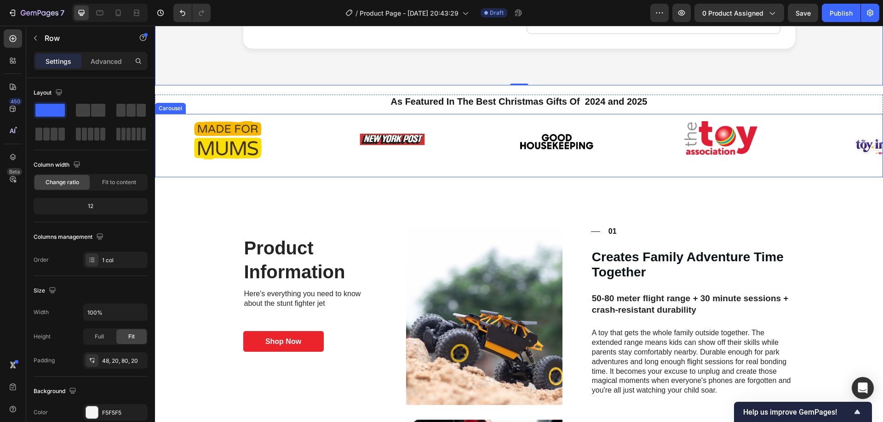
click at [427, 165] on div "Image Image Image Image Image Carousel" at bounding box center [519, 145] width 728 height 63
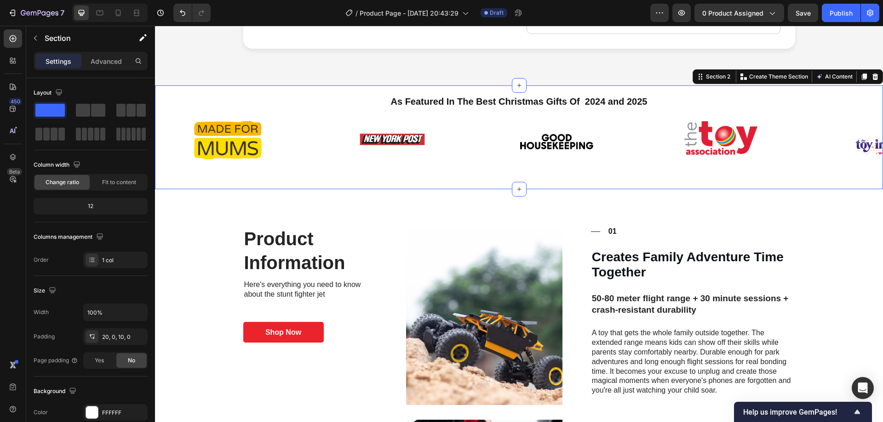
click at [192, 86] on div "As Featured In The Best Christmas Gifts Of 2024 and 2025 Heading Image Image Im…" at bounding box center [519, 138] width 728 height 104
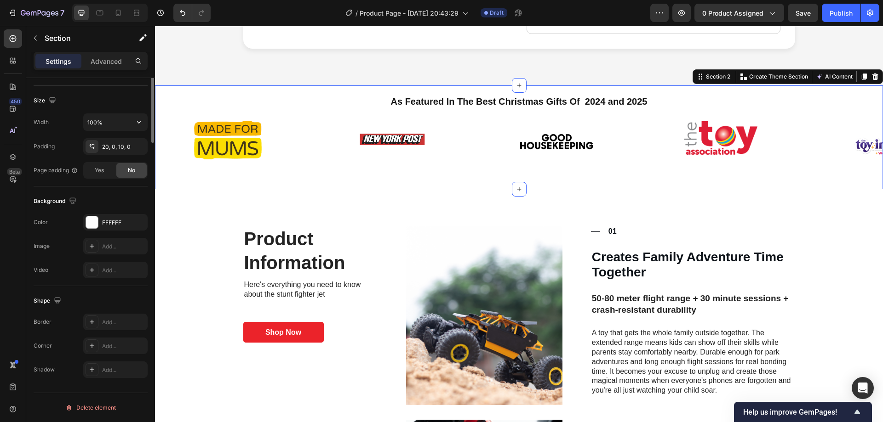
scroll to position [0, 0]
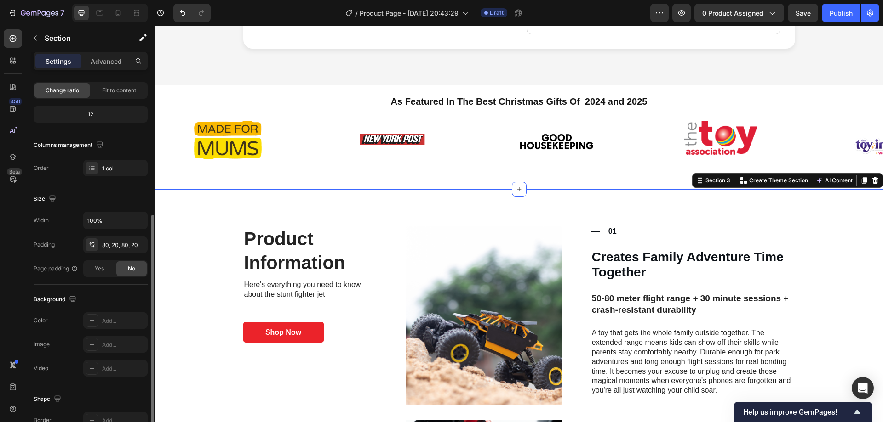
scroll to position [190, 0]
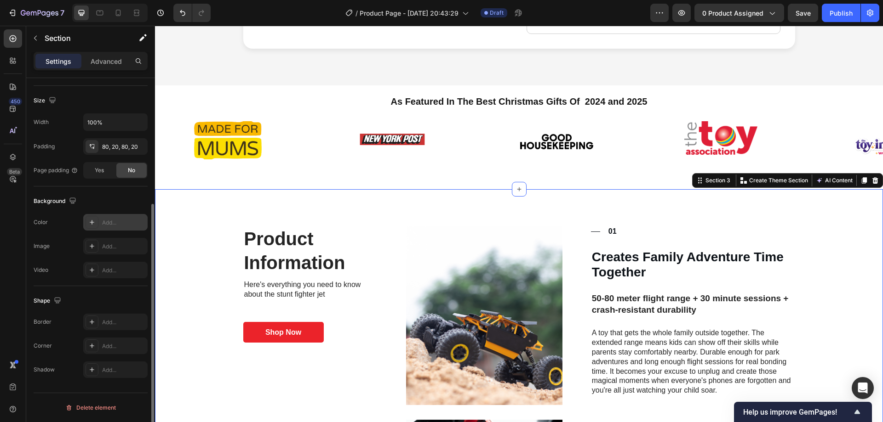
click at [105, 219] on div "Add..." at bounding box center [123, 223] width 43 height 8
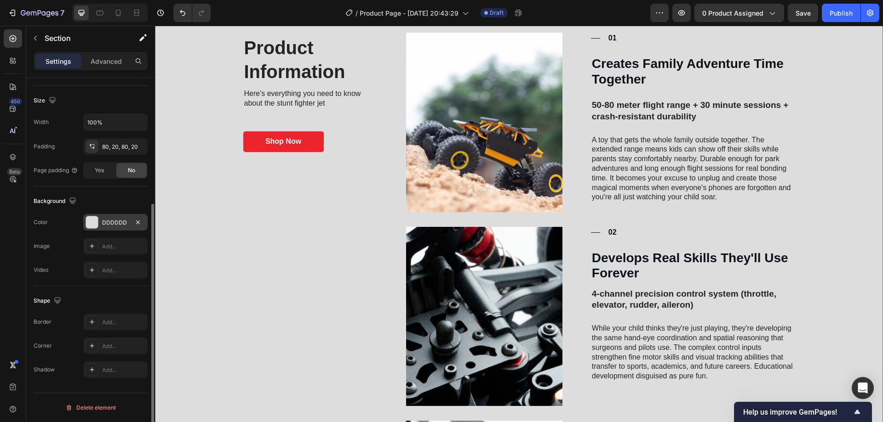
scroll to position [873, 0]
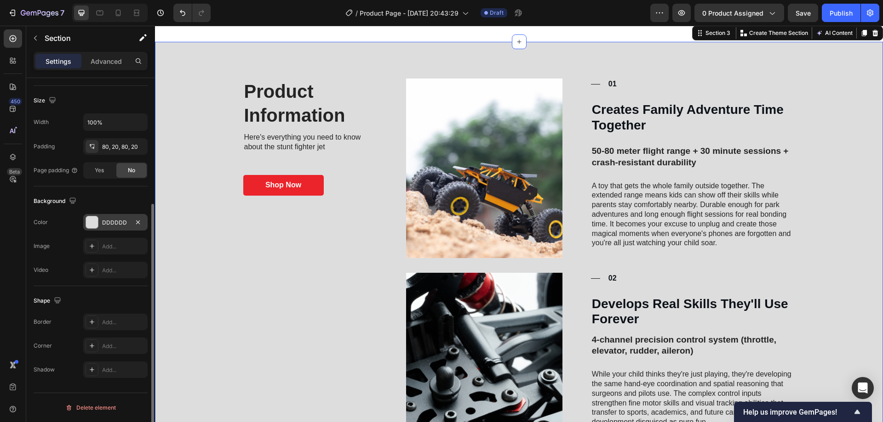
click at [90, 226] on div at bounding box center [92, 223] width 12 height 12
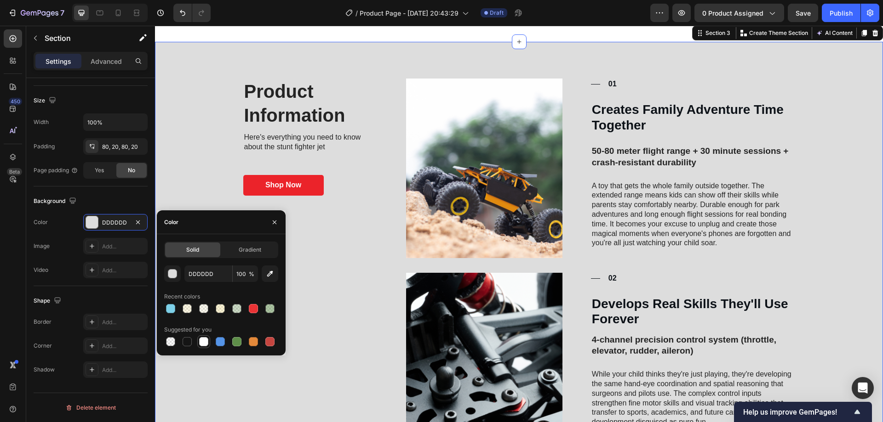
click at [202, 342] on div at bounding box center [203, 341] width 9 height 9
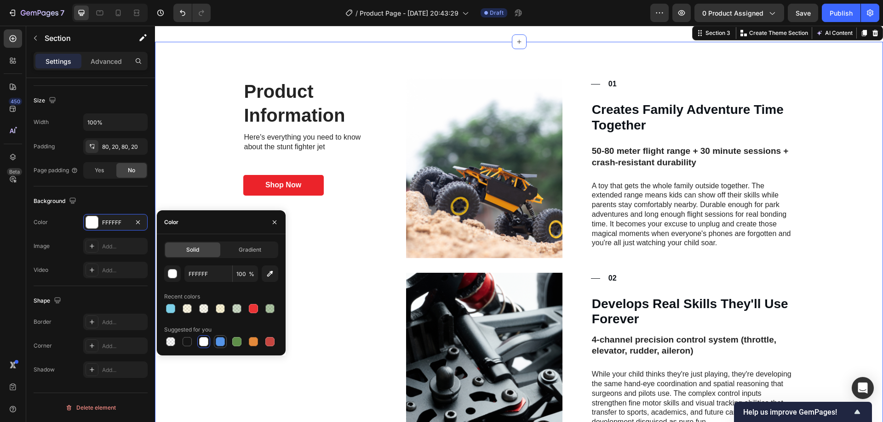
click at [221, 346] on div at bounding box center [220, 341] width 9 height 9
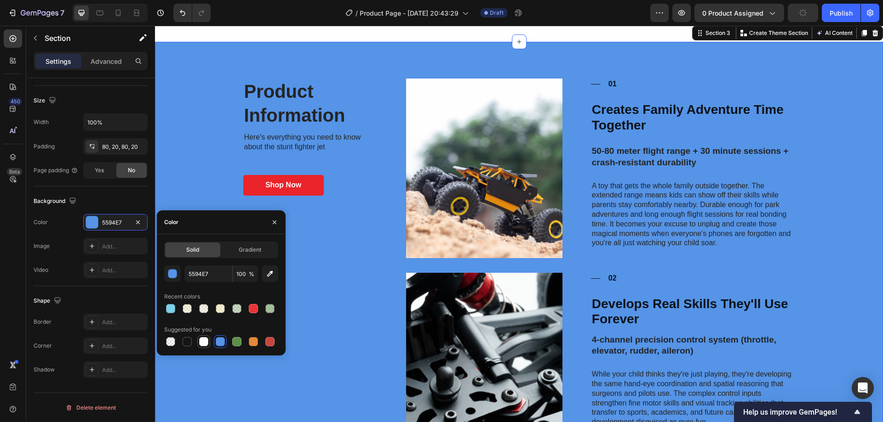
click at [207, 345] on div at bounding box center [203, 341] width 9 height 9
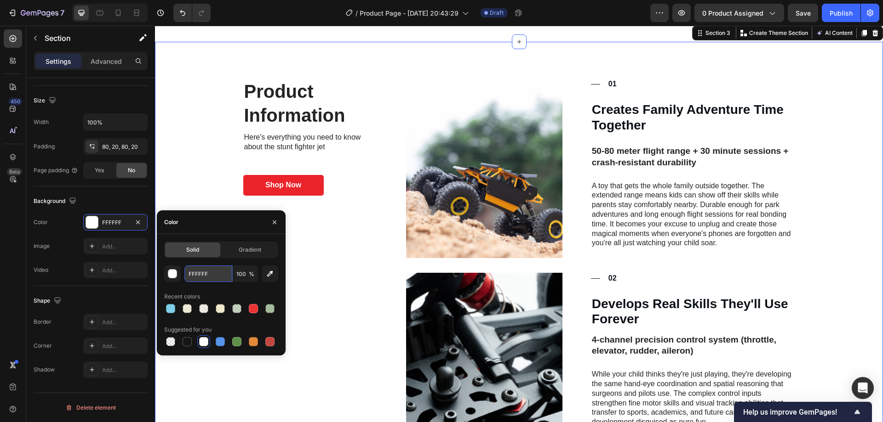
click at [200, 278] on input "FFFFFF" at bounding box center [208, 274] width 48 height 17
click at [200, 311] on div at bounding box center [203, 308] width 9 height 9
type input "FAE17B"
type input "10"
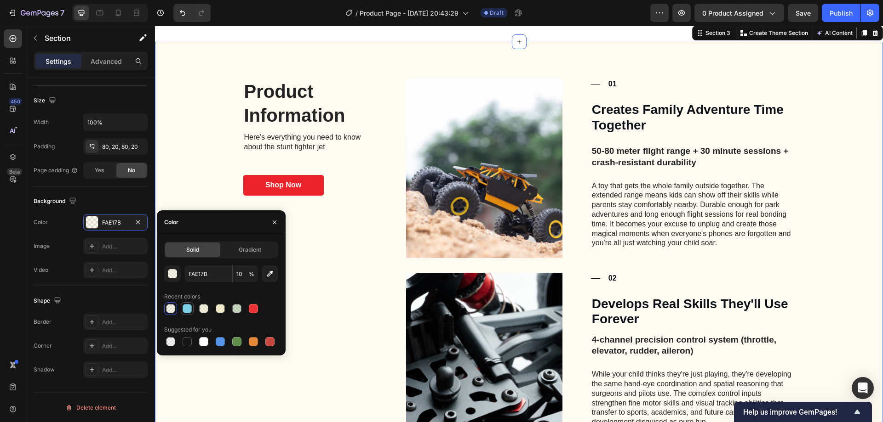
click at [190, 309] on div at bounding box center [187, 308] width 9 height 9
type input "7DD0E8"
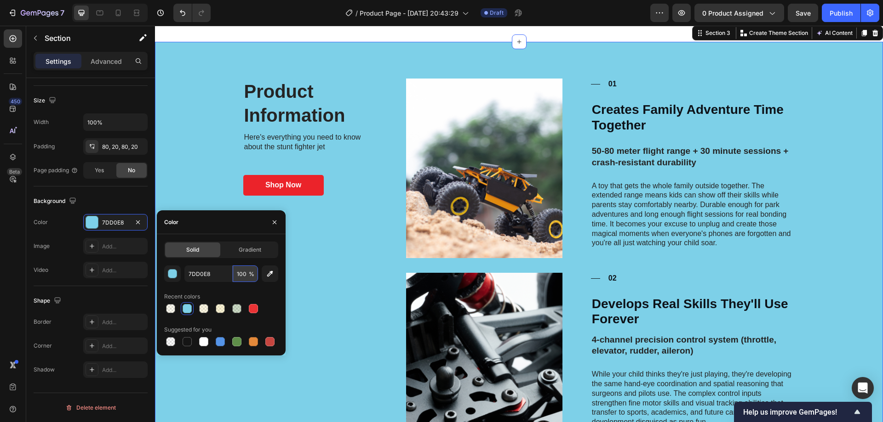
click at [244, 280] on input "100" at bounding box center [245, 274] width 25 height 17
type input "10"
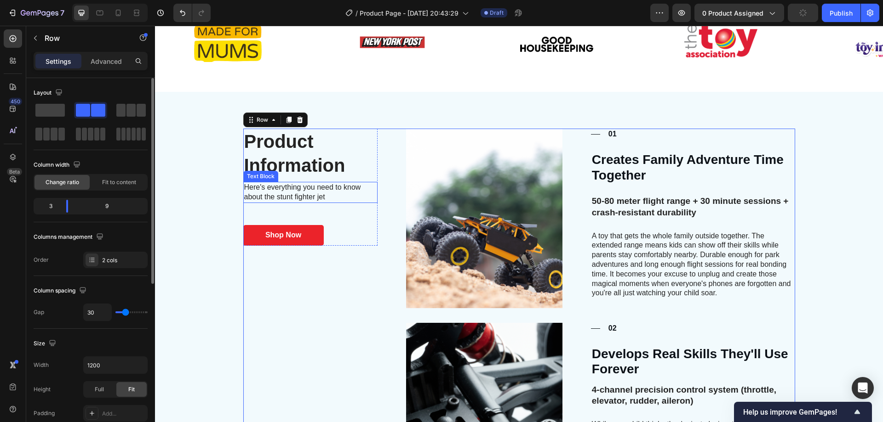
scroll to position [736, 0]
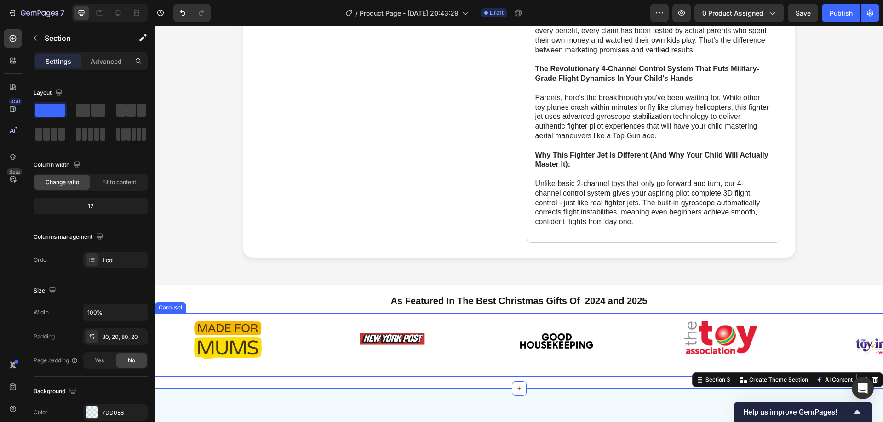
scroll to position [506, 0]
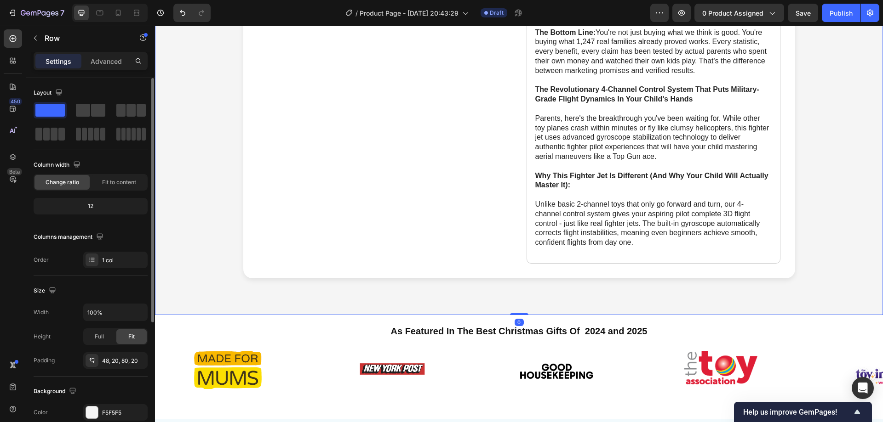
scroll to position [92, 0]
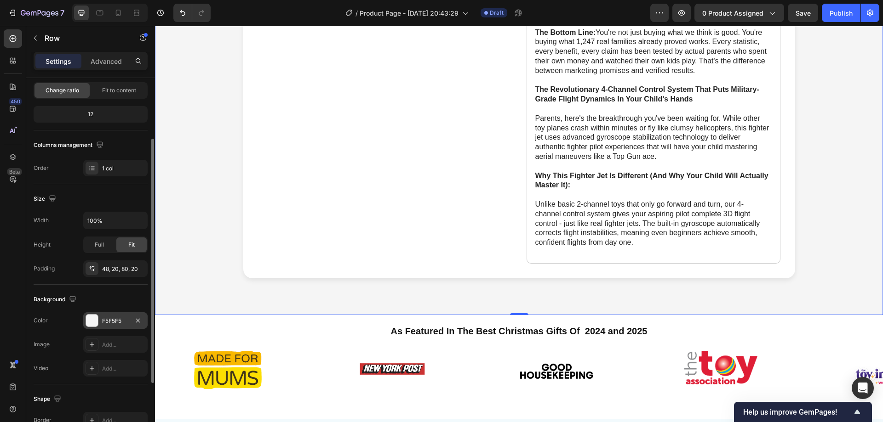
click at [107, 317] on div "F5F5F5" at bounding box center [115, 321] width 27 height 8
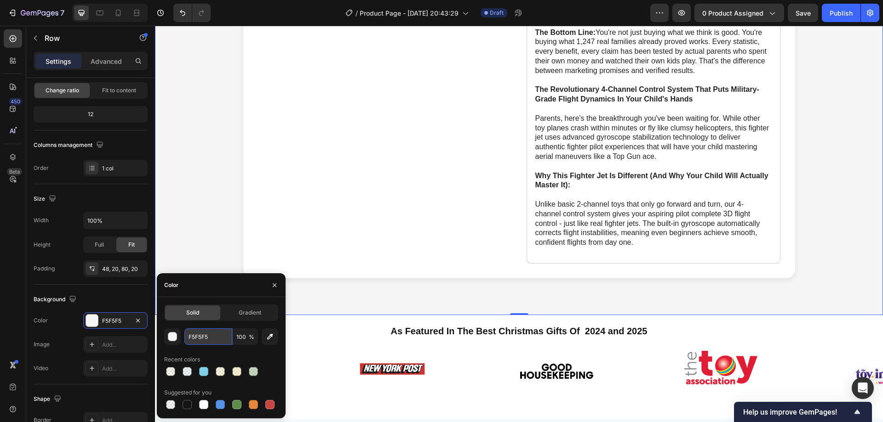
click at [209, 339] on input "F5F5F5" at bounding box center [208, 337] width 48 height 17
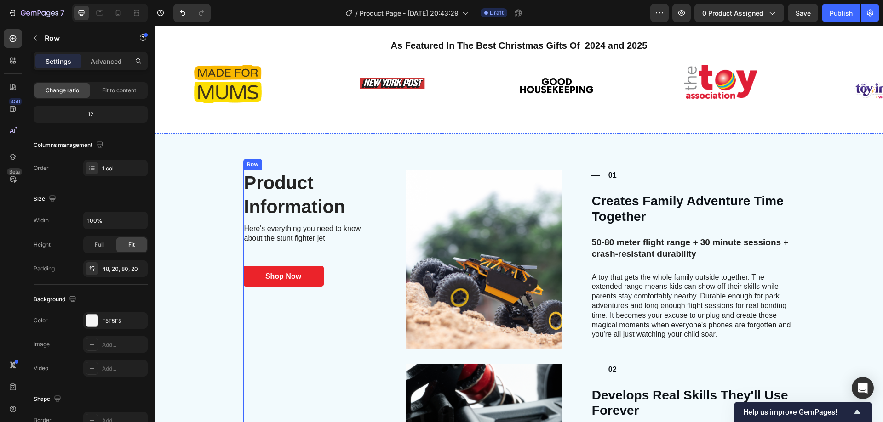
scroll to position [827, 0]
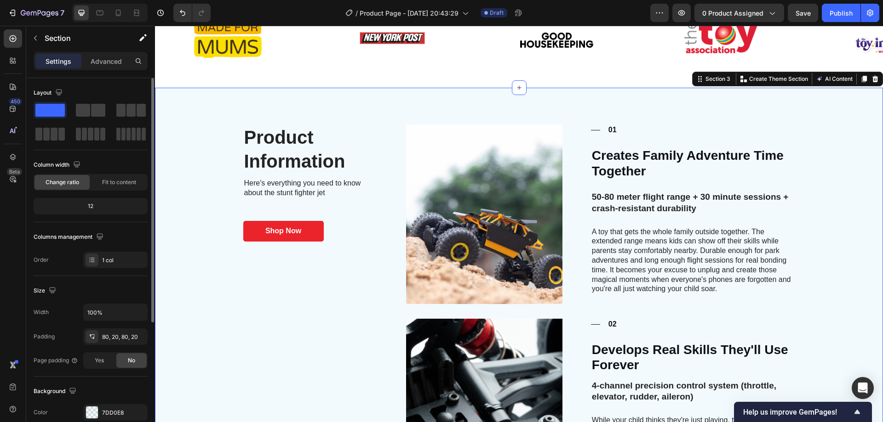
scroll to position [92, 0]
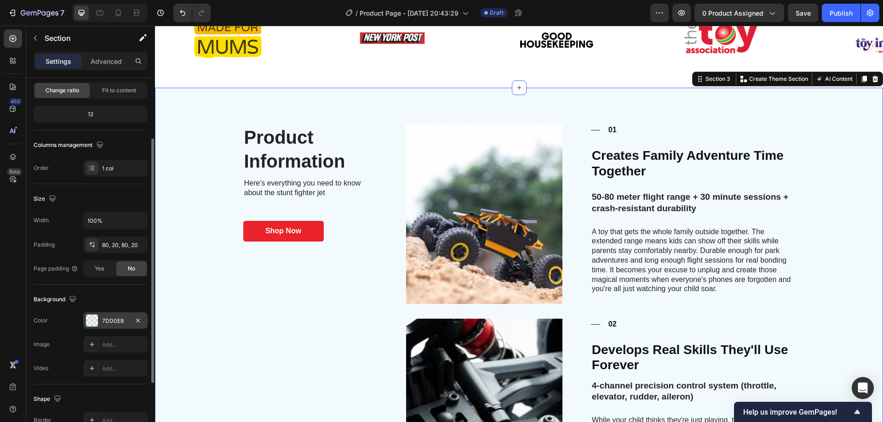
click at [111, 323] on div "7DD0E8" at bounding box center [115, 321] width 27 height 8
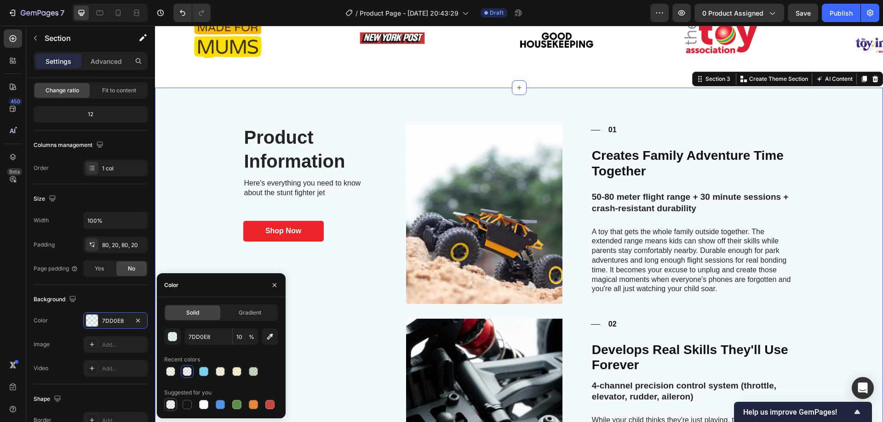
click at [170, 405] on div at bounding box center [170, 404] width 9 height 9
type input "000000"
type input "0"
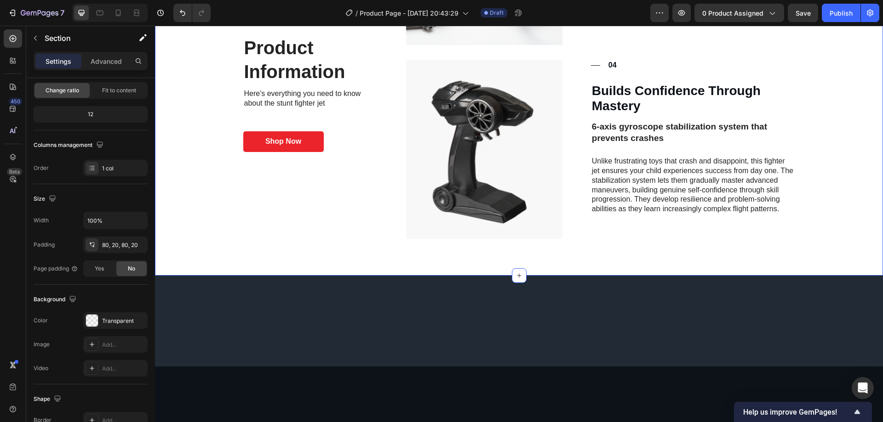
scroll to position [1563, 0]
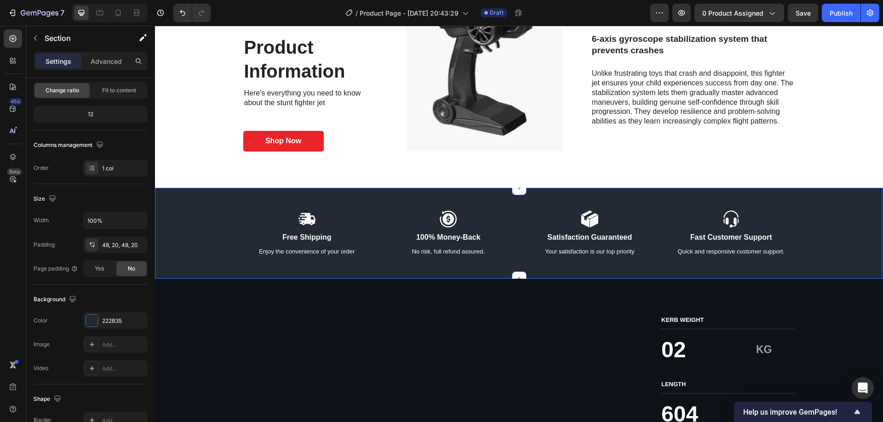
click at [204, 246] on div "Icon Free Shipping Text Block Enjoy the convenience of your order Text Block Ic…" at bounding box center [518, 233] width 709 height 47
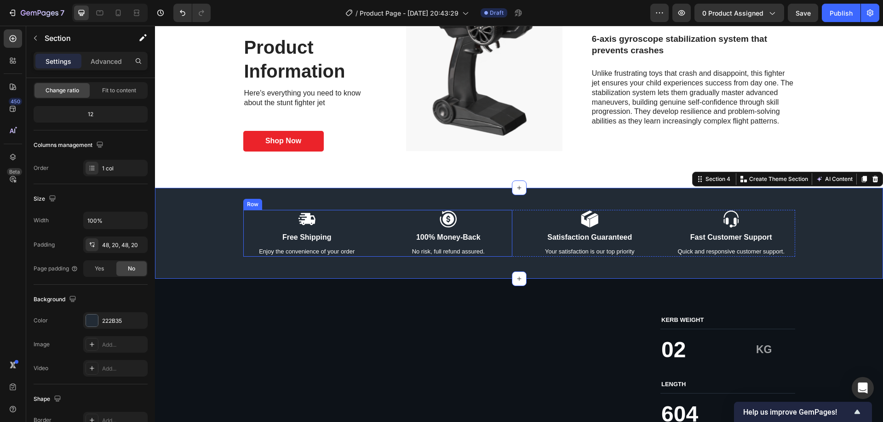
click at [308, 246] on div "Icon Free Shipping Text Block Enjoy the convenience of your order Text Block" at bounding box center [307, 233] width 128 height 47
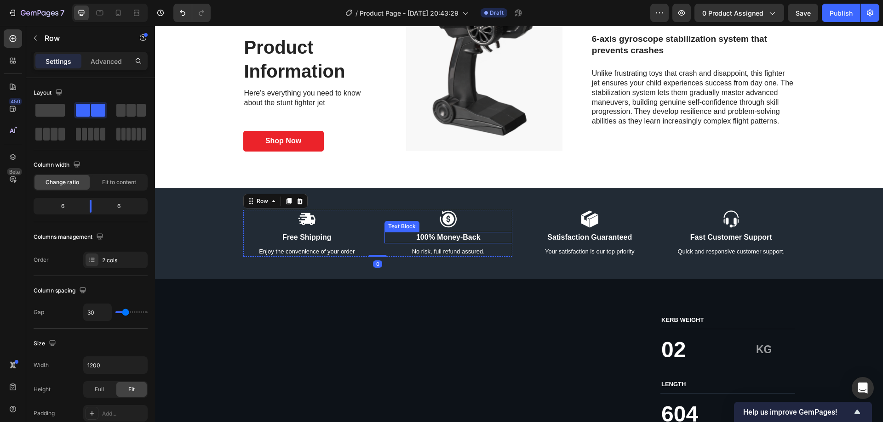
click at [448, 239] on p "100% Money-Back" at bounding box center [448, 238] width 126 height 10
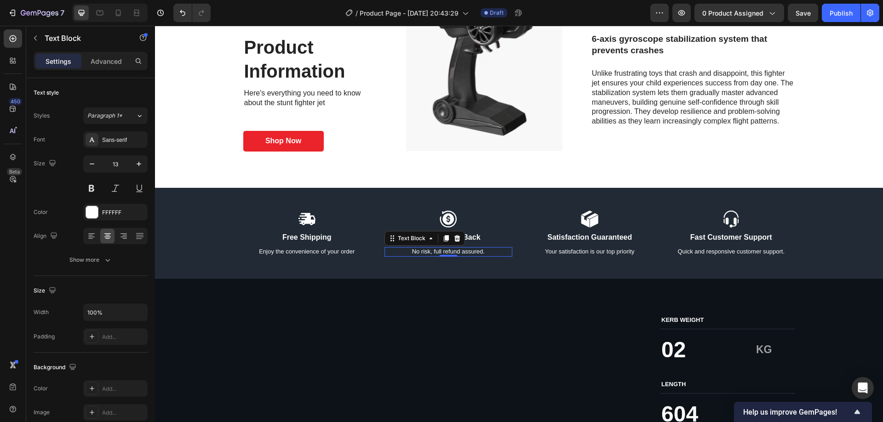
click at [468, 252] on p "No risk, full refund assured." at bounding box center [448, 252] width 126 height 8
click at [466, 236] on p "100% Money-Back" at bounding box center [448, 238] width 126 height 10
click at [599, 254] on p "Your satisfaction is our top priority" at bounding box center [590, 252] width 126 height 8
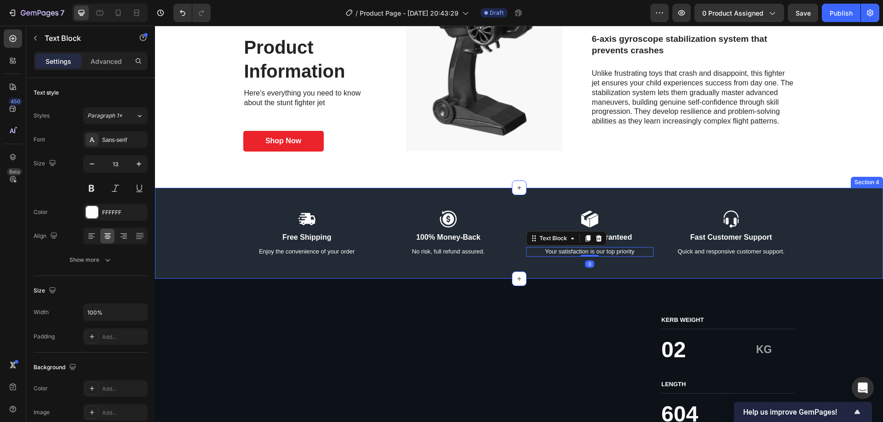
click at [602, 269] on div "Icon Free Shipping Text Block Enjoy the convenience of your order Text Block Ic…" at bounding box center [519, 233] width 728 height 91
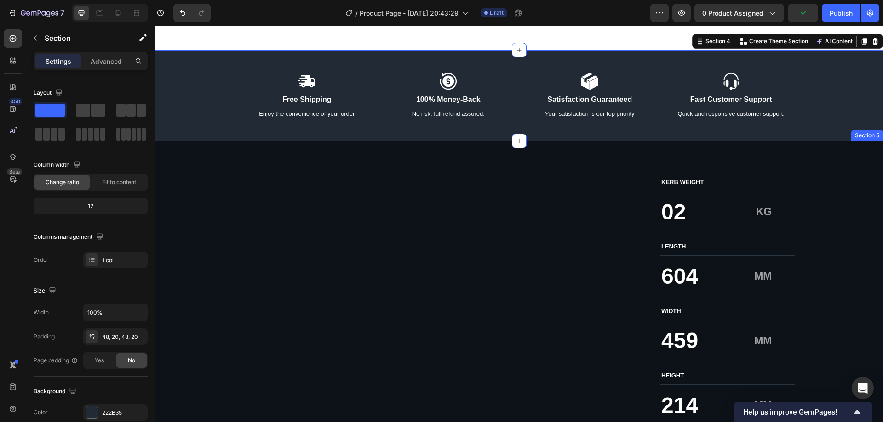
click at [219, 223] on div "Image KERB WEIGHT Text Block 02 Text Block KG Text Block Row LENGTH Text Block …" at bounding box center [518, 310] width 709 height 264
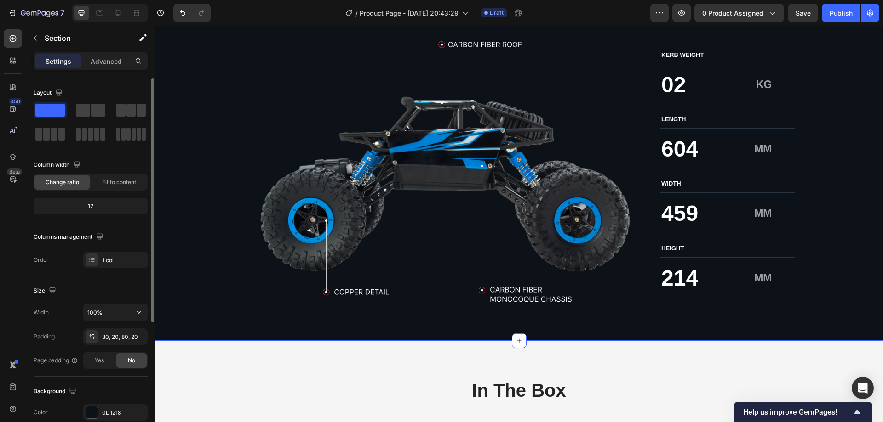
scroll to position [92, 0]
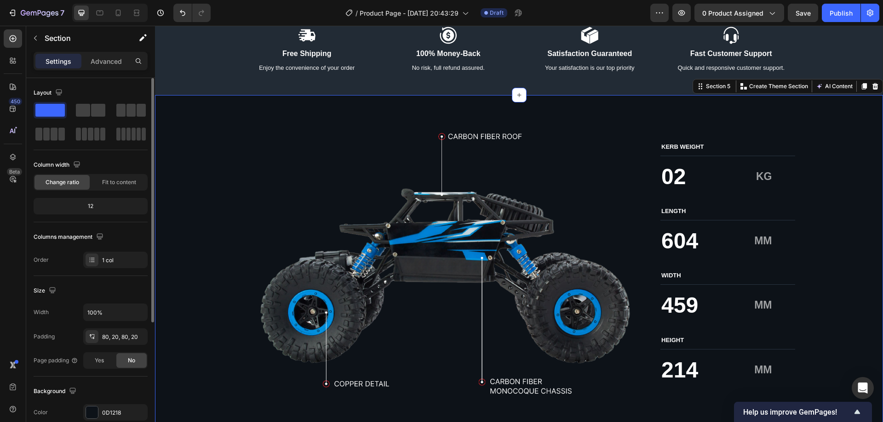
scroll to position [92, 0]
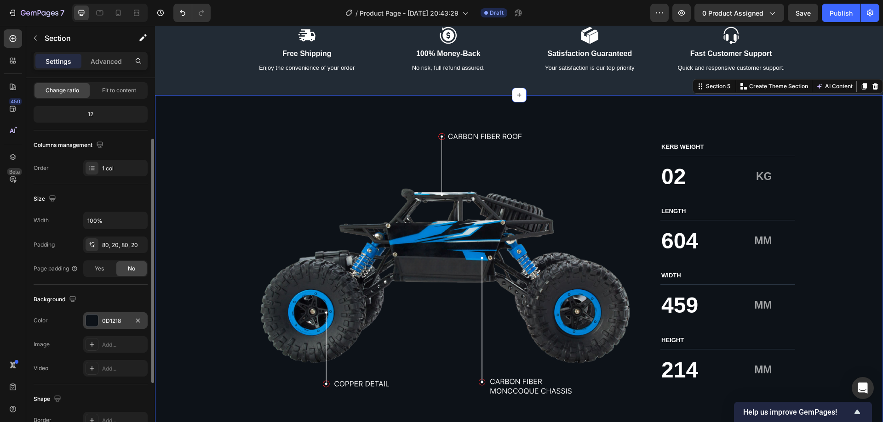
click at [114, 327] on div "0D1218" at bounding box center [115, 321] width 64 height 17
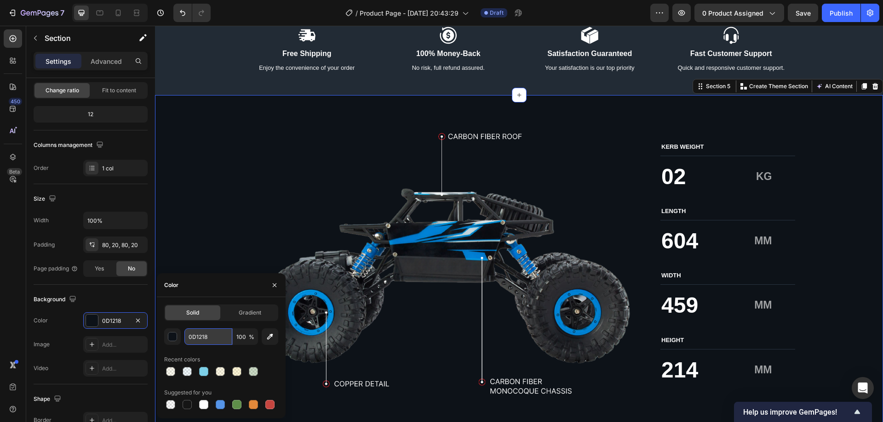
click at [209, 336] on input "0D1218" at bounding box center [208, 337] width 48 height 17
paste input "F5F5F5"
type input "F5F5F5"
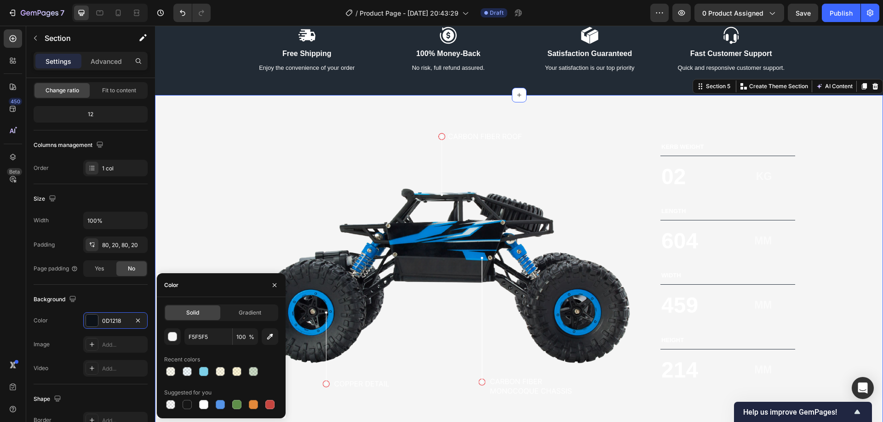
click at [249, 215] on img at bounding box center [445, 264] width 404 height 264
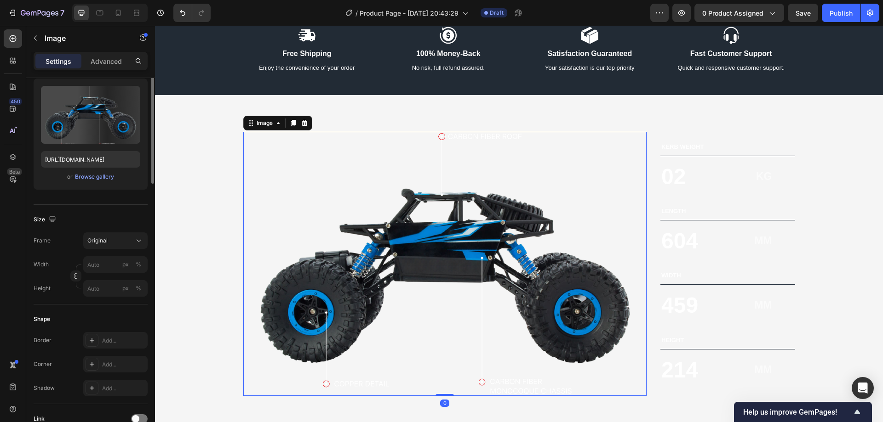
scroll to position [0, 0]
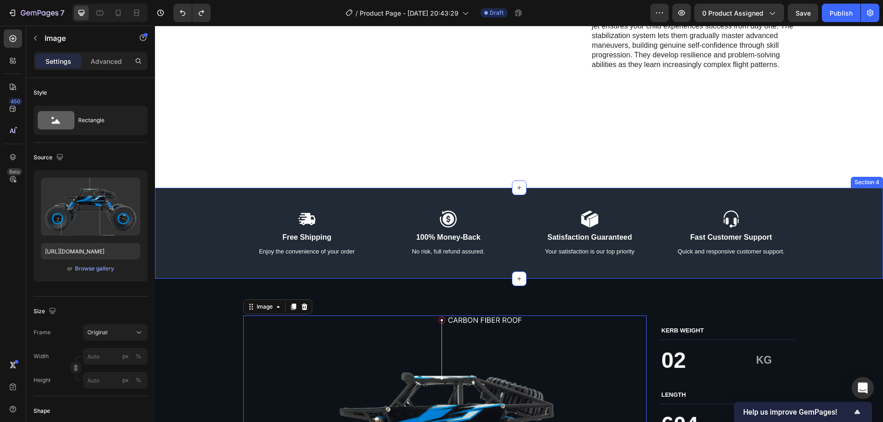
click at [214, 226] on div "Icon Free Shipping Text Block Enjoy the convenience of your order Text Block Ic…" at bounding box center [518, 233] width 709 height 47
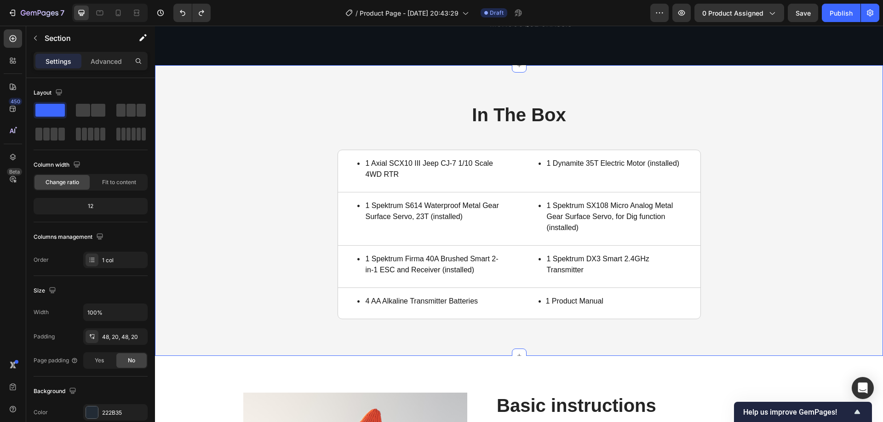
click at [233, 227] on div "In The Box Heading 1 Axial SCX10 III Jeep CJ-7 1/10 Scale 4WD RTR Item List Tit…" at bounding box center [518, 210] width 709 height 217
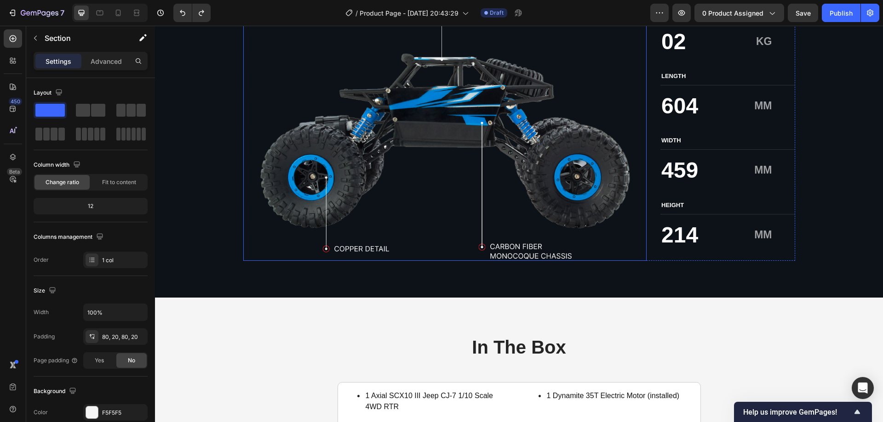
scroll to position [1793, 0]
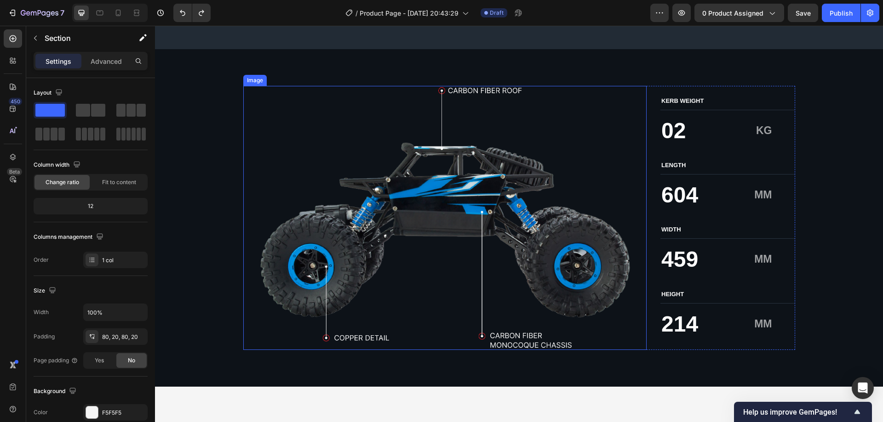
click at [350, 201] on img at bounding box center [445, 218] width 404 height 264
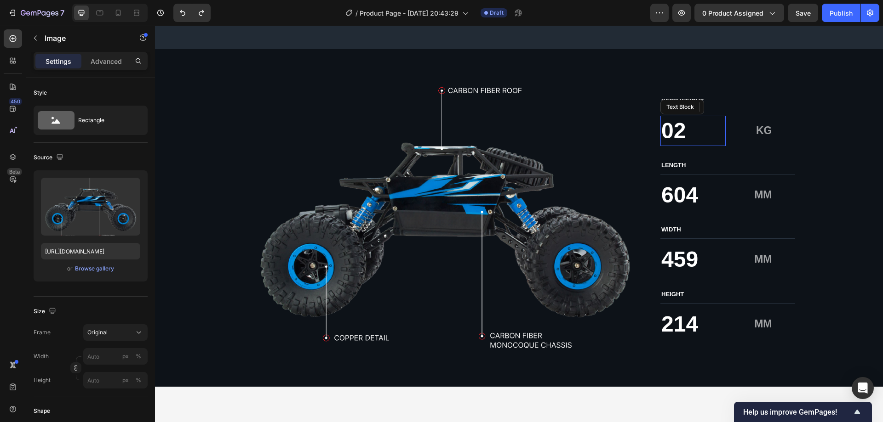
click at [722, 124] on div "02" at bounding box center [692, 131] width 65 height 30
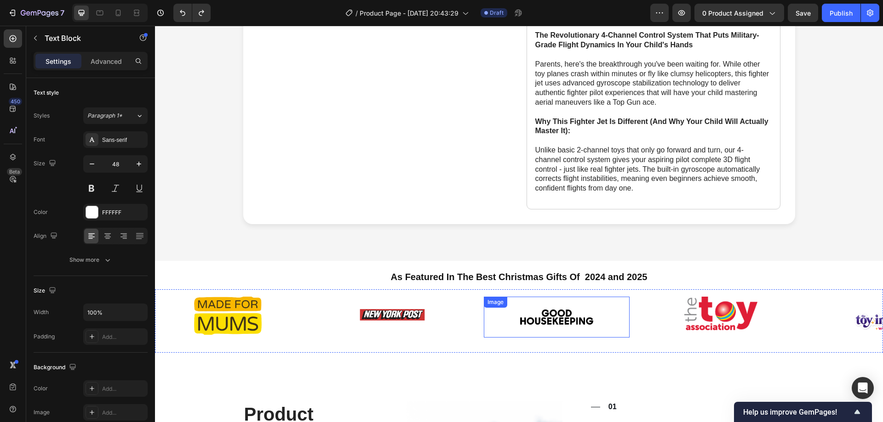
scroll to position [506, 0]
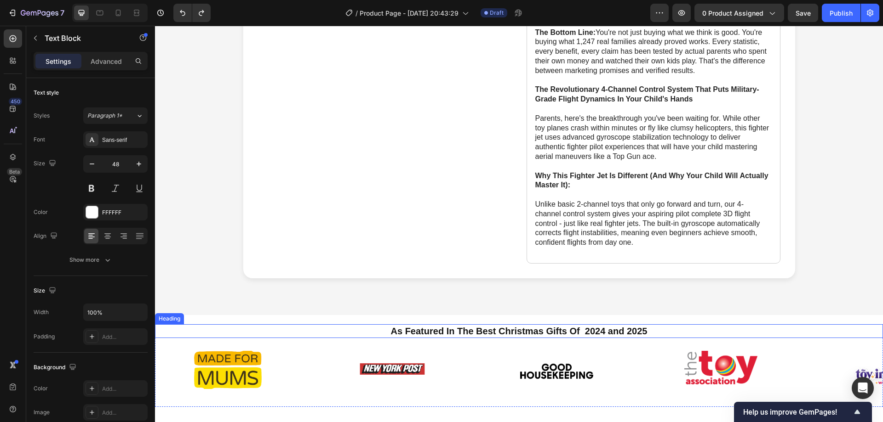
click at [531, 325] on h2 "As Featured In The Best Christmas Gifts Of 2024 and 2025" at bounding box center [519, 332] width 714 height 14
click at [560, 325] on h2 "As Featured In The Best Christmas Gifts Of 2024 and 2025" at bounding box center [519, 332] width 714 height 14
click at [470, 325] on p "As Featured In The Best Christmas Gifts Of 2024 and 2025" at bounding box center [519, 331] width 712 height 12
click at [452, 325] on p "As Featured In The Best Christmas Gifts Of 2024 and 2025" at bounding box center [519, 331] width 712 height 12
click at [463, 325] on p "As Featured In The Best Christmas Gifts Of 2024 and 2025" at bounding box center [519, 331] width 712 height 12
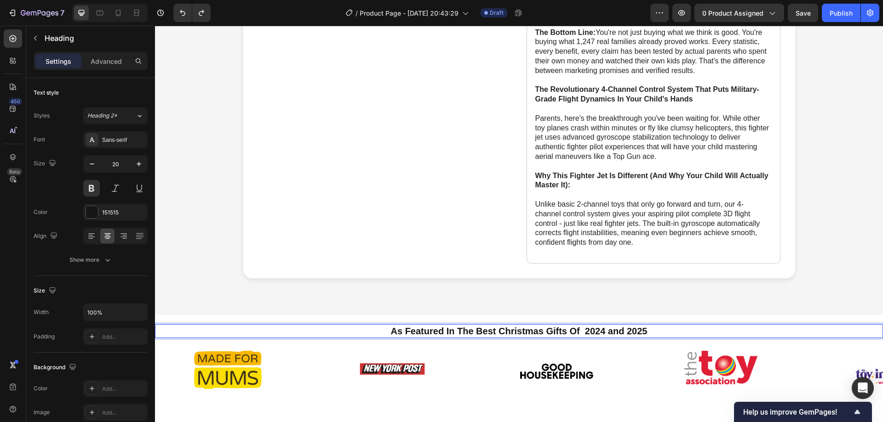
click at [470, 325] on p "As Featured In The Best Christmas Gifts Of 2024 and 2025" at bounding box center [519, 331] width 712 height 12
click at [566, 325] on p "As Featured for Best Christmas Gifts Of 2024 and 2025" at bounding box center [519, 331] width 712 height 12
click at [575, 325] on p "As Featured for Best Christmas Gifts Of 2024 and 2025" at bounding box center [519, 331] width 712 height 12
click at [615, 325] on p "As Featured for Best Christmas Gifts Of 2024 and 2025" at bounding box center [519, 331] width 712 height 12
click at [646, 325] on p "As Featured for Best Christmas Gifts Of 2024 and 2025" at bounding box center [519, 331] width 712 height 12
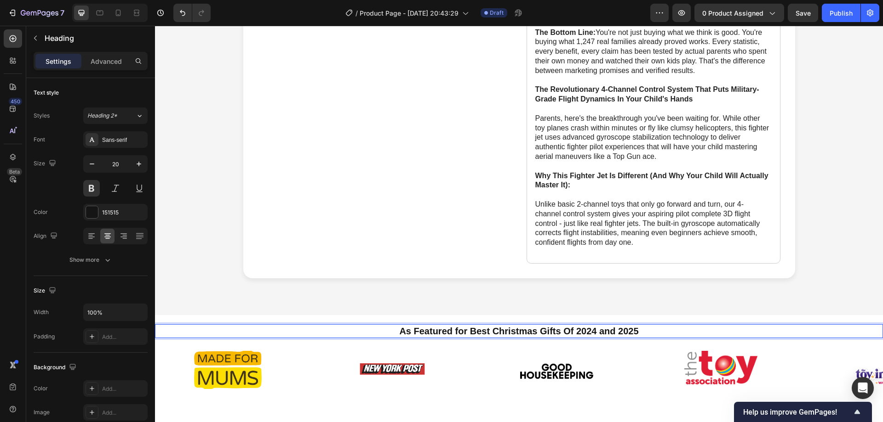
scroll to position [598, 0]
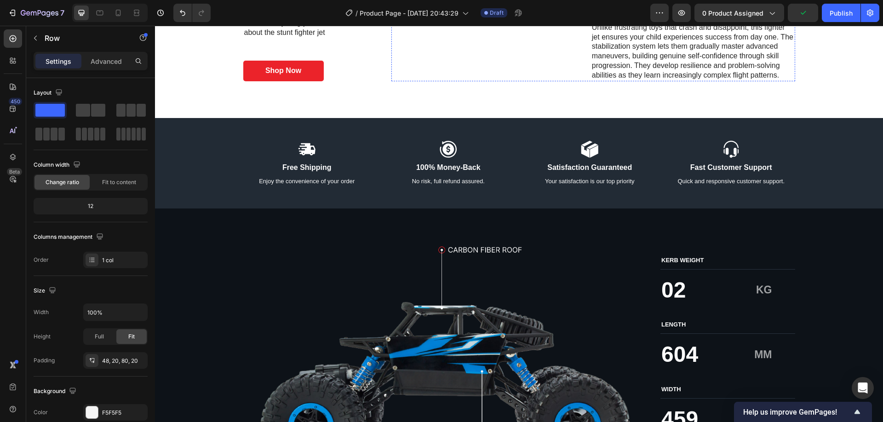
scroll to position [1563, 0]
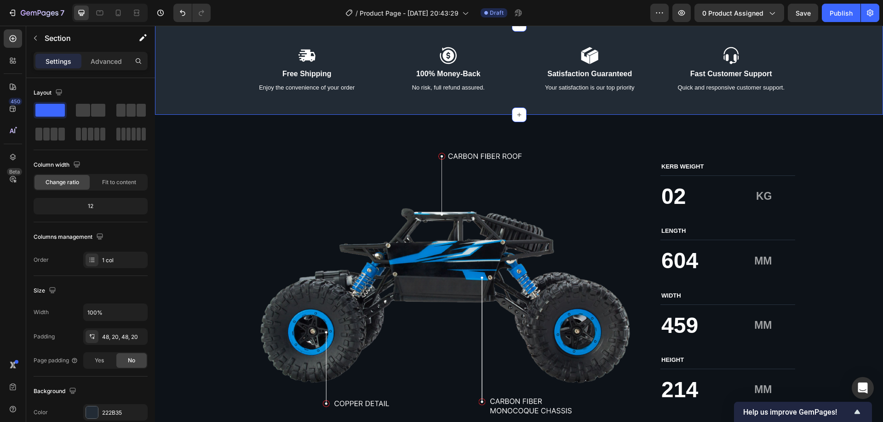
click at [218, 93] on div "Icon Free Shipping Text Block Enjoy the convenience of your order Text Block Ic…" at bounding box center [518, 69] width 709 height 47
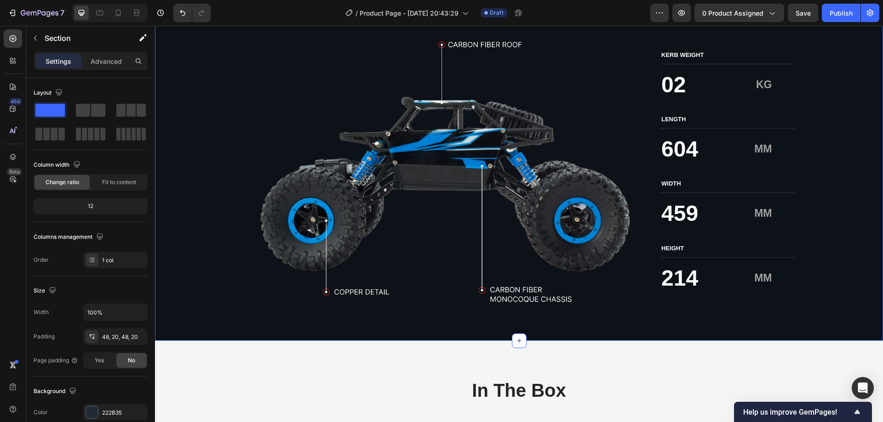
click at [237, 164] on div "Image KERB WEIGHT Text Block 02 Text Block KG Text Block Row LENGTH Text Block …" at bounding box center [518, 172] width 709 height 264
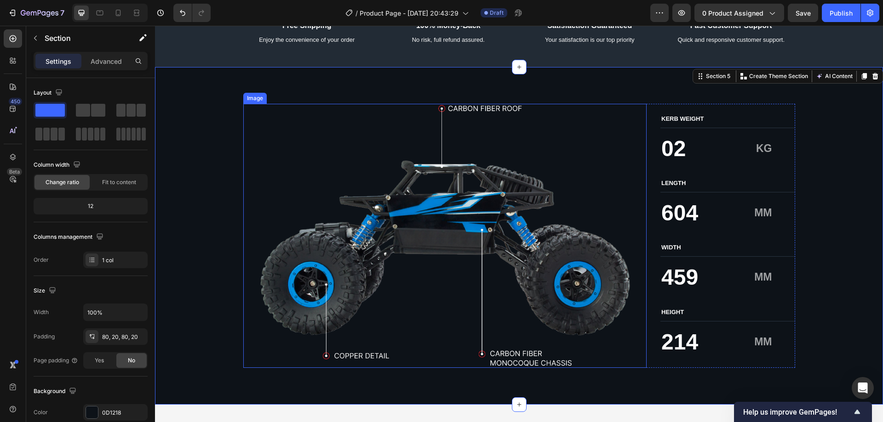
scroll to position [1793, 0]
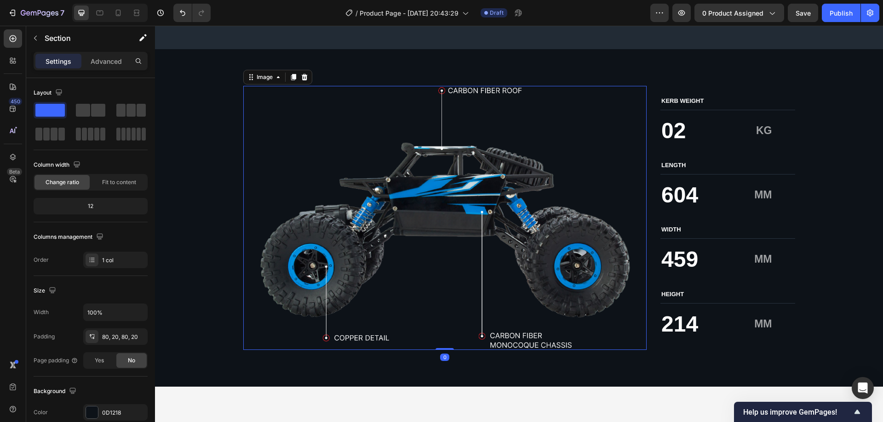
click at [499, 203] on img at bounding box center [445, 218] width 404 height 264
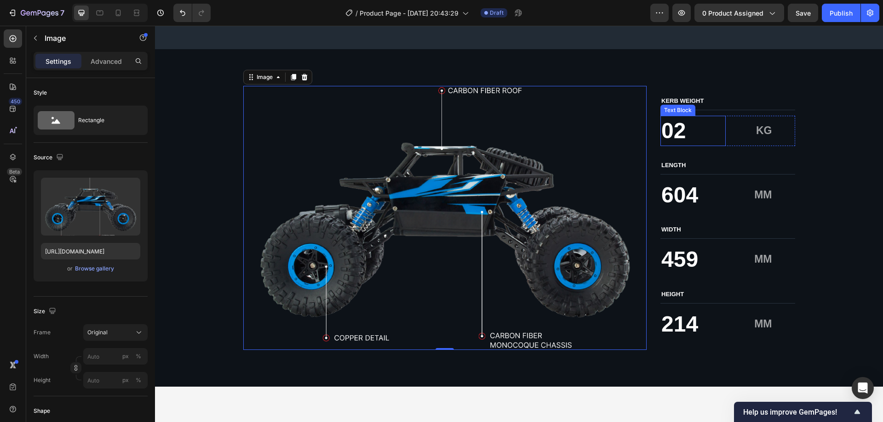
click at [673, 128] on p "02" at bounding box center [692, 131] width 63 height 29
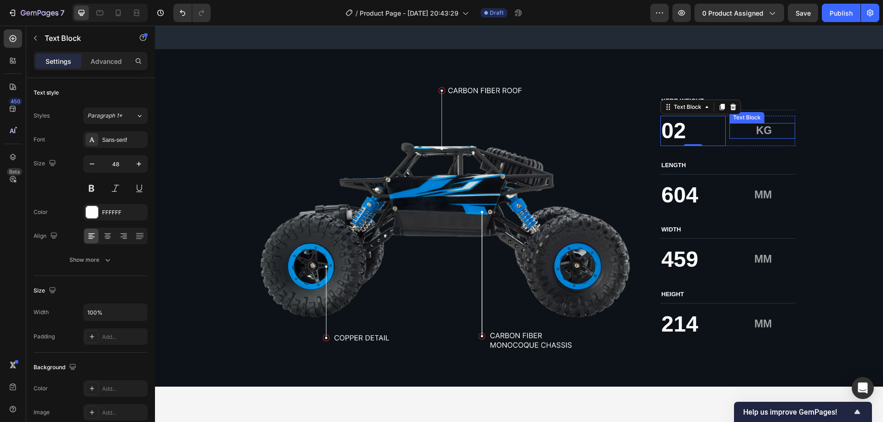
click at [752, 132] on p "KG" at bounding box center [750, 131] width 41 height 14
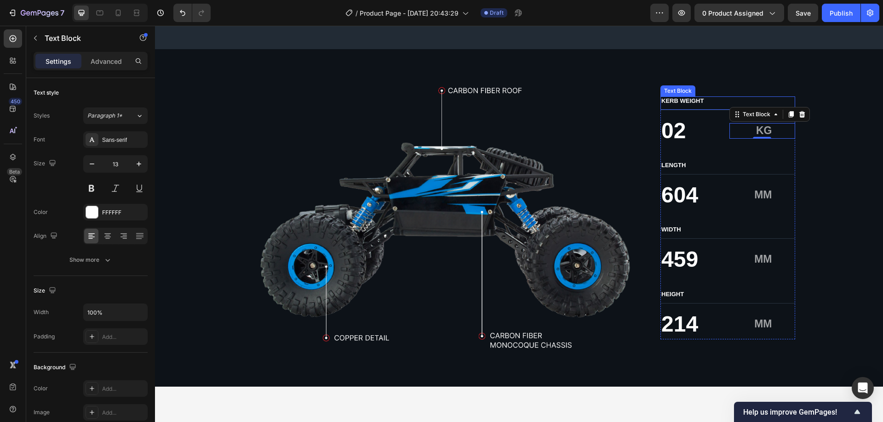
click at [685, 97] on p "KERB WEIGHT" at bounding box center [727, 101] width 133 height 8
click at [685, 102] on p "KERB WEIGHT" at bounding box center [727, 101] width 133 height 8
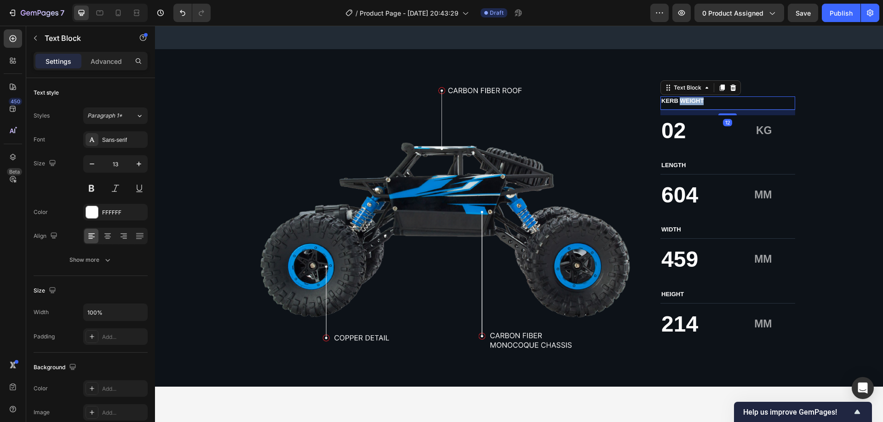
click at [685, 102] on p "KERB WEIGHT" at bounding box center [727, 101] width 133 height 8
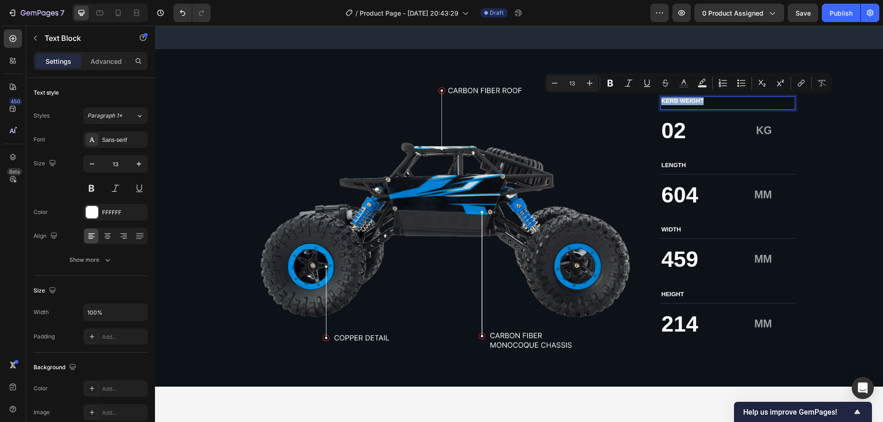
click at [685, 102] on p "KERB WEIGHT" at bounding box center [727, 101] width 133 height 8
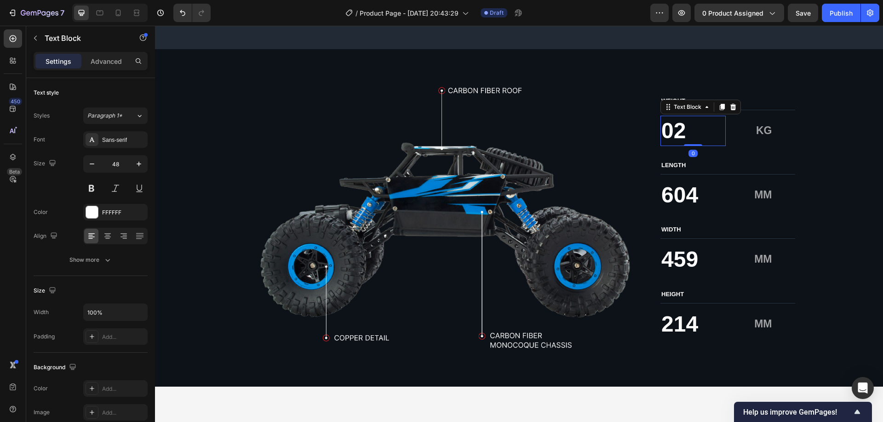
click at [669, 136] on p "02" at bounding box center [692, 131] width 63 height 29
click at [753, 128] on p "KG" at bounding box center [750, 131] width 41 height 14
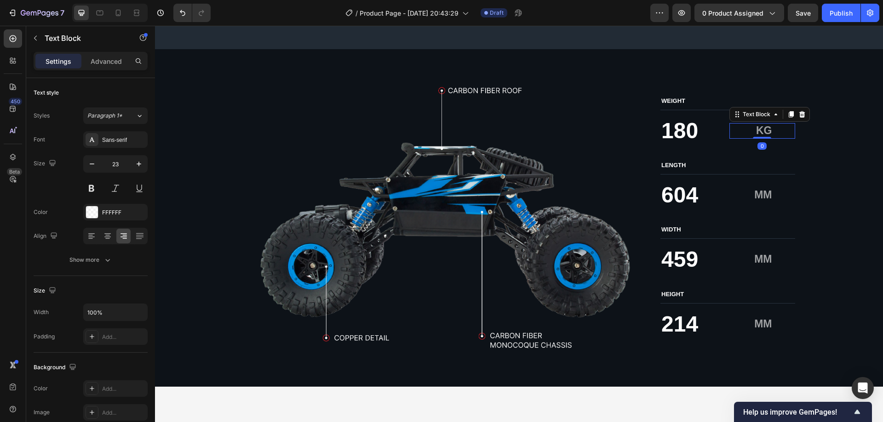
click at [753, 128] on p "KG" at bounding box center [750, 131] width 41 height 14
click at [677, 126] on p "180" at bounding box center [692, 131] width 63 height 29
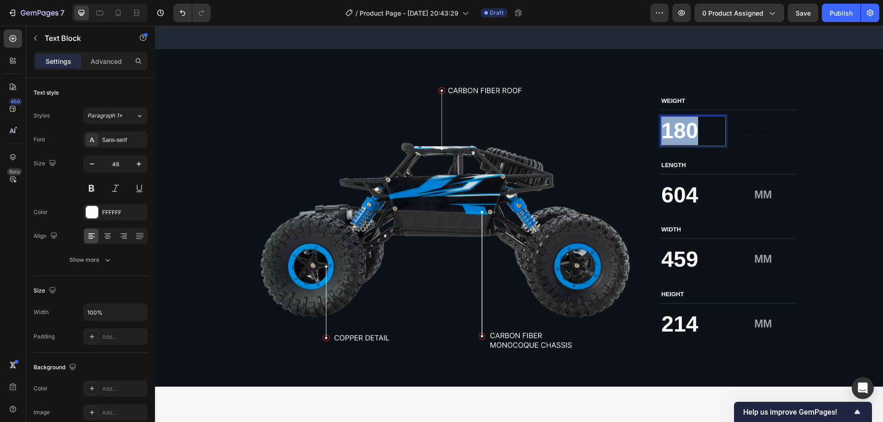
click at [677, 126] on p "180" at bounding box center [692, 131] width 63 height 29
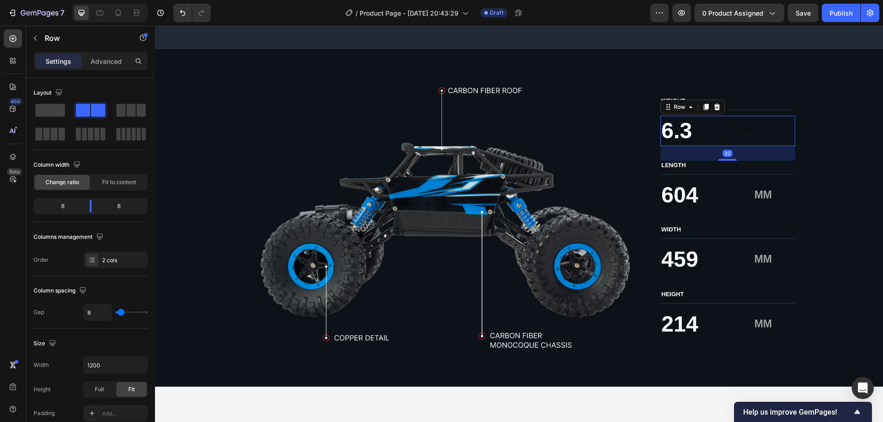
click at [759, 139] on div "Text Block" at bounding box center [761, 131] width 65 height 30
click at [753, 135] on div "Rich Text Editor. Editing area: main" at bounding box center [750, 131] width 43 height 16
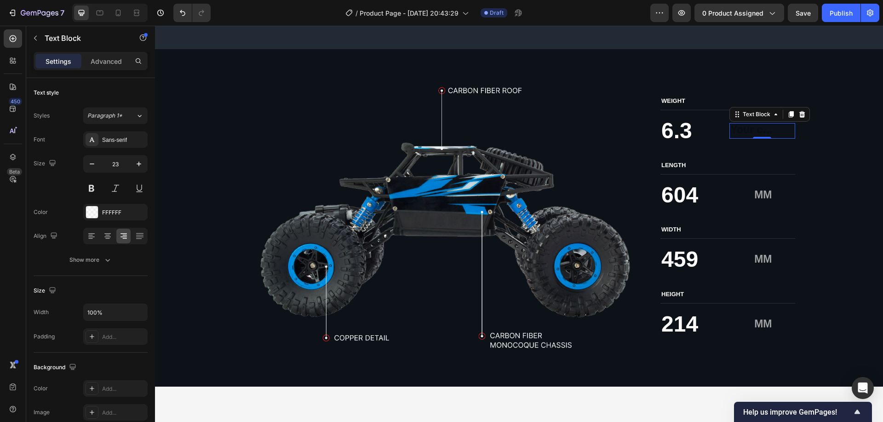
click at [752, 133] on div "Rich Text Editor. Editing area: main" at bounding box center [750, 131] width 43 height 16
click at [689, 194] on p "604" at bounding box center [692, 195] width 63 height 29
click at [754, 191] on p "MM" at bounding box center [750, 195] width 41 height 14
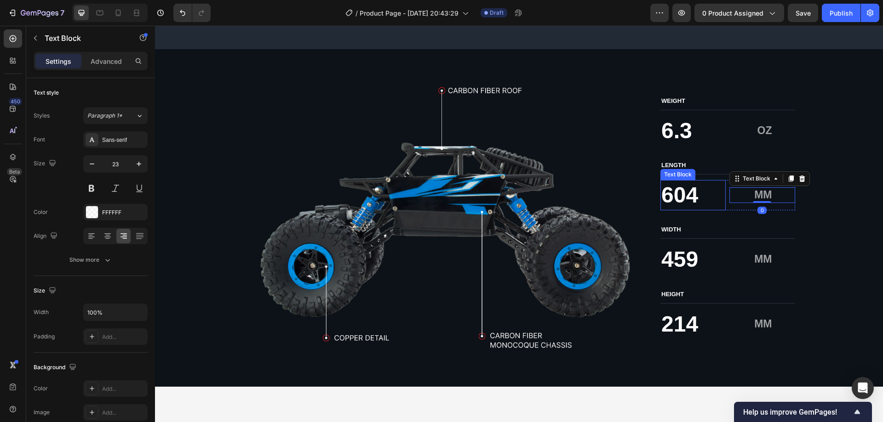
click at [688, 196] on p "604" at bounding box center [692, 195] width 63 height 29
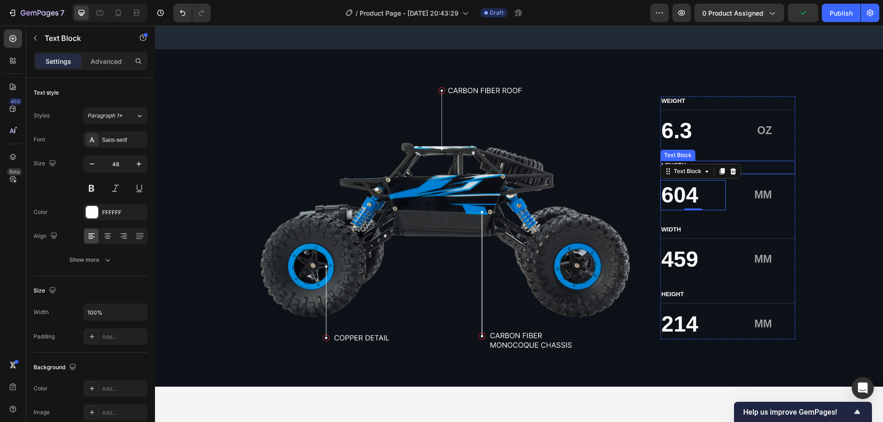
click at [766, 168] on p "LENGTH" at bounding box center [727, 166] width 133 height 8
click at [681, 166] on p "LENGTH" at bounding box center [727, 166] width 133 height 8
click at [701, 193] on p "604" at bounding box center [692, 195] width 63 height 29
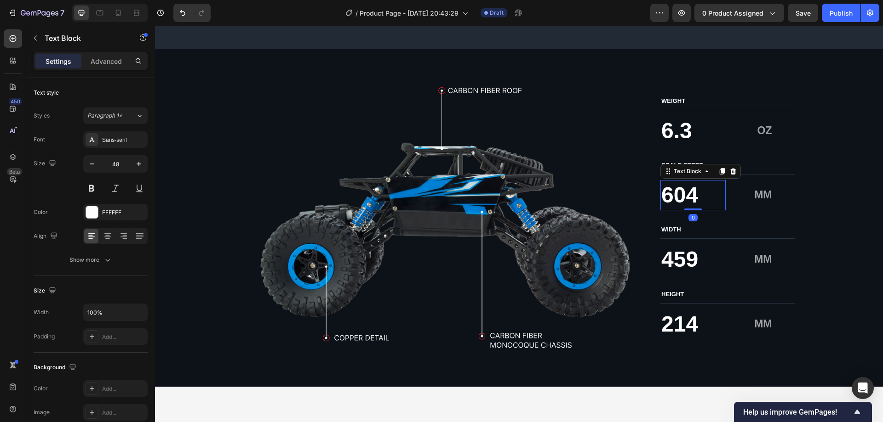
click at [701, 193] on p "604" at bounding box center [692, 195] width 63 height 29
click at [763, 192] on p "MM" at bounding box center [750, 195] width 41 height 14
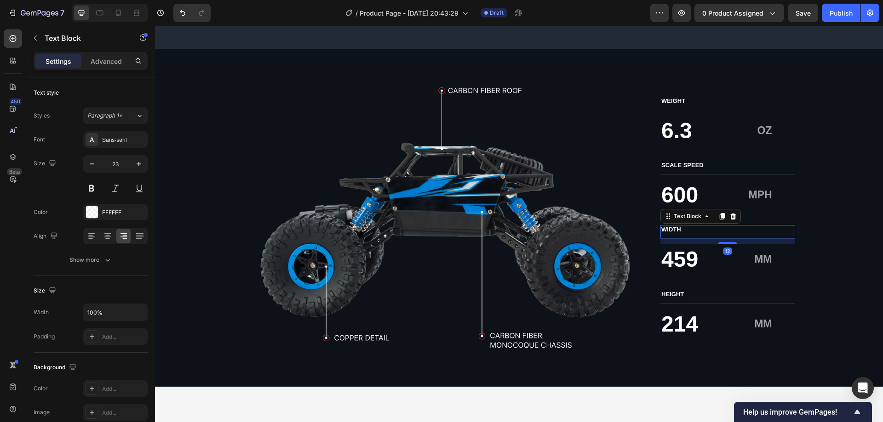
click at [672, 231] on p "WIDTH" at bounding box center [727, 230] width 133 height 8
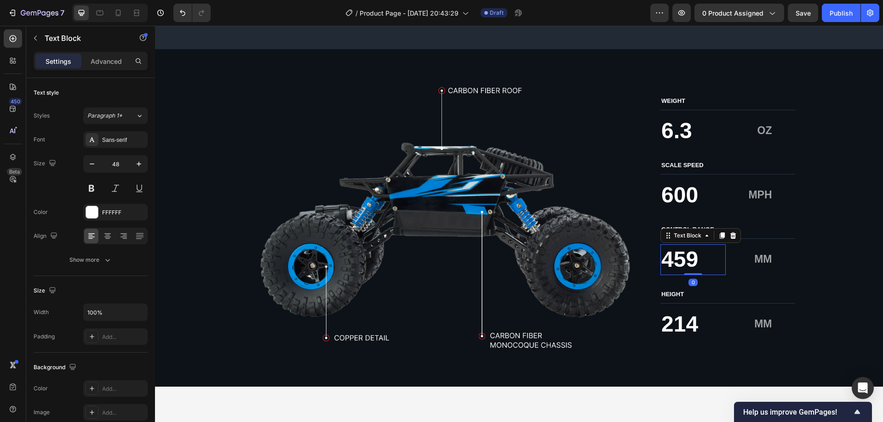
click at [684, 261] on p "459" at bounding box center [692, 259] width 63 height 29
click at [757, 256] on p "MM" at bounding box center [750, 260] width 41 height 14
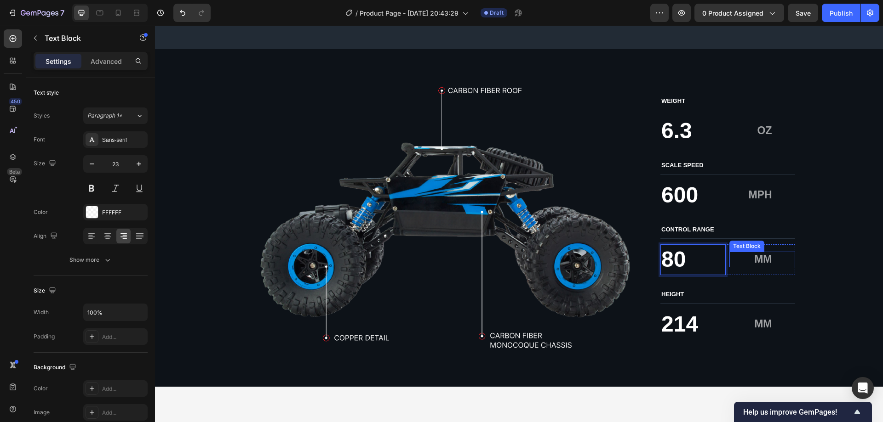
click at [757, 256] on p "MM" at bounding box center [750, 260] width 41 height 14
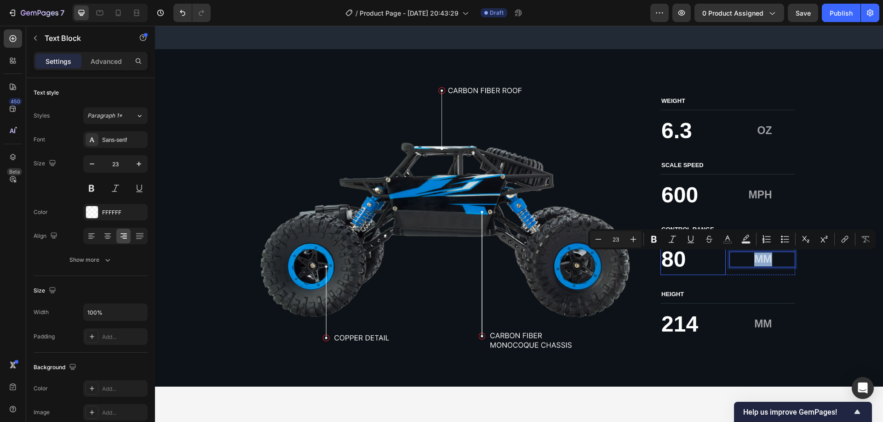
click at [684, 261] on p "80" at bounding box center [692, 259] width 63 height 29
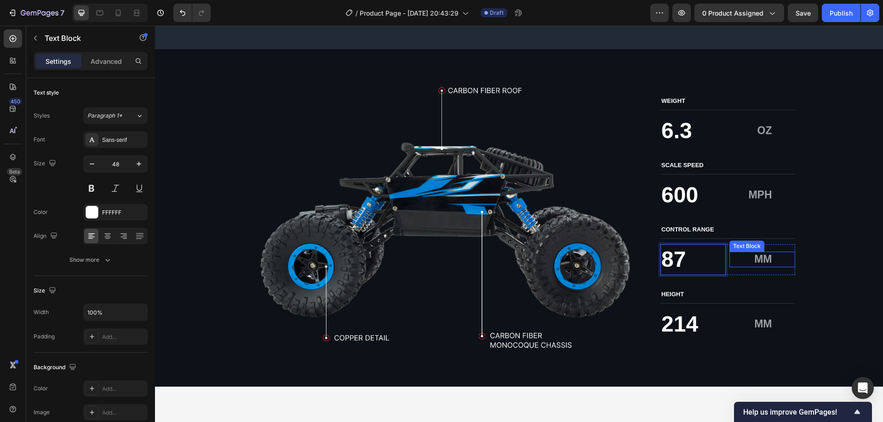
click at [758, 263] on p "MM" at bounding box center [750, 260] width 41 height 14
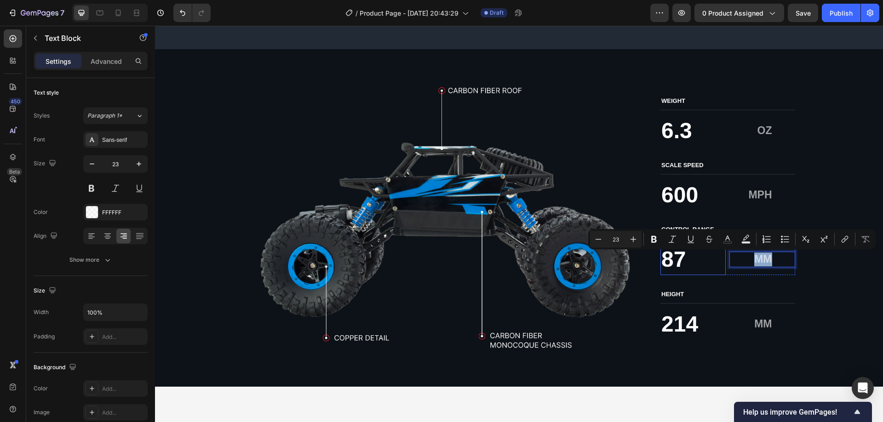
click at [692, 260] on p "87" at bounding box center [692, 259] width 63 height 29
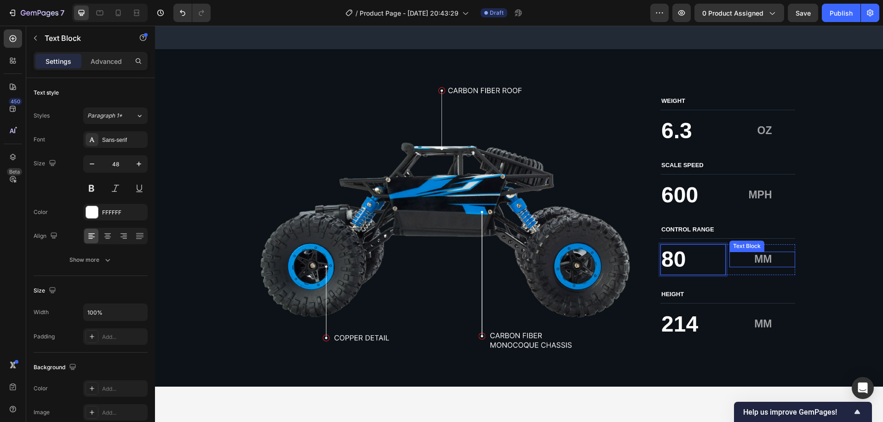
click at [763, 262] on p "MM" at bounding box center [750, 260] width 41 height 14
click at [772, 262] on div "MM Text Block 0" at bounding box center [761, 260] width 65 height 16
click at [769, 260] on div "MM Text Block 0" at bounding box center [761, 260] width 65 height 16
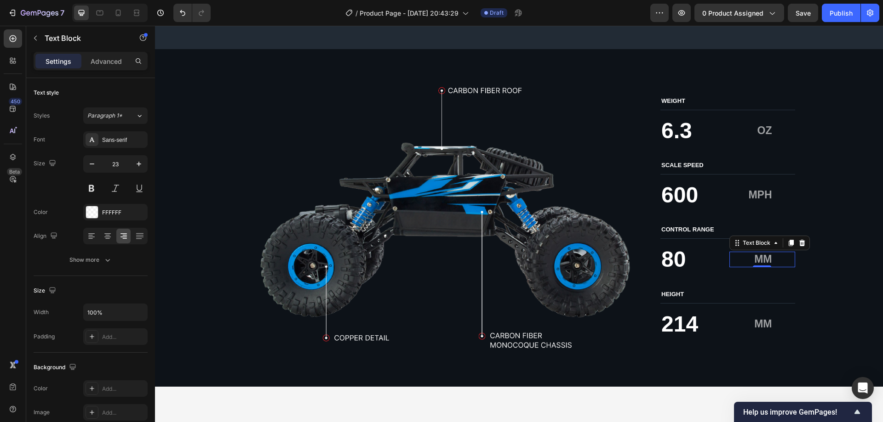
click at [753, 261] on p "MM" at bounding box center [750, 260] width 41 height 14
click at [673, 297] on p "HEIGHT" at bounding box center [727, 295] width 133 height 8
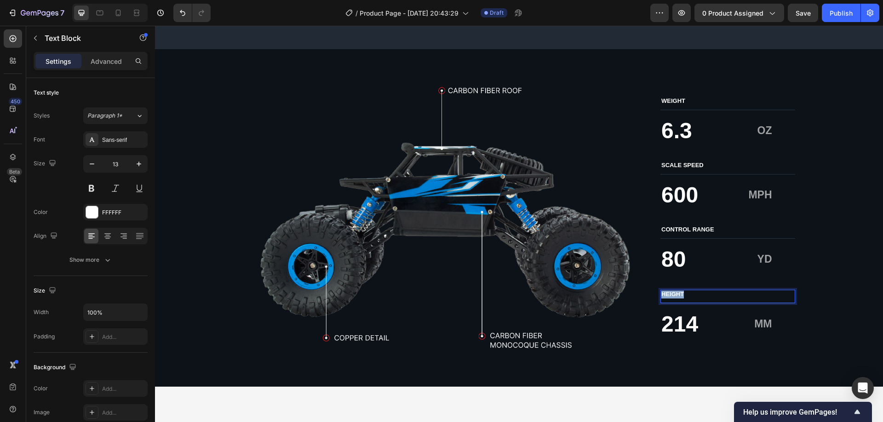
click at [673, 296] on p "HEIGHT" at bounding box center [727, 295] width 133 height 8
click at [684, 322] on p "214" at bounding box center [692, 324] width 63 height 29
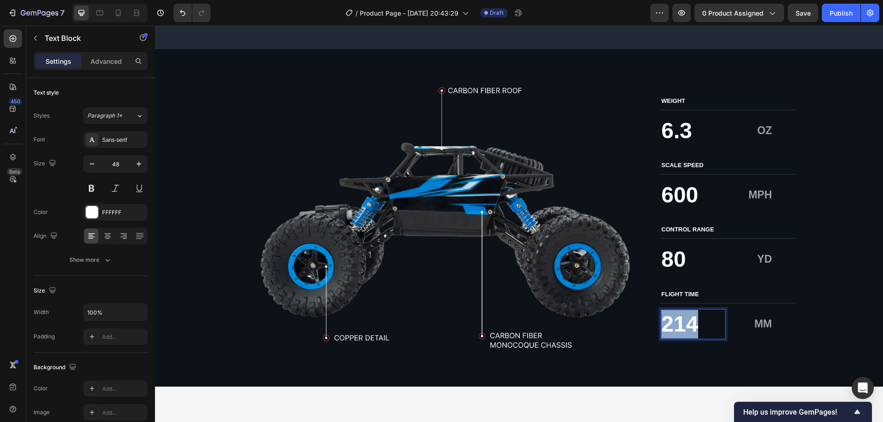
click at [684, 322] on p "214" at bounding box center [692, 324] width 63 height 29
drag, startPoint x: 684, startPoint y: 322, endPoint x: 768, endPoint y: 353, distance: 89.6
click at [685, 324] on p "30" at bounding box center [692, 324] width 63 height 29
click at [750, 319] on p "MM" at bounding box center [750, 325] width 41 height 14
click at [751, 319] on p "MM" at bounding box center [750, 325] width 41 height 14
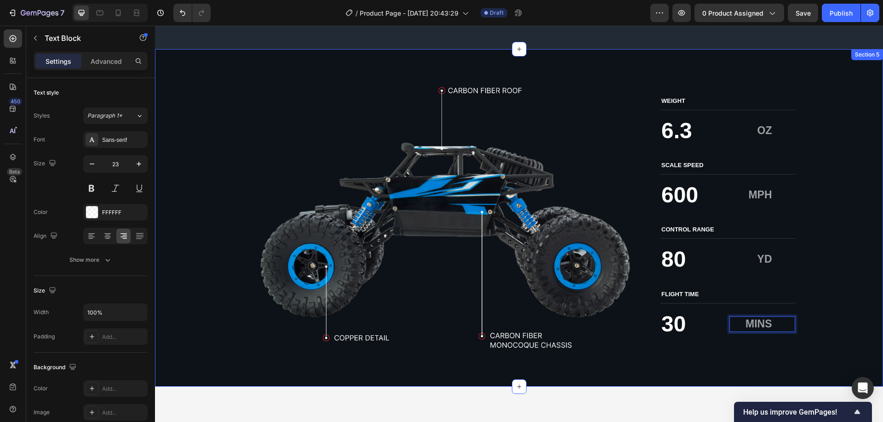
click at [847, 186] on div "Image WEIGHT Text Block 6.3 Text Block OZ Text Block Row SCALE SPEED Text Block…" at bounding box center [518, 218] width 709 height 264
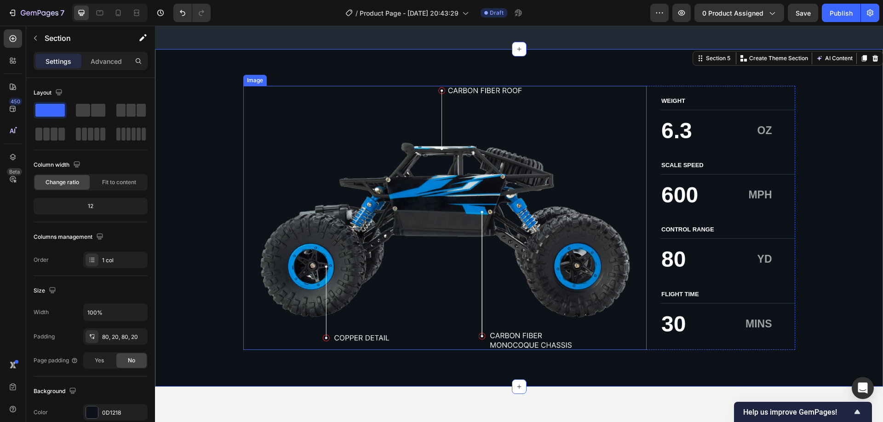
click at [303, 143] on img at bounding box center [445, 218] width 404 height 264
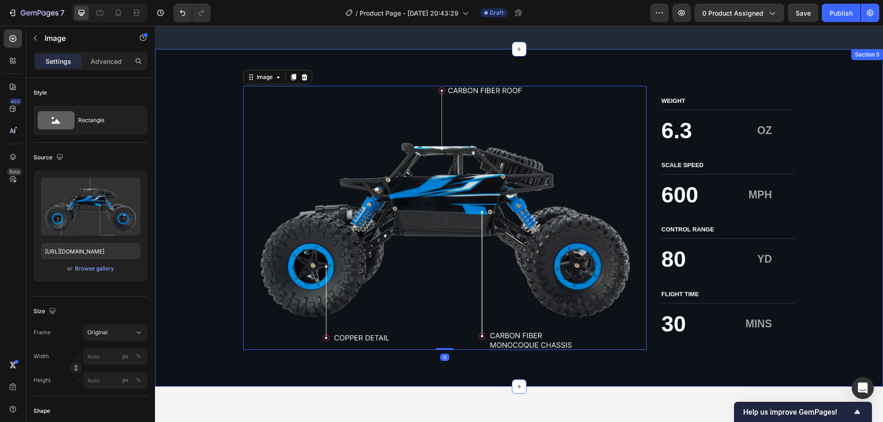
click at [223, 138] on div "Image 0 WEIGHT Text Block 6.3 Text Block OZ Text Block Row SCALE SPEED Text Blo…" at bounding box center [518, 218] width 709 height 264
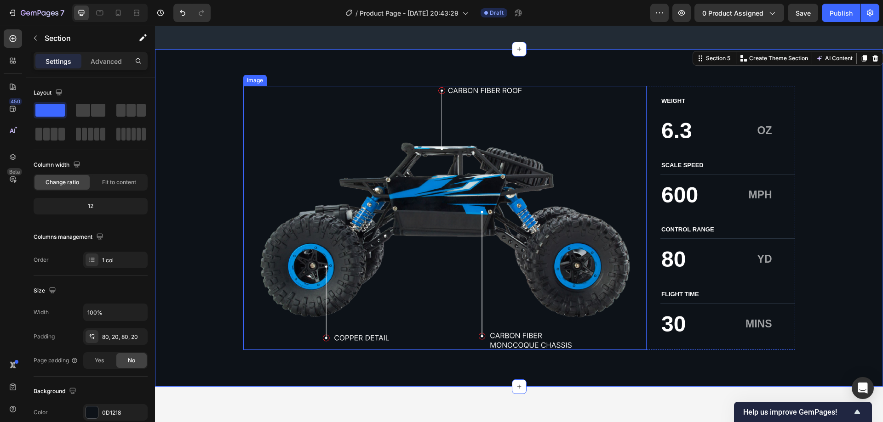
click at [379, 240] on img at bounding box center [445, 218] width 404 height 264
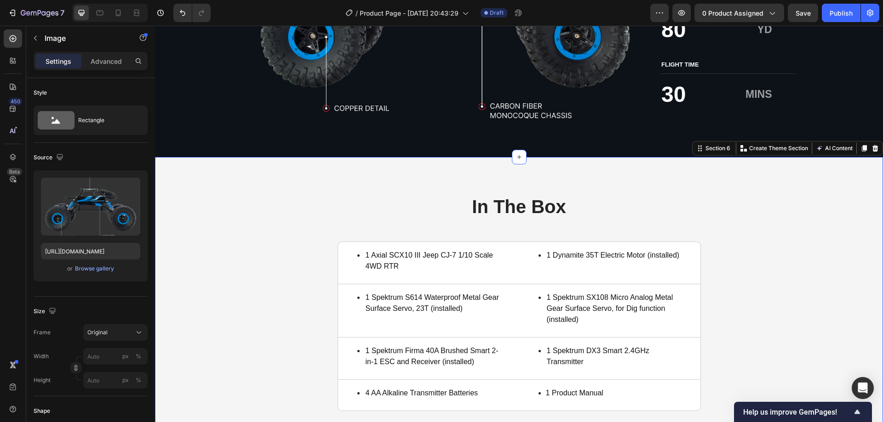
click at [299, 250] on div "In The Box Heading 1 Axial SCX10 III Jeep CJ-7 1/10 Scale 4WD RTR Item List Tit…" at bounding box center [518, 302] width 709 height 217
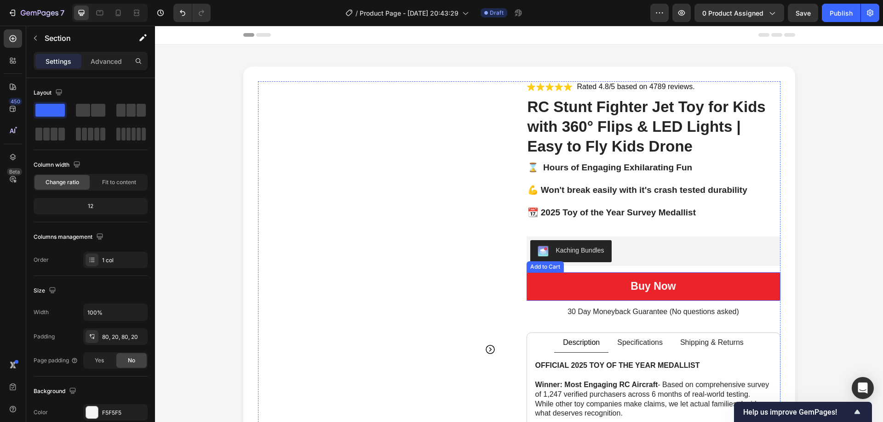
scroll to position [184, 0]
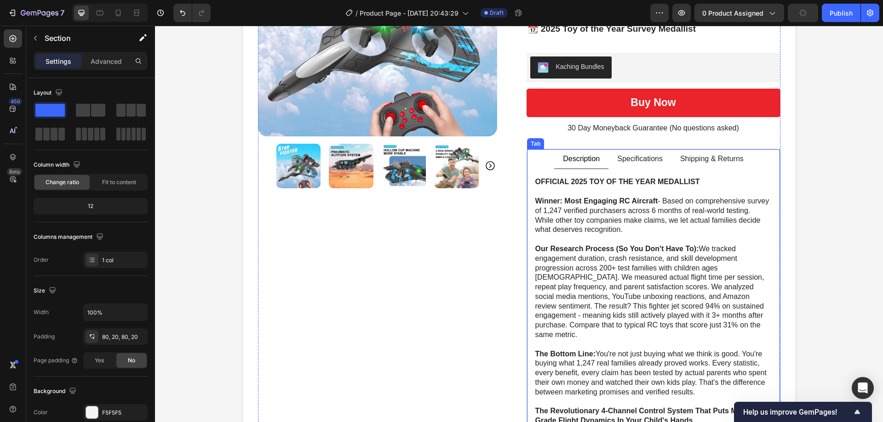
click at [644, 154] on p "Specifications" at bounding box center [640, 159] width 46 height 10
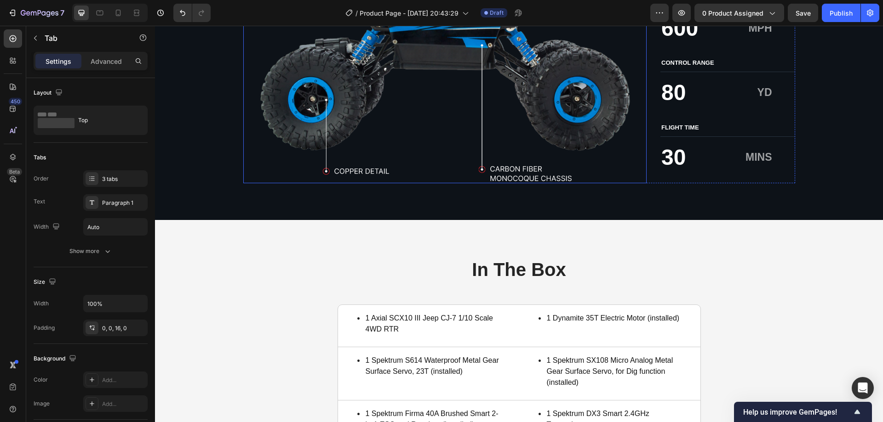
scroll to position [2207, 0]
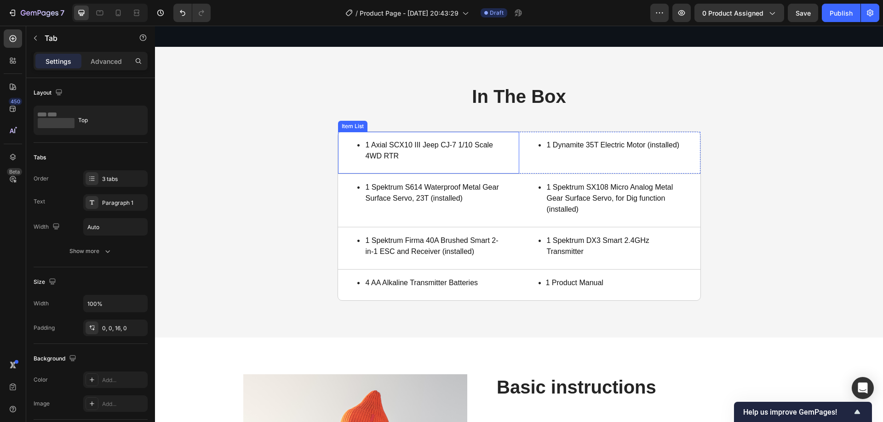
click at [414, 145] on p "1 Axial SCX10 III Jeep CJ-7 1/10 Scale 4WD RTR" at bounding box center [431, 151] width 133 height 22
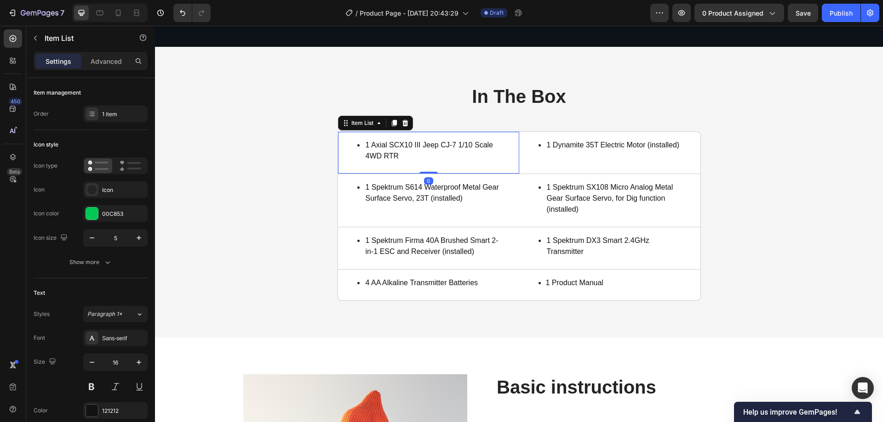
click at [414, 145] on p "1 Axial SCX10 III Jeep CJ-7 1/10 Scale 4WD RTR" at bounding box center [431, 151] width 133 height 22
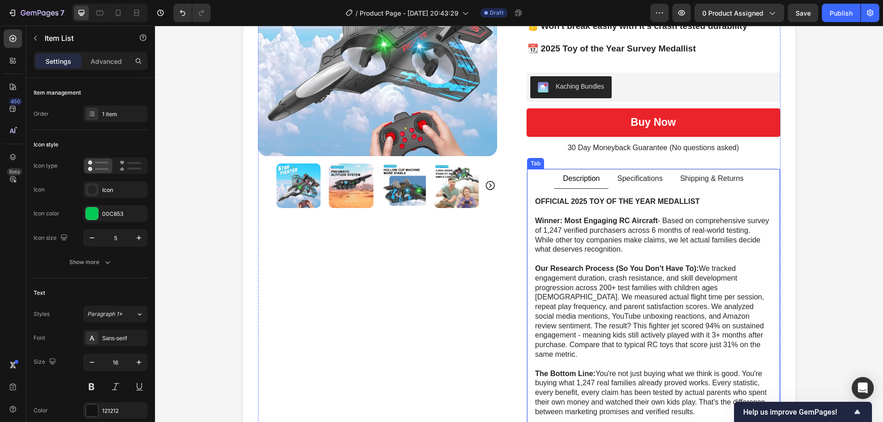
scroll to position [92, 0]
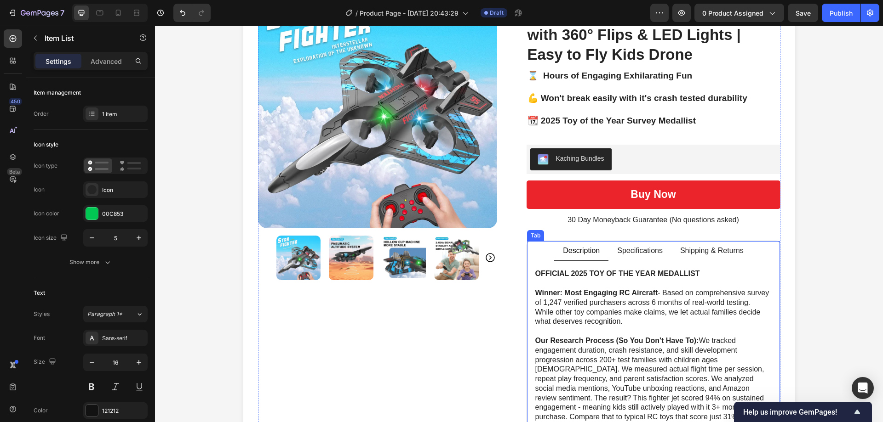
click at [639, 255] on p "Specifications" at bounding box center [640, 251] width 46 height 10
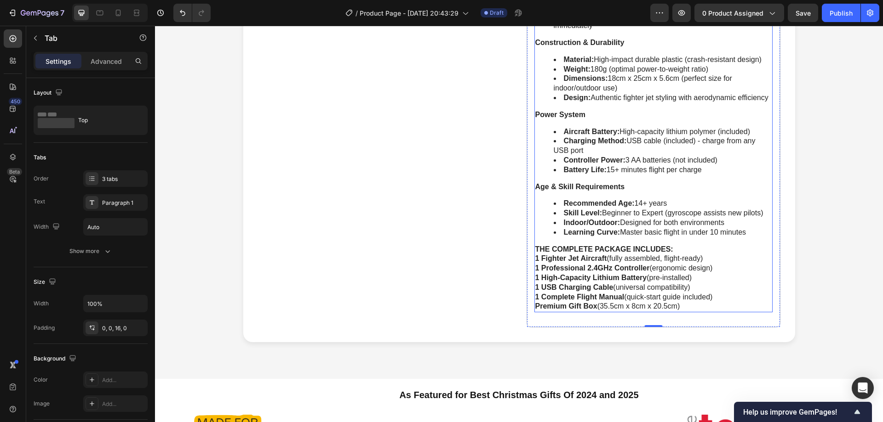
scroll to position [552, 0]
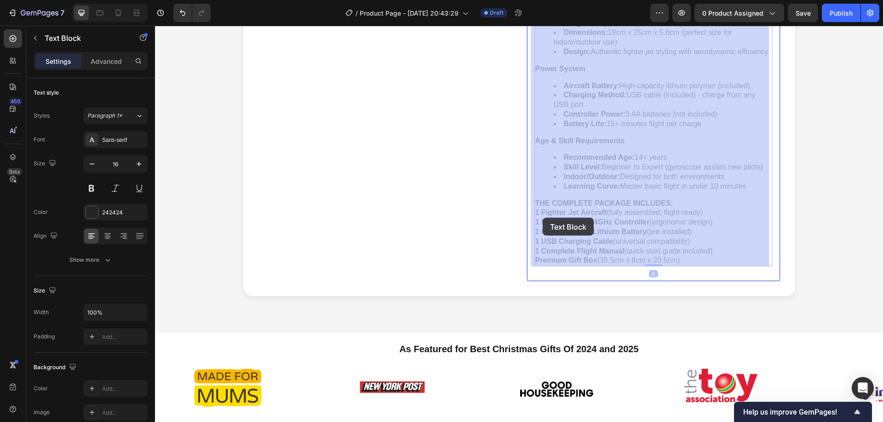
drag, startPoint x: 678, startPoint y: 261, endPoint x: 542, endPoint y: 218, distance: 142.2
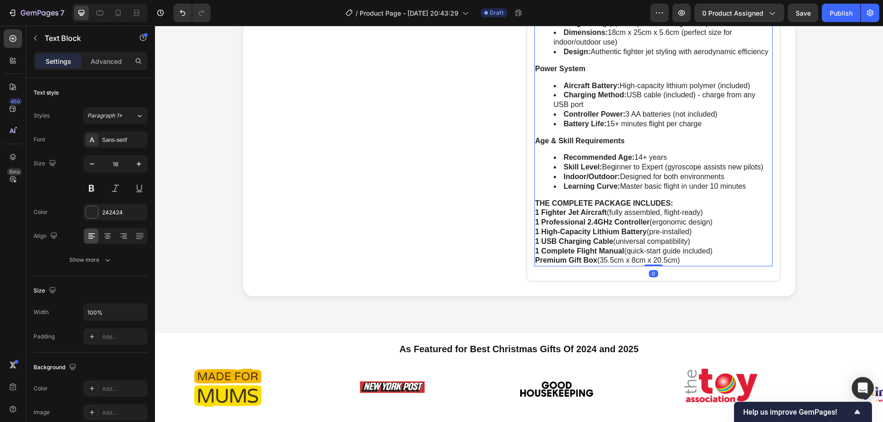
click at [701, 261] on p "1 Fighter Jet Aircraft (fully assembled, flight-ready) 1 Professional 2.4GHz Co…" at bounding box center [653, 236] width 236 height 57
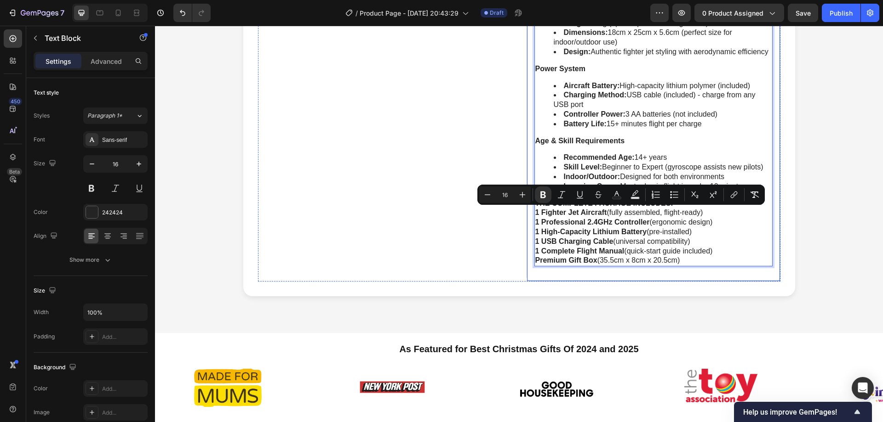
drag, startPoint x: 685, startPoint y: 260, endPoint x: 526, endPoint y: 215, distance: 165.3
click at [527, 215] on div "OFFICIAL 2025 TOY OF THE YEAR MEDALLIST Winner: Most Engaging RC Aircraft - Bas…" at bounding box center [653, 37] width 253 height 473
copy p "1 Fighter Jet Aircraft (fully assembled, flight-ready) 1 Professional 2.4GHz Co…"
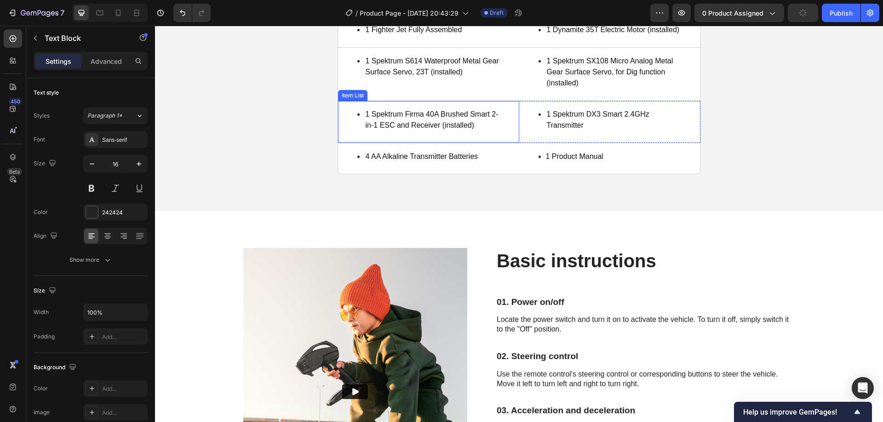
scroll to position [2207, 0]
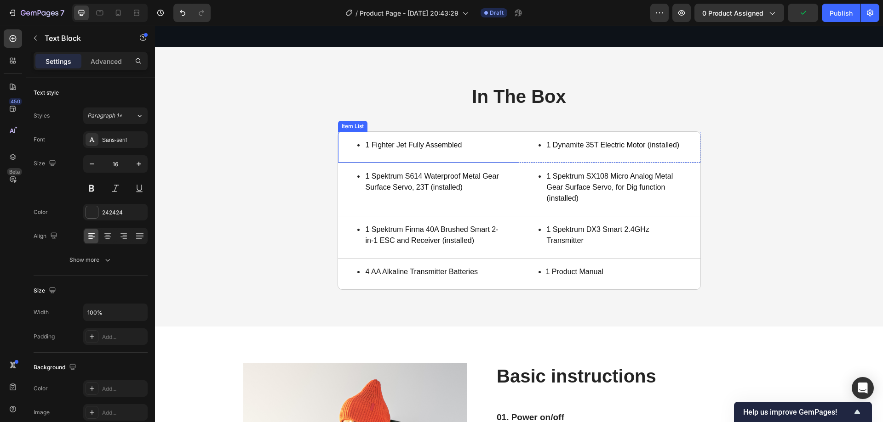
click at [412, 143] on p "1 Fighter Jet Fully Assembled" at bounding box center [413, 145] width 97 height 11
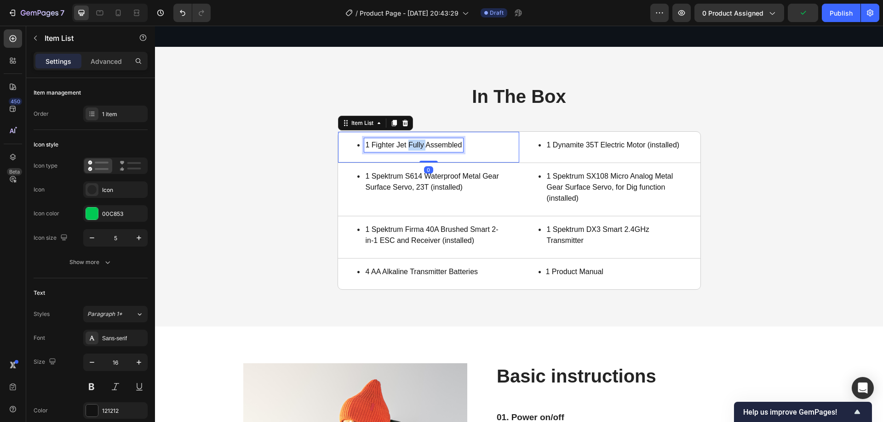
click at [412, 143] on p "1 Fighter Jet Fully Assembled" at bounding box center [413, 145] width 97 height 11
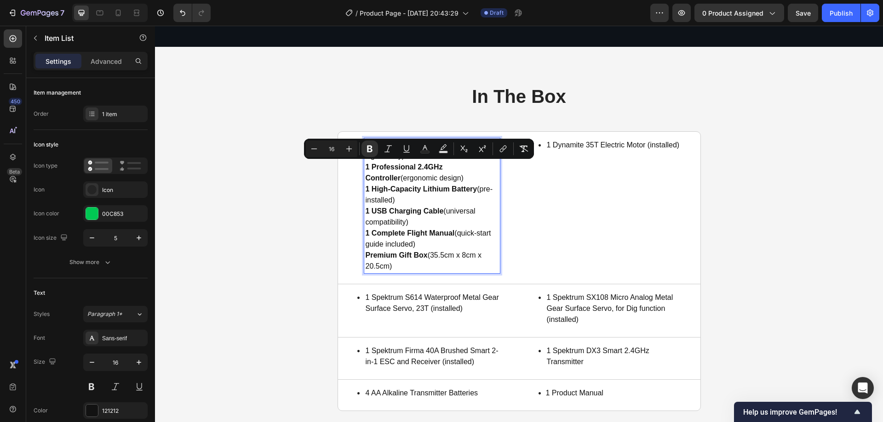
drag, startPoint x: 408, startPoint y: 175, endPoint x: 361, endPoint y: 167, distance: 47.1
click at [364, 167] on div "1 Fighter Jet Aircraft (fully assembled, flight-ready) 1 Professional 2.4GHz Co…" at bounding box center [432, 205] width 136 height 135
copy p "1 Professional 2.4GHz Controller (ergonomic design)"
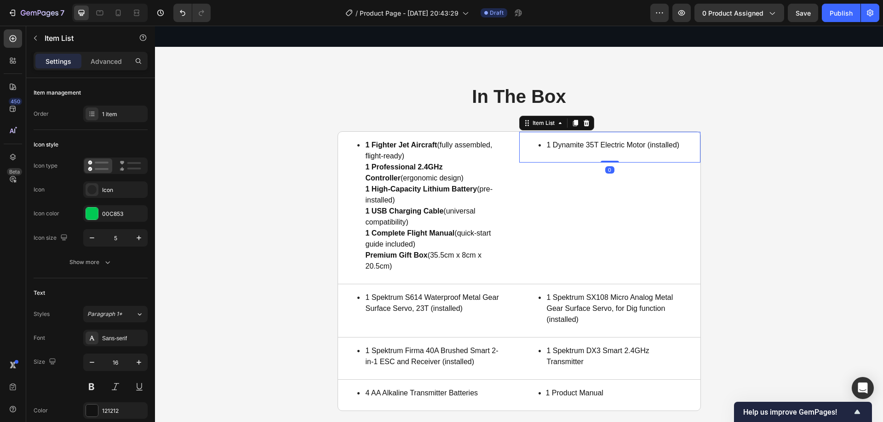
click at [628, 146] on p "1 Dynamite 35T Electric Motor (installed)" at bounding box center [613, 145] width 133 height 11
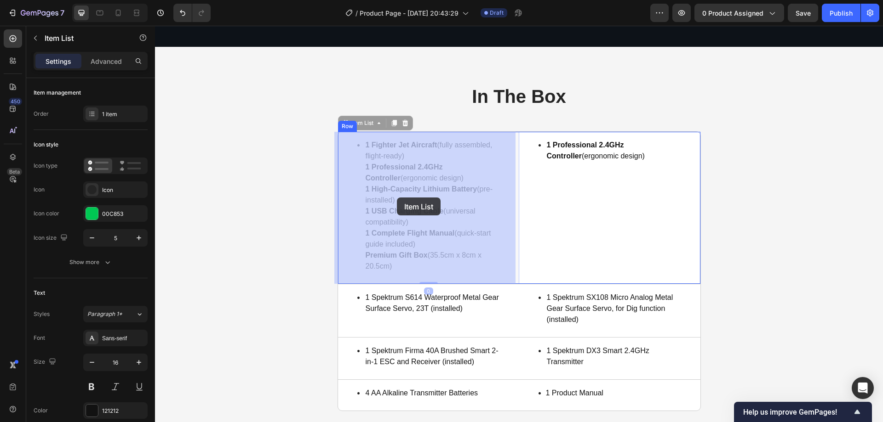
drag, startPoint x: 404, startPoint y: 198, endPoint x: 397, endPoint y: 198, distance: 7.4
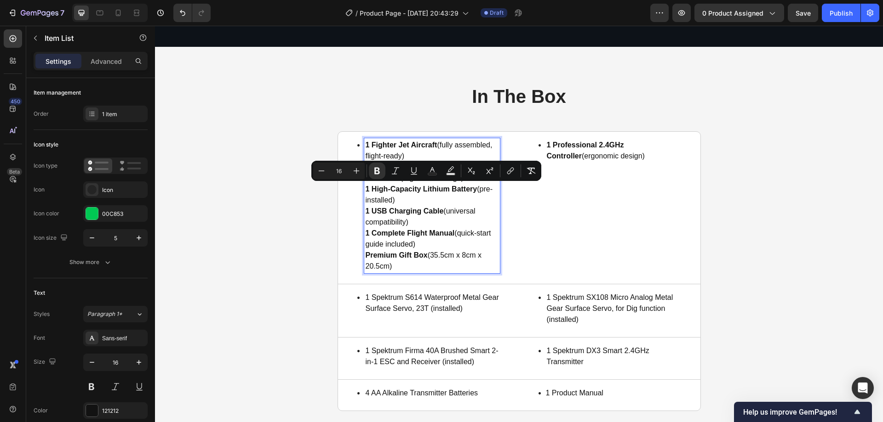
drag, startPoint x: 397, startPoint y: 202, endPoint x: 364, endPoint y: 188, distance: 36.1
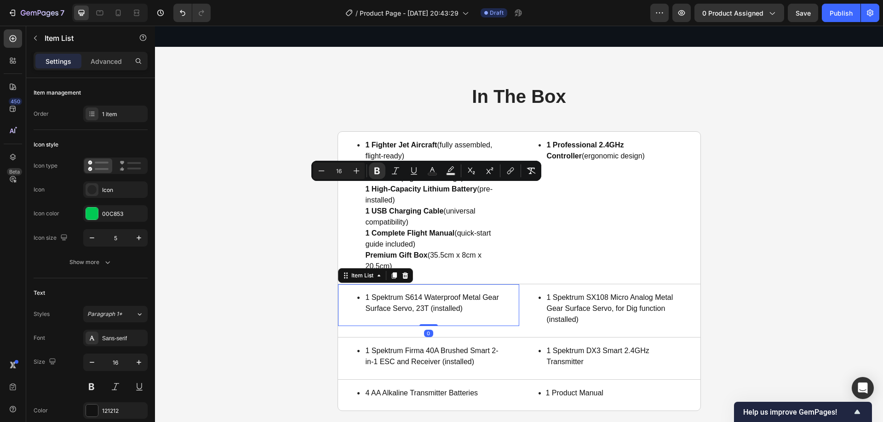
click at [416, 299] on p "1 Spektrum S614 Waterproof Metal Gear Surface Servo, 23T (installed)" at bounding box center [434, 303] width 138 height 22
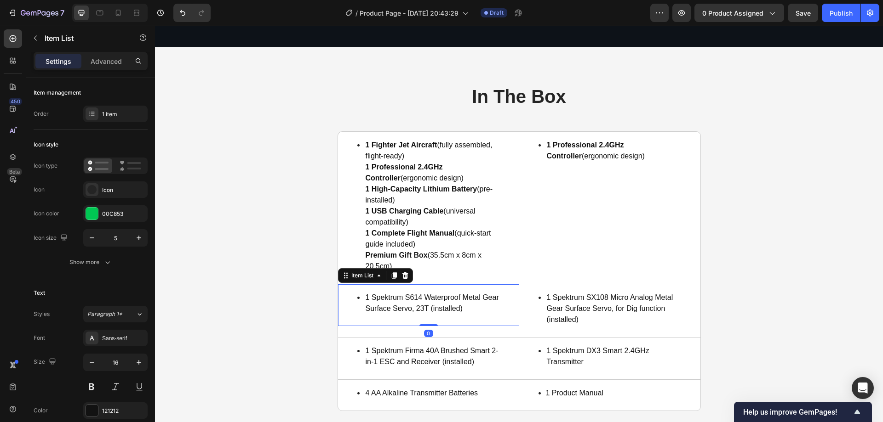
click at [416, 299] on p "1 Spektrum S614 Waterproof Metal Gear Surface Servo, 23T (installed)" at bounding box center [434, 303] width 138 height 22
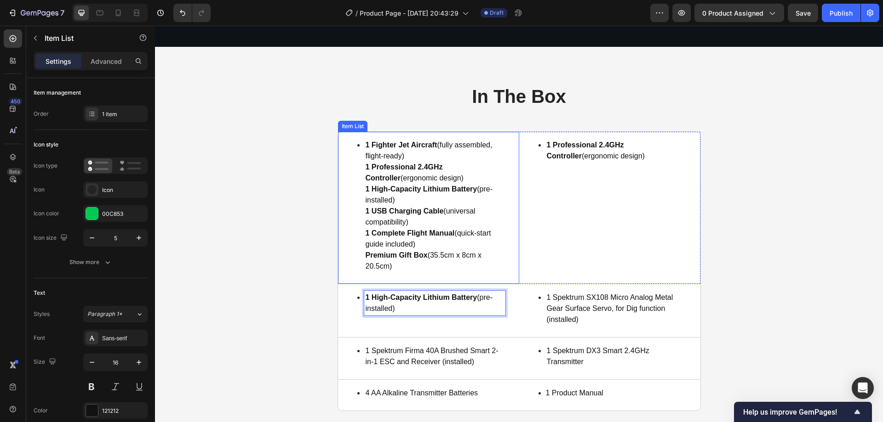
click at [420, 216] on p "1 Fighter Jet Aircraft (fully assembled, flight-ready) 1 Professional 2.4GHz Co…" at bounding box center [431, 206] width 133 height 132
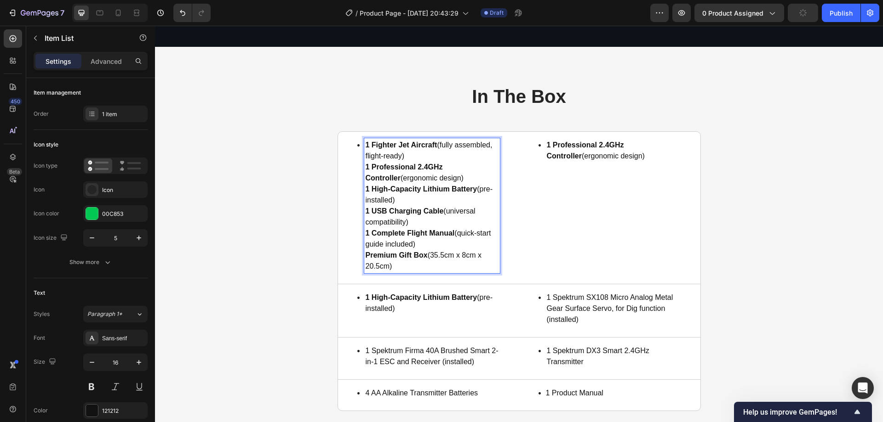
drag, startPoint x: 406, startPoint y: 222, endPoint x: 363, endPoint y: 214, distance: 44.4
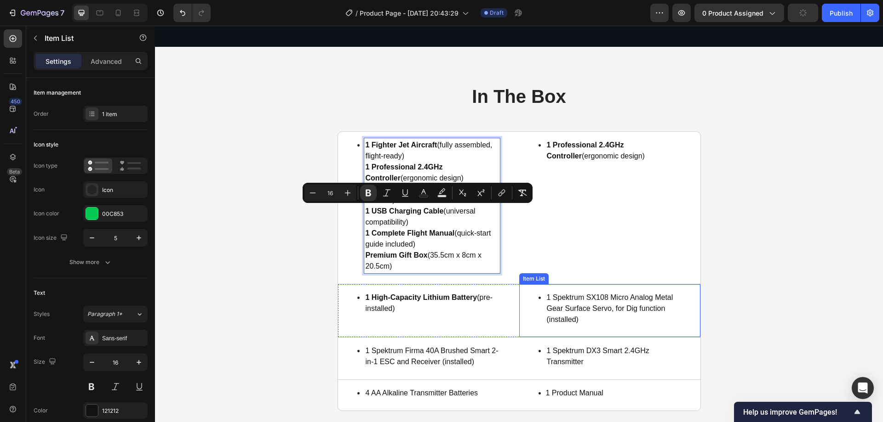
click at [600, 302] on p "1 Spektrum SX108 Micro Analog Metal Gear Surface Servo, for Dig function (insta…" at bounding box center [613, 308] width 133 height 33
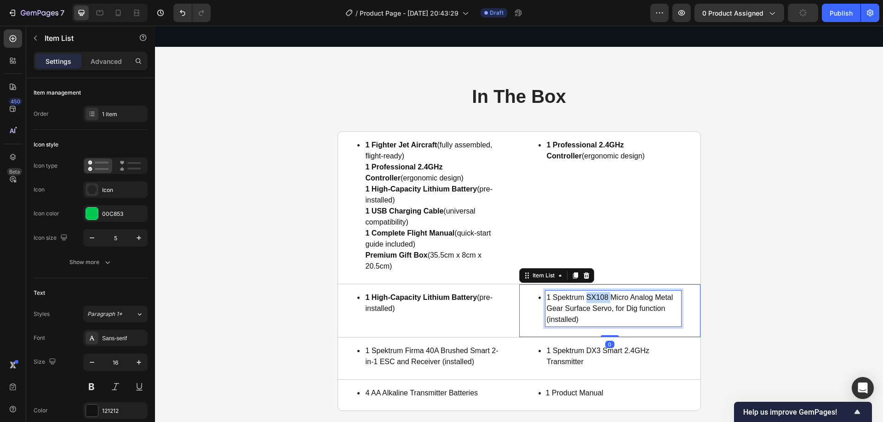
click at [600, 302] on p "1 Spektrum SX108 Micro Analog Metal Gear Surface Servo, for Dig function (insta…" at bounding box center [613, 308] width 133 height 33
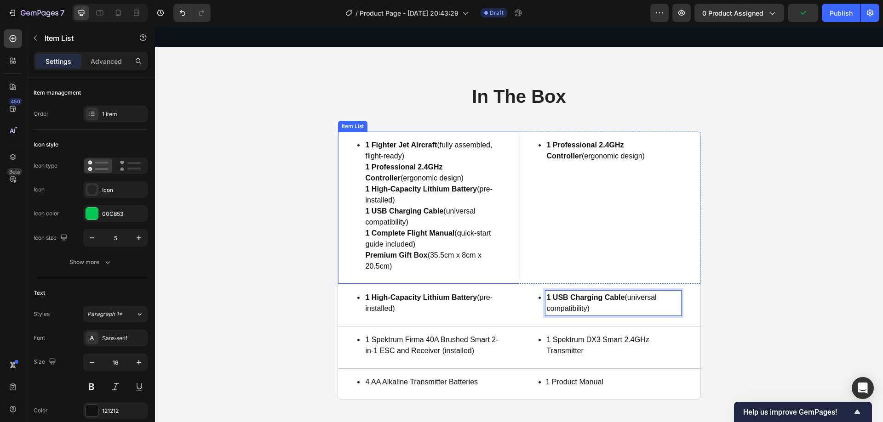
click at [394, 240] on p "1 Fighter Jet Aircraft (fully assembled, flight-ready) 1 Professional 2.4GHz Co…" at bounding box center [431, 206] width 133 height 132
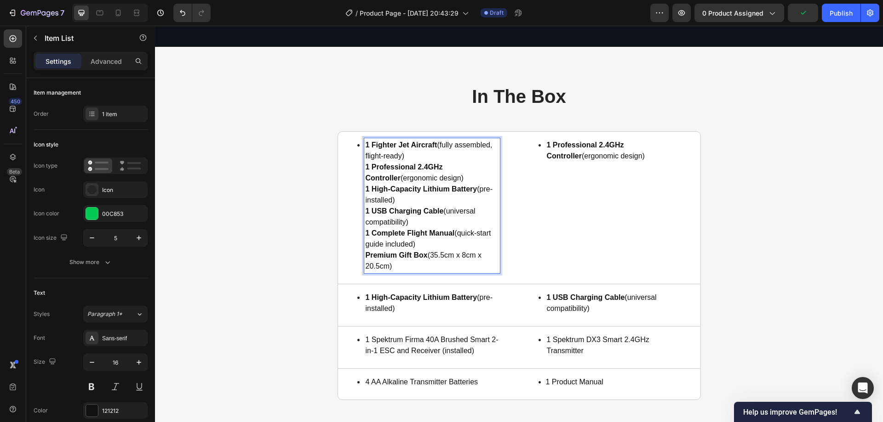
drag, startPoint x: 413, startPoint y: 242, endPoint x: 363, endPoint y: 234, distance: 50.6
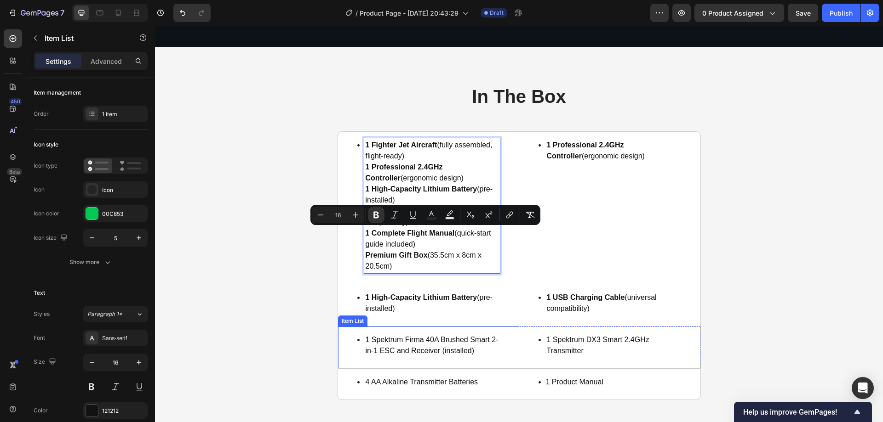
click at [397, 342] on p "1 Spektrum Firma 40A Brushed Smart 2-in-1 ESC and Receiver (installed)" at bounding box center [434, 346] width 138 height 22
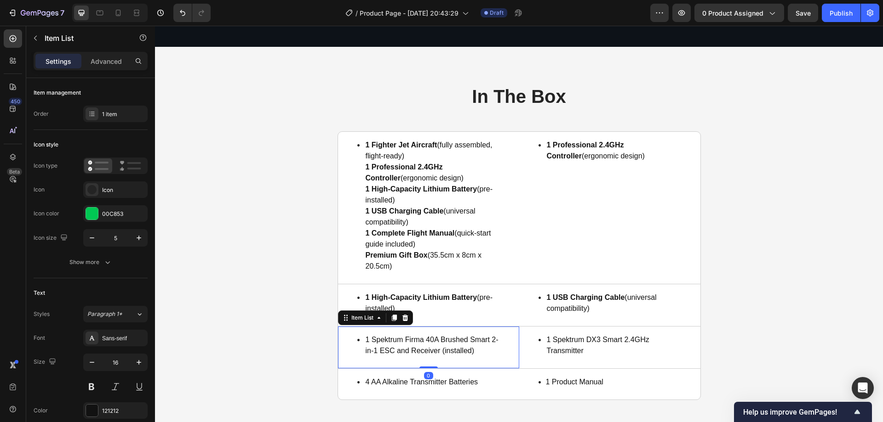
click at [396, 342] on p "1 Spektrum Firma 40A Brushed Smart 2-in-1 ESC and Receiver (installed)" at bounding box center [434, 346] width 138 height 22
click at [396, 341] on p "1 Spektrum Firma 40A Brushed Smart 2-in-1 ESC and Receiver (installed)" at bounding box center [434, 346] width 138 height 22
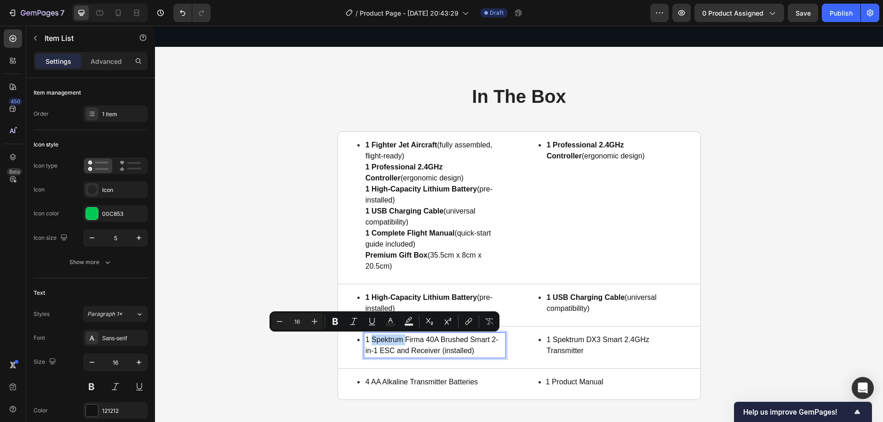
click at [396, 341] on p "1 Spektrum Firma 40A Brushed Smart 2-in-1 ESC and Receiver (installed)" at bounding box center [434, 346] width 138 height 22
click at [400, 353] on p "1 Spektrum Firma 40A Brushed Smart 2-in-1 ESC and Receiver (installed)" at bounding box center [434, 346] width 138 height 22
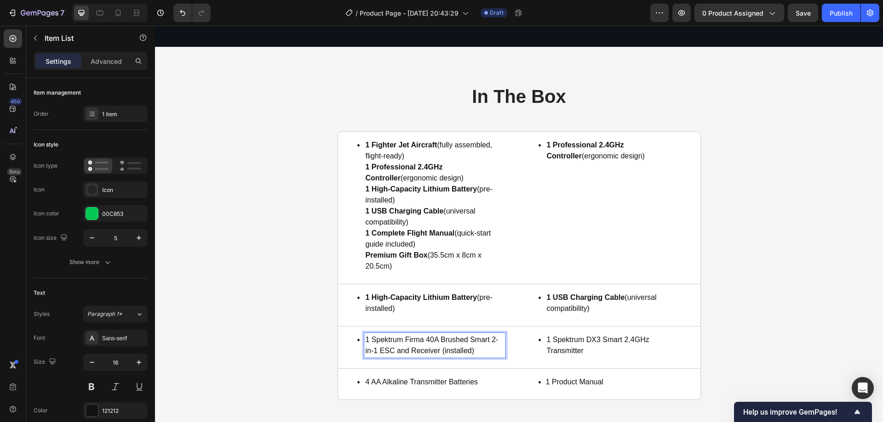
click at [405, 348] on p "1 Spektrum Firma 40A Brushed Smart 2-in-1 ESC and Receiver (installed)" at bounding box center [434, 346] width 138 height 22
click at [387, 268] on p "1 Fighter Jet Aircraft (fully assembled, flight-ready) 1 Professional 2.4GHz Co…" at bounding box center [431, 206] width 133 height 132
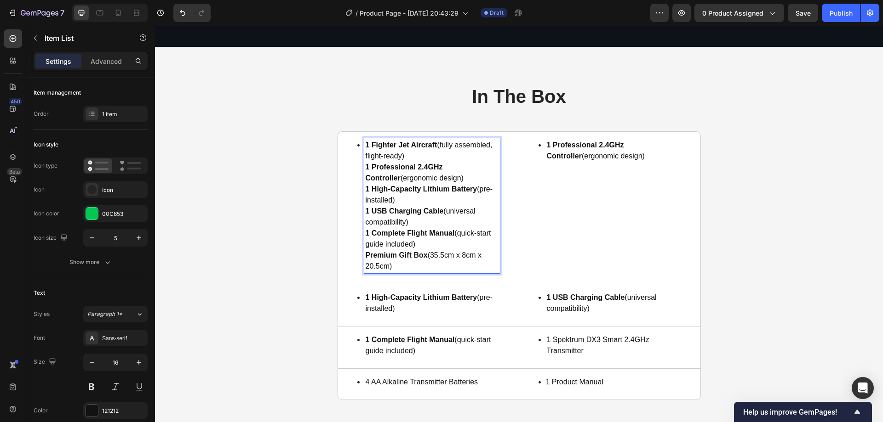
drag, startPoint x: 388, startPoint y: 266, endPoint x: 362, endPoint y: 255, distance: 28.4
click at [365, 255] on p "1 Fighter Jet Aircraft (fully assembled, flight-ready) 1 Professional 2.4GHz Co…" at bounding box center [431, 206] width 133 height 132
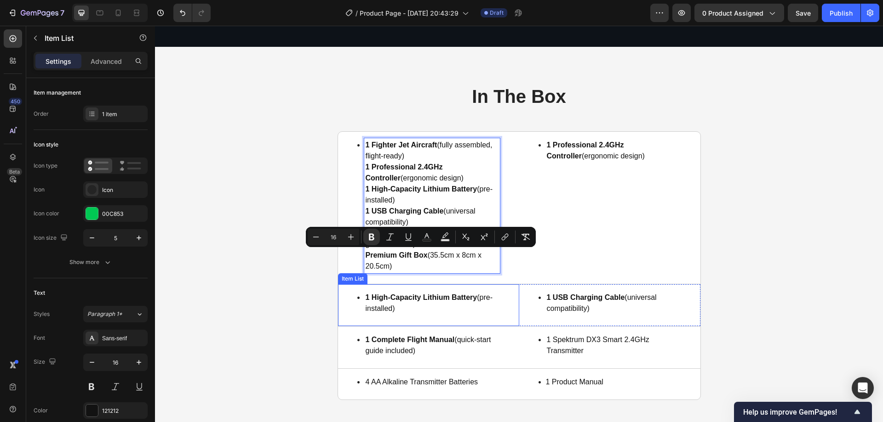
copy p "Premium Gift Box (35.5cm x 8cm x 20.5cm)"
click at [564, 342] on p "1 Spektrum DX3 Smart 2.4GHz Transmitter" at bounding box center [613, 346] width 133 height 22
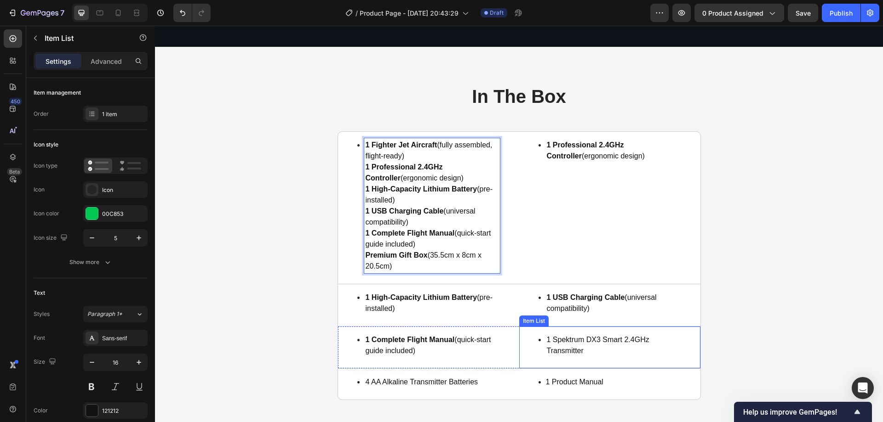
click at [562, 342] on p "1 Spektrum DX3 Smart 2.4GHz Transmitter" at bounding box center [613, 346] width 133 height 22
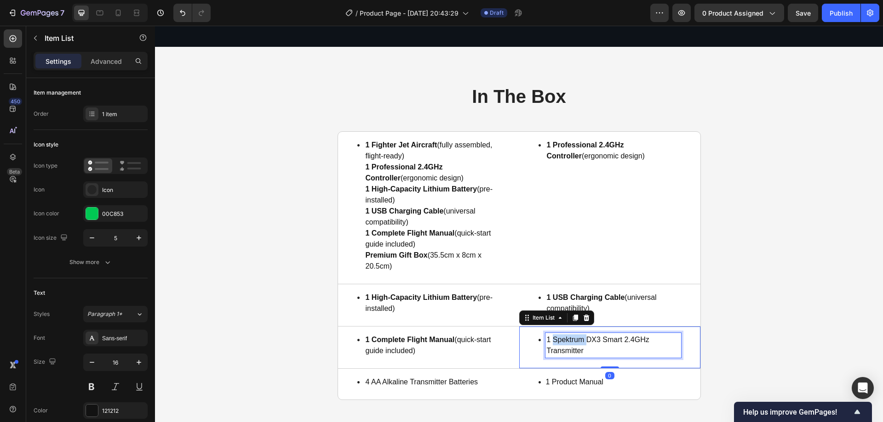
click at [562, 342] on p "1 Spektrum DX3 Smart 2.4GHz Transmitter" at bounding box center [613, 346] width 133 height 22
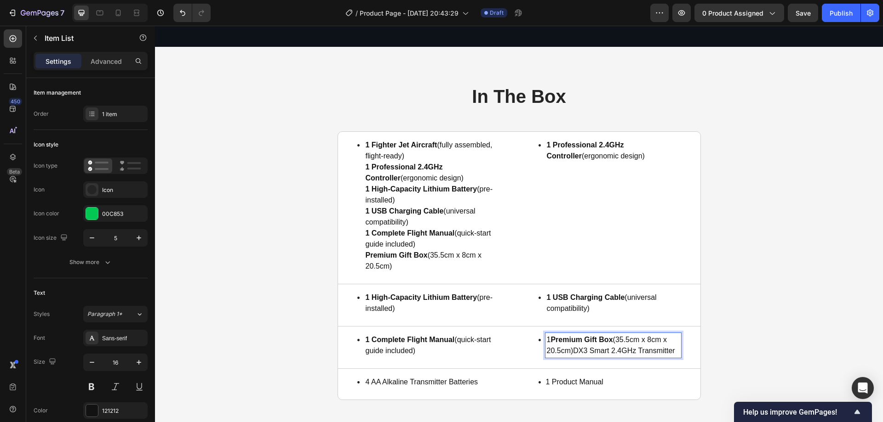
click at [575, 338] on strong "Premium Gift Box" at bounding box center [581, 340] width 62 height 8
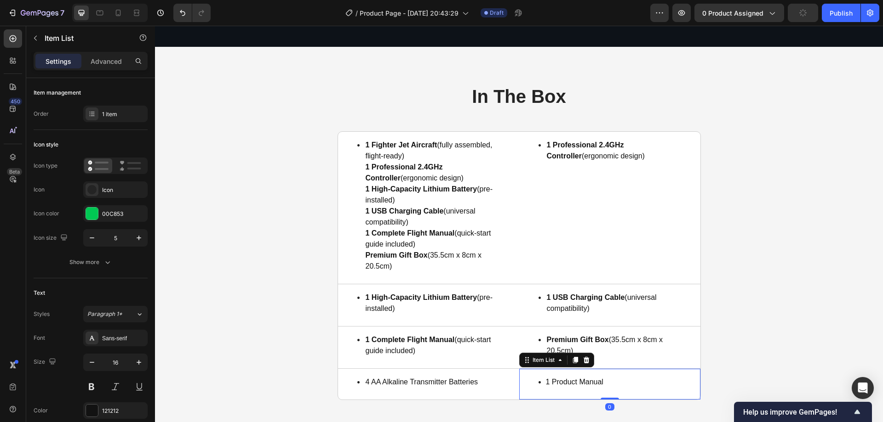
click at [526, 381] on div "1 Product Manual" at bounding box center [609, 384] width 181 height 31
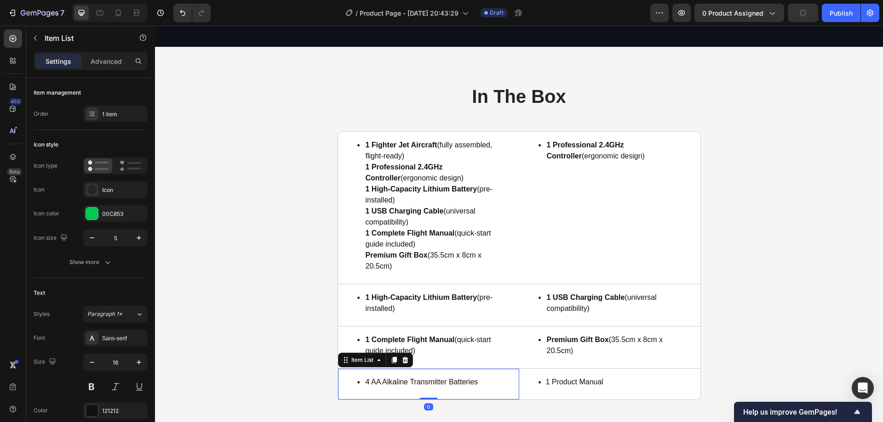
click at [493, 382] on div "4 AA Alkaline Transmitter Batteries" at bounding box center [428, 384] width 181 height 31
click at [338, 386] on div "4 AA Alkaline Transmitter Batteries" at bounding box center [428, 384] width 181 height 31
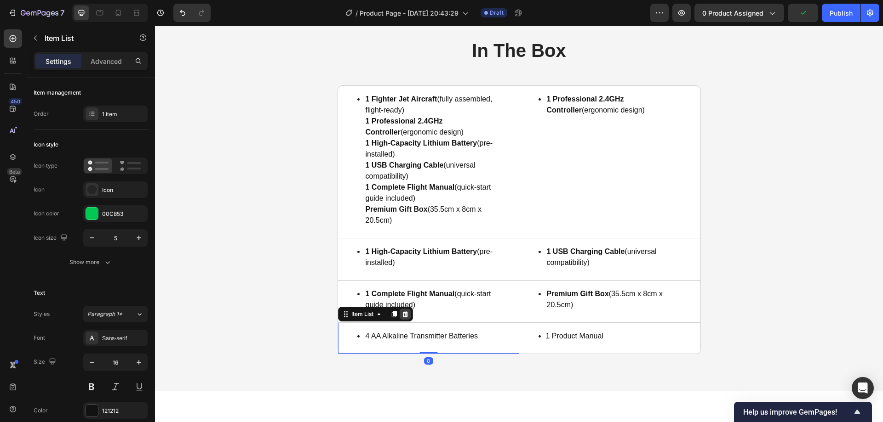
click at [402, 314] on icon at bounding box center [404, 314] width 7 height 7
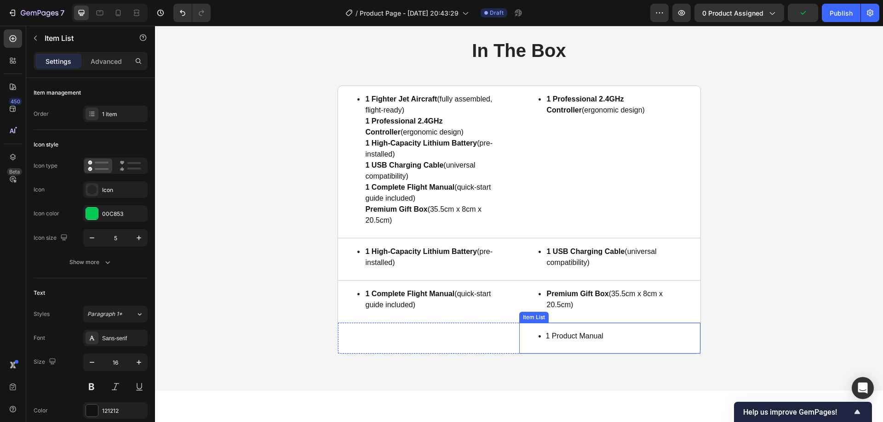
click at [565, 337] on p "1 Product Manual" at bounding box center [574, 336] width 57 height 11
click at [586, 313] on icon at bounding box center [585, 314] width 7 height 7
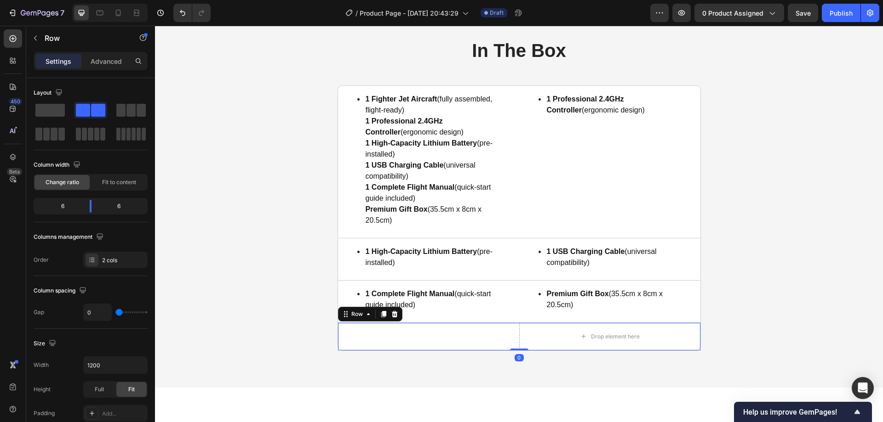
click at [415, 343] on div "Title Line" at bounding box center [428, 337] width 181 height 28
click at [392, 316] on icon at bounding box center [394, 314] width 6 height 6
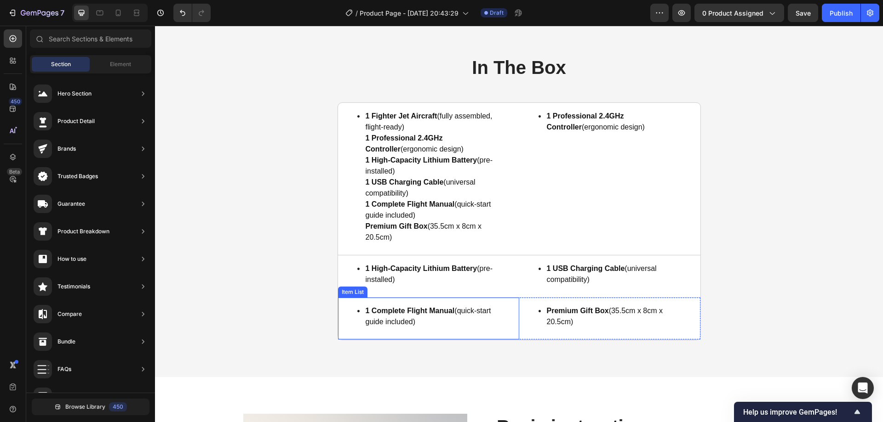
scroll to position [2207, 0]
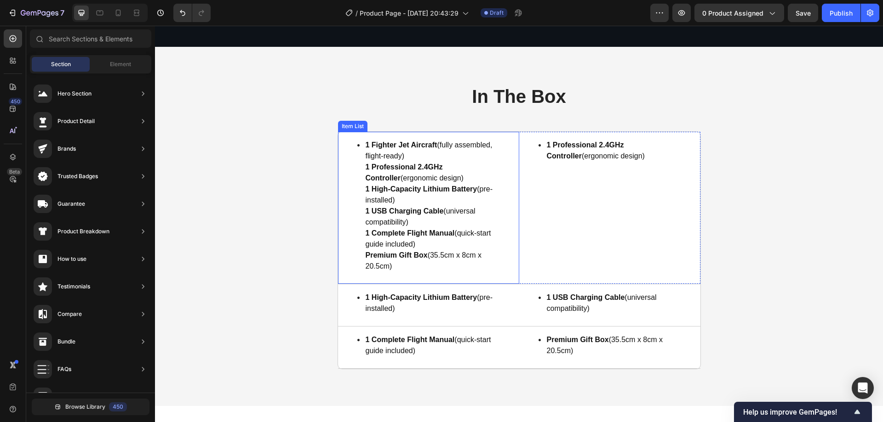
click at [424, 257] on p "1 Fighter Jet Aircraft (fully assembled, flight-ready) 1 Professional 2.4GHz Co…" at bounding box center [431, 206] width 133 height 132
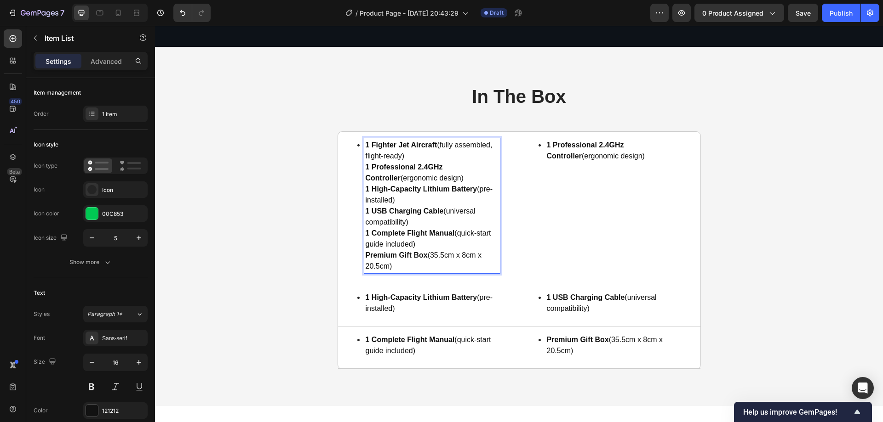
drag, startPoint x: 396, startPoint y: 266, endPoint x: 361, endPoint y: 164, distance: 107.4
click at [364, 164] on div "1 Fighter Jet Aircraft (fully assembled, flight-ready) 1 Professional 2.4GHz Co…" at bounding box center [432, 205] width 136 height 135
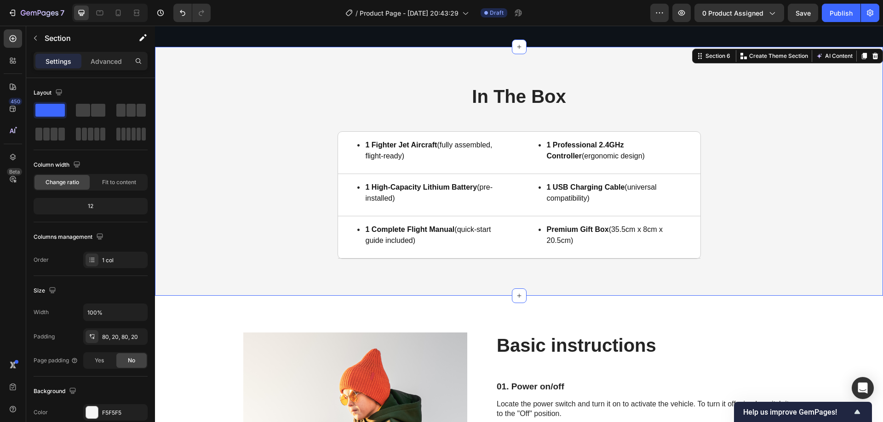
click at [805, 146] on div "In The Box Heading 1 Fighter Jet Aircraft (fully assembled, flight-ready) Item …" at bounding box center [518, 172] width 709 height 176
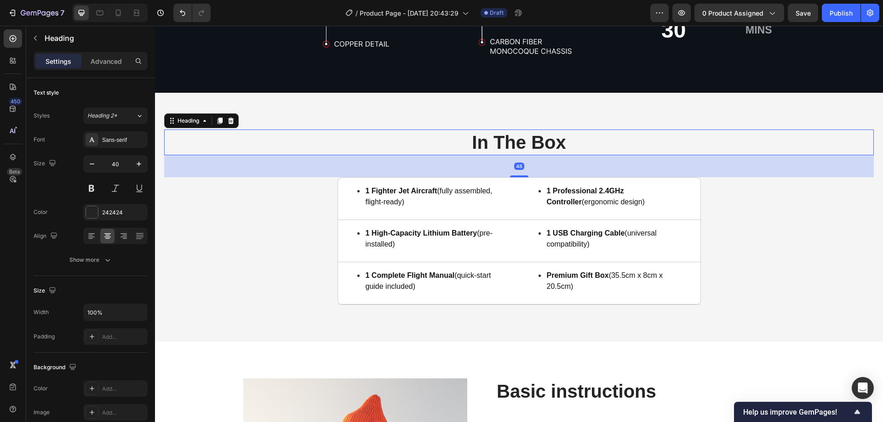
click at [557, 146] on h2 "In The Box" at bounding box center [518, 143] width 709 height 26
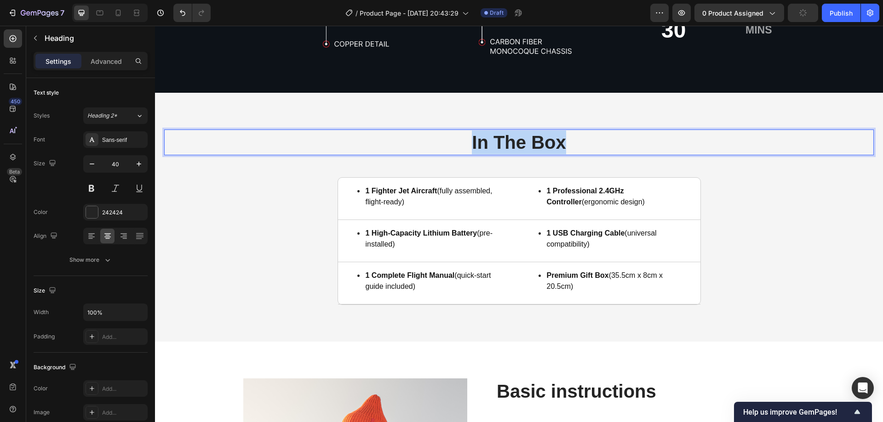
click at [557, 146] on p "In The Box" at bounding box center [518, 143] width 707 height 24
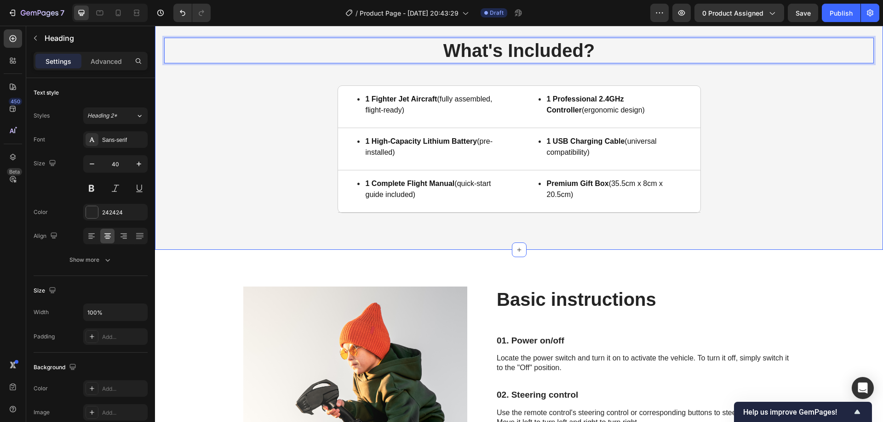
click at [290, 183] on div "What's Included? Heading 48 1 Fighter Jet Aircraft (fully assembled, flight-rea…" at bounding box center [518, 126] width 709 height 176
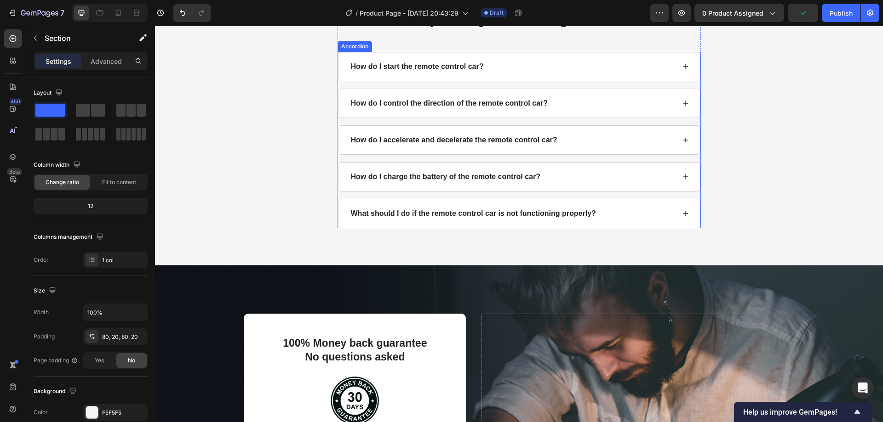
scroll to position [2988, 0]
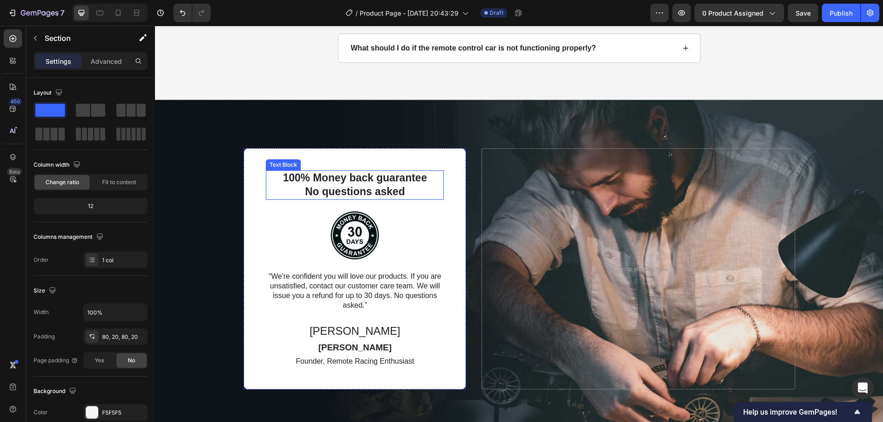
click at [364, 191] on p "100% Money back guarantee No questions asked" at bounding box center [355, 185] width 176 height 28
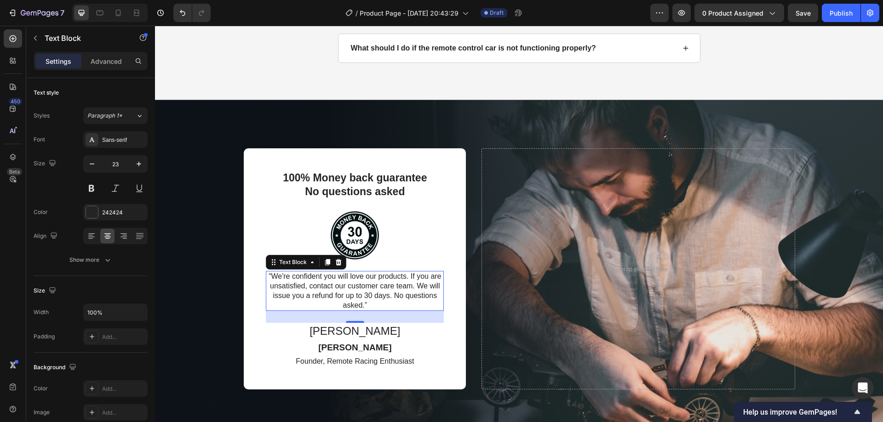
click at [379, 279] on p "“We're confident you will love our products. If you are unsatisfied, contact ou…" at bounding box center [355, 291] width 176 height 38
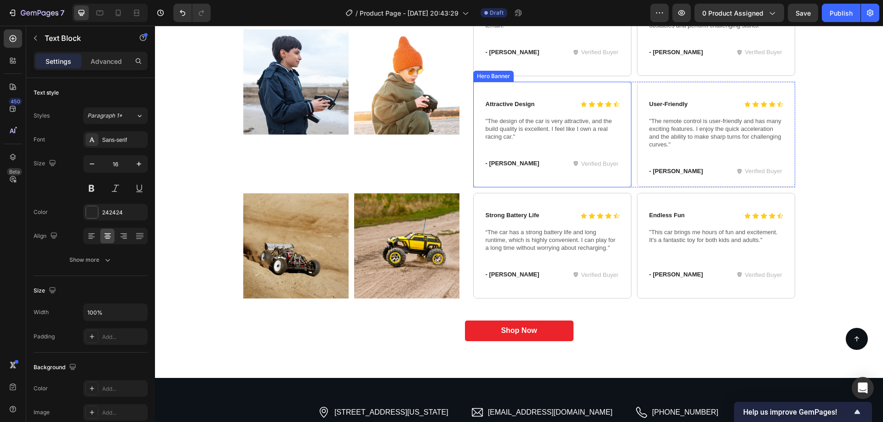
scroll to position [3749, 0]
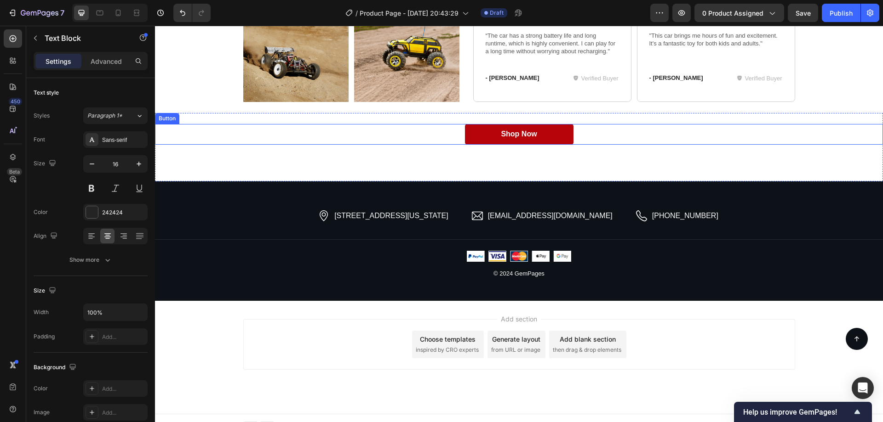
click at [556, 139] on link "Shop Now" at bounding box center [519, 134] width 108 height 21
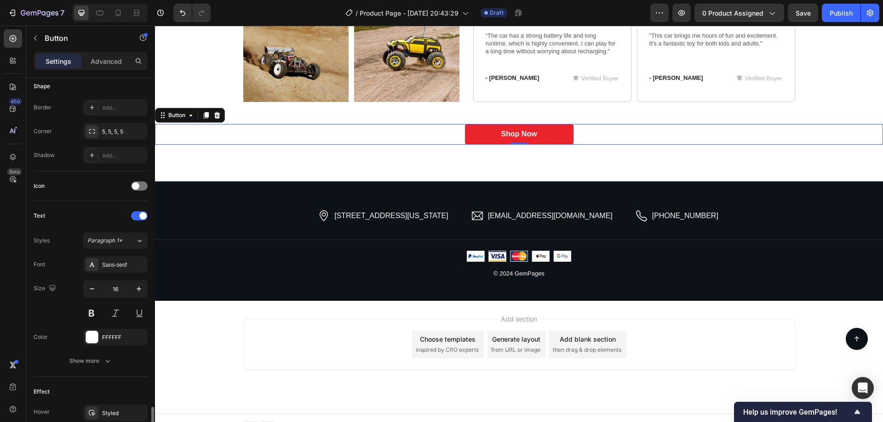
scroll to position [337, 0]
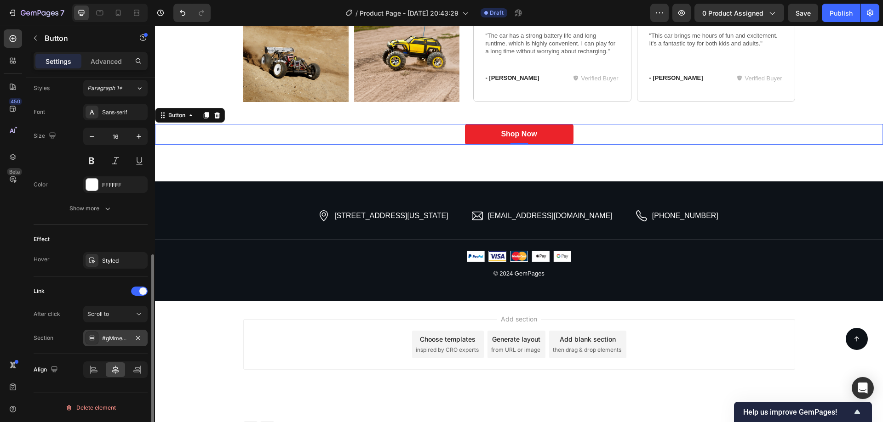
click at [118, 340] on div "#gMmeYcg-qt" at bounding box center [115, 339] width 27 height 8
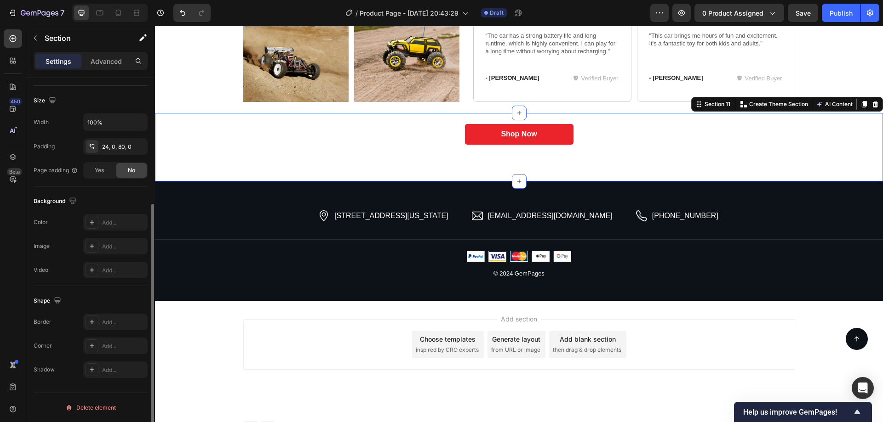
click at [533, 113] on div "Icon Icon Icon Icon Icon Icon List Outstanding Performance Text Block Row "This…" at bounding box center [519, 147] width 728 height 68
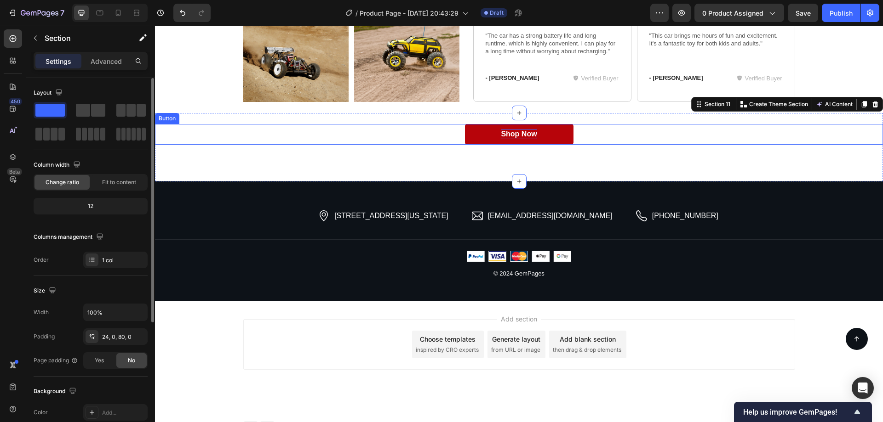
click at [513, 131] on div "Shop Now" at bounding box center [519, 135] width 36 height 10
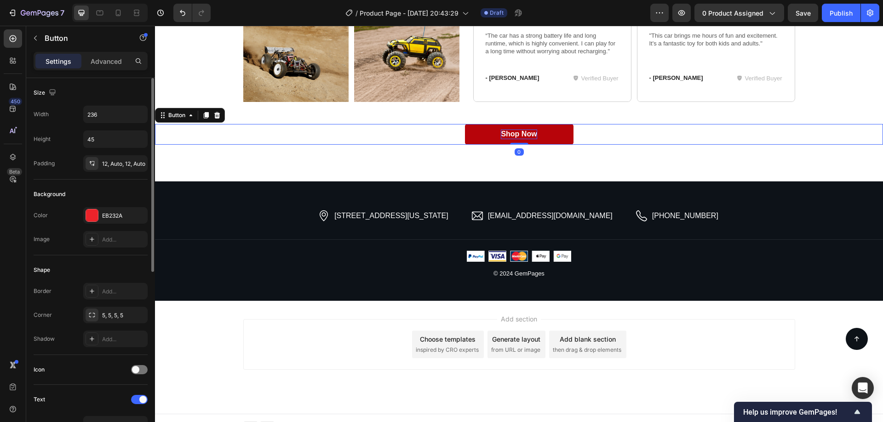
click at [513, 131] on div "Shop Now" at bounding box center [519, 135] width 36 height 10
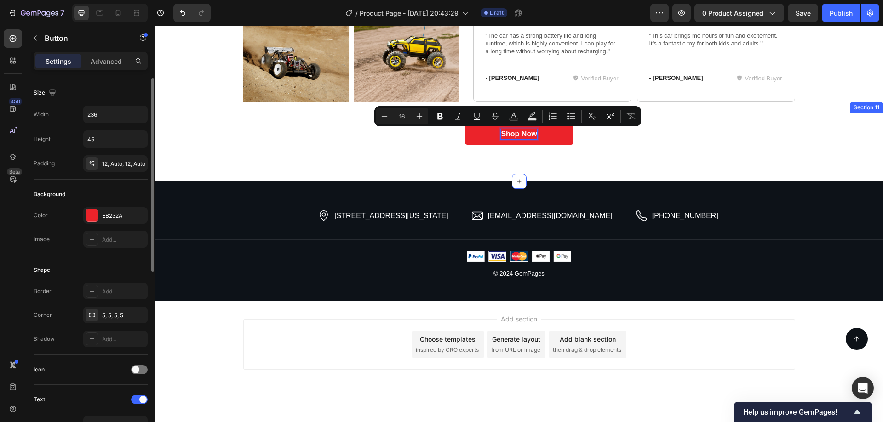
click at [391, 179] on div "Icon Icon Icon Icon Icon Icon List Outstanding Performance Text Block Row "This…" at bounding box center [519, 147] width 728 height 68
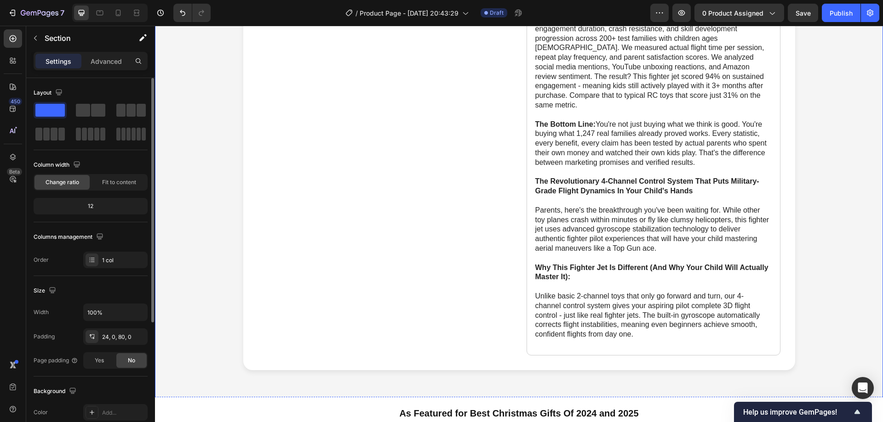
scroll to position [690, 0]
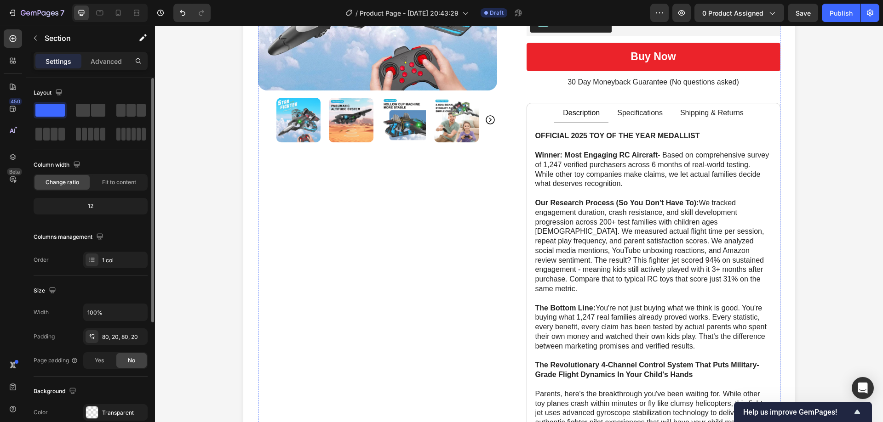
scroll to position [276, 0]
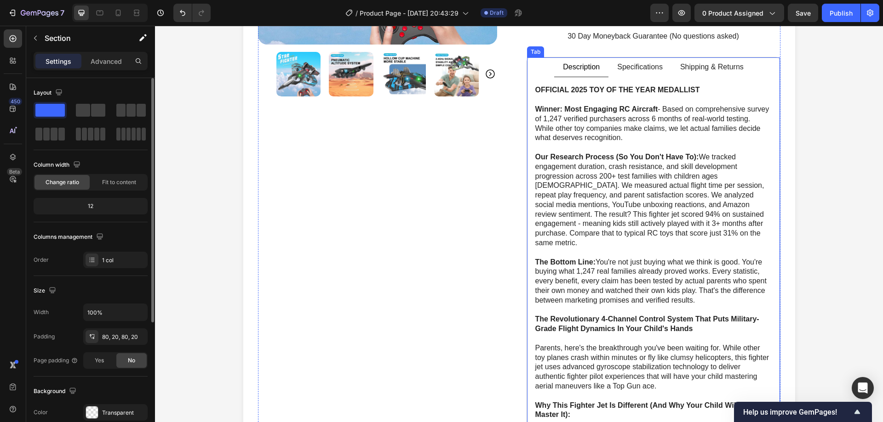
click at [639, 72] on div "Specifications" at bounding box center [640, 67] width 48 height 12
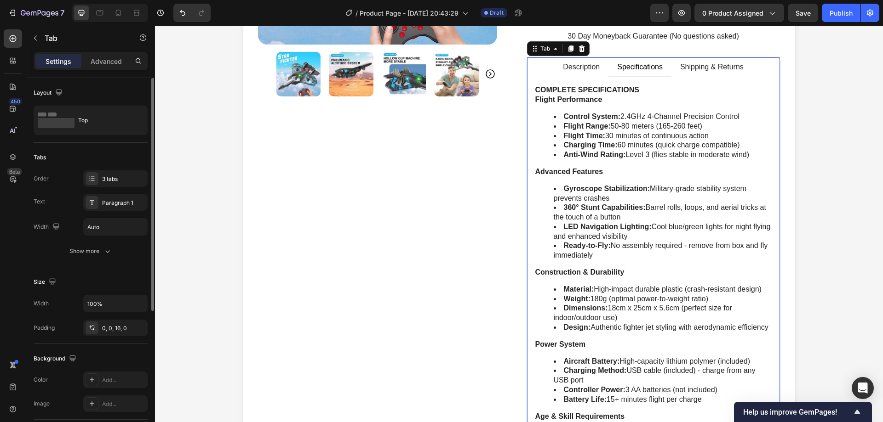
click at [717, 70] on p "Shipping & Returns" at bounding box center [711, 68] width 63 height 10
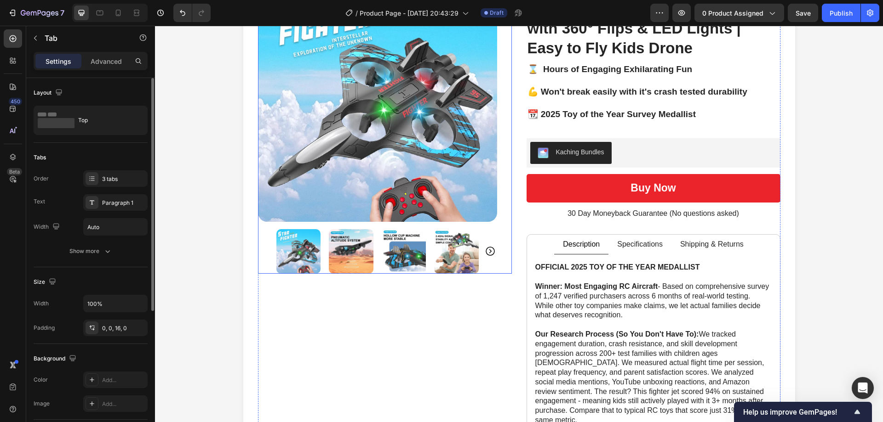
scroll to position [0, 0]
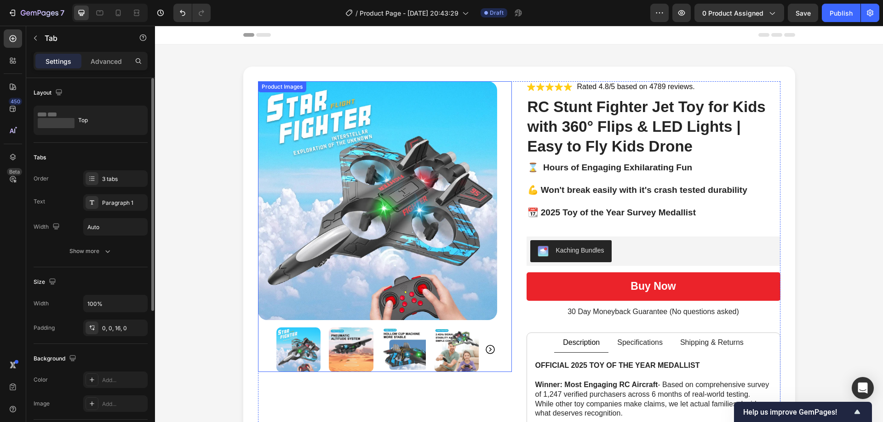
click at [325, 346] on div at bounding box center [377, 350] width 202 height 45
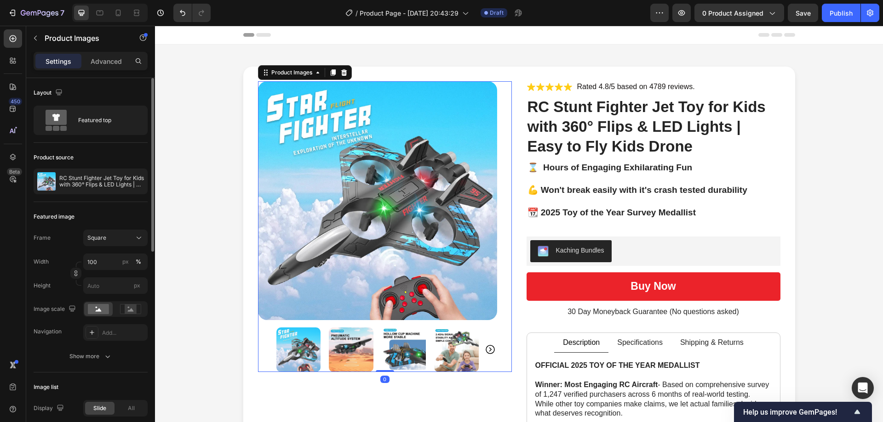
click at [342, 345] on img at bounding box center [351, 350] width 45 height 45
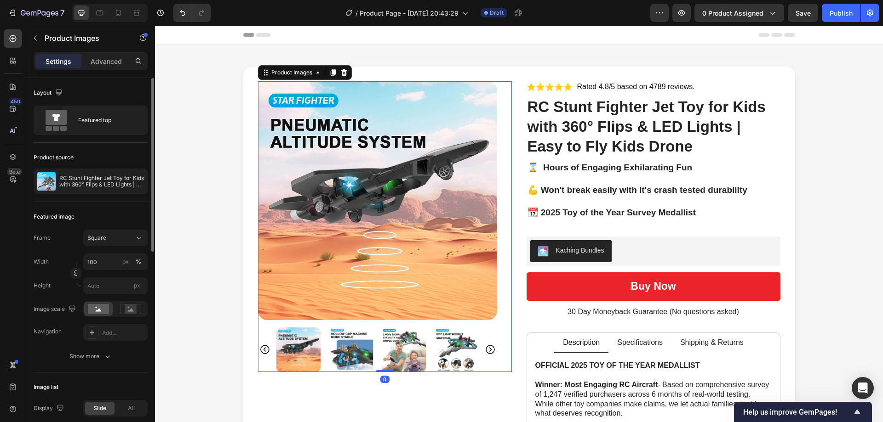
click at [368, 348] on img at bounding box center [351, 350] width 45 height 45
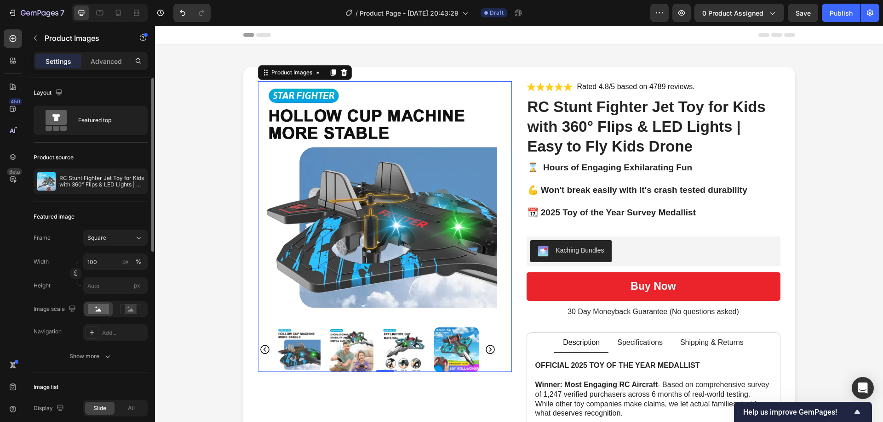
click at [377, 349] on div at bounding box center [377, 350] width 202 height 45
click at [402, 348] on img at bounding box center [404, 350] width 45 height 45
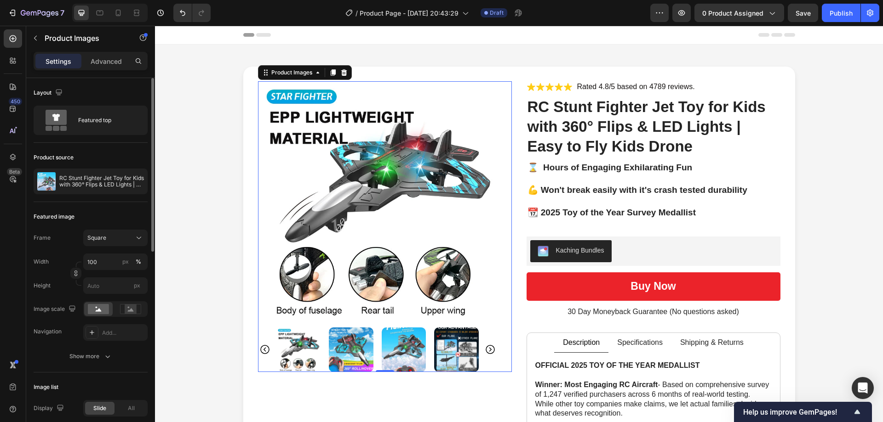
click at [359, 345] on img at bounding box center [351, 350] width 45 height 45
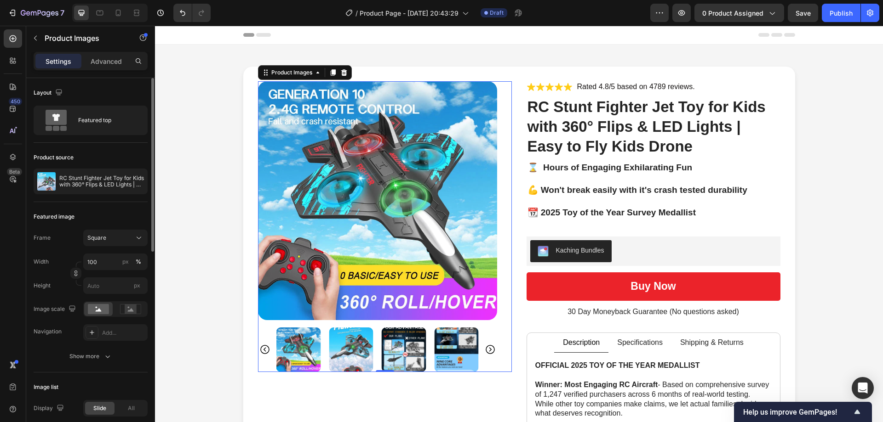
click at [359, 345] on img at bounding box center [351, 350] width 45 height 45
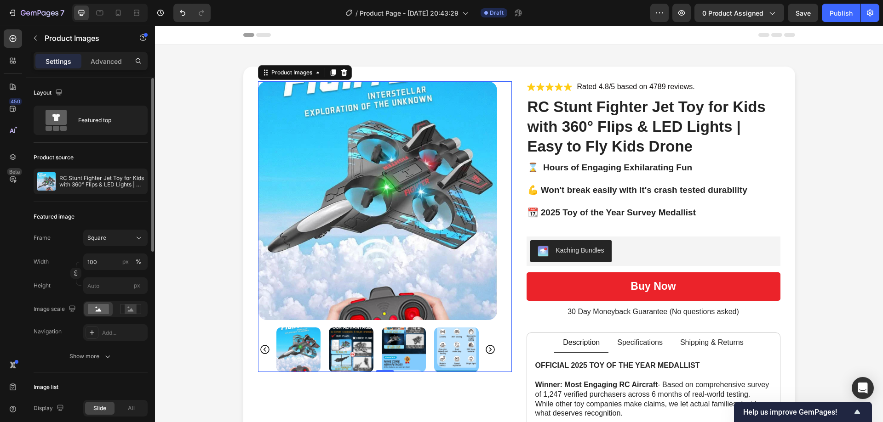
click at [359, 345] on img at bounding box center [351, 350] width 45 height 45
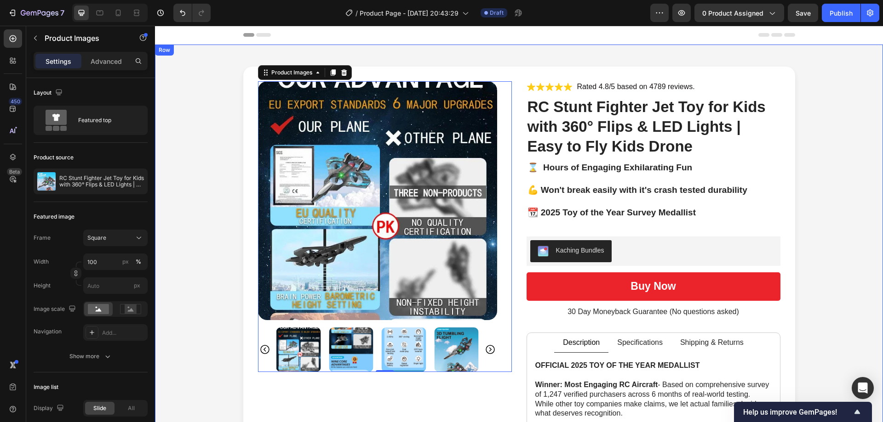
click at [207, 245] on div "Product Images 0 Icon Icon Icon Icon Icon Icon List Rated 4.8/5 based on 4789 r…" at bounding box center [518, 426] width 709 height 718
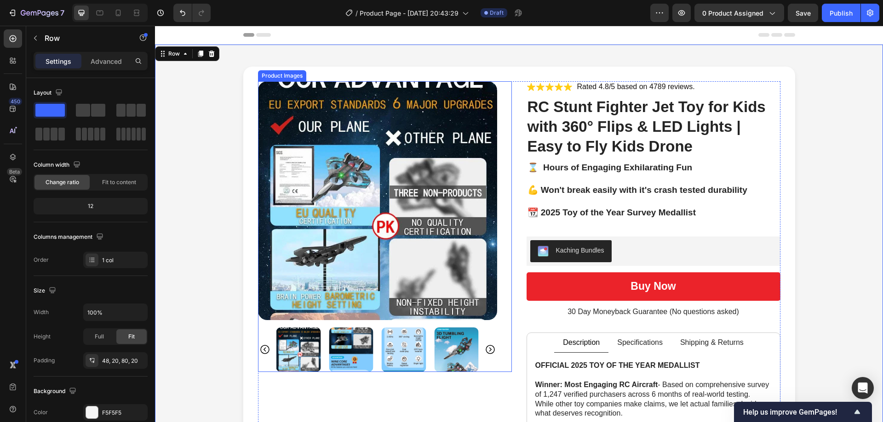
click at [354, 349] on img at bounding box center [351, 350] width 45 height 45
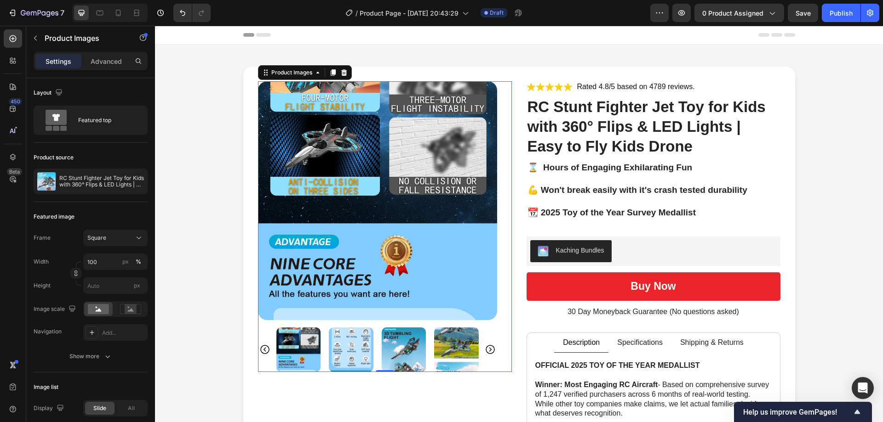
click at [348, 352] on img at bounding box center [351, 350] width 45 height 45
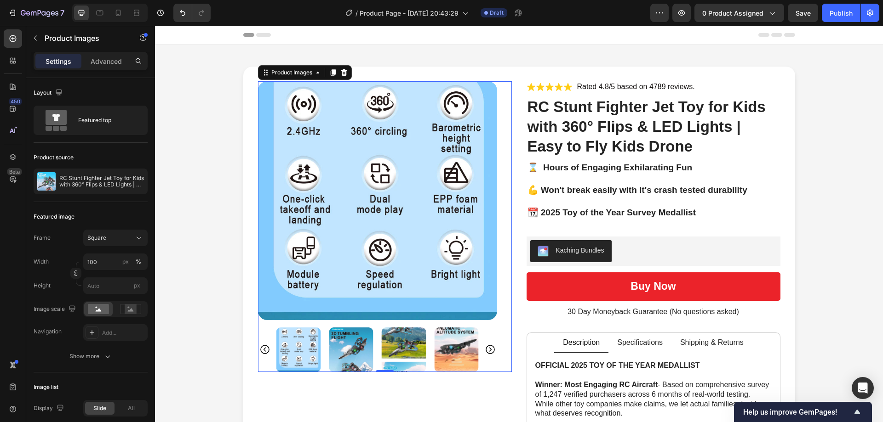
click at [350, 345] on img at bounding box center [351, 350] width 45 height 45
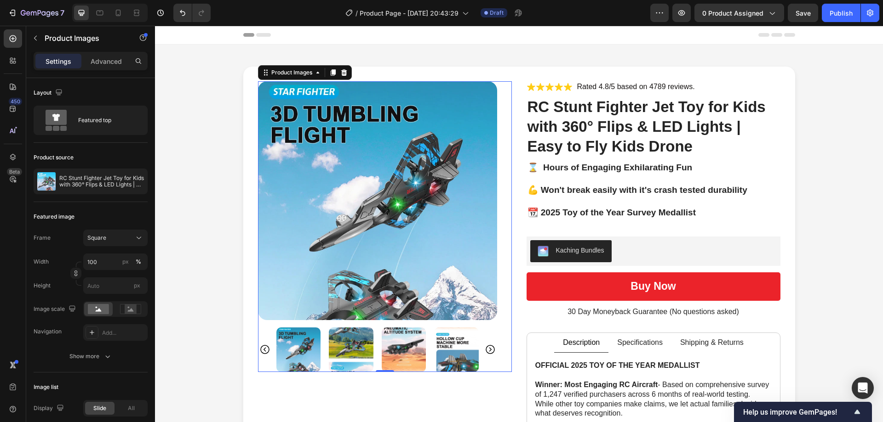
click at [350, 345] on img at bounding box center [351, 350] width 45 height 45
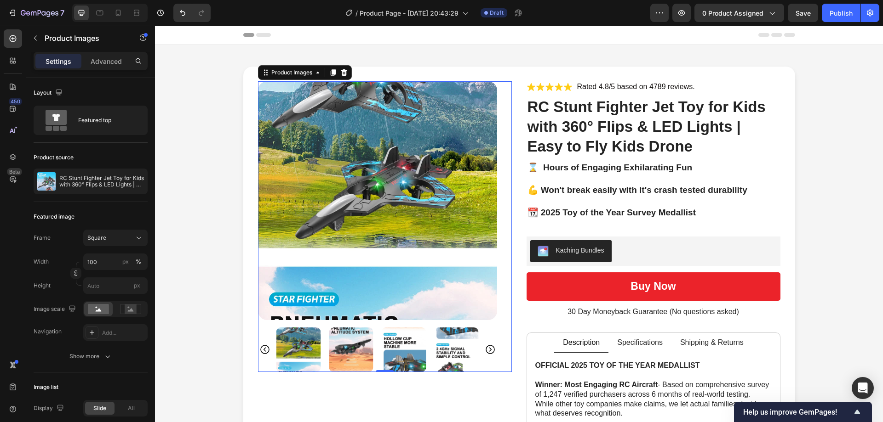
click at [350, 345] on img at bounding box center [351, 350] width 45 height 45
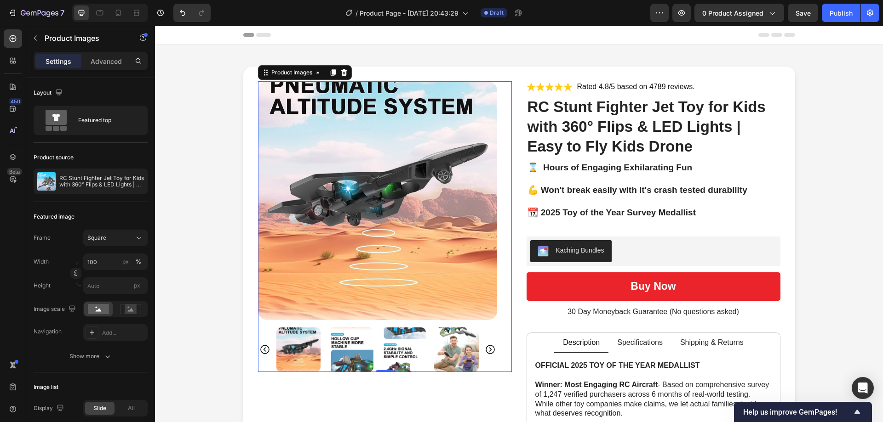
click at [299, 350] on img at bounding box center [298, 350] width 45 height 45
click at [397, 343] on img at bounding box center [404, 350] width 45 height 45
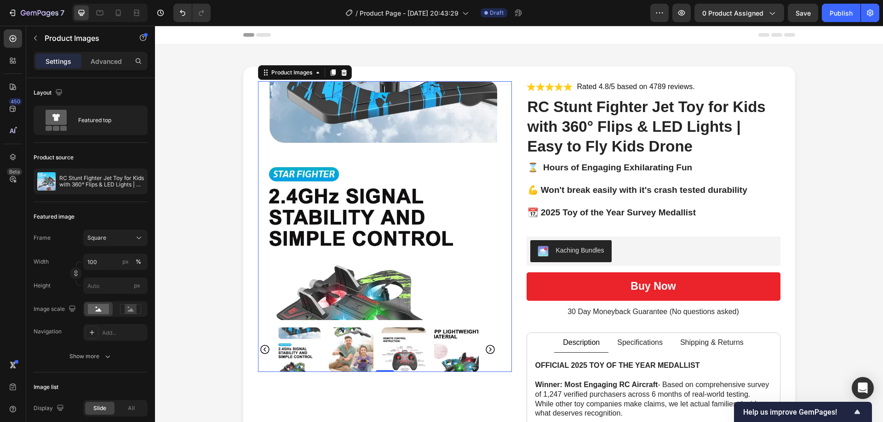
click at [404, 347] on img at bounding box center [404, 350] width 45 height 45
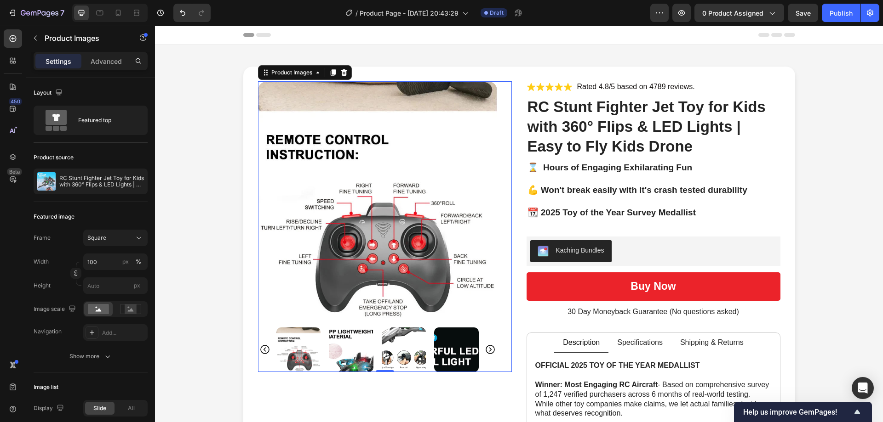
click at [407, 346] on img at bounding box center [404, 350] width 45 height 45
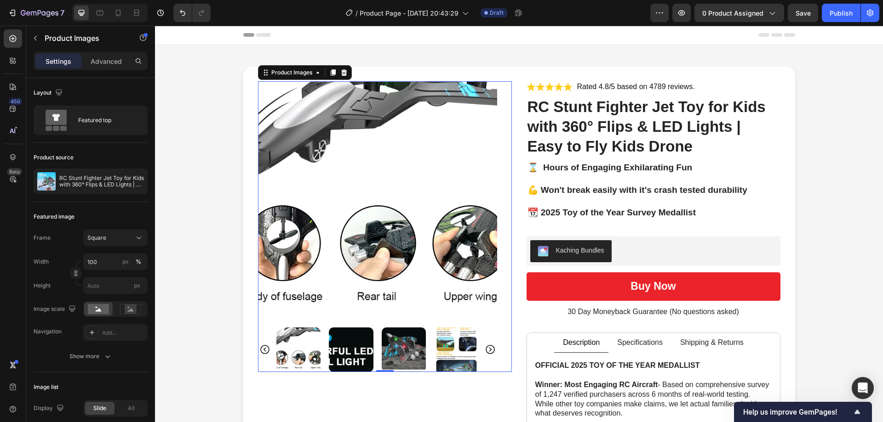
click at [439, 354] on img at bounding box center [456, 350] width 45 height 45
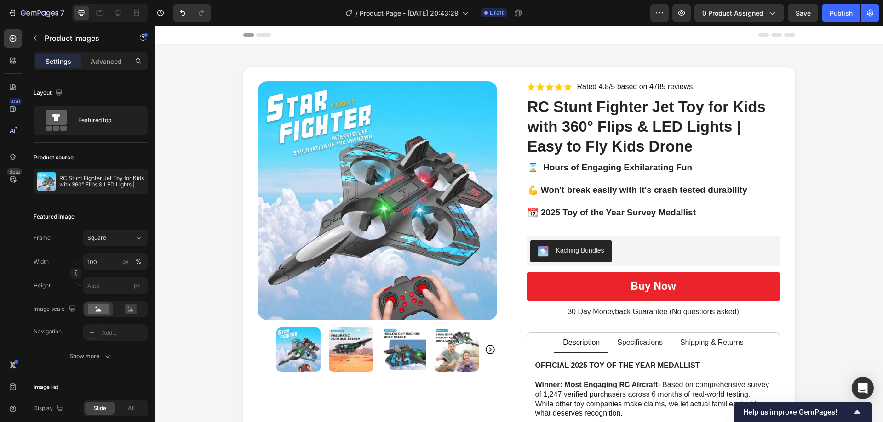
click at [342, 347] on img at bounding box center [351, 350] width 45 height 45
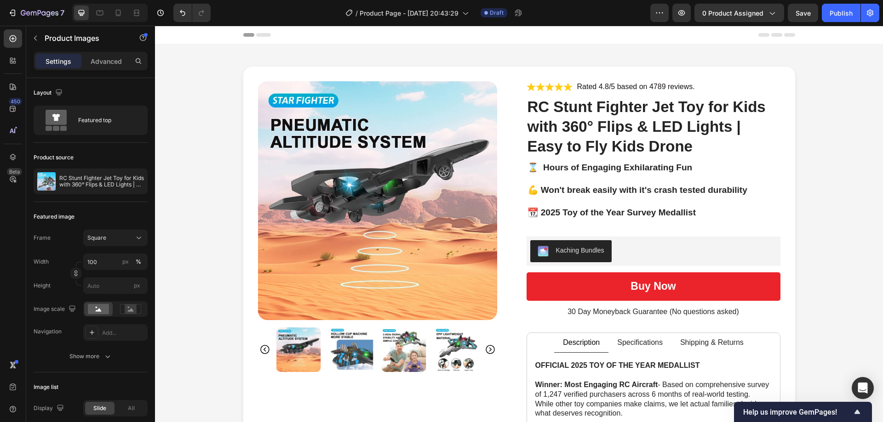
click at [385, 350] on img at bounding box center [404, 350] width 45 height 45
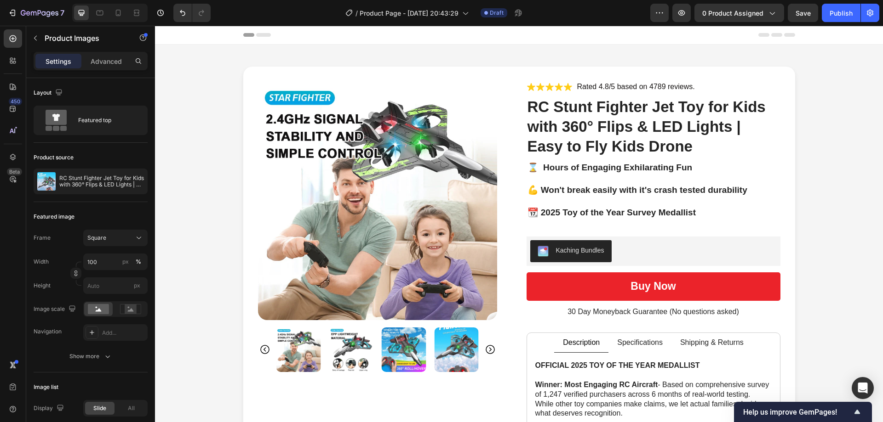
click at [399, 348] on img at bounding box center [404, 350] width 45 height 45
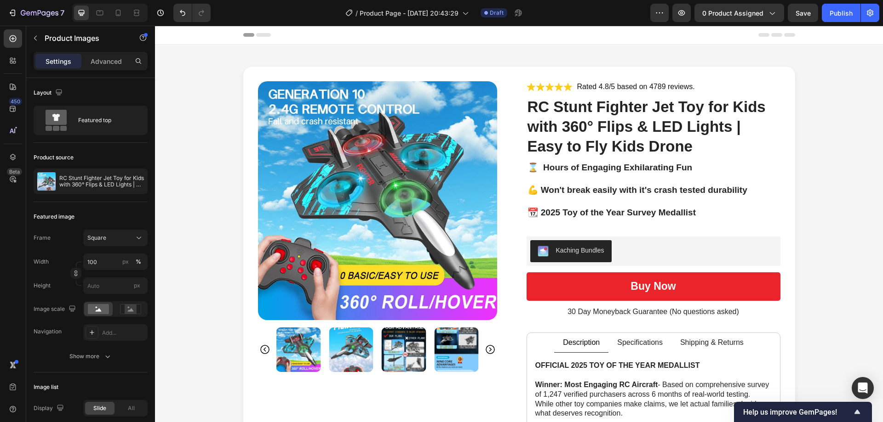
click at [403, 348] on img at bounding box center [404, 350] width 44 height 45
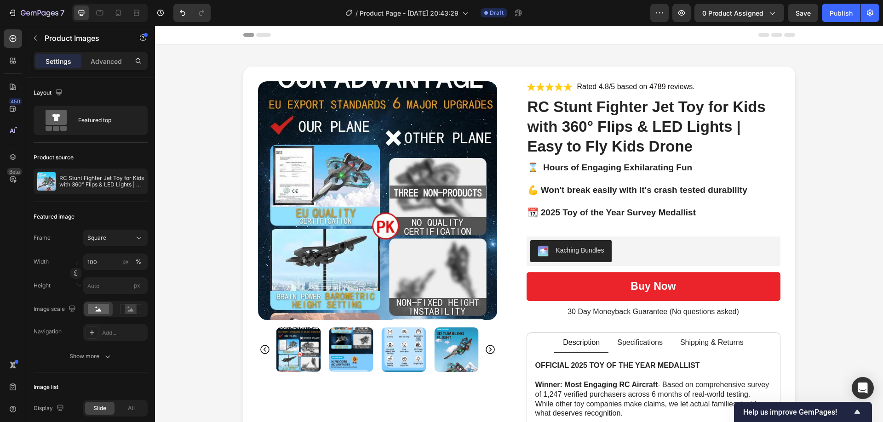
click at [393, 343] on img at bounding box center [404, 350] width 45 height 45
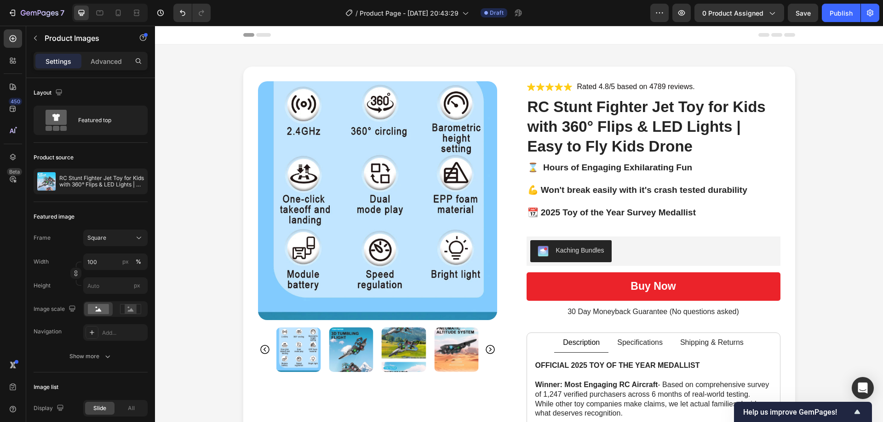
click at [393, 343] on img at bounding box center [404, 350] width 45 height 45
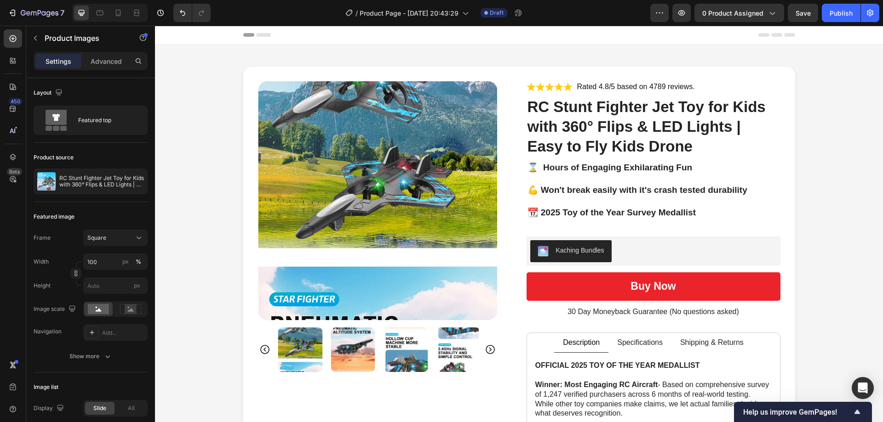
click at [393, 343] on img at bounding box center [405, 350] width 45 height 45
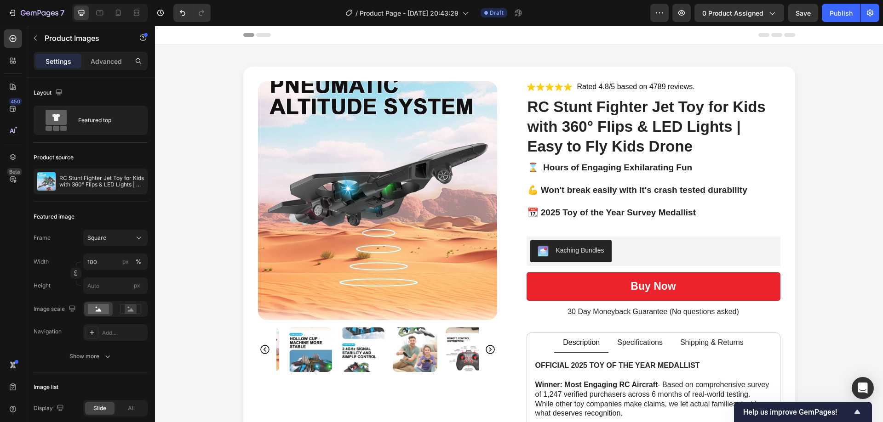
click at [393, 343] on img at bounding box center [415, 350] width 45 height 45
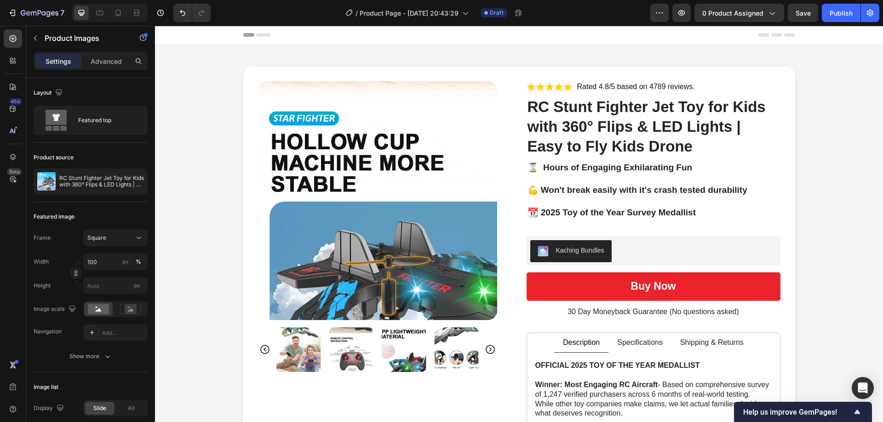
click at [393, 343] on img at bounding box center [404, 350] width 45 height 45
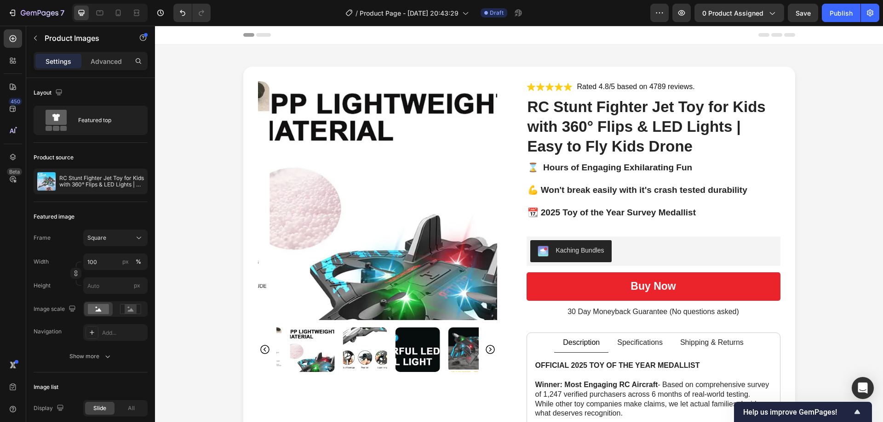
click at [395, 343] on img at bounding box center [417, 350] width 45 height 45
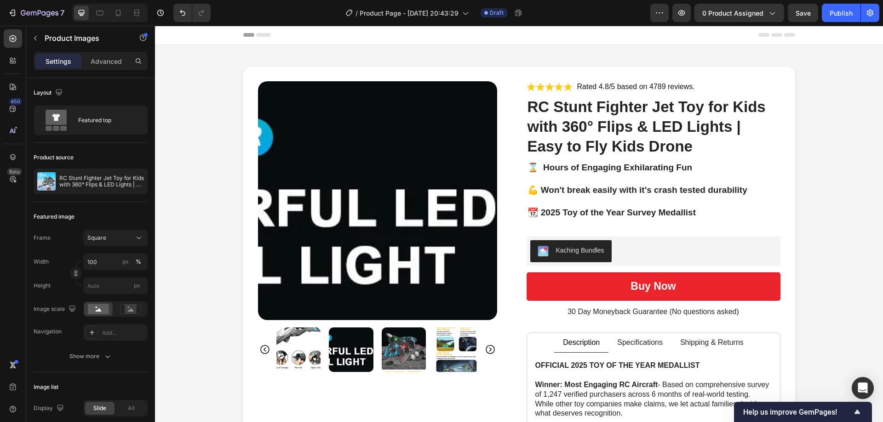
click at [393, 343] on img at bounding box center [404, 350] width 45 height 45
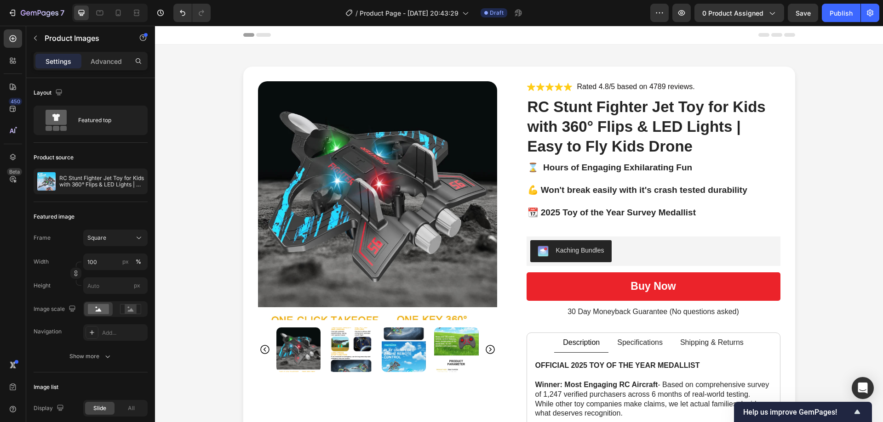
click at [348, 352] on img at bounding box center [351, 350] width 45 height 45
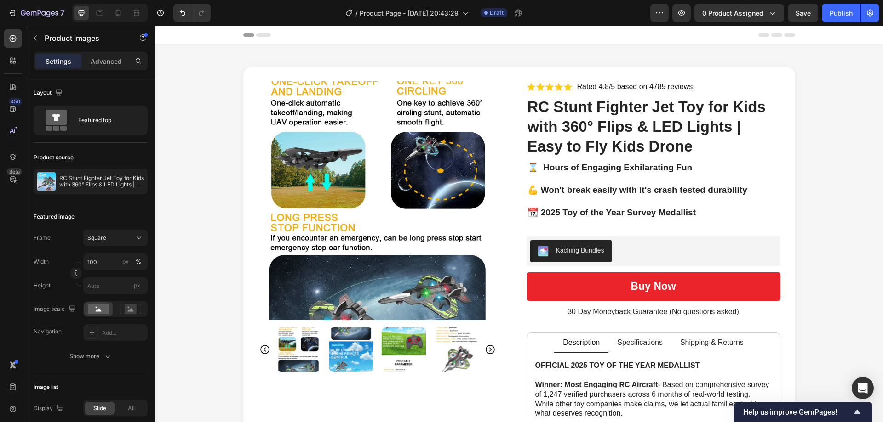
click at [348, 352] on img at bounding box center [351, 350] width 45 height 45
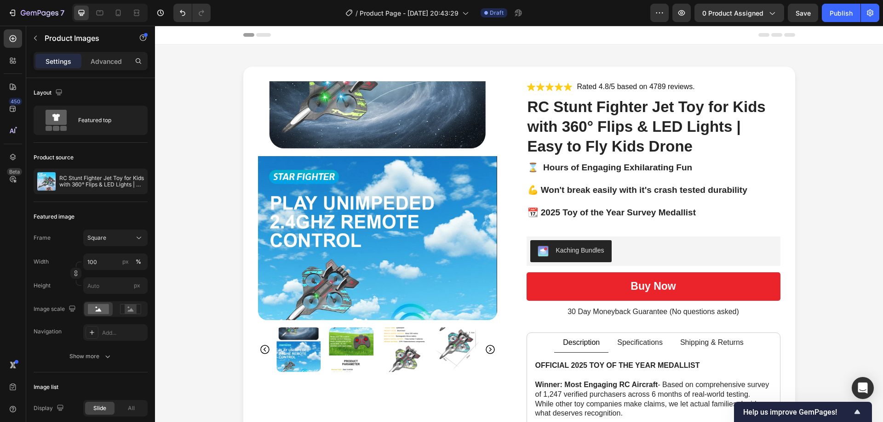
click at [348, 352] on img at bounding box center [351, 350] width 45 height 45
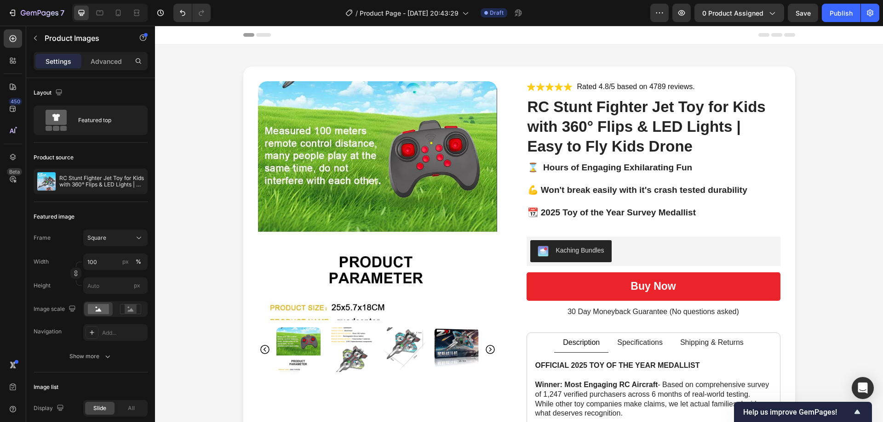
click at [348, 352] on img at bounding box center [351, 350] width 45 height 45
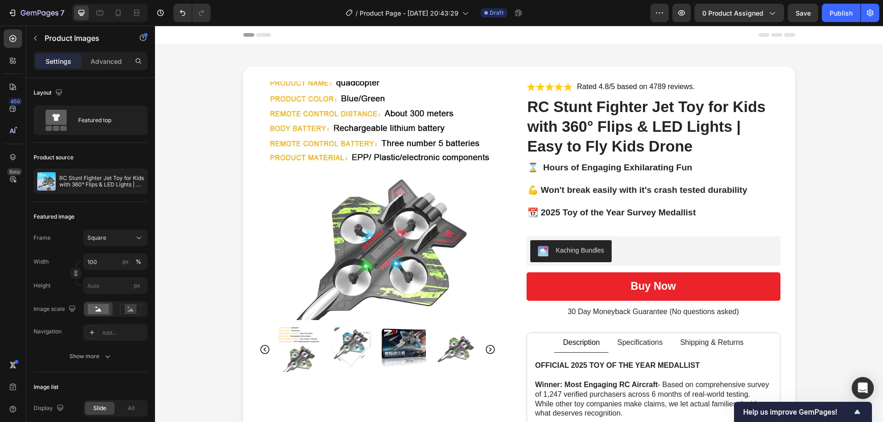
click at [286, 352] on img at bounding box center [298, 350] width 45 height 45
click at [260, 348] on icon "Carousel Back Arrow" at bounding box center [264, 349] width 11 height 11
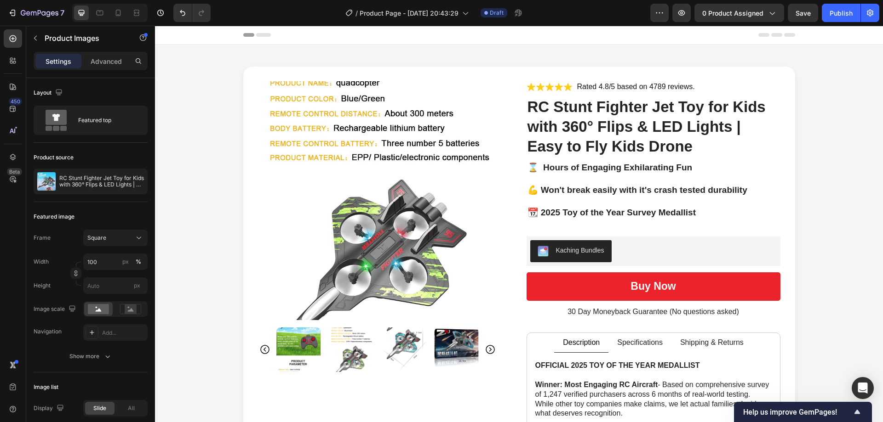
click at [311, 344] on img at bounding box center [298, 350] width 45 height 45
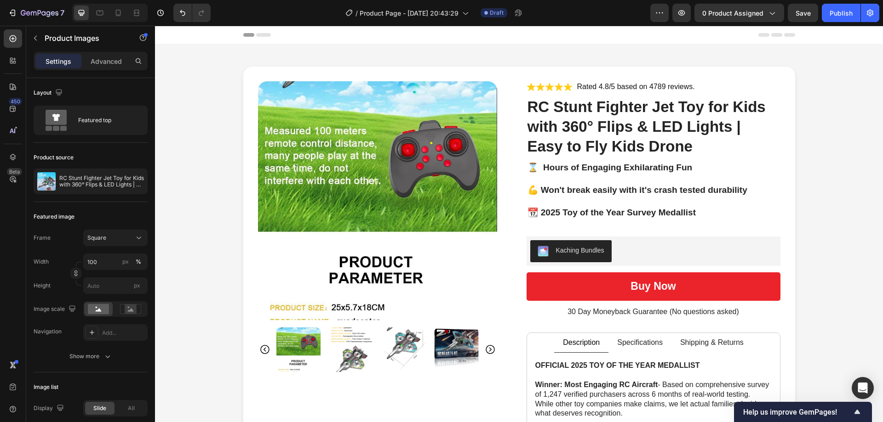
click at [356, 346] on img at bounding box center [351, 350] width 45 height 45
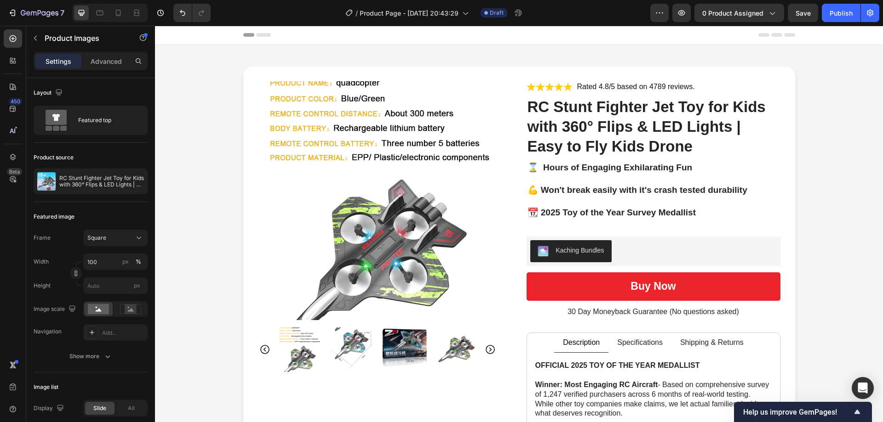
click at [358, 345] on img at bounding box center [352, 350] width 45 height 45
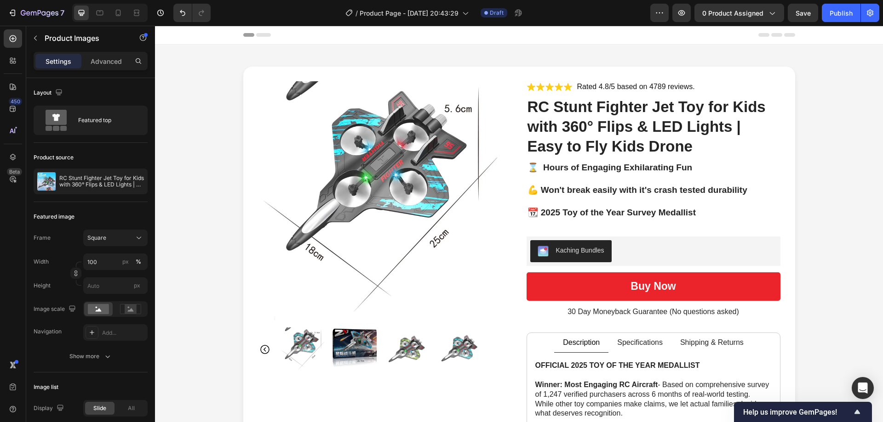
click at [358, 345] on img at bounding box center [354, 350] width 45 height 45
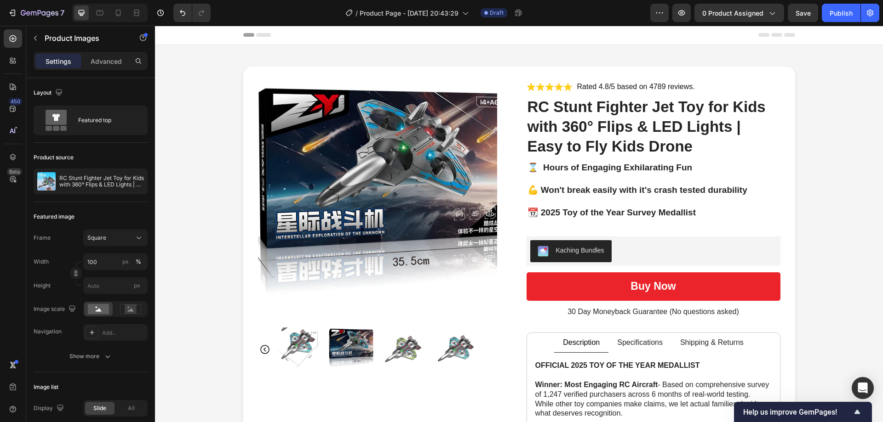
click at [395, 345] on img at bounding box center [404, 350] width 45 height 45
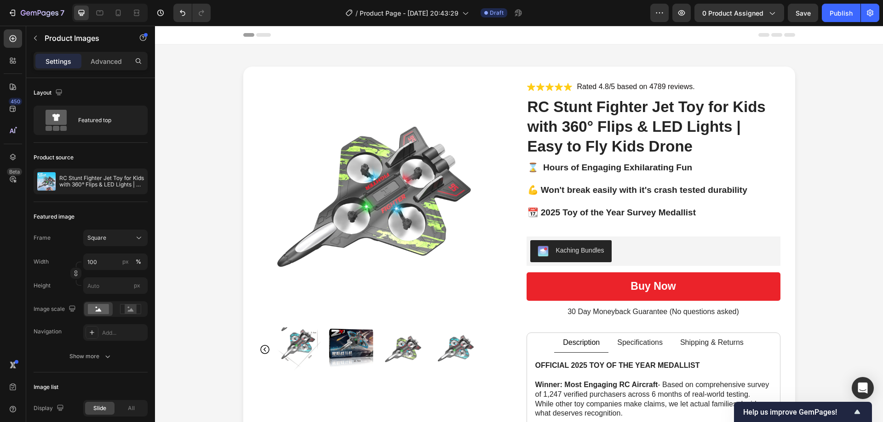
click at [414, 343] on img at bounding box center [404, 350] width 45 height 45
click at [453, 350] on img at bounding box center [456, 350] width 45 height 45
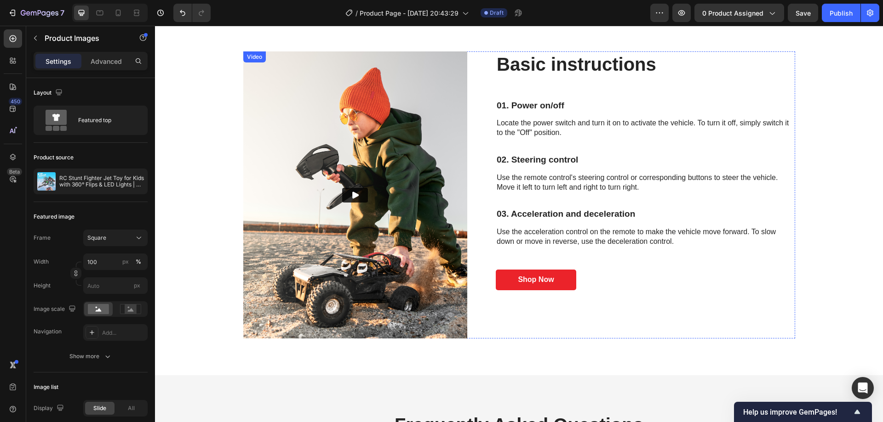
scroll to position [2390, 0]
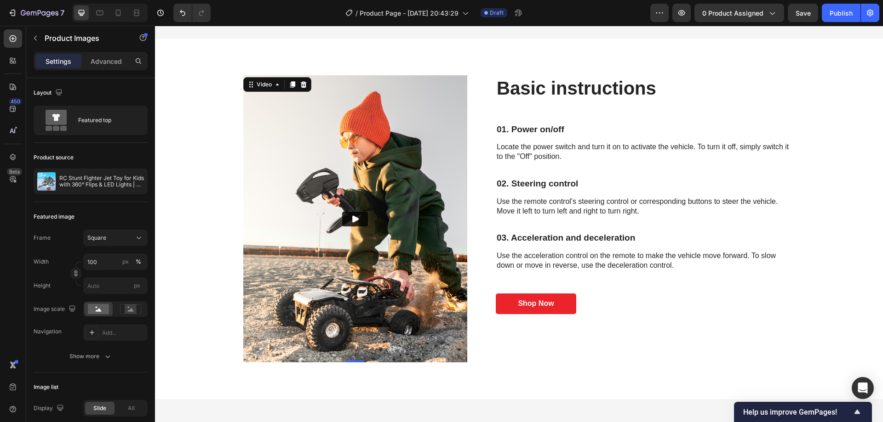
click at [370, 222] on img at bounding box center [355, 219] width 224 height 288
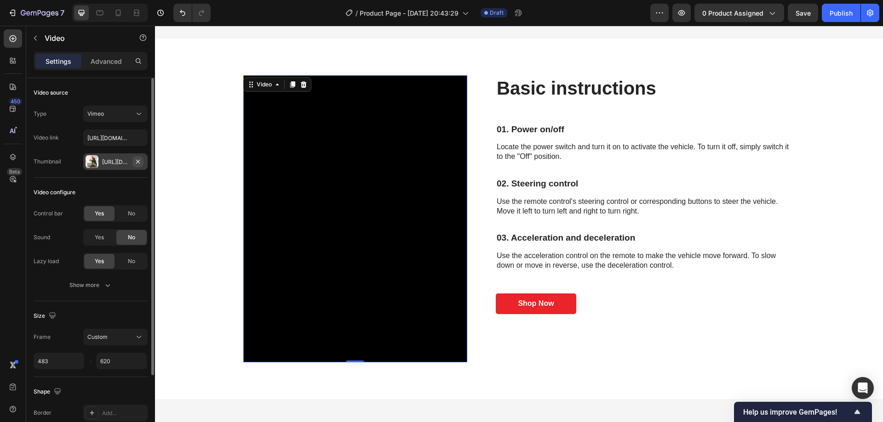
click at [136, 161] on icon "button" at bounding box center [137, 161] width 7 height 7
click at [130, 120] on button "Vimeo" at bounding box center [115, 114] width 64 height 17
click at [53, 126] on div "Type Vimeo Video link https://vimeo.com/347119375 Thumbnail Add..." at bounding box center [91, 138] width 114 height 64
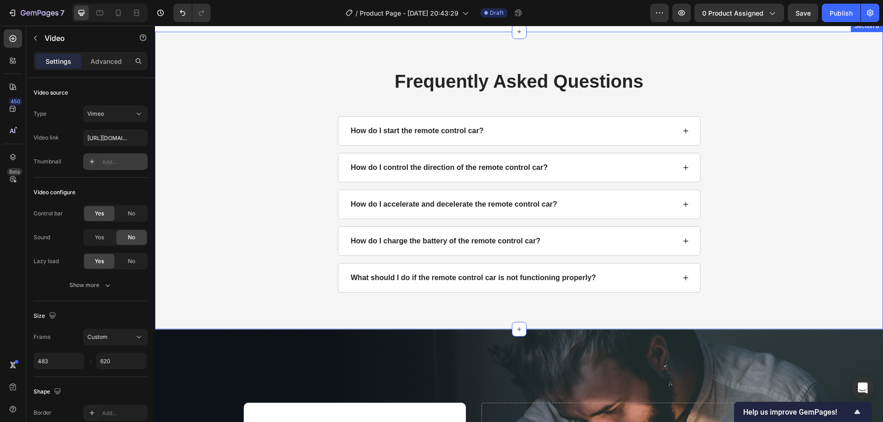
click at [300, 176] on div "Frequently Asked Questions Heading How do I start the remote control car? How d…" at bounding box center [518, 180] width 709 height 224
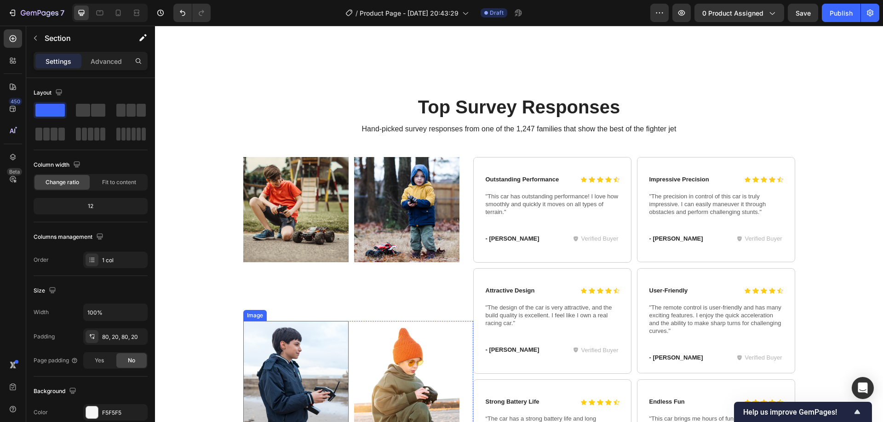
scroll to position [3356, 0]
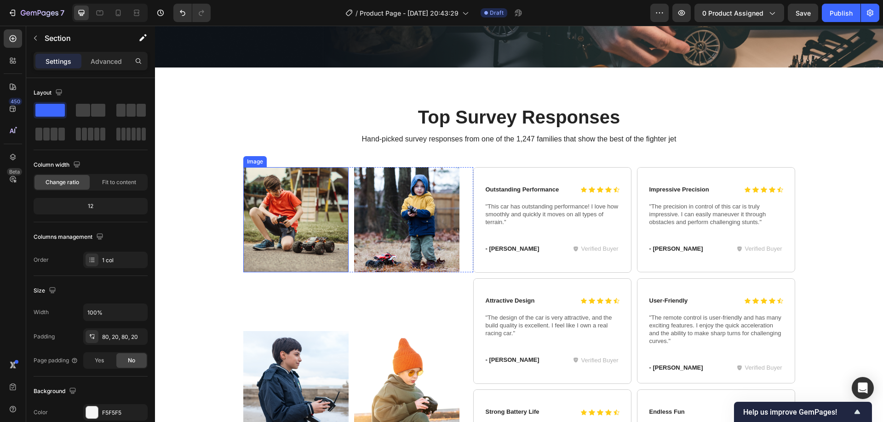
click at [283, 217] on img at bounding box center [295, 219] width 105 height 105
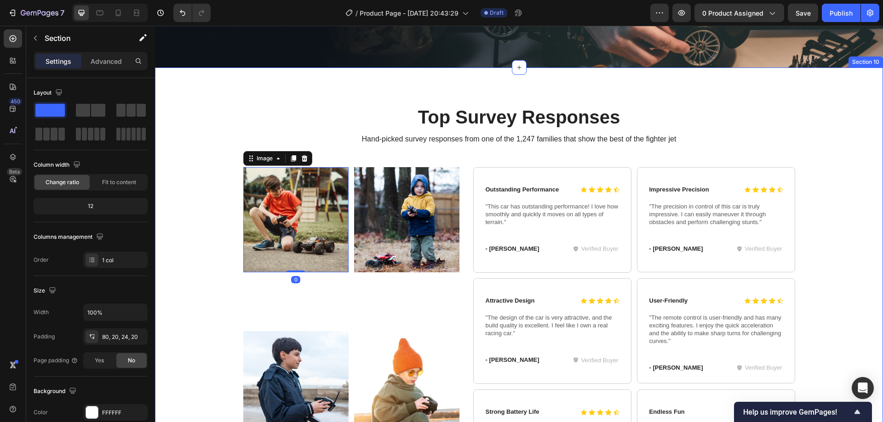
click at [220, 192] on div "Top Survey Responses Heading Hand-picked survey responses from one of the 1,247…" at bounding box center [518, 299] width 709 height 391
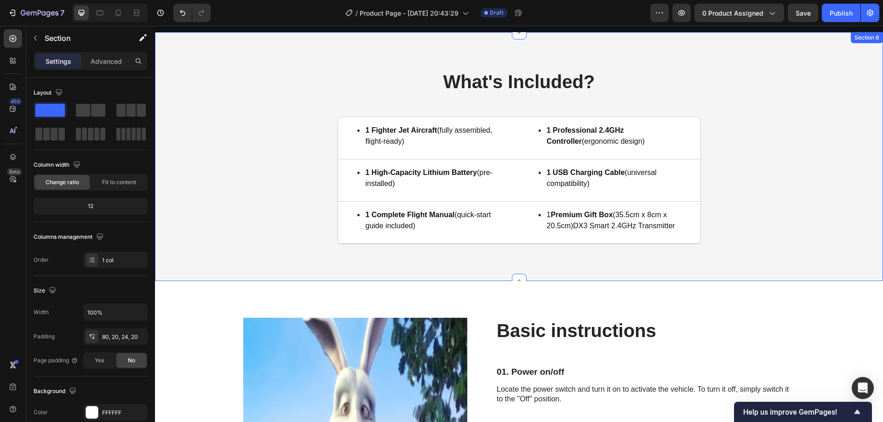
scroll to position [2390, 0]
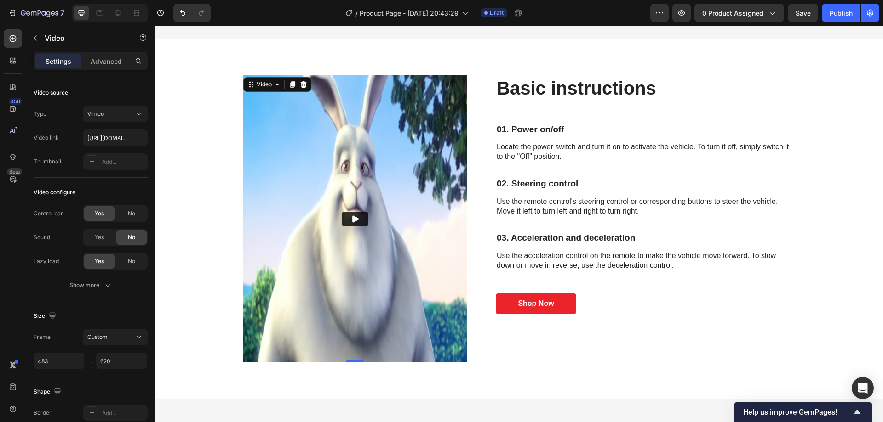
click at [270, 222] on img at bounding box center [355, 219] width 224 height 288
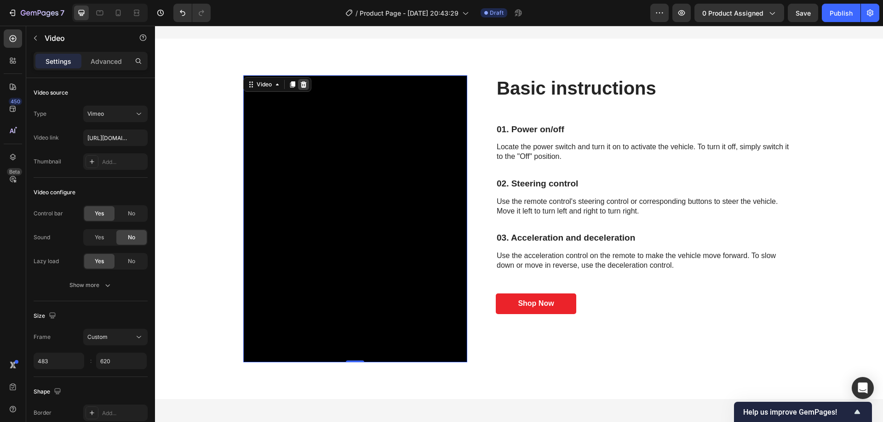
click at [300, 82] on icon at bounding box center [303, 84] width 6 height 6
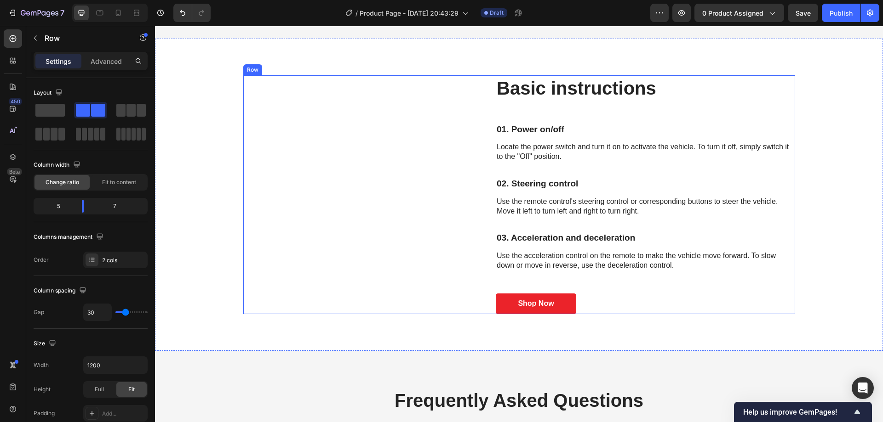
click at [346, 207] on div "Basic instructions Heading" at bounding box center [355, 194] width 224 height 239
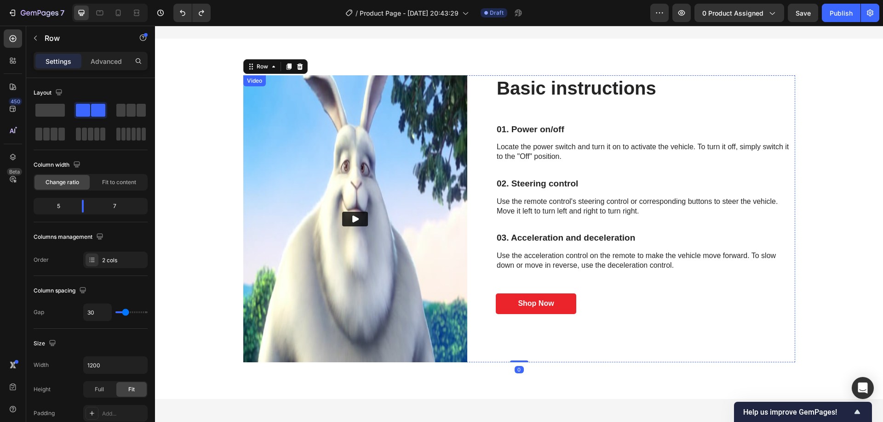
click at [325, 128] on img at bounding box center [355, 219] width 224 height 288
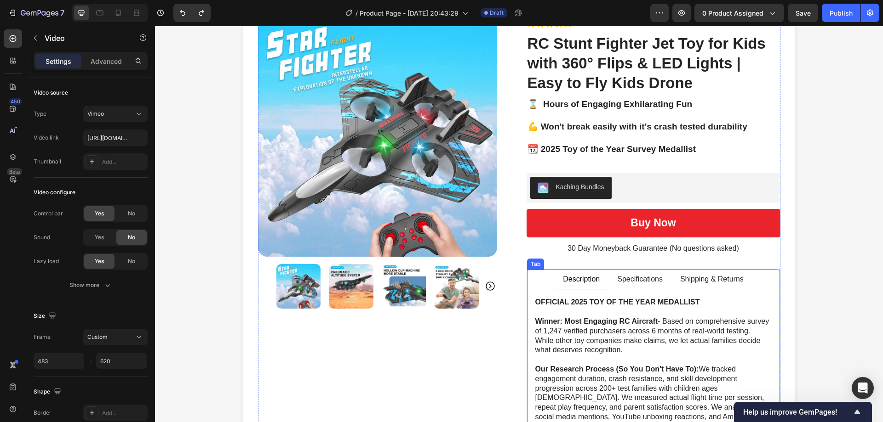
scroll to position [230, 0]
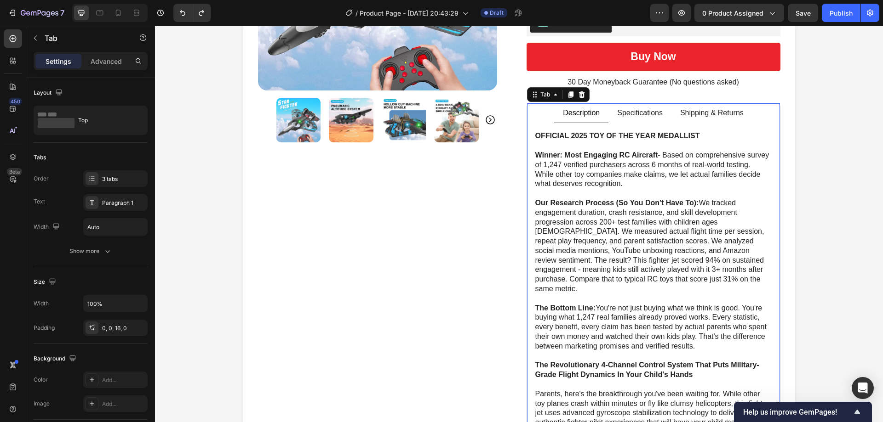
click at [634, 109] on p "Specifications" at bounding box center [640, 113] width 46 height 10
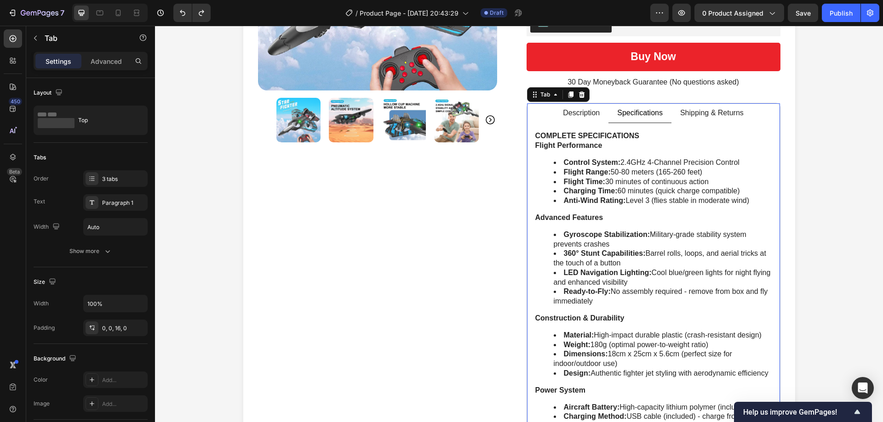
click at [722, 114] on p "Shipping & Returns" at bounding box center [711, 113] width 63 height 10
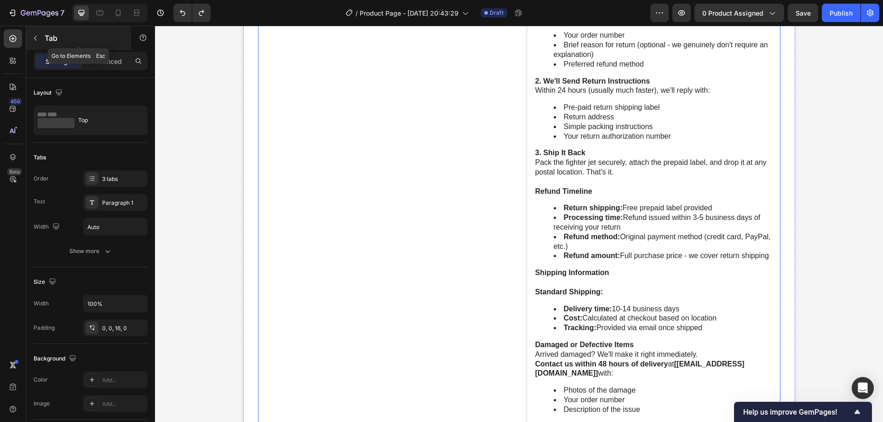
scroll to position [460, 0]
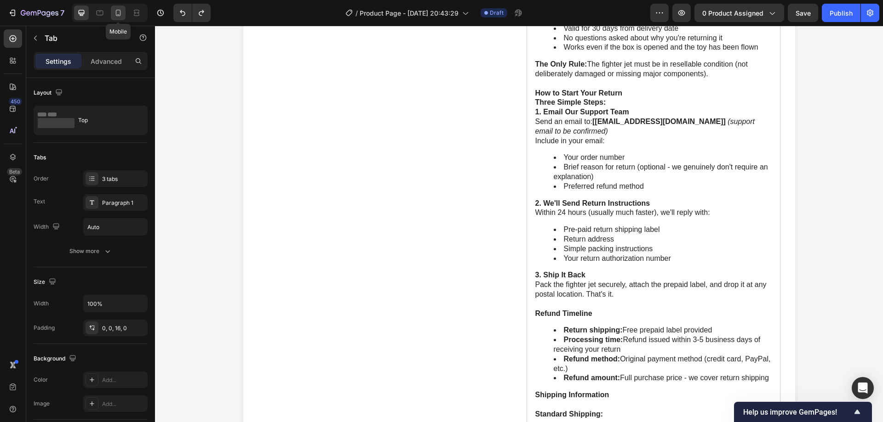
click at [116, 14] on icon at bounding box center [118, 13] width 5 height 6
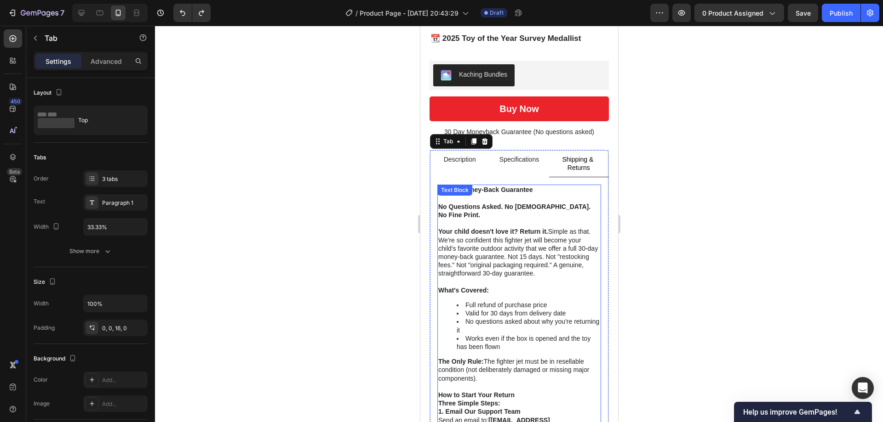
scroll to position [359, 0]
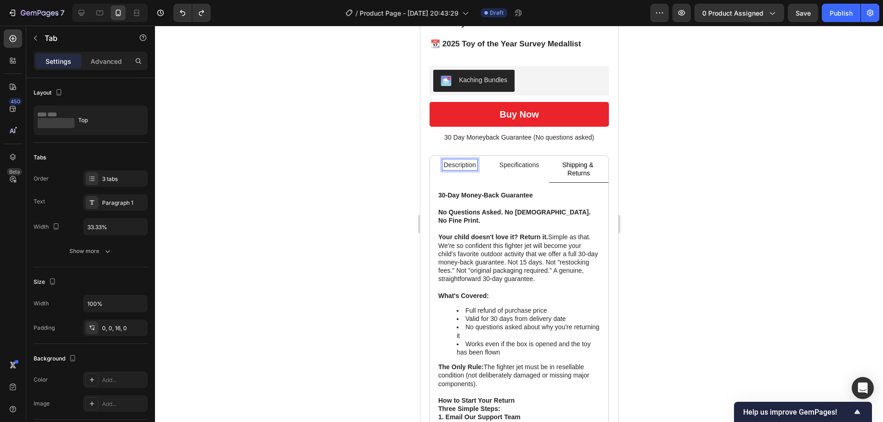
click at [462, 161] on p "Description" at bounding box center [459, 165] width 32 height 8
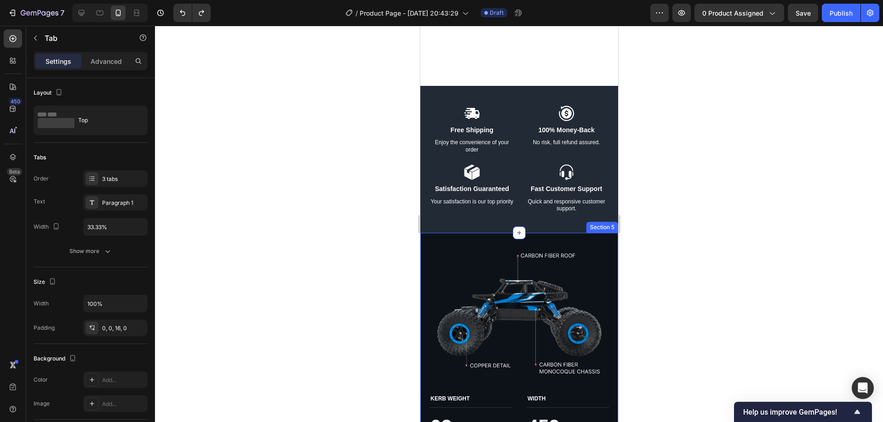
scroll to position [2620, 0]
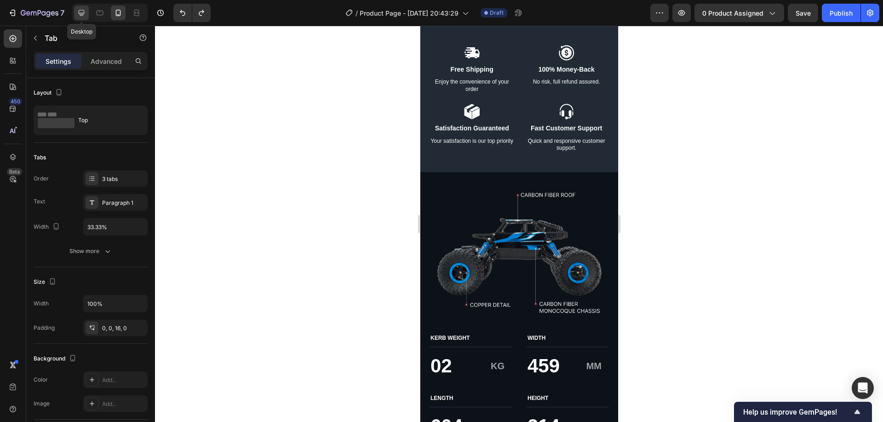
click at [87, 11] on div at bounding box center [81, 13] width 15 height 15
type input "Auto"
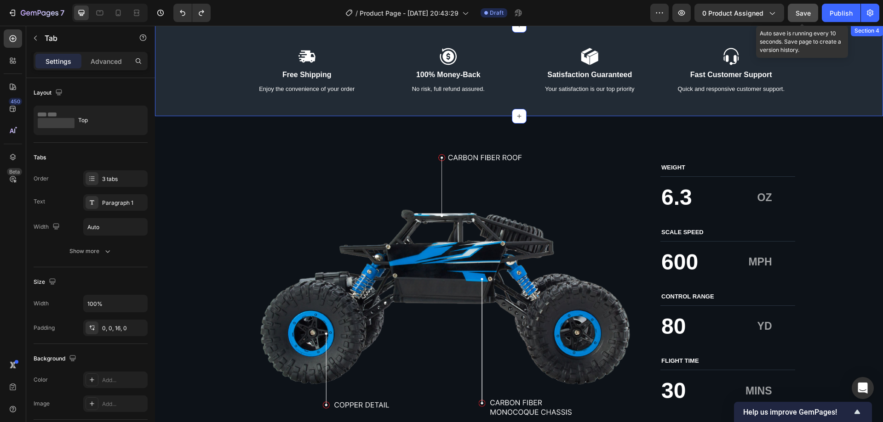
click at [800, 16] on span "Save" at bounding box center [802, 13] width 15 height 8
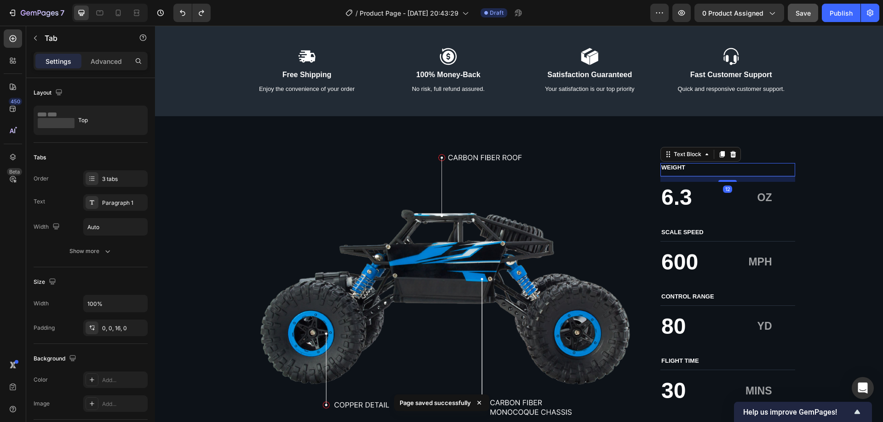
click at [738, 169] on p "WEIGHT" at bounding box center [727, 168] width 133 height 8
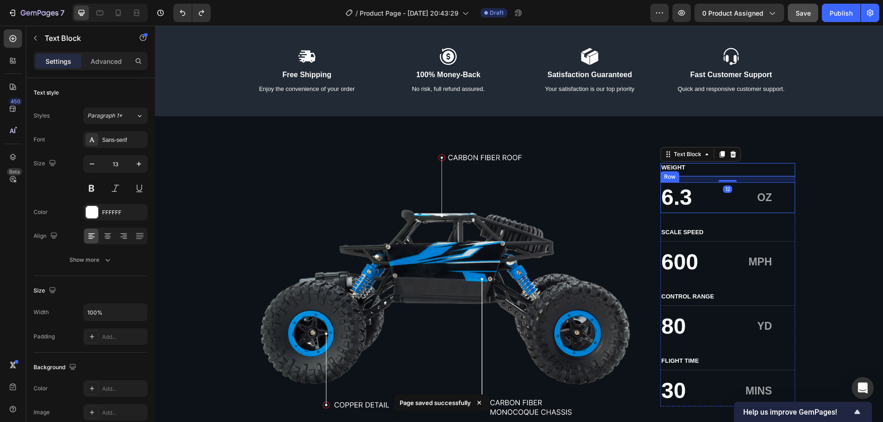
click at [729, 212] on div "OZ Text Block" at bounding box center [761, 198] width 65 height 30
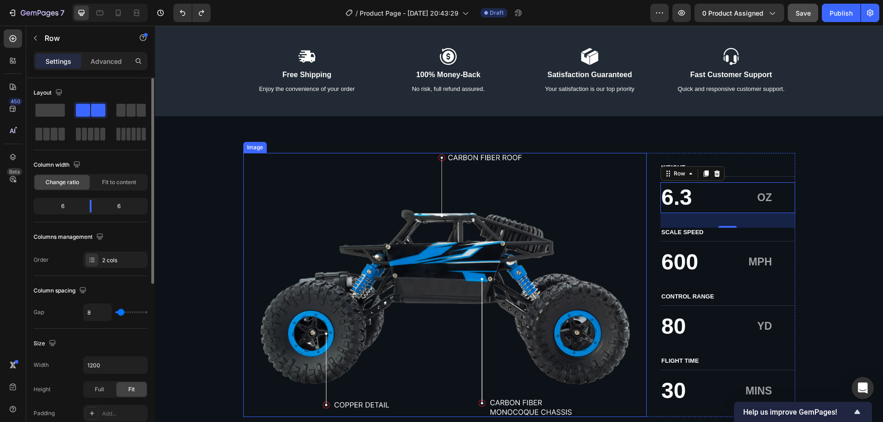
click at [290, 189] on img at bounding box center [445, 285] width 404 height 264
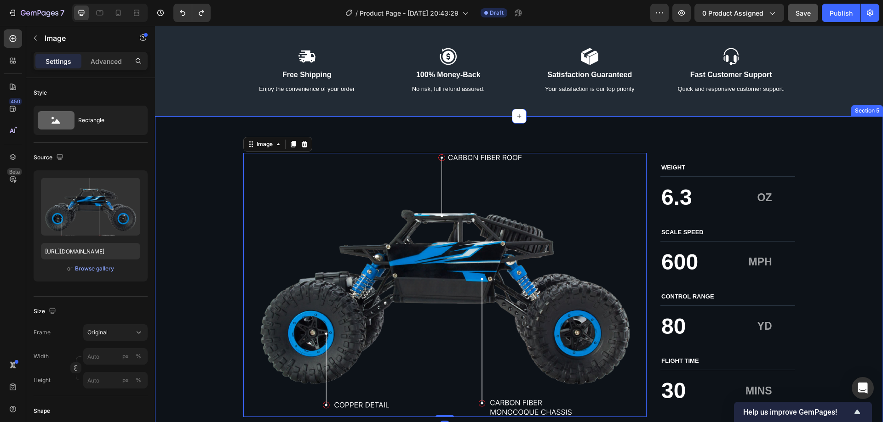
click at [211, 177] on div "Image 0 WEIGHT Text Block 6.3 Text Block OZ Text Block Row SCALE SPEED Text Blo…" at bounding box center [518, 285] width 709 height 264
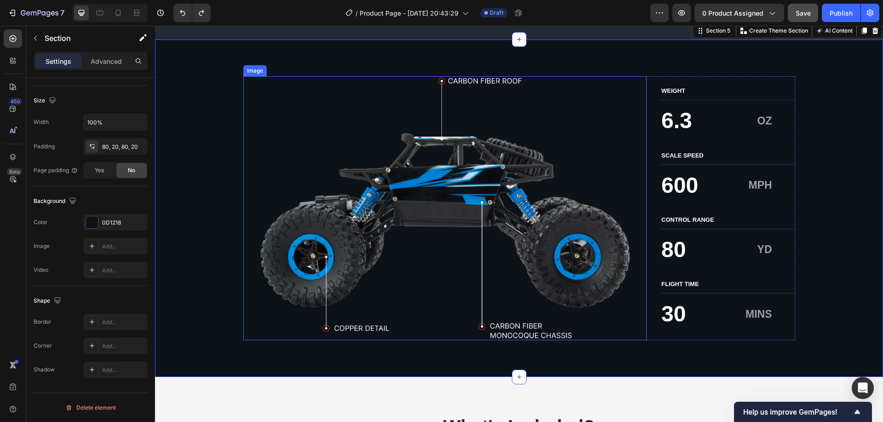
scroll to position [2712, 0]
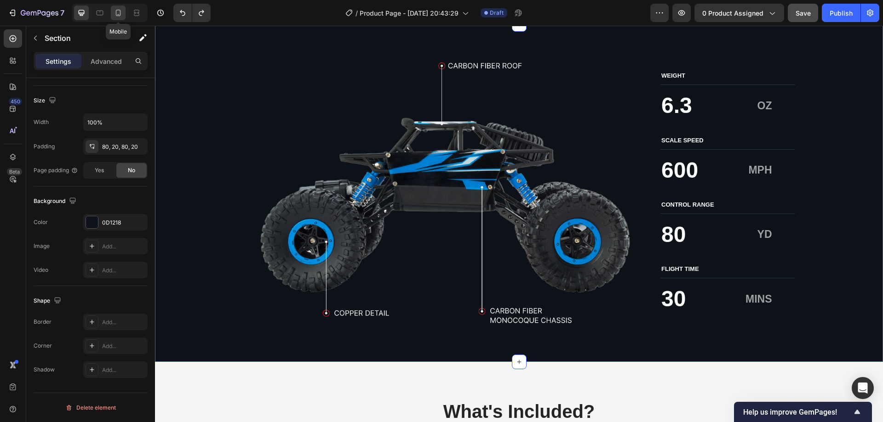
click at [114, 11] on icon at bounding box center [118, 12] width 9 height 9
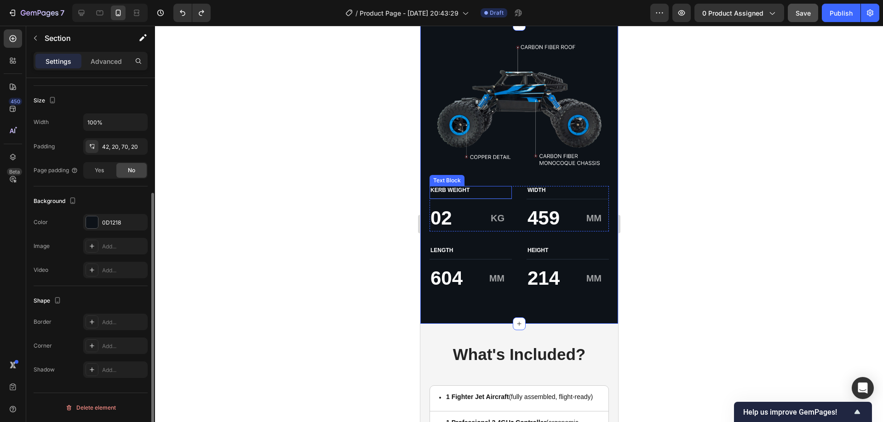
scroll to position [2679, 0]
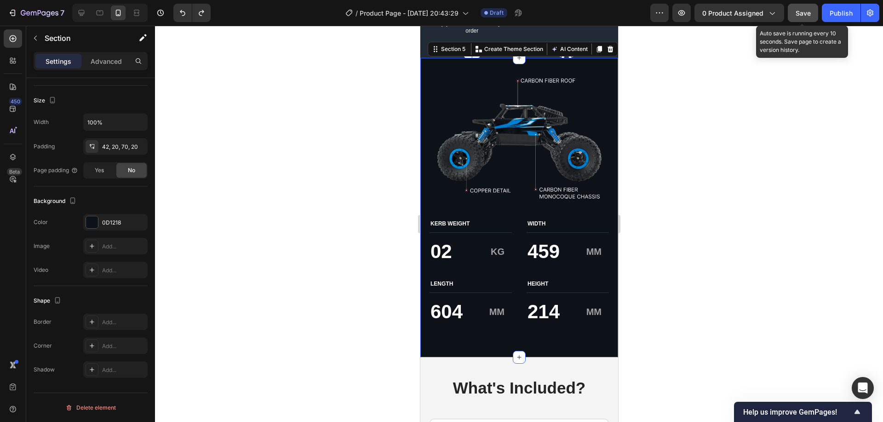
click at [810, 15] on span "Save" at bounding box center [802, 13] width 15 height 8
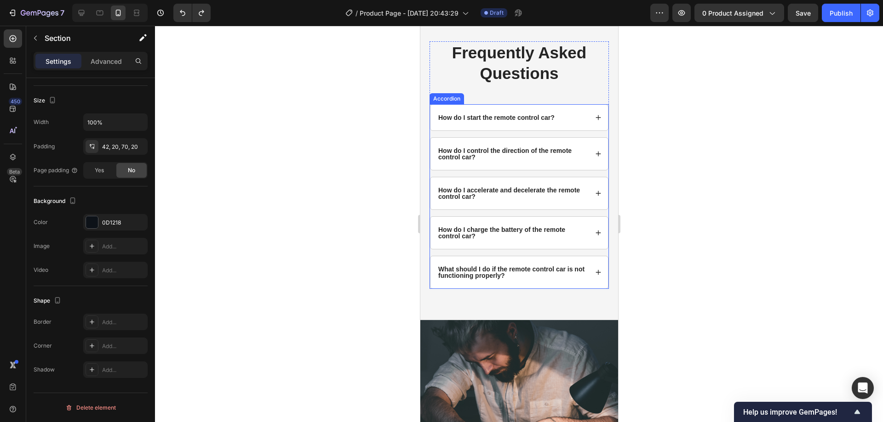
scroll to position [4104, 0]
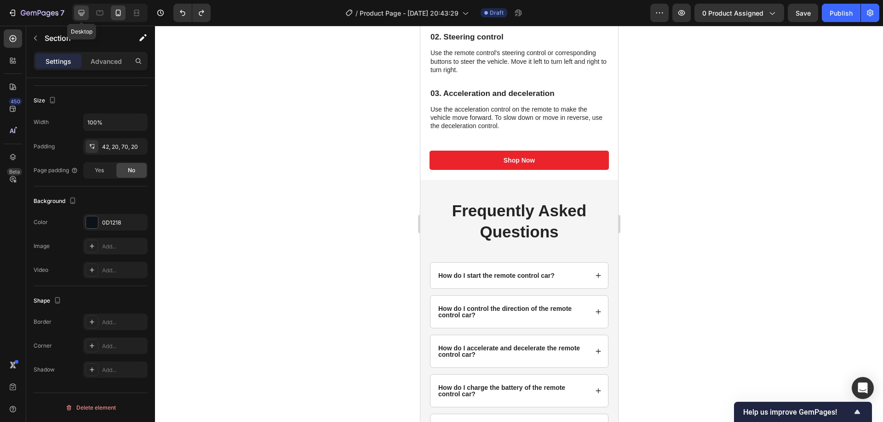
click at [78, 6] on div at bounding box center [81, 13] width 15 height 15
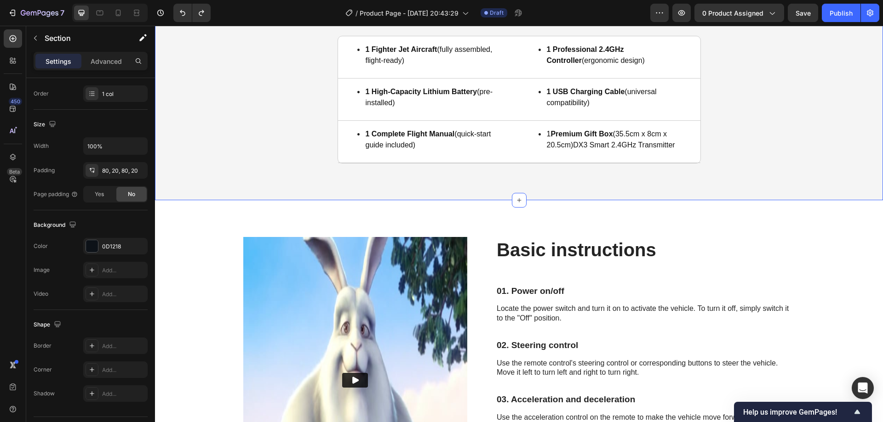
scroll to position [3240, 0]
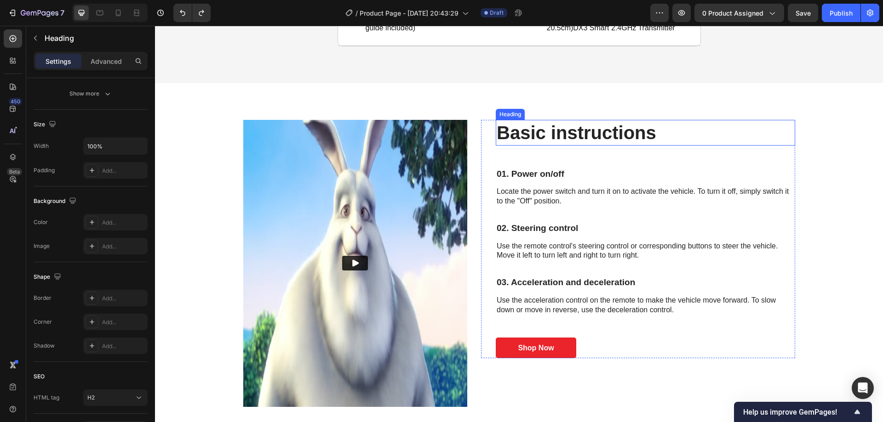
click at [558, 135] on h2 "Basic instructions" at bounding box center [645, 133] width 299 height 26
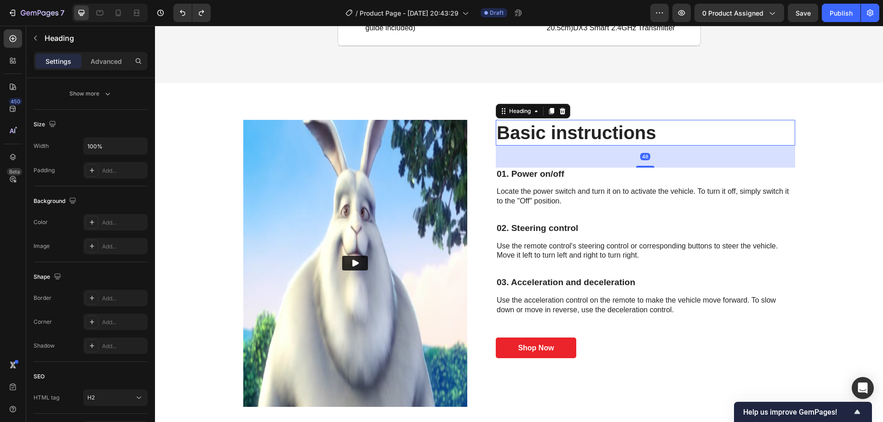
scroll to position [0, 0]
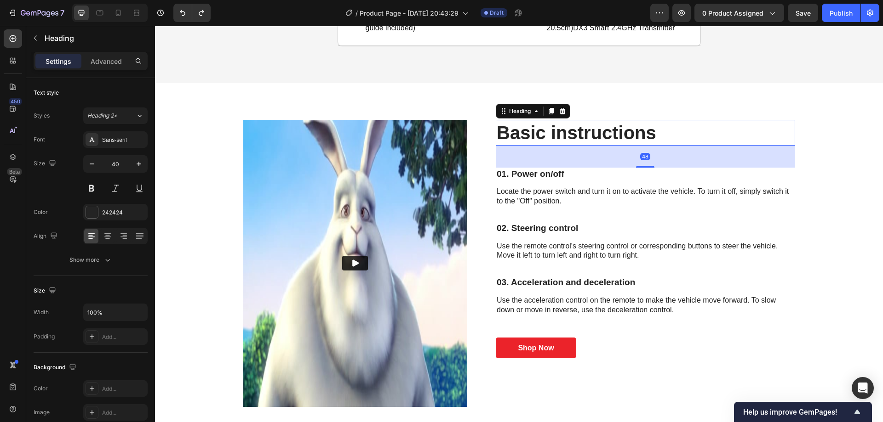
click at [558, 135] on h2 "Basic instructions" at bounding box center [645, 133] width 299 height 26
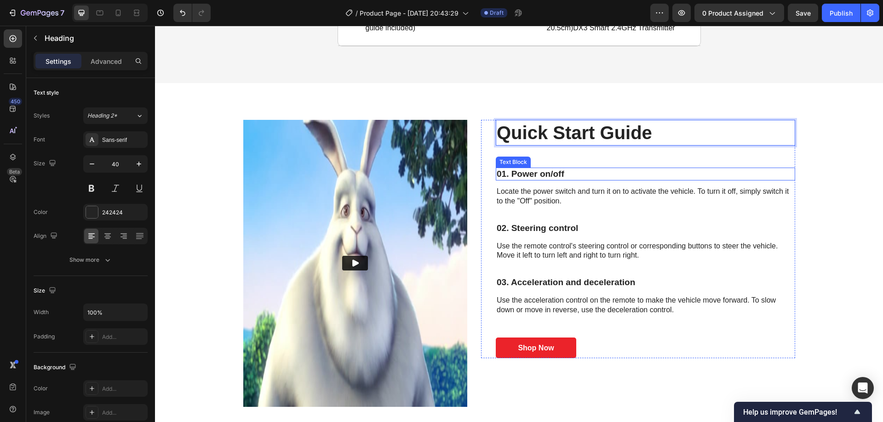
click at [545, 173] on p "01. Power on/off" at bounding box center [644, 174] width 297 height 11
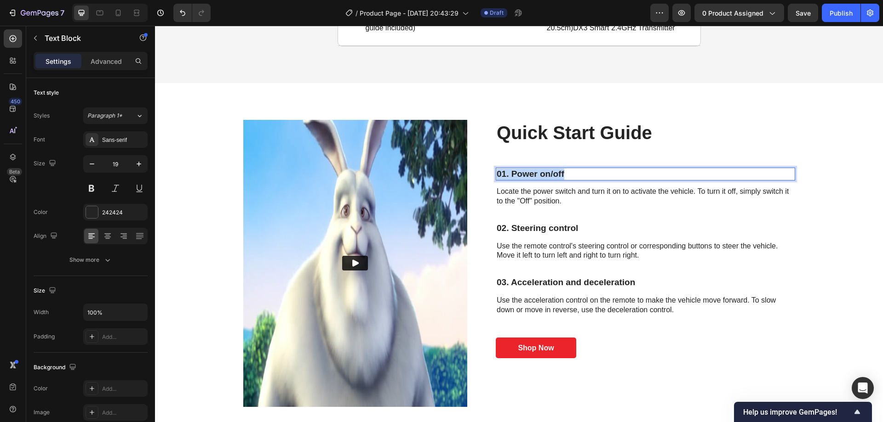
click at [545, 173] on p "01. Power on/off" at bounding box center [644, 174] width 297 height 11
click at [540, 199] on p "Locate the power switch and turn it on to activate the vehicle. To turn it off,…" at bounding box center [644, 196] width 297 height 19
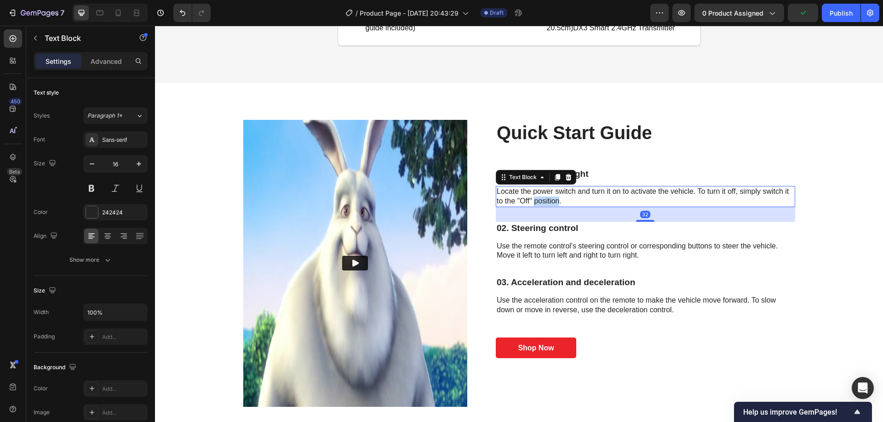
click at [540, 199] on p "Locate the power switch and turn it on to activate the vehicle. To turn it off,…" at bounding box center [644, 196] width 297 height 19
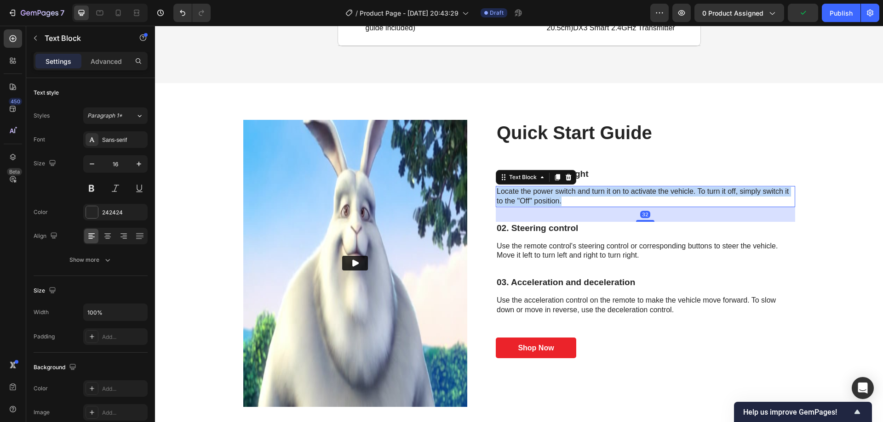
click at [540, 199] on p "Locate the power switch and turn it on to activate the vehicle. To turn it off,…" at bounding box center [644, 196] width 297 height 19
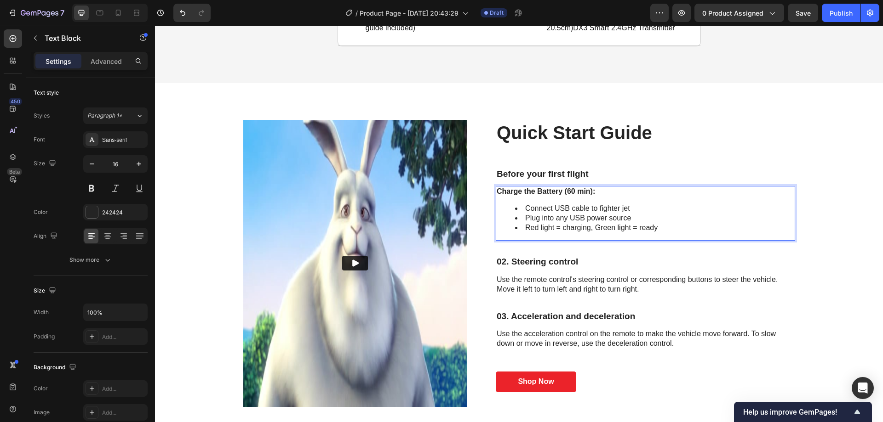
click at [572, 189] on strong "Charge the Battery (60 min):" at bounding box center [545, 192] width 98 height 8
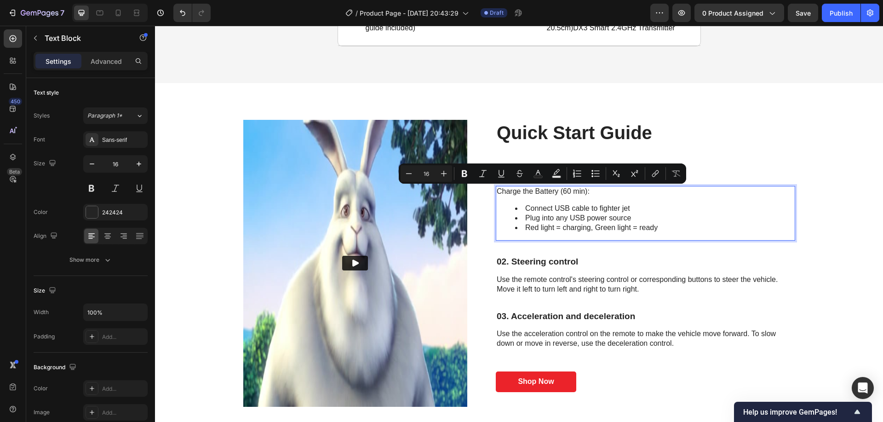
click at [631, 217] on li "Plug into any USB power source" at bounding box center [654, 219] width 279 height 10
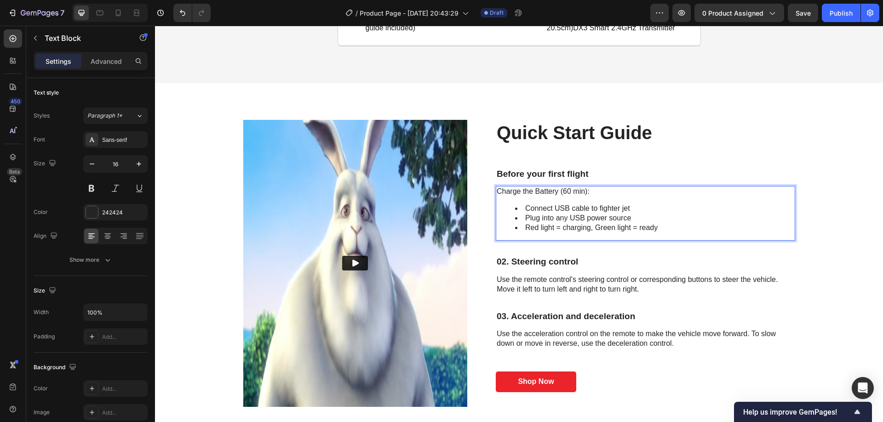
click at [529, 208] on li "Connect USB cable to fighter jet" at bounding box center [654, 209] width 279 height 10
click at [634, 218] on li "Plug into any USB power source" at bounding box center [654, 219] width 279 height 10
click at [669, 231] on li "Red light = charging, Green light = ready" at bounding box center [654, 228] width 279 height 10
click at [629, 197] on p "Charge the Battery (60 min):" at bounding box center [644, 192] width 297 height 10
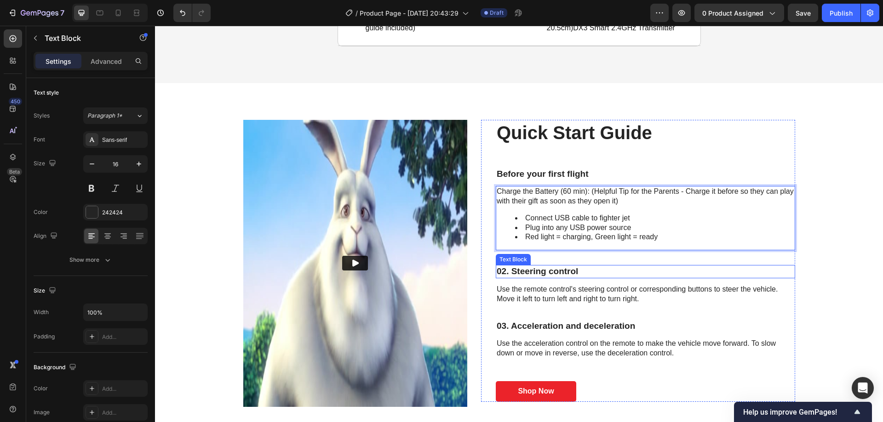
click at [556, 272] on p "02. Steering control" at bounding box center [644, 271] width 297 height 11
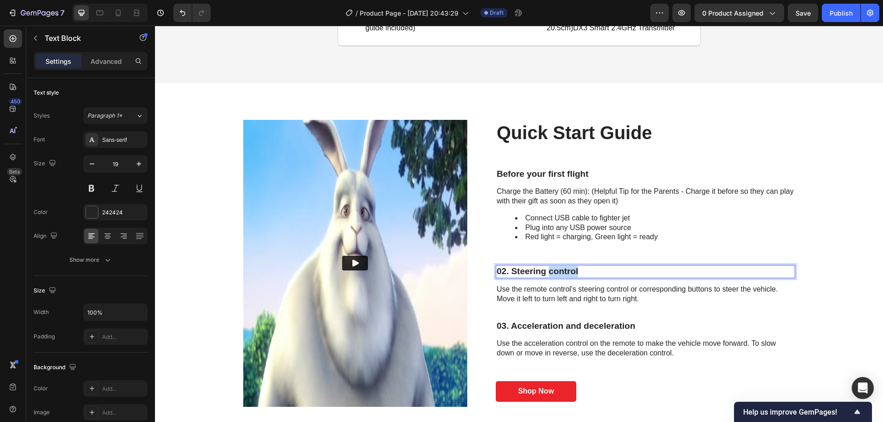
click at [556, 272] on p "02. Steering control" at bounding box center [644, 271] width 297 height 11
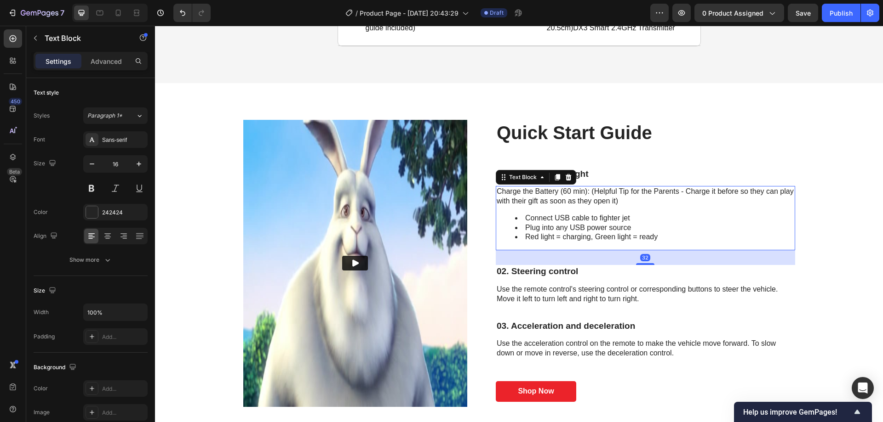
click at [660, 223] on li "Plug into any USB power source" at bounding box center [654, 228] width 279 height 10
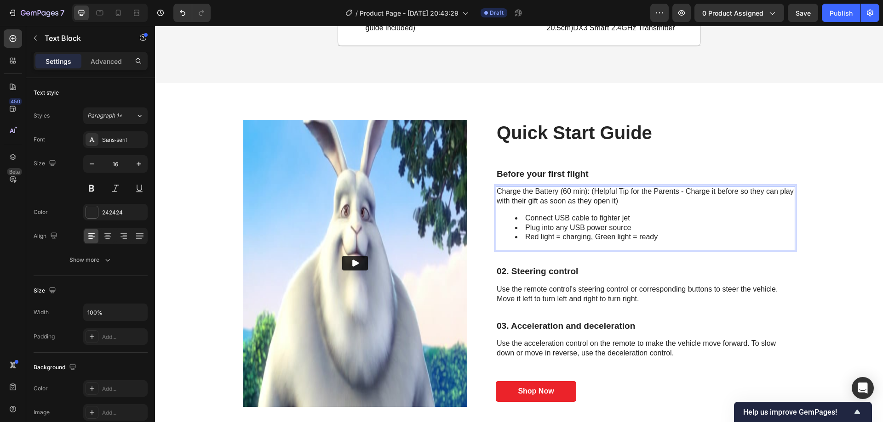
click at [664, 237] on li "Red light = charging, Green light = ready" at bounding box center [654, 238] width 279 height 10
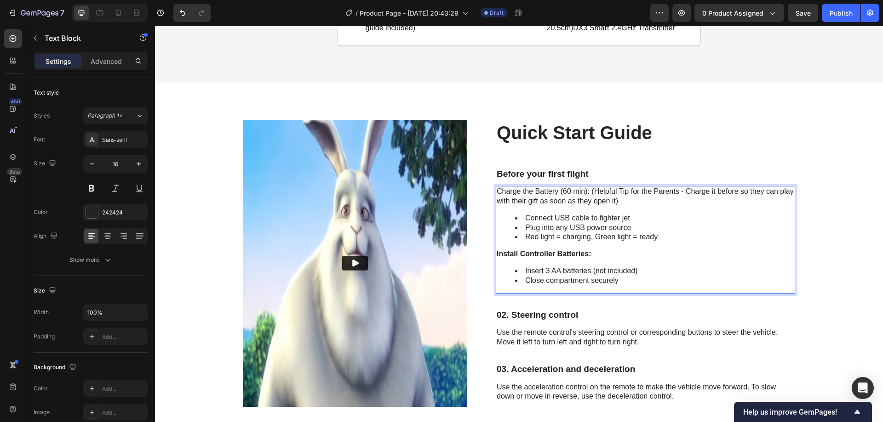
click at [562, 258] on p "Install Controller Batteries:" at bounding box center [644, 255] width 297 height 10
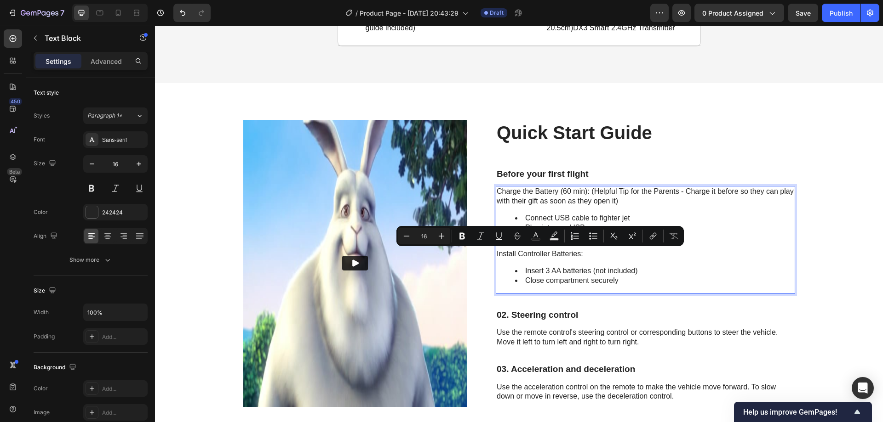
click at [606, 260] on div "Charge the Battery (60 min): (Helpful Tip for the Parents - Charge it before so…" at bounding box center [645, 240] width 299 height 108
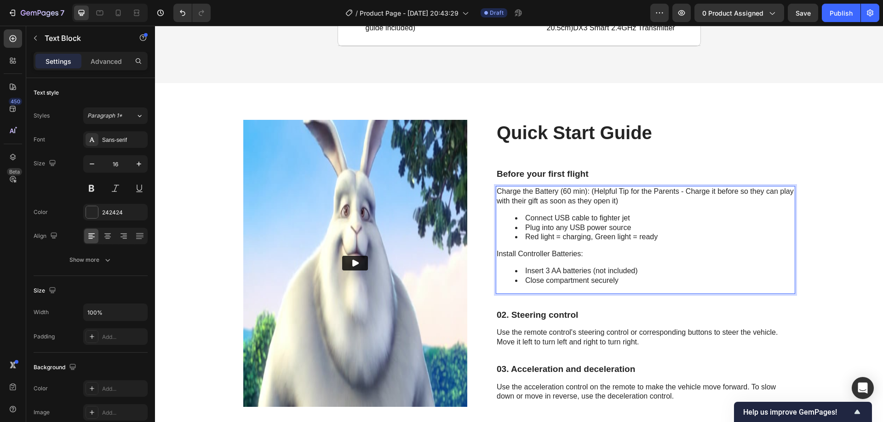
scroll to position [3286, 0]
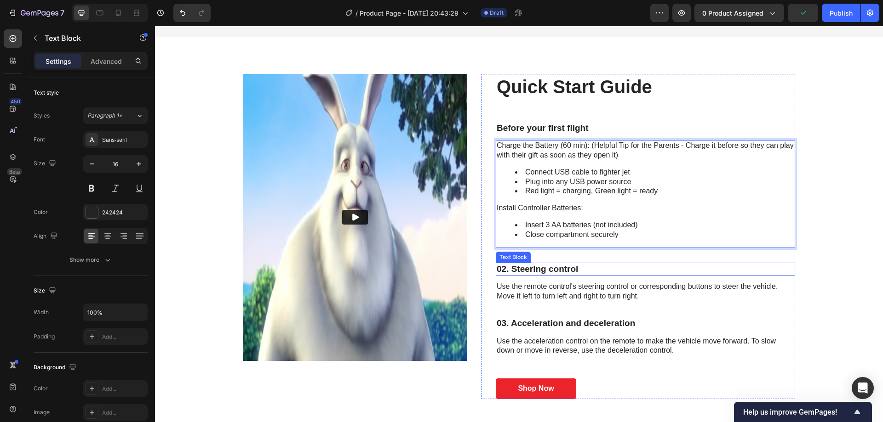
click at [553, 272] on p "02. Steering control" at bounding box center [644, 269] width 297 height 11
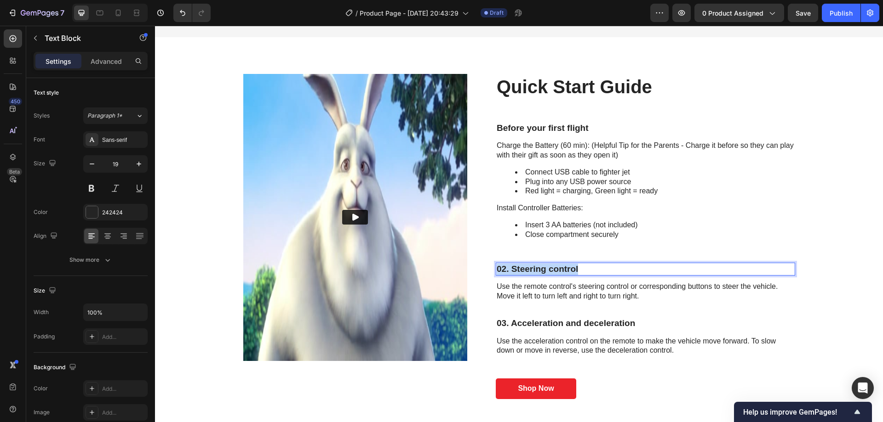
click at [541, 271] on p "02. Steering control" at bounding box center [644, 269] width 297 height 11
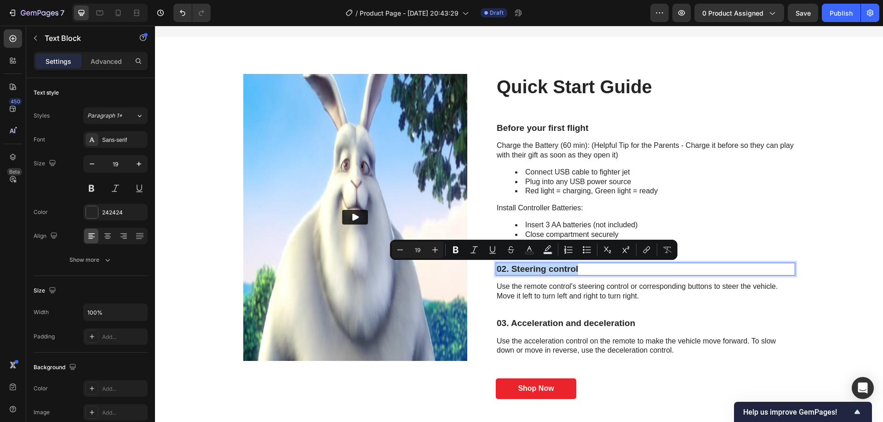
click at [560, 270] on p "02. Steering control" at bounding box center [644, 269] width 297 height 11
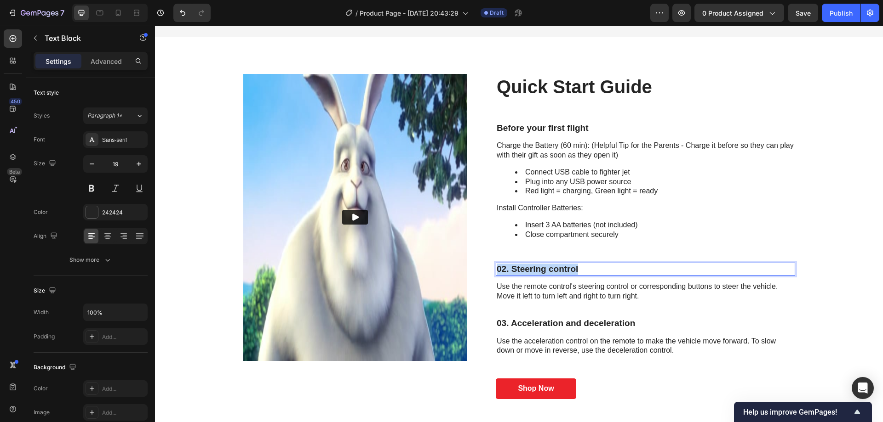
drag, startPoint x: 566, startPoint y: 270, endPoint x: 480, endPoint y: 267, distance: 86.5
click at [481, 267] on div "Quick Start Guide Heading Before your first flight Text Block Charge the Batter…" at bounding box center [638, 237] width 314 height 326
click at [543, 291] on p "Use the remote control's steering control or corresponding buttons to steer the…" at bounding box center [644, 291] width 297 height 19
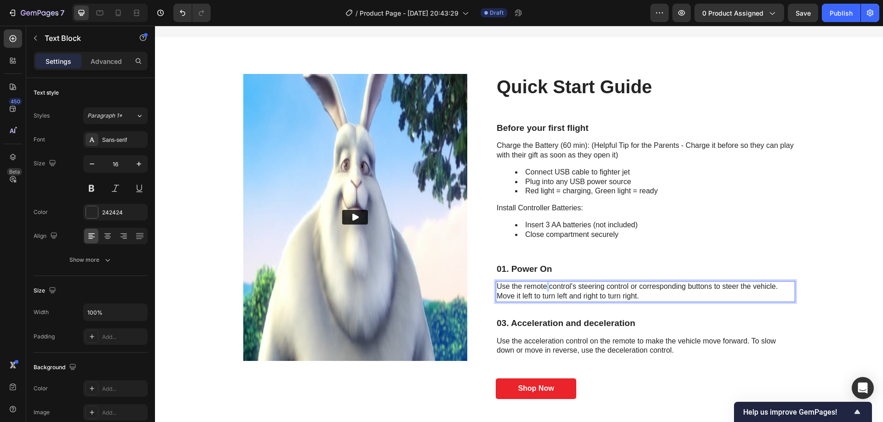
click at [543, 291] on p "Use the remote control's steering control or corresponding buttons to steer the…" at bounding box center [644, 291] width 297 height 19
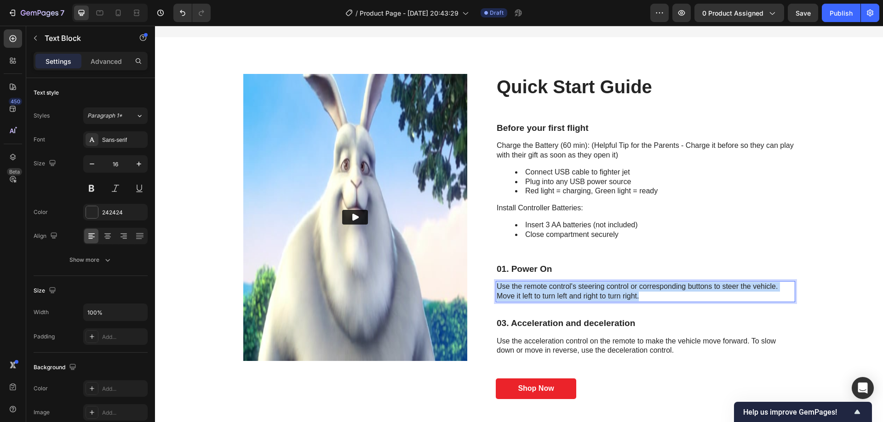
click at [543, 291] on p "Use the remote control's steering control or corresponding buttons to steer the…" at bounding box center [644, 291] width 297 height 19
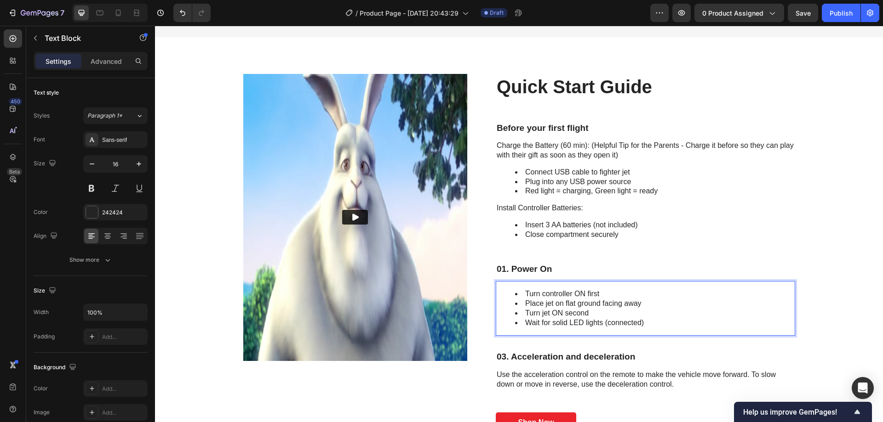
scroll to position [3332, 0]
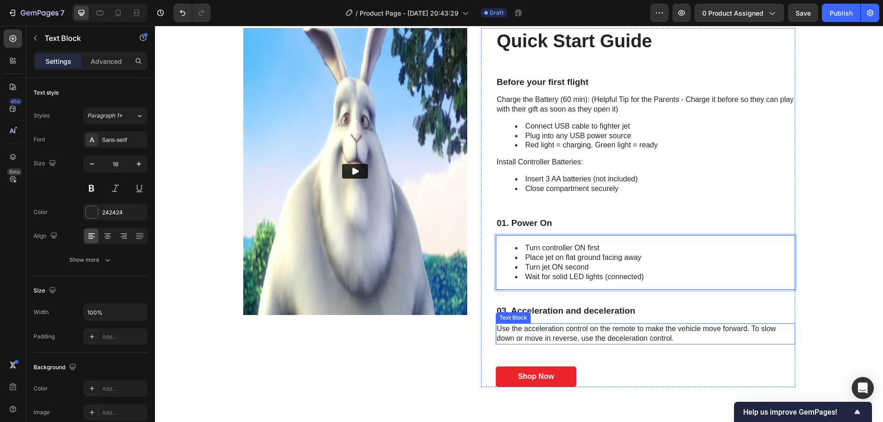
click at [576, 325] on p "Use the acceleration control on the remote to make the vehicle move forward. To…" at bounding box center [644, 334] width 297 height 19
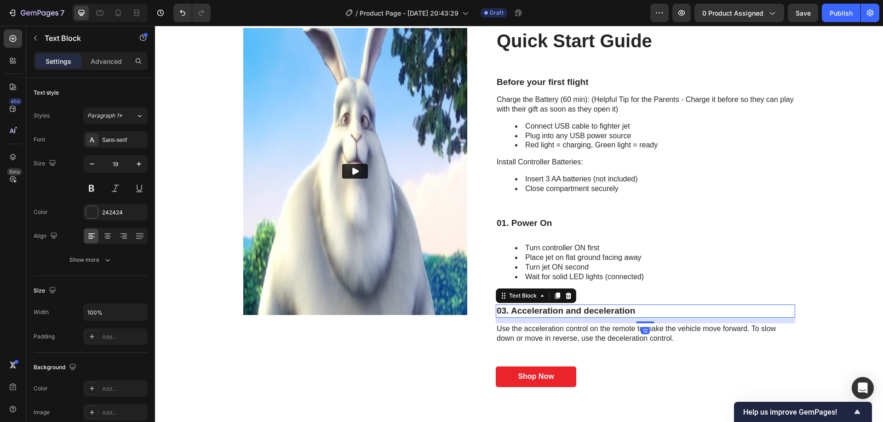
click at [586, 309] on p "03. Acceleration and deceleration" at bounding box center [644, 311] width 297 height 11
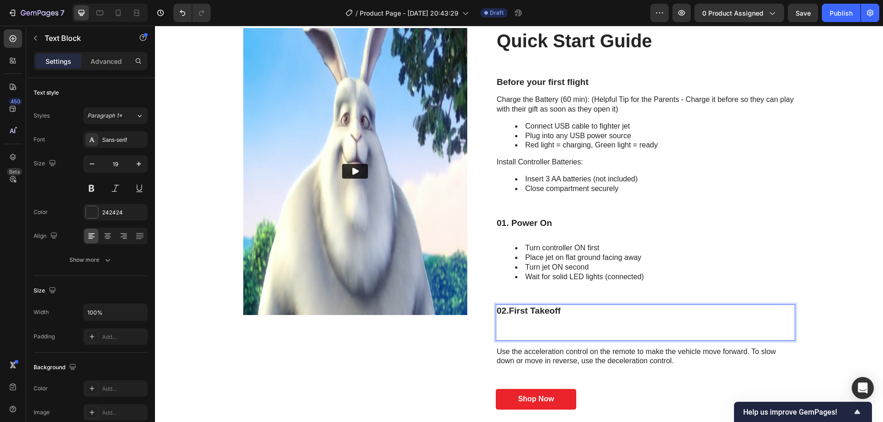
click at [547, 329] on p "Rich Text Editor. Editing area: main" at bounding box center [644, 334] width 297 height 11
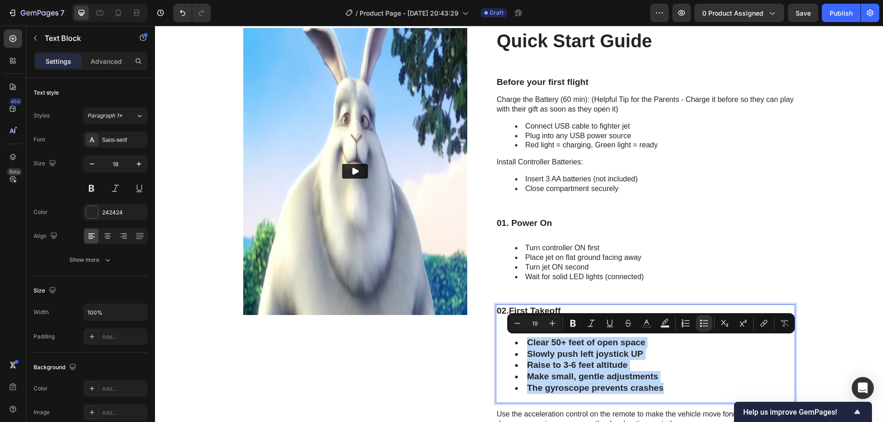
drag, startPoint x: 667, startPoint y: 387, endPoint x: 519, endPoint y: 341, distance: 155.0
click at [519, 341] on ul "Clear 50+ feet of open space Slowly push left joystick UP Raise to 3-6 feet alt…" at bounding box center [644, 365] width 297 height 57
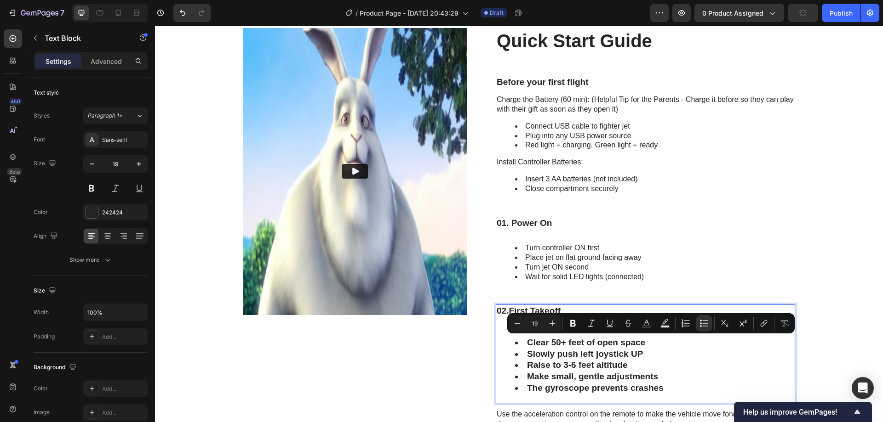
click at [570, 357] on li "Slowly push left joystick UP" at bounding box center [654, 354] width 279 height 11
click at [603, 354] on li "Slowly push left joystick UP" at bounding box center [654, 354] width 279 height 11
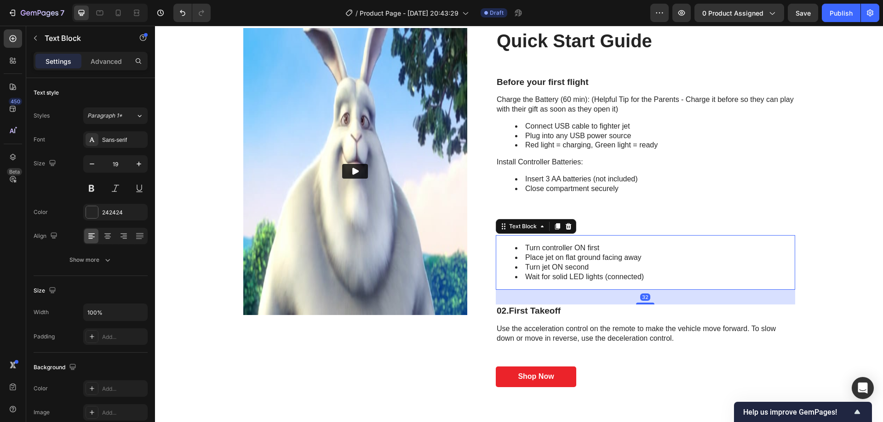
click at [546, 259] on li "Place jet on flat ground facing away" at bounding box center [654, 258] width 279 height 10
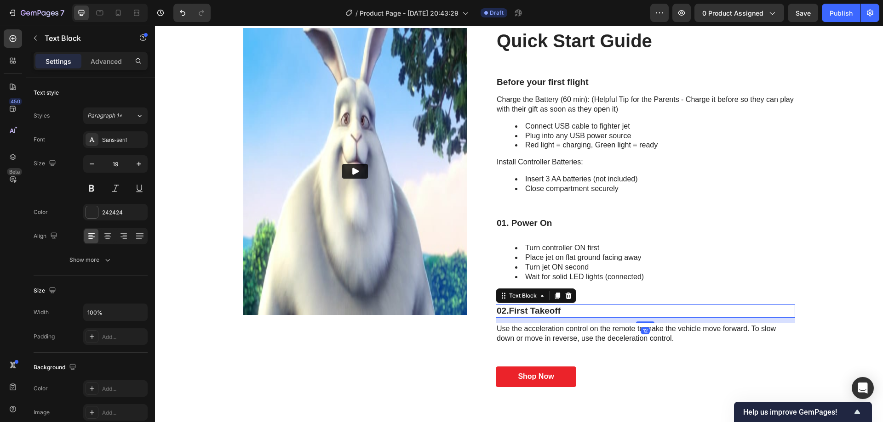
click at [545, 312] on strong "First Takeoff" at bounding box center [534, 311] width 52 height 10
click at [553, 327] on p "Use the acceleration control on the remote to make the vehicle move forward. To…" at bounding box center [644, 334] width 297 height 19
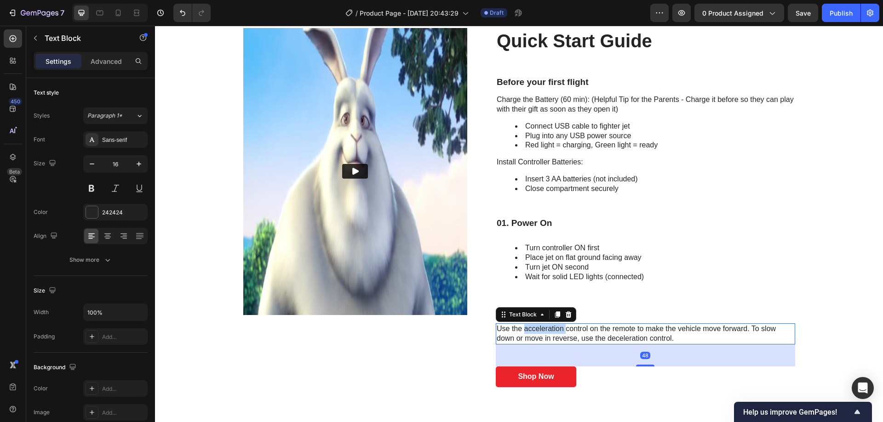
click at [553, 328] on p "Use the acceleration control on the remote to make the vehicle move forward. To…" at bounding box center [644, 334] width 297 height 19
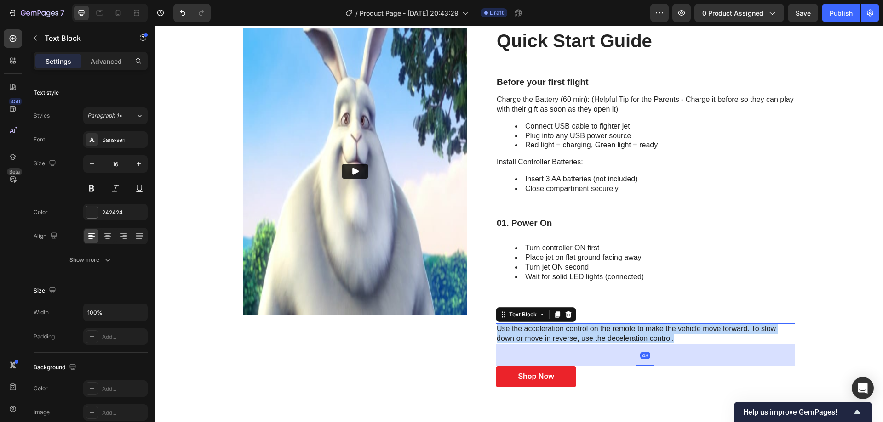
click at [553, 328] on p "Use the acceleration control on the remote to make the vehicle move forward. To…" at bounding box center [644, 334] width 297 height 19
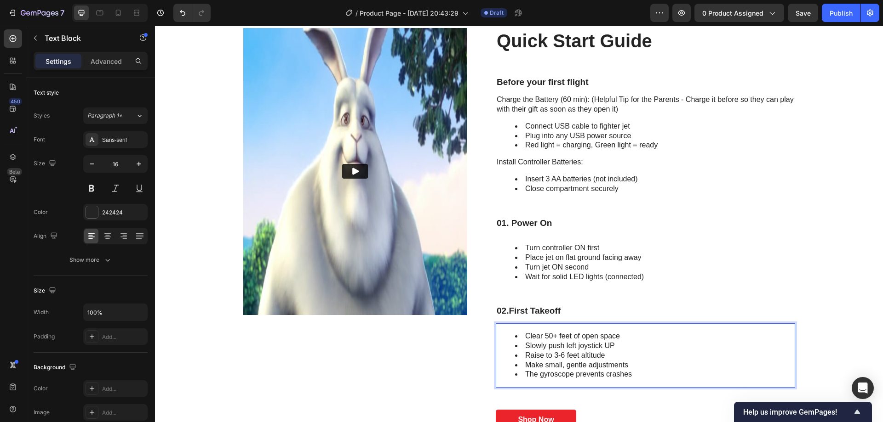
scroll to position [3378, 0]
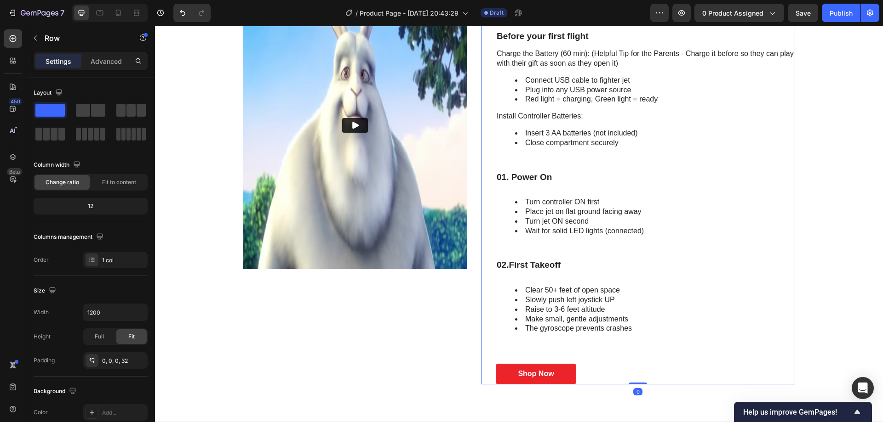
click at [626, 360] on div "Quick Start Guide Heading Before your first flight Text Block Charge the Batter…" at bounding box center [645, 183] width 299 height 403
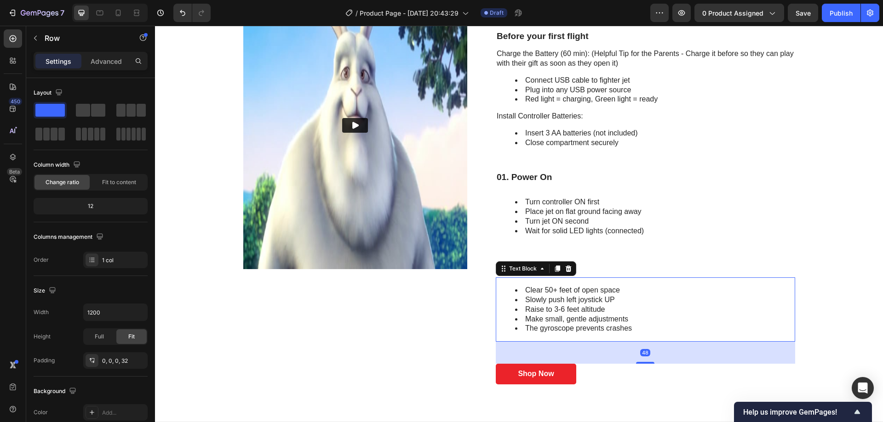
click at [618, 321] on li "Make small, gentle adjustments" at bounding box center [654, 320] width 279 height 10
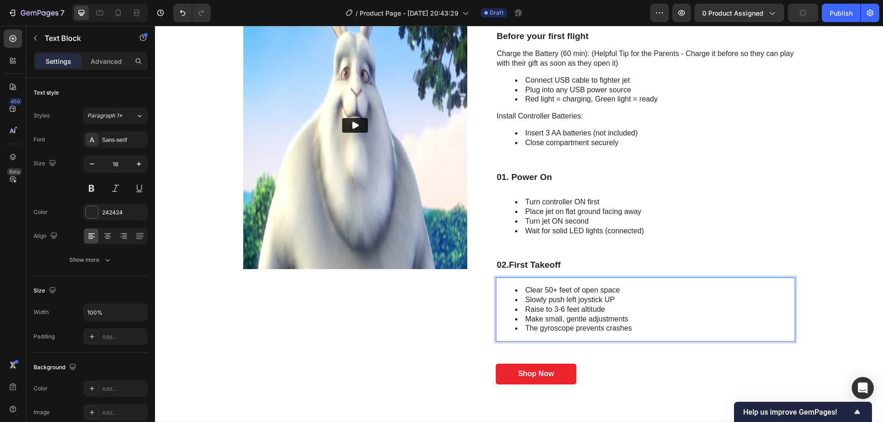
click at [616, 339] on div "Clear 50+ feet of open space Slowly push left joystick UP Raise to 3-6 feet alt…" at bounding box center [645, 310] width 299 height 64
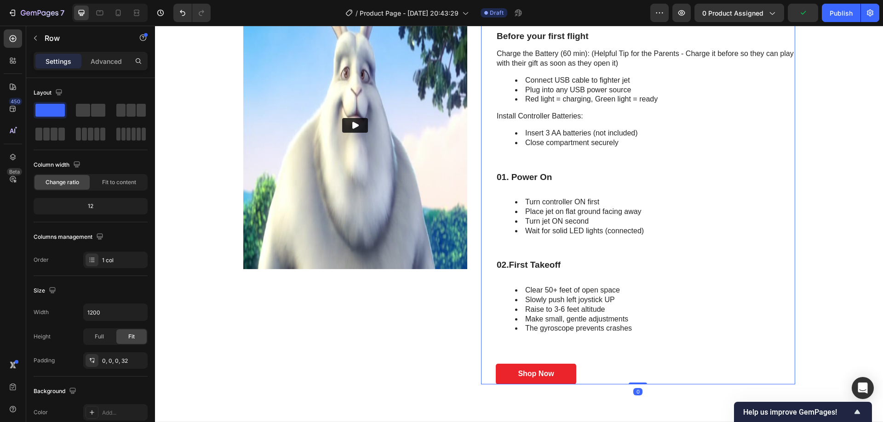
click at [549, 275] on div "Quick Start Guide Heading Before your first flight Text Block Charge the Batter…" at bounding box center [645, 183] width 299 height 403
click at [551, 270] on p "02. First Takeoff" at bounding box center [644, 265] width 297 height 11
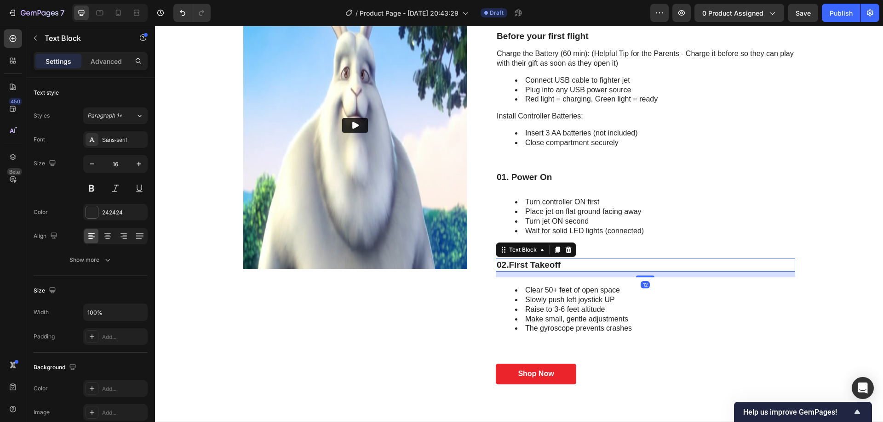
click at [584, 314] on li "Raise to 3-6 feet altitude" at bounding box center [654, 310] width 279 height 10
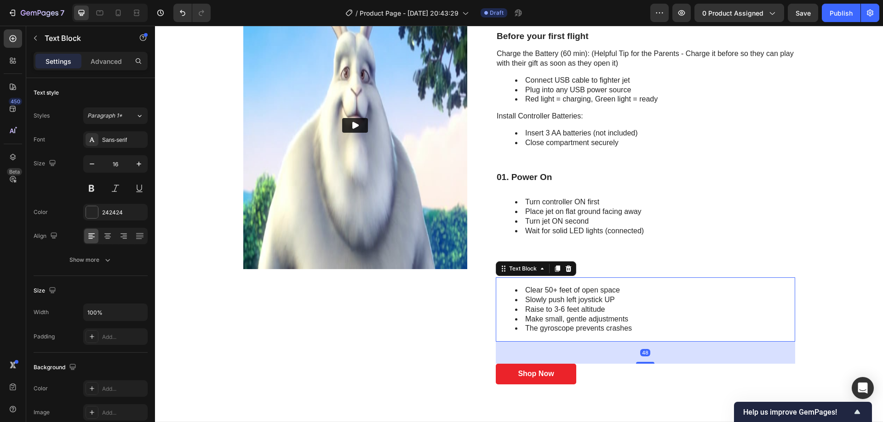
scroll to position [3424, 0]
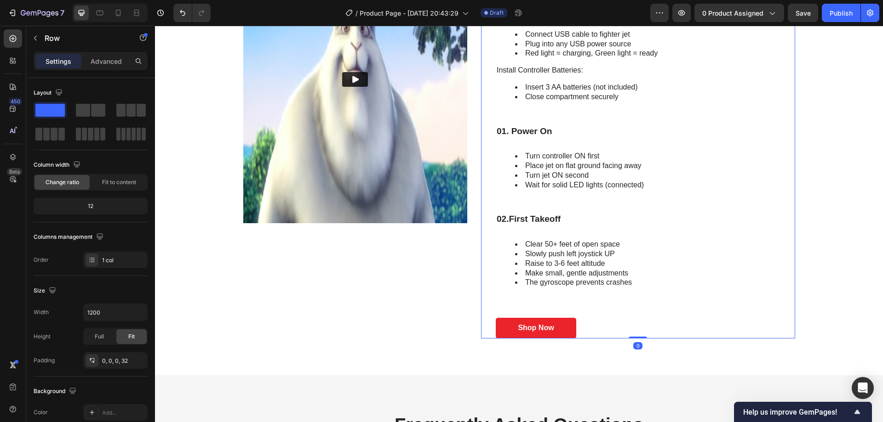
click at [636, 211] on div "Quick Start Guide Heading Before your first flight Text Block Charge the Batter…" at bounding box center [645, 137] width 299 height 403
click at [619, 197] on div "Turn controller ON first Place jet on flat ground facing away Turn jet ON secon…" at bounding box center [645, 170] width 299 height 55
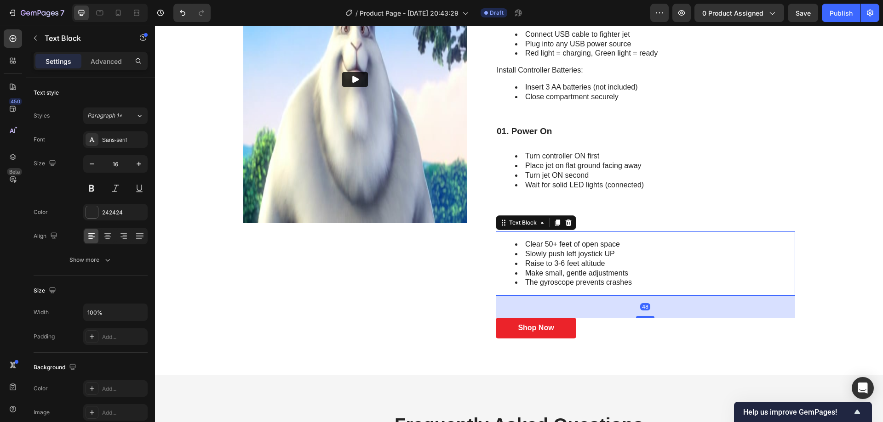
click at [641, 274] on li "Make small, gentle adjustments" at bounding box center [654, 274] width 279 height 10
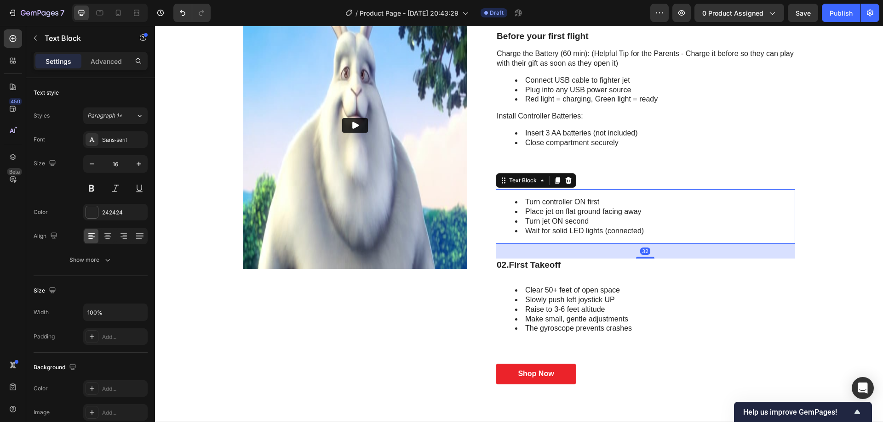
click at [599, 213] on li "Place jet on flat ground facing away" at bounding box center [654, 212] width 279 height 10
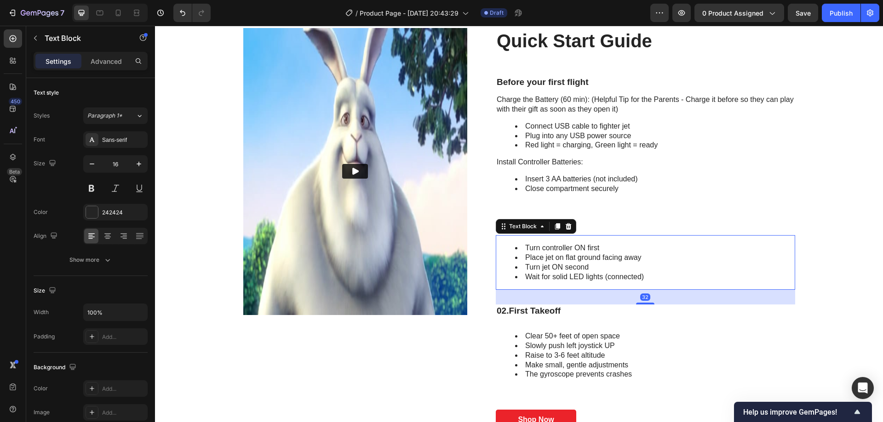
click at [601, 289] on div "Turn controller ON first Place jet on flat ground facing away Turn jet ON secon…" at bounding box center [645, 262] width 299 height 55
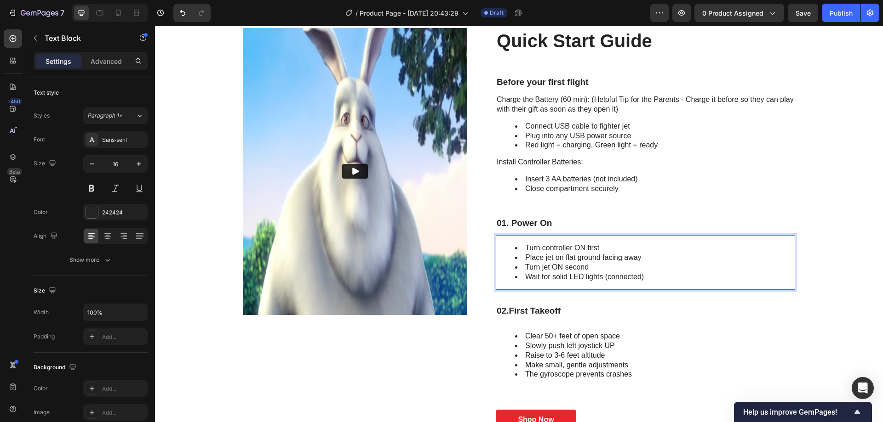
click at [567, 263] on li "Turn jet ON second" at bounding box center [654, 268] width 279 height 10
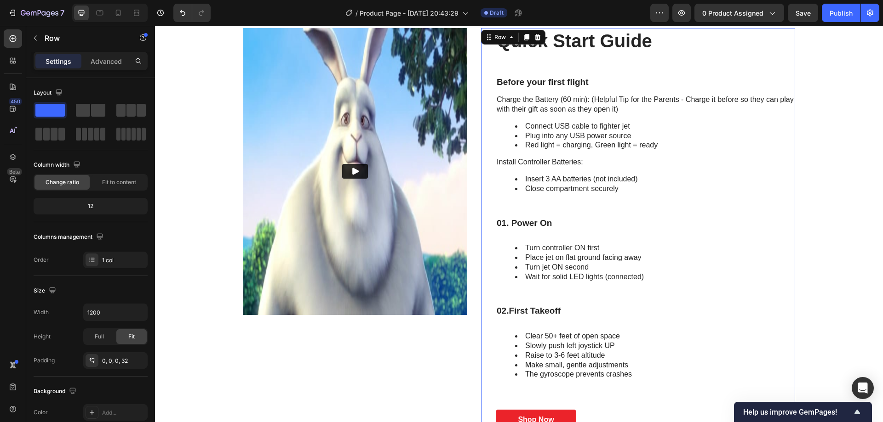
click at [549, 203] on div "Quick Start Guide Heading Before your first flight Text Block Charge the Batter…" at bounding box center [645, 229] width 299 height 403
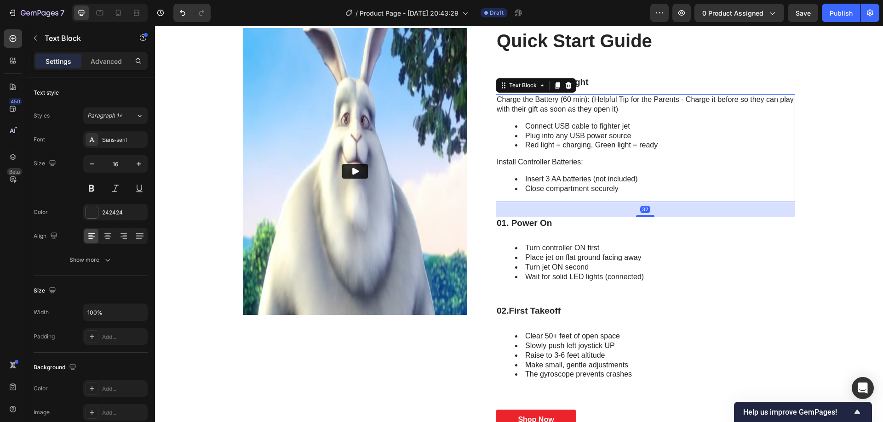
click at [608, 186] on li "Close compartment securely" at bounding box center [654, 189] width 279 height 10
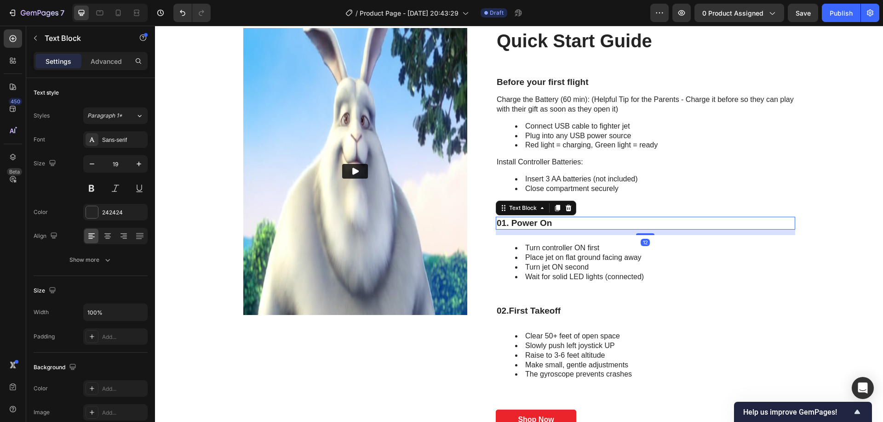
click at [648, 218] on p "01. Power On" at bounding box center [644, 223] width 297 height 11
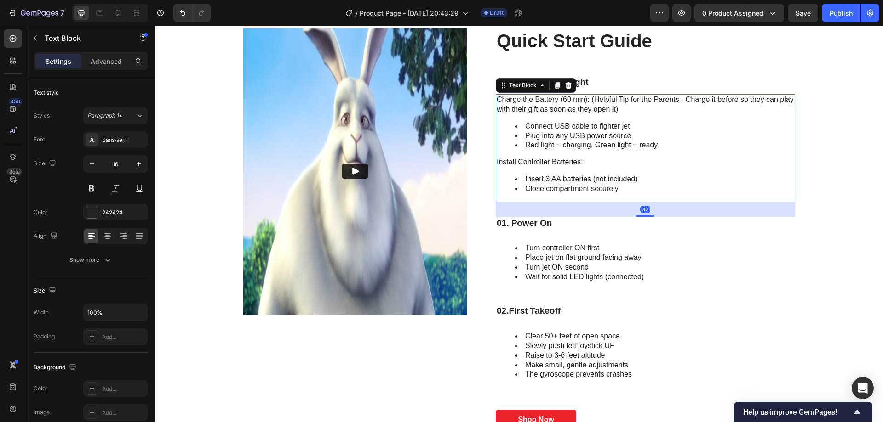
click at [642, 200] on div "Charge the Battery (60 min): (Helpful Tip for the Parents - Charge it before so…" at bounding box center [645, 148] width 299 height 108
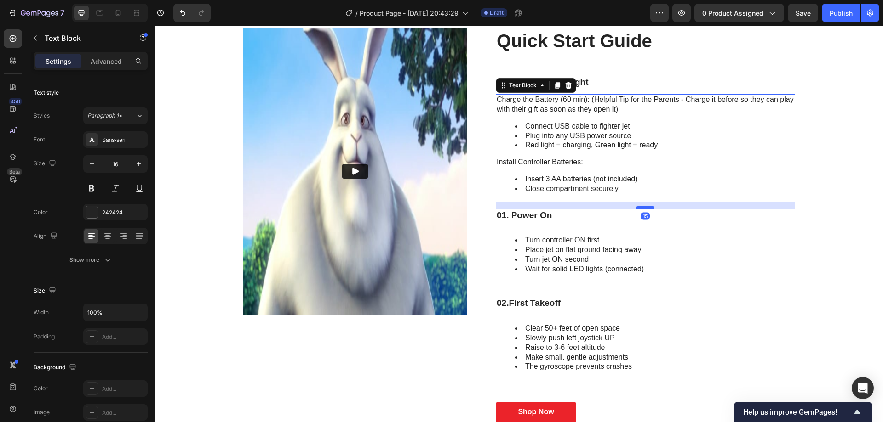
drag, startPoint x: 646, startPoint y: 216, endPoint x: 646, endPoint y: 208, distance: 7.8
click at [646, 208] on div at bounding box center [645, 207] width 18 height 3
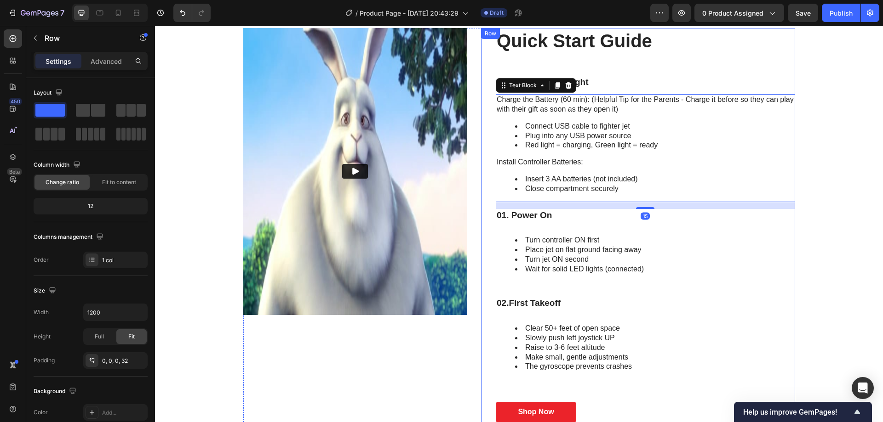
click at [636, 224] on div "Quick Start Guide Heading Before your first flight Text Block Charge the Batter…" at bounding box center [645, 225] width 299 height 395
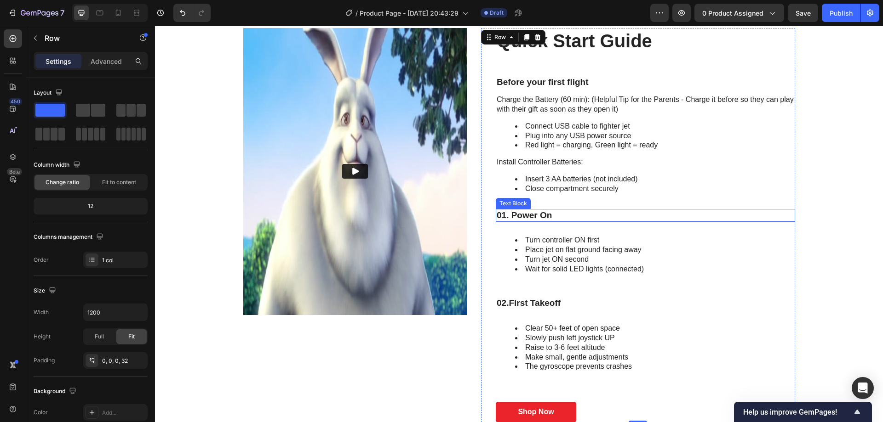
click at [631, 217] on p "01. Power On" at bounding box center [644, 215] width 297 height 11
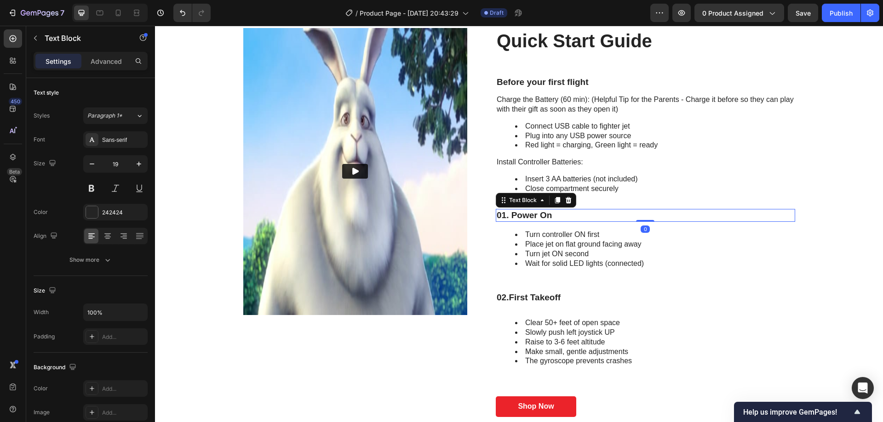
drag, startPoint x: 644, startPoint y: 227, endPoint x: 644, endPoint y: 217, distance: 10.1
click at [644, 217] on div "01. Power On Text Block 0" at bounding box center [645, 215] width 299 height 13
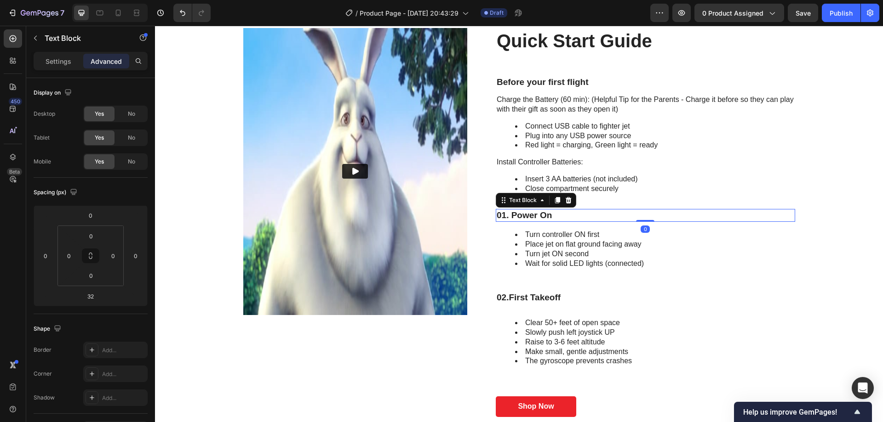
click at [634, 248] on li "Place jet on flat ground facing away" at bounding box center [654, 245] width 279 height 10
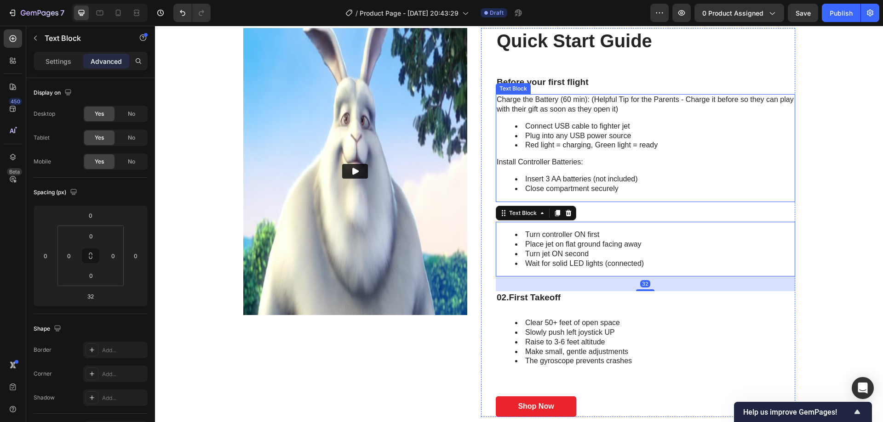
click at [636, 193] on li "Close compartment securely" at bounding box center [654, 189] width 279 height 10
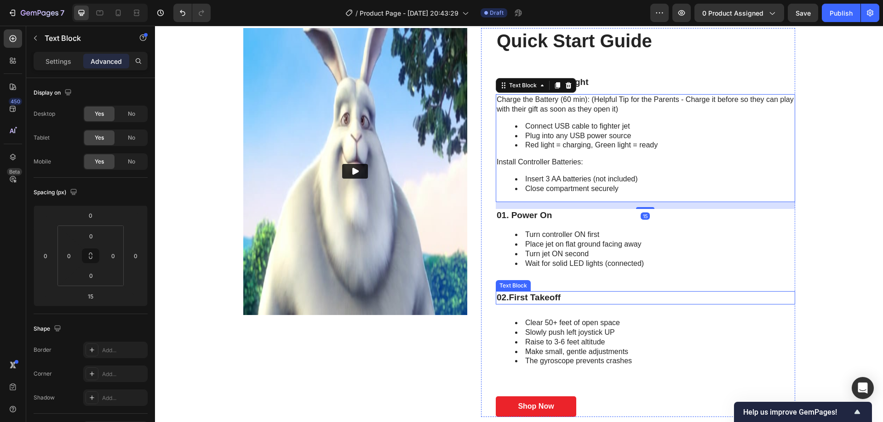
click at [639, 273] on div "Turn controller ON first Place jet on flat ground facing away Turn jet ON secon…" at bounding box center [645, 249] width 299 height 55
